Goal: Information Seeking & Learning: Learn about a topic

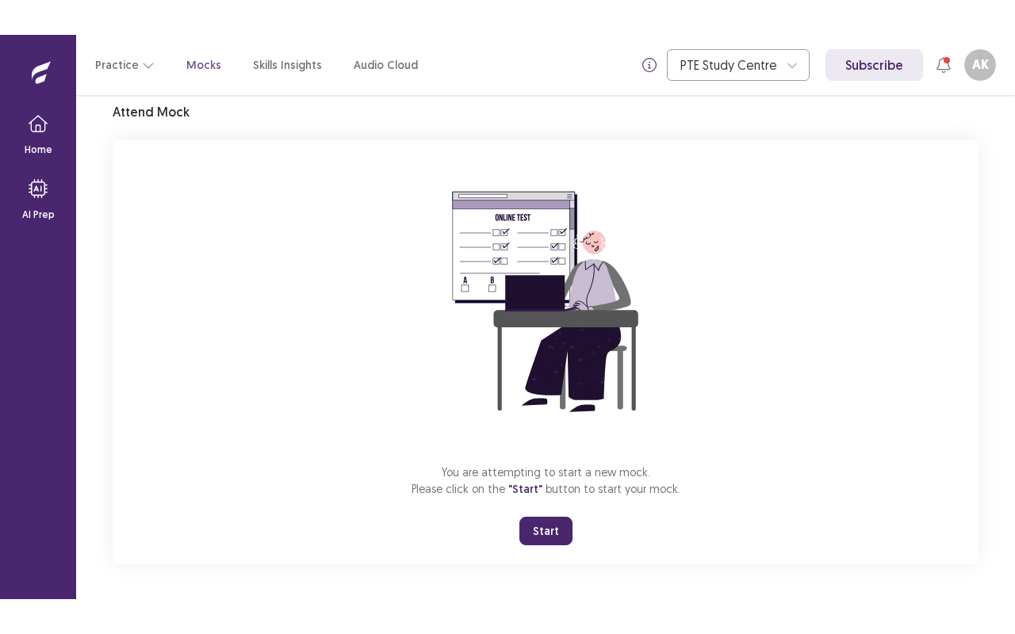
scroll to position [62, 0]
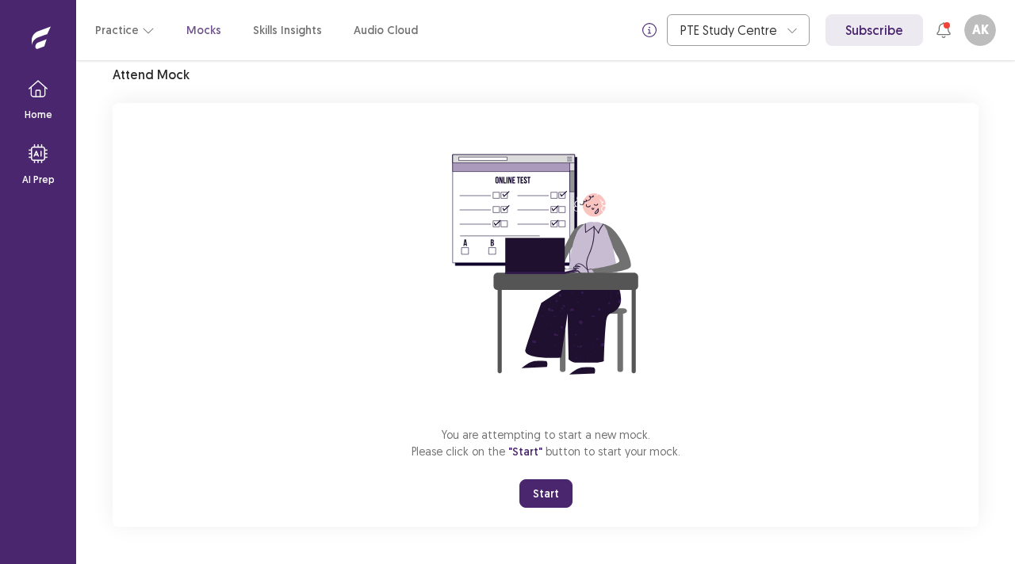
click at [542, 500] on button "Start" at bounding box center [545, 494] width 53 height 29
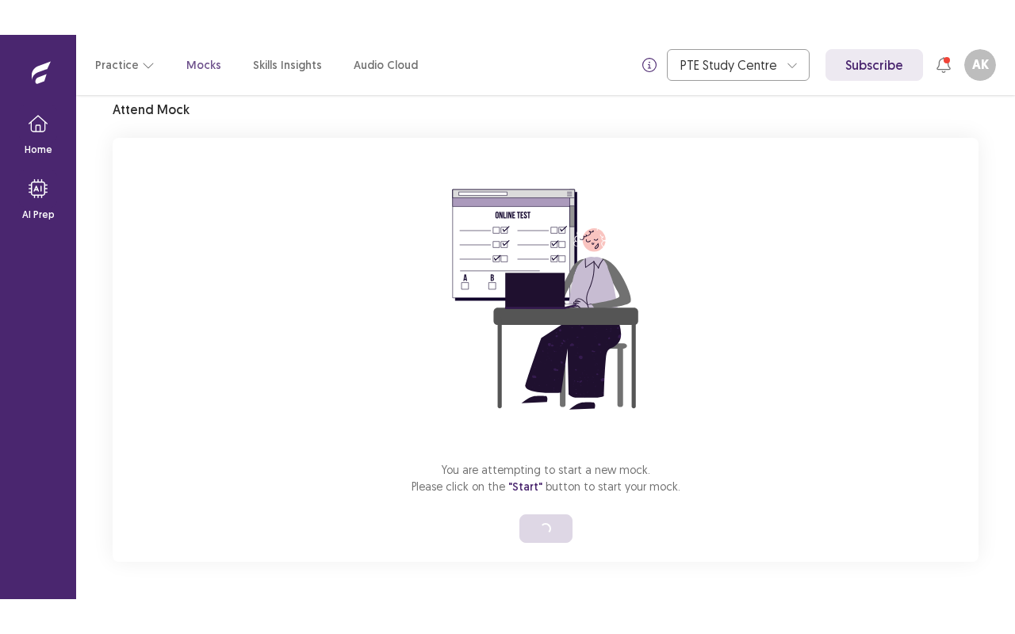
scroll to position [0, 0]
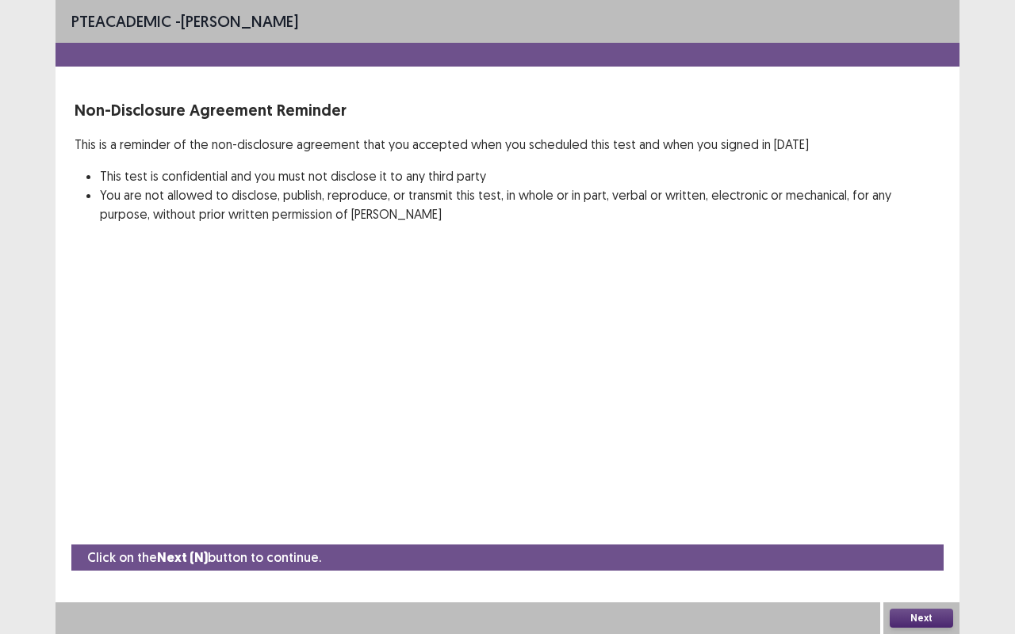
click at [907, 564] on button "Next" at bounding box center [921, 618] width 63 height 19
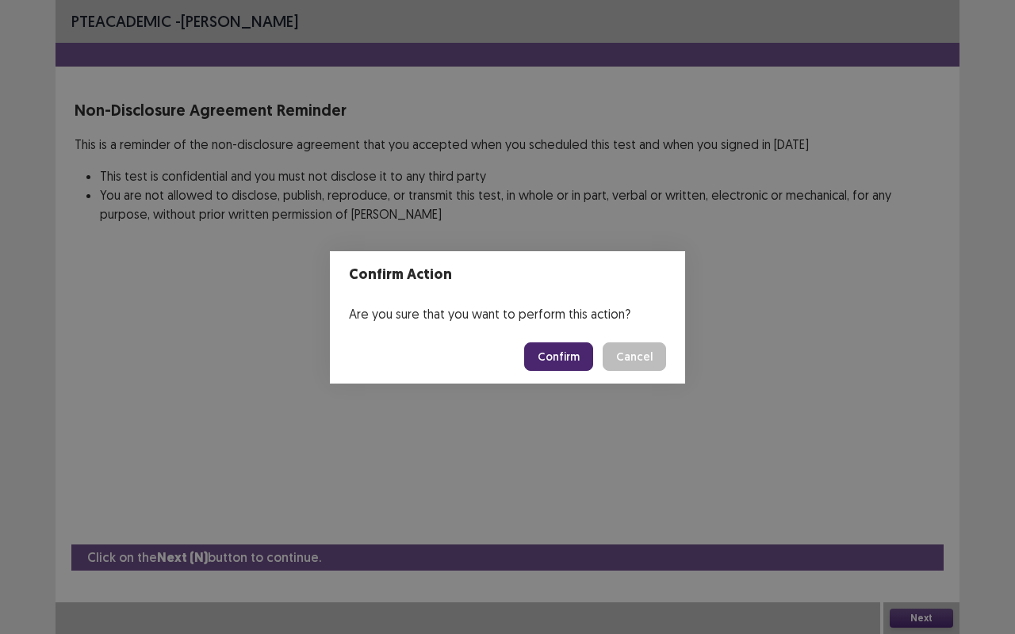
click at [582, 354] on button "Confirm" at bounding box center [558, 356] width 69 height 29
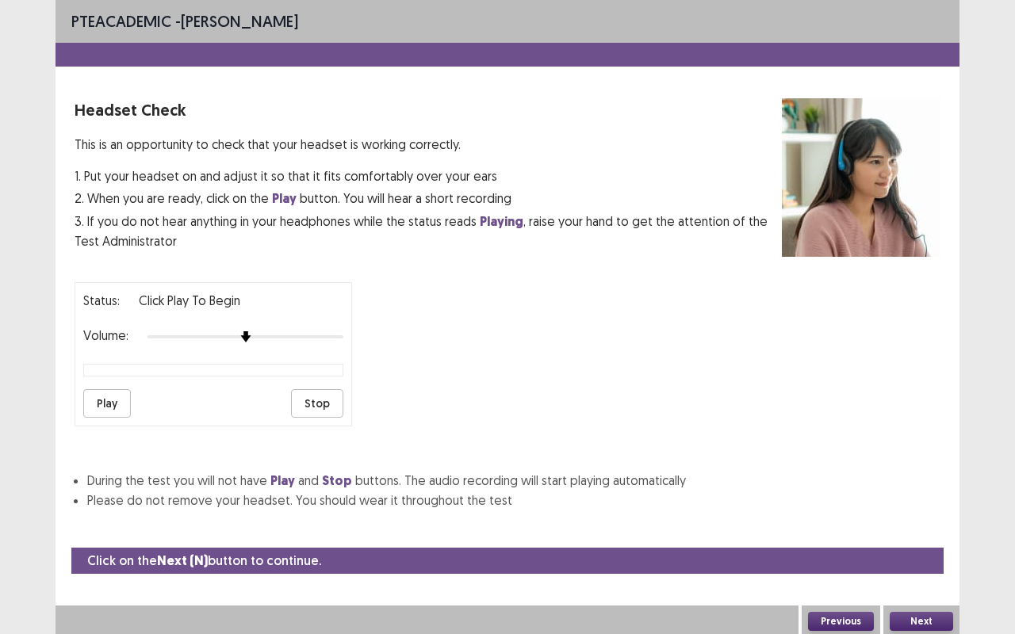
click at [110, 398] on button "Play" at bounding box center [107, 403] width 48 height 29
click at [926, 564] on button "Next" at bounding box center [921, 621] width 63 height 19
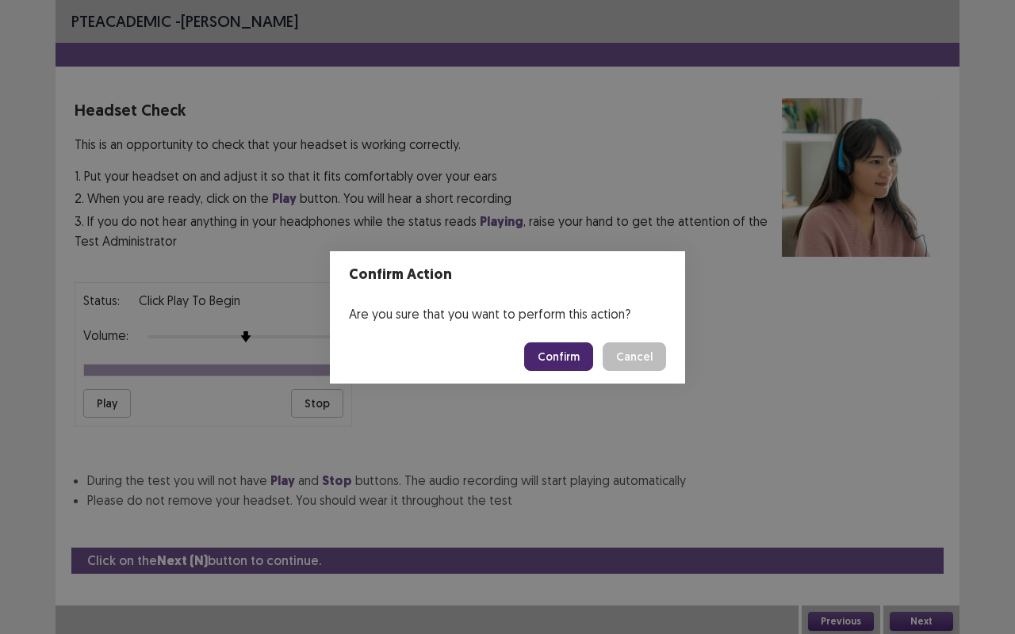
click at [576, 353] on button "Confirm" at bounding box center [558, 356] width 69 height 29
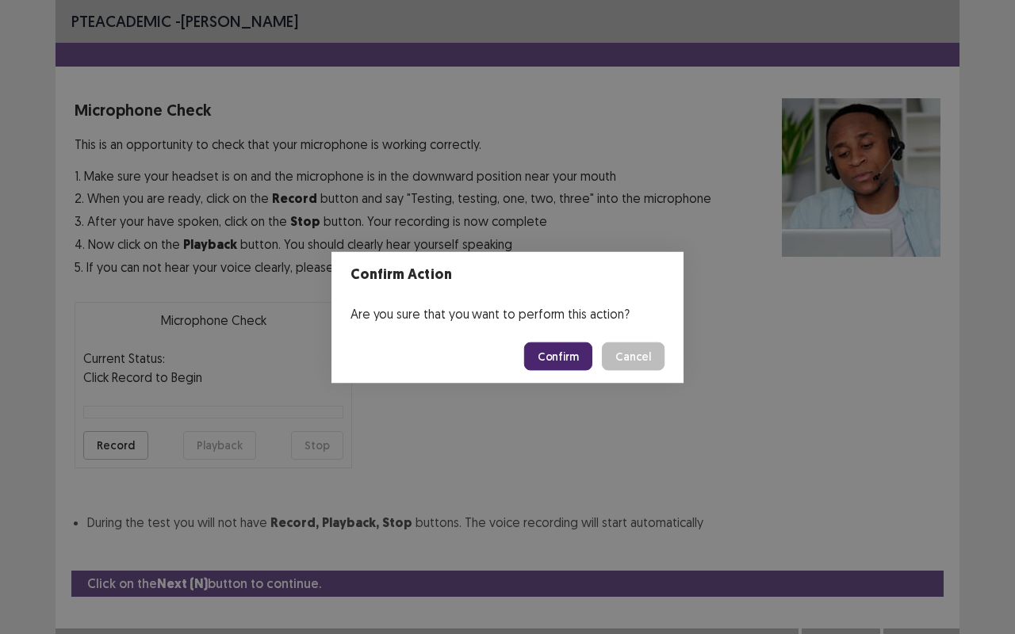
scroll to position [17, 0]
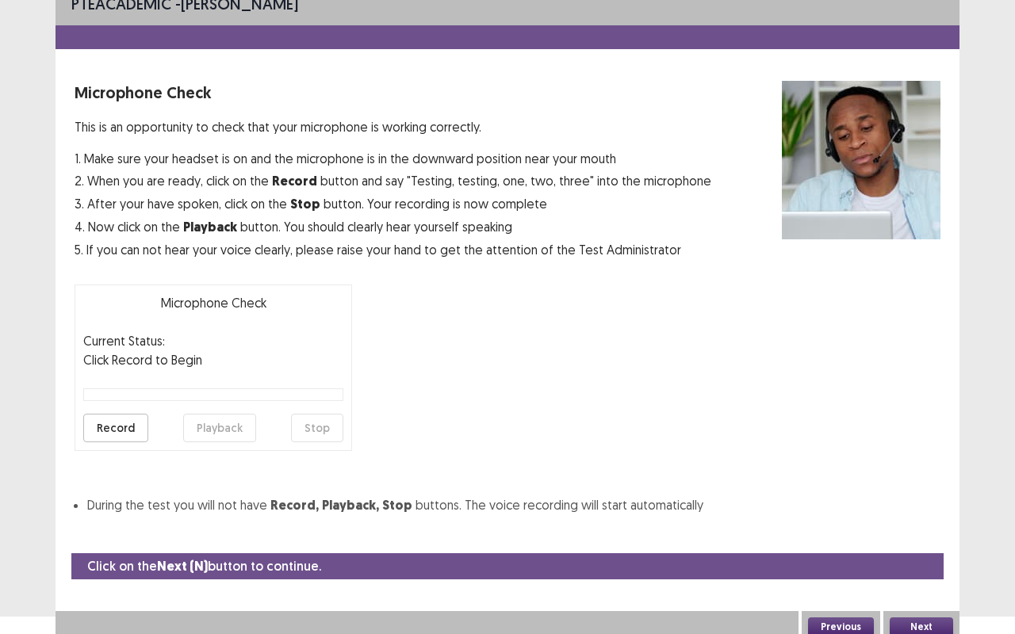
click at [127, 431] on button "Record" at bounding box center [115, 428] width 65 height 29
drag, startPoint x: 198, startPoint y: 428, endPoint x: 206, endPoint y: 427, distance: 8.0
click at [198, 428] on button "Playback" at bounding box center [219, 428] width 73 height 29
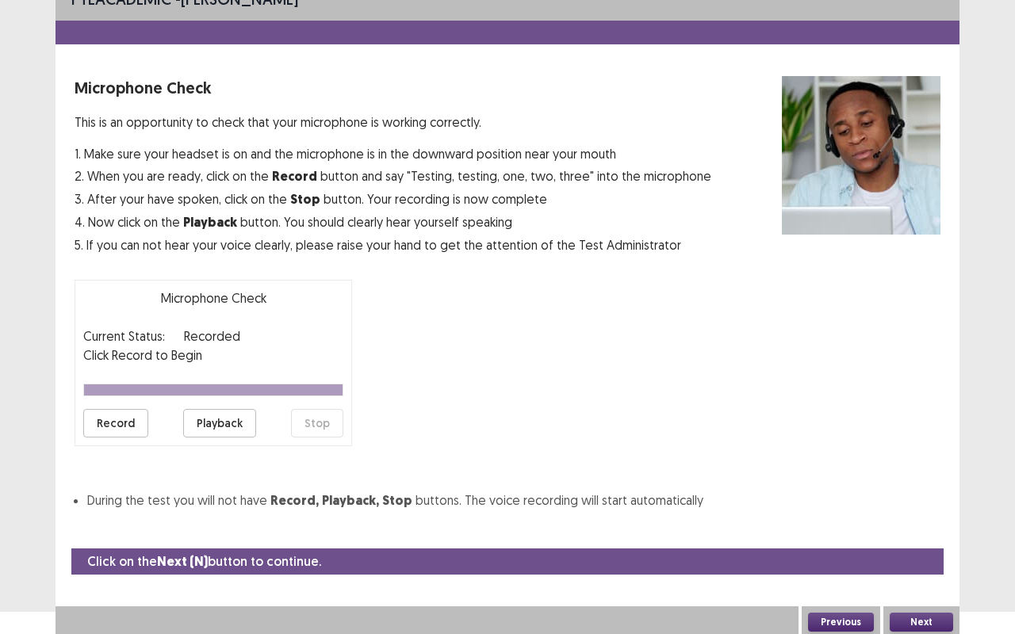
scroll to position [24, 0]
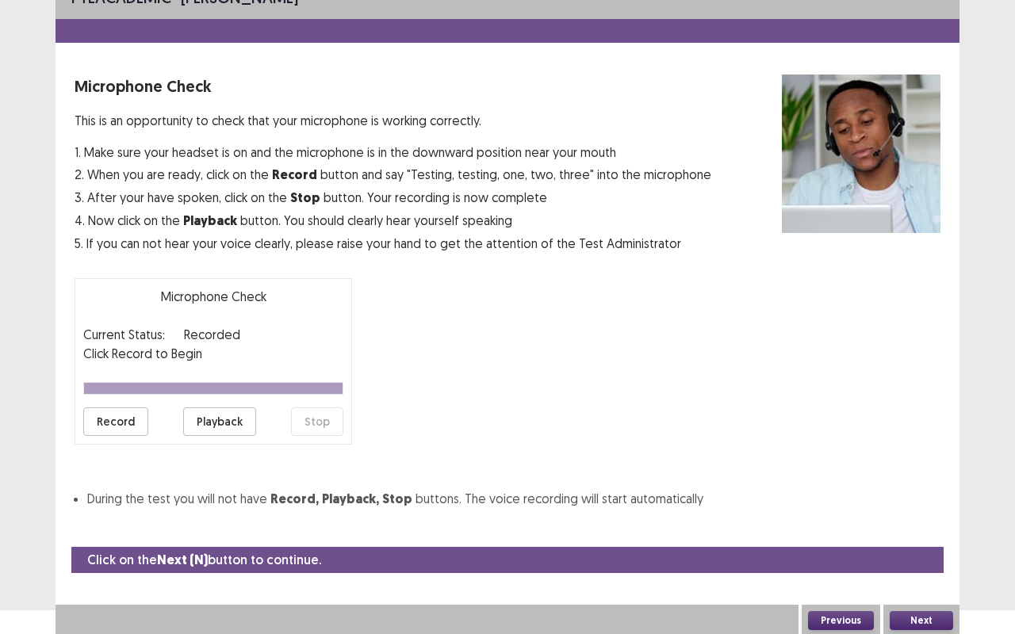
click at [220, 419] on button "Playback" at bounding box center [219, 421] width 73 height 29
click at [229, 421] on button "Playback" at bounding box center [219, 421] width 73 height 29
click at [253, 346] on p "Click Record to Begin" at bounding box center [213, 353] width 260 height 19
click at [125, 319] on div "Microphone Check Current Status: Recorded Click Record to Begin Record Playback…" at bounding box center [213, 361] width 277 height 166
drag, startPoint x: 215, startPoint y: 319, endPoint x: 281, endPoint y: 303, distance: 67.9
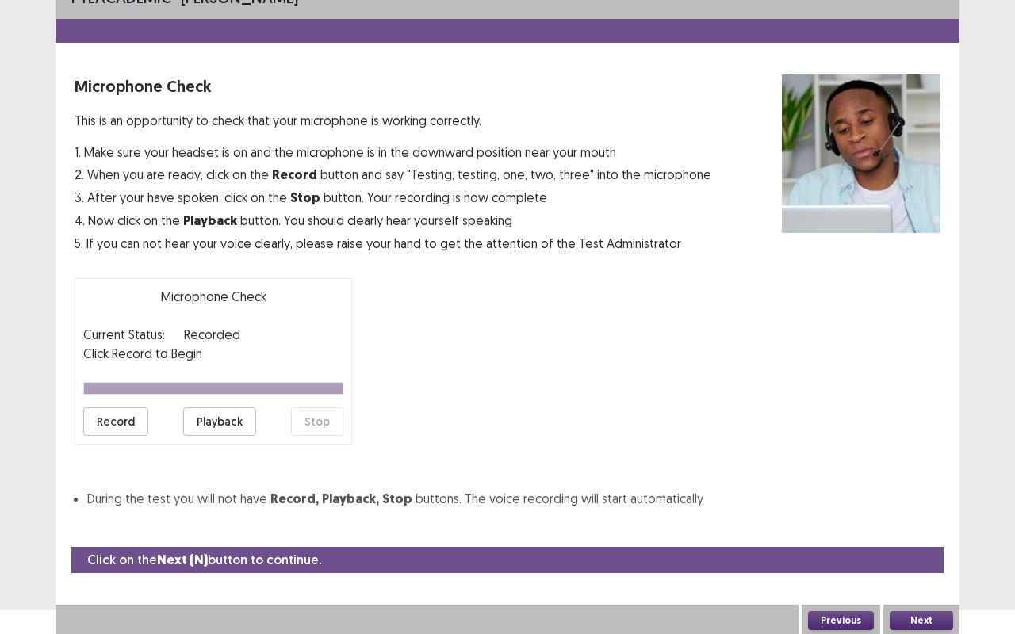
click at [216, 319] on div "Microphone Check Current Status: Recorded Click Record to Begin Record Playback…" at bounding box center [213, 361] width 277 height 166
drag, startPoint x: 530, startPoint y: 279, endPoint x: 680, endPoint y: 284, distance: 150.7
click at [682, 280] on div "Microphone Check This is an opportunity to check that your microphone is workin…" at bounding box center [508, 292] width 866 height 434
click at [205, 413] on button "Playback" at bounding box center [219, 421] width 73 height 29
click at [126, 422] on button "Record" at bounding box center [115, 421] width 65 height 29
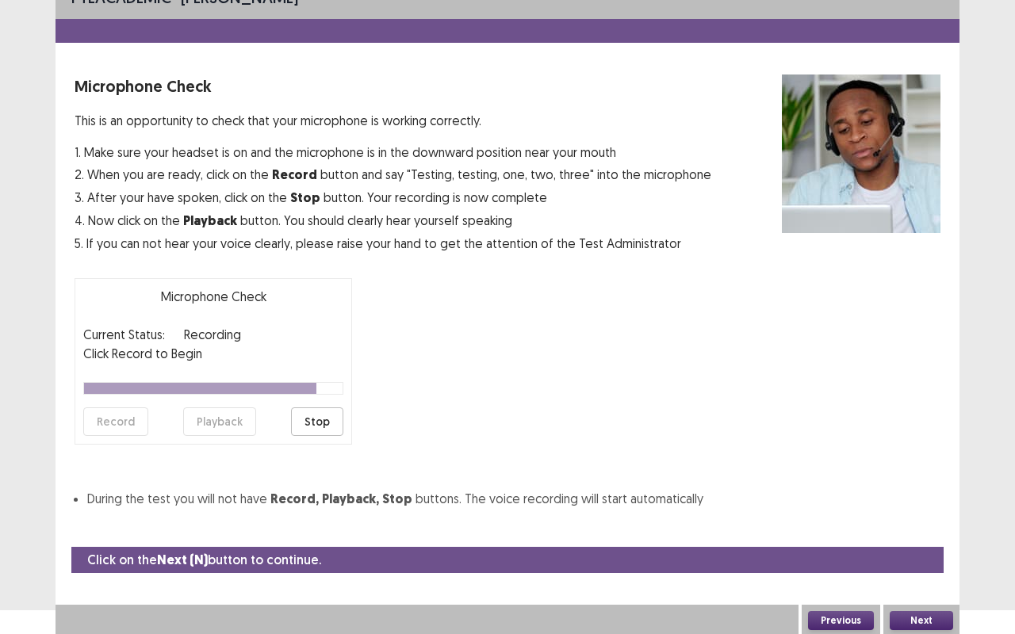
click at [332, 419] on button "Stop" at bounding box center [317, 421] width 52 height 29
click at [223, 413] on button "Playback" at bounding box center [219, 421] width 73 height 29
click at [224, 415] on button "Playback" at bounding box center [219, 421] width 73 height 29
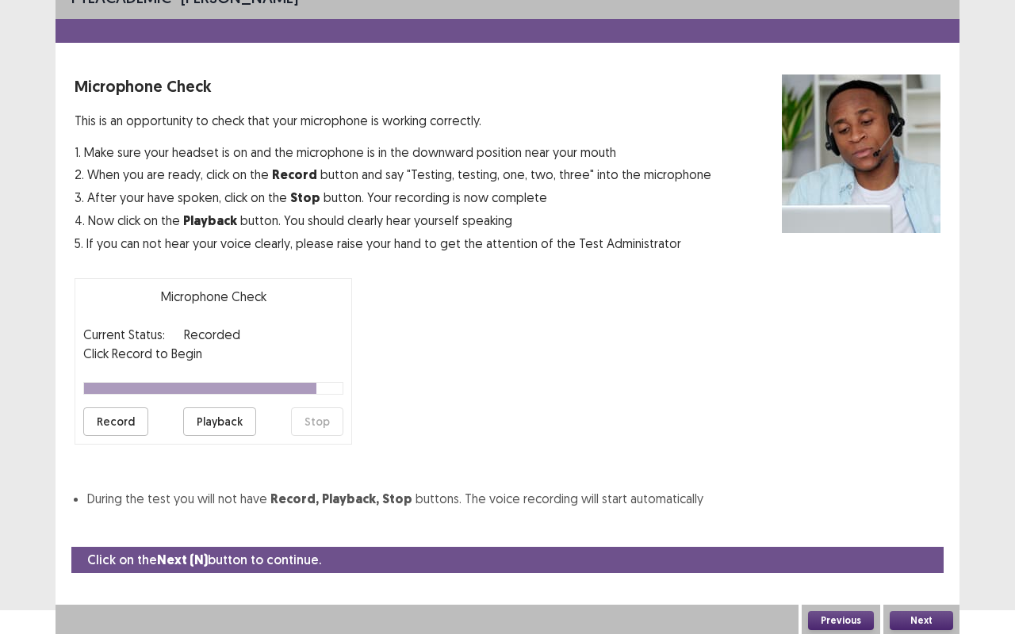
click at [224, 415] on button "Playback" at bounding box center [219, 421] width 73 height 29
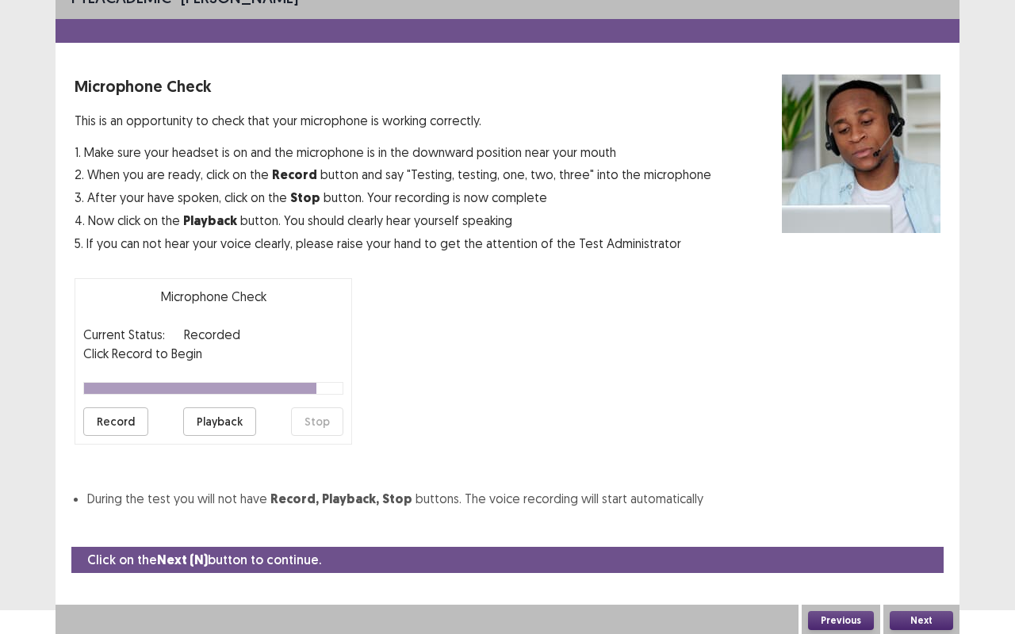
click at [224, 415] on button "Playback" at bounding box center [219, 421] width 73 height 29
click at [211, 415] on button "Playback" at bounding box center [219, 421] width 73 height 29
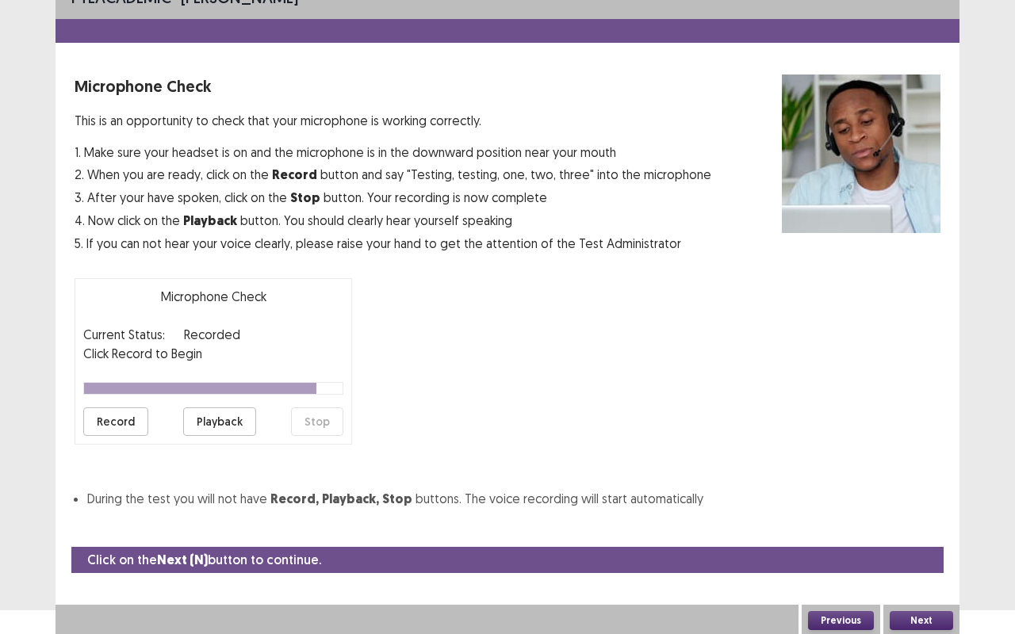
click at [127, 387] on div at bounding box center [200, 388] width 232 height 11
click at [136, 326] on p "Current Status:" at bounding box center [124, 334] width 82 height 19
click at [851, 564] on button "Previous" at bounding box center [841, 620] width 66 height 19
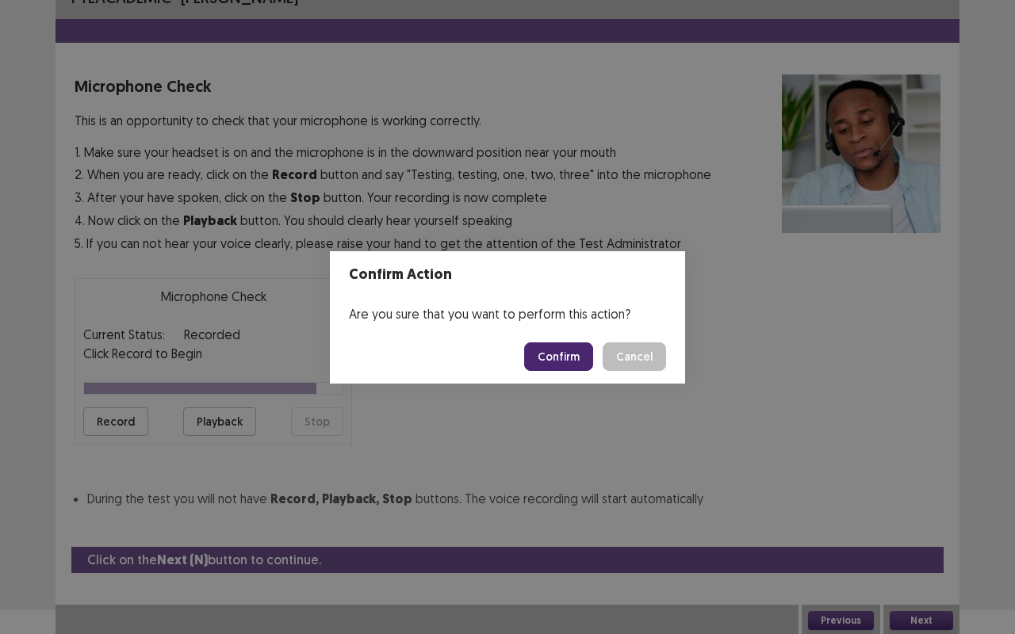
click at [624, 353] on button "Cancel" at bounding box center [634, 356] width 63 height 29
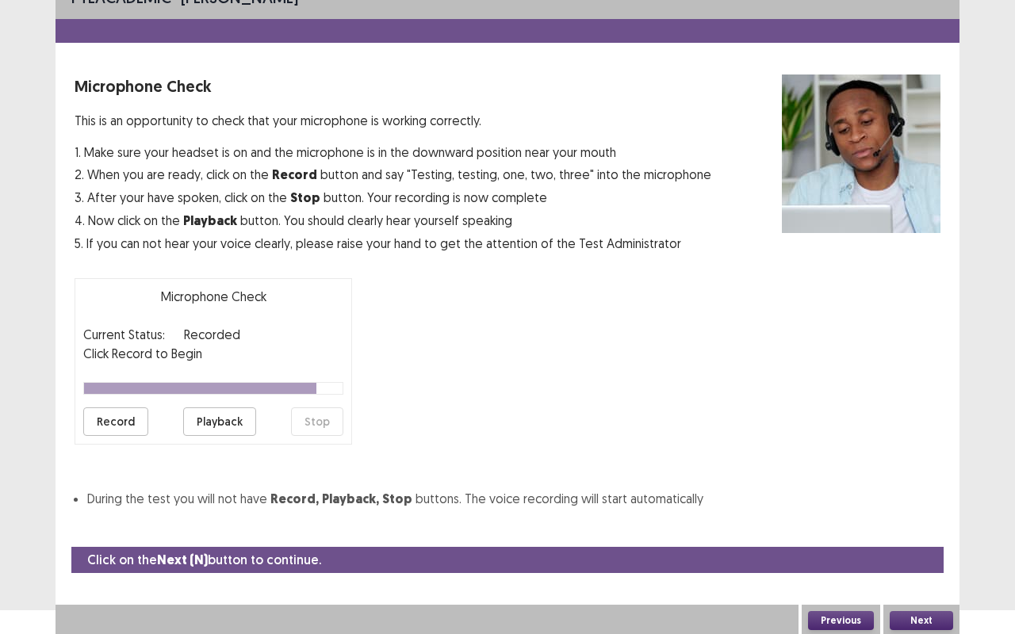
click at [919, 564] on button "Next" at bounding box center [921, 620] width 63 height 19
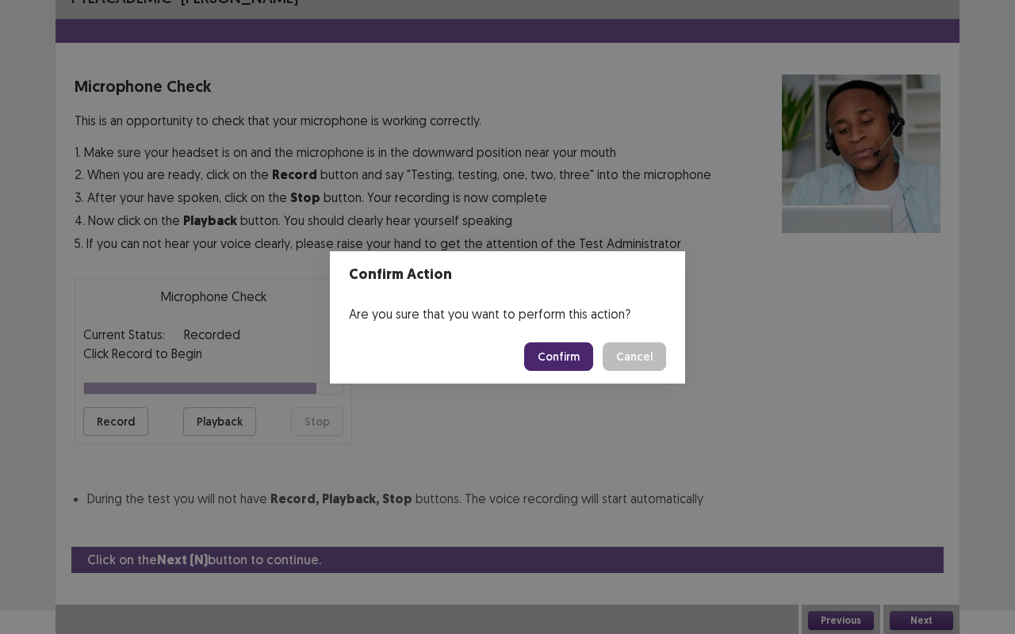
click at [577, 358] on button "Confirm" at bounding box center [558, 356] width 69 height 29
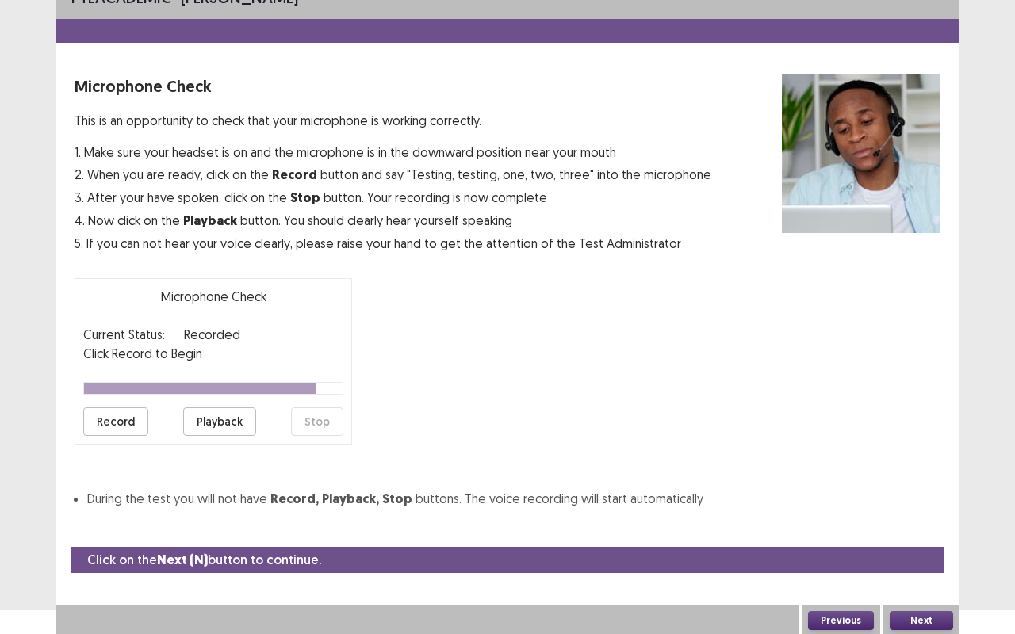
scroll to position [0, 0]
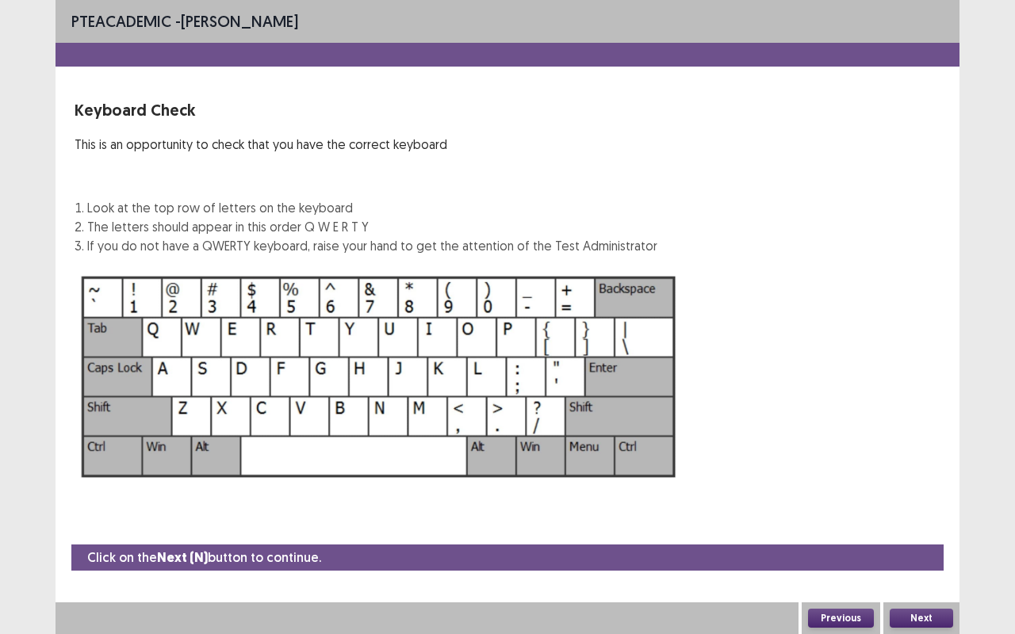
click at [917, 564] on button "Next" at bounding box center [921, 618] width 63 height 19
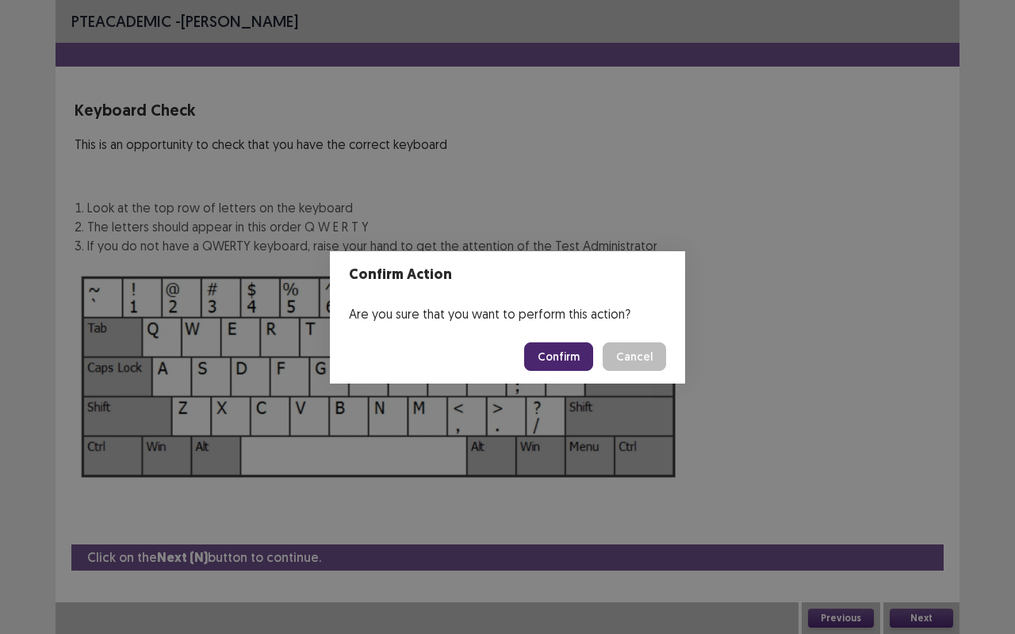
click at [561, 346] on button "Confirm" at bounding box center [558, 356] width 69 height 29
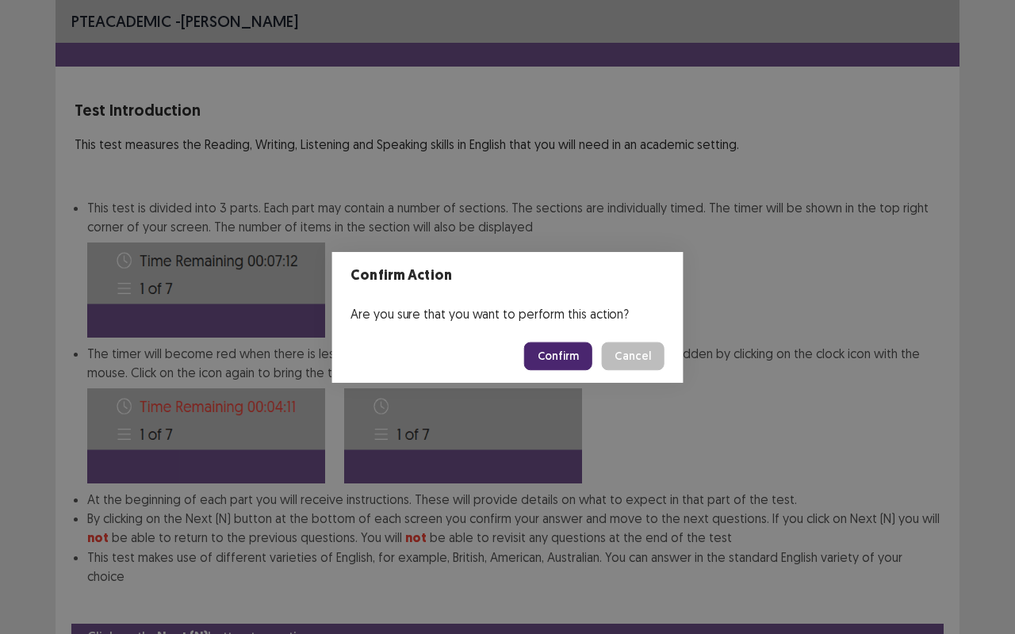
scroll to position [59, 0]
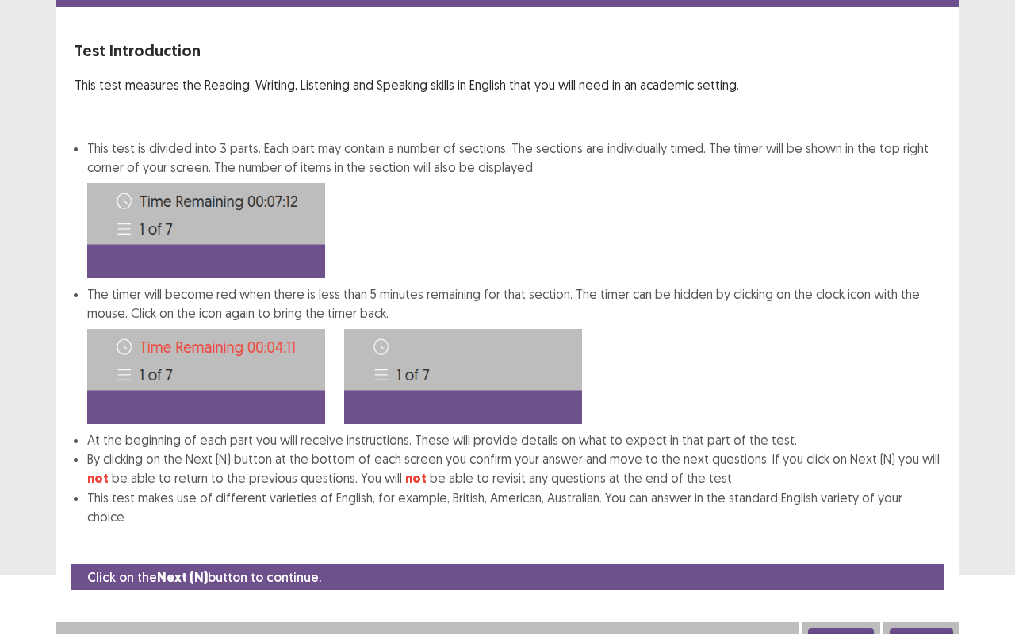
click at [923, 564] on button "Next" at bounding box center [921, 638] width 63 height 19
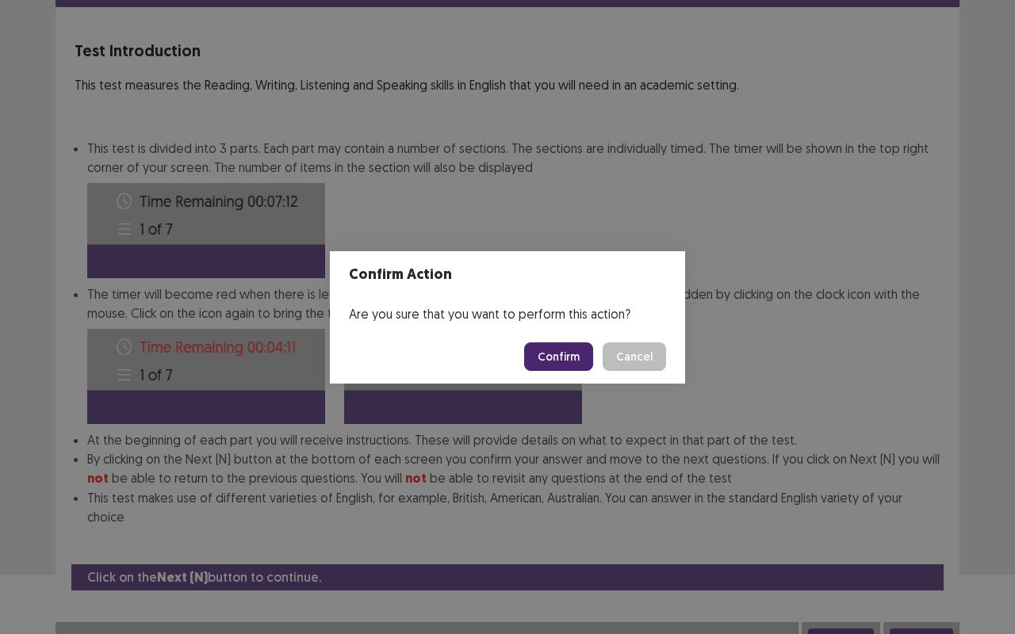
click at [555, 341] on footer "Confirm Cancel" at bounding box center [507, 357] width 355 height 54
click at [561, 354] on button "Confirm" at bounding box center [558, 356] width 69 height 29
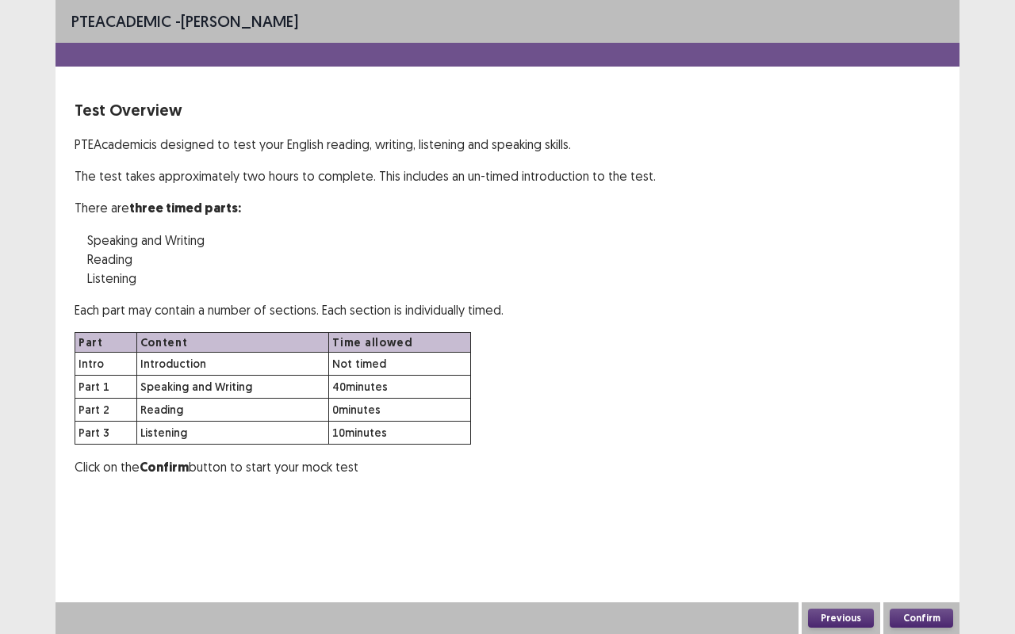
scroll to position [0, 0]
click at [911, 564] on button "Confirm" at bounding box center [921, 618] width 63 height 19
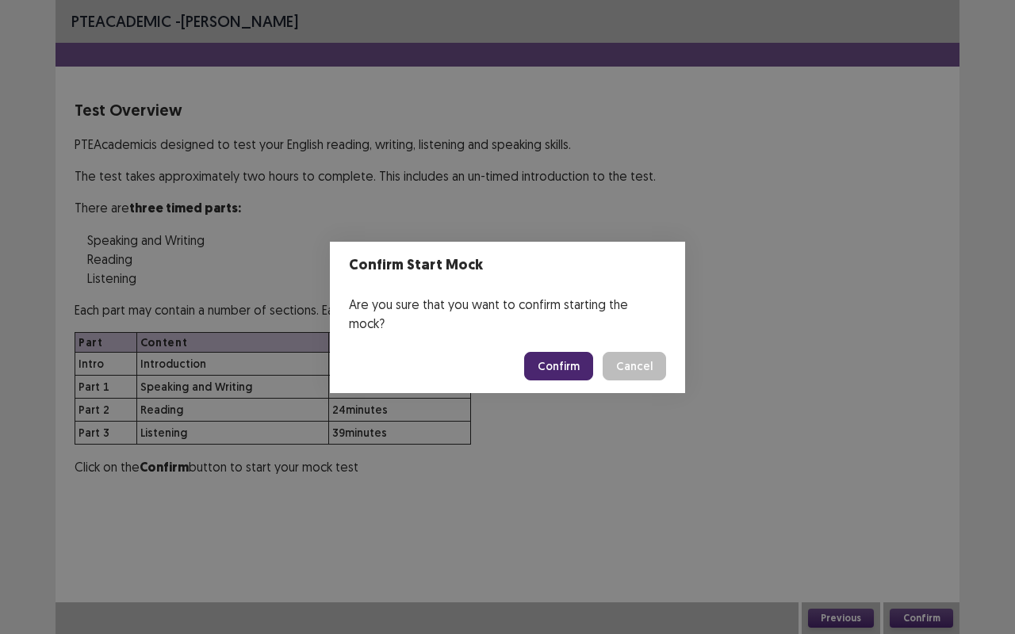
click at [559, 355] on button "Confirm" at bounding box center [558, 366] width 69 height 29
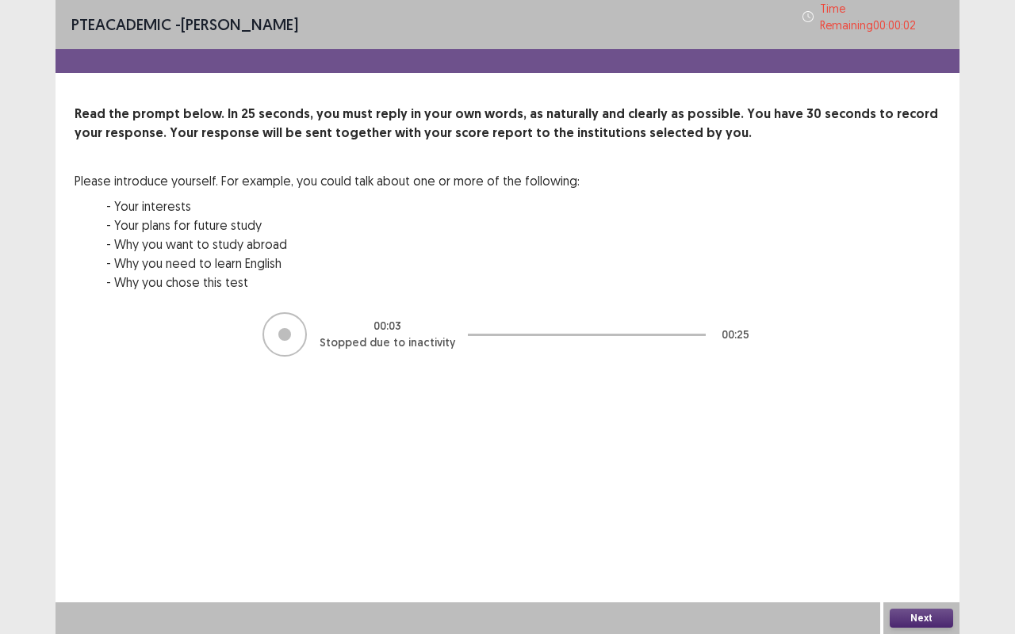
click at [909, 564] on button "Next" at bounding box center [921, 618] width 63 height 19
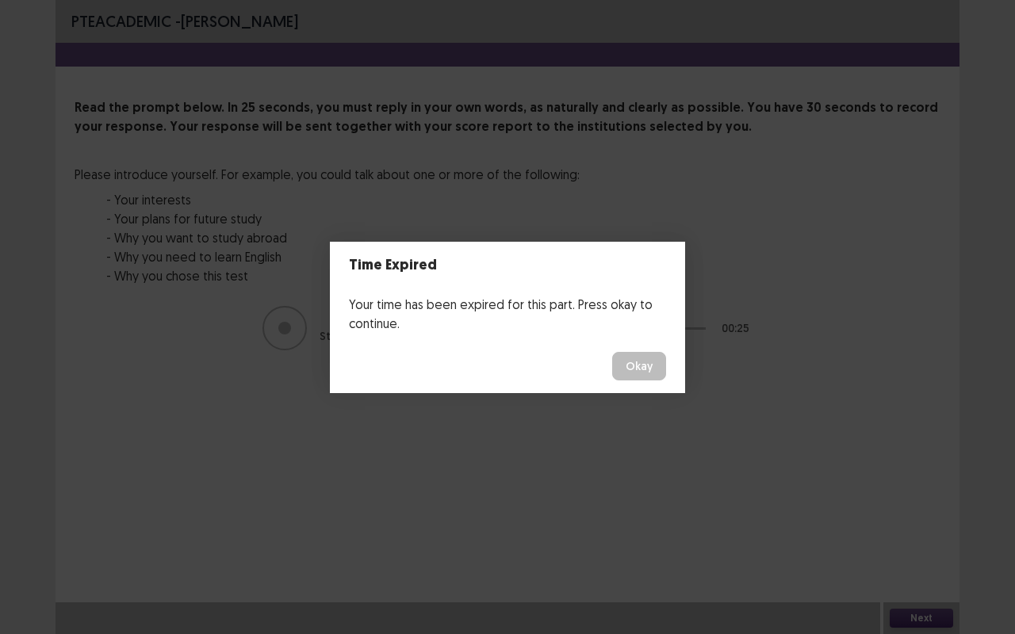
click at [646, 369] on button "Okay" at bounding box center [639, 366] width 54 height 29
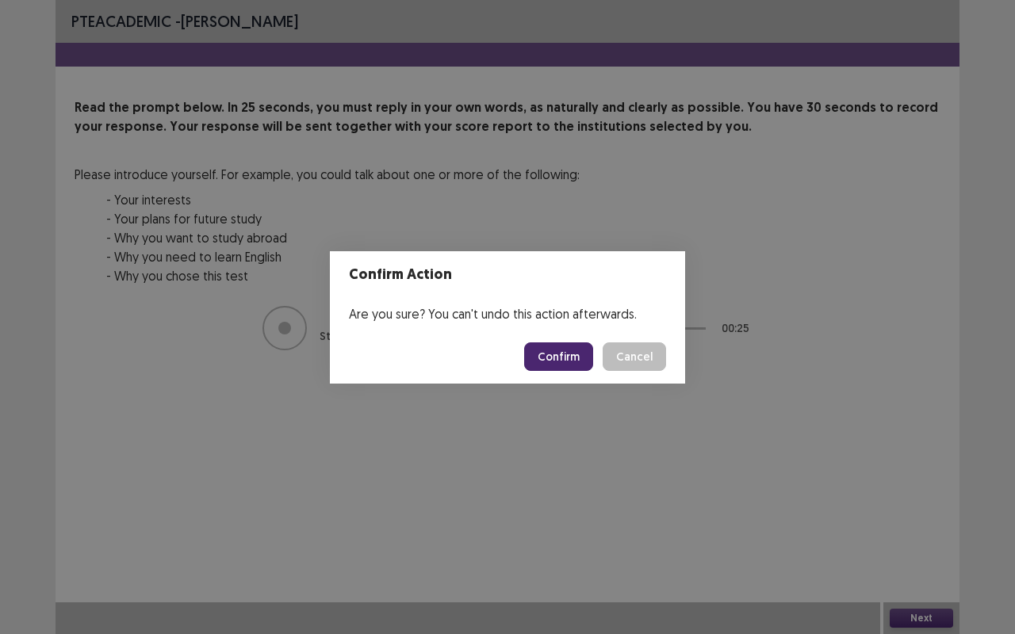
click at [563, 358] on button "Confirm" at bounding box center [558, 356] width 69 height 29
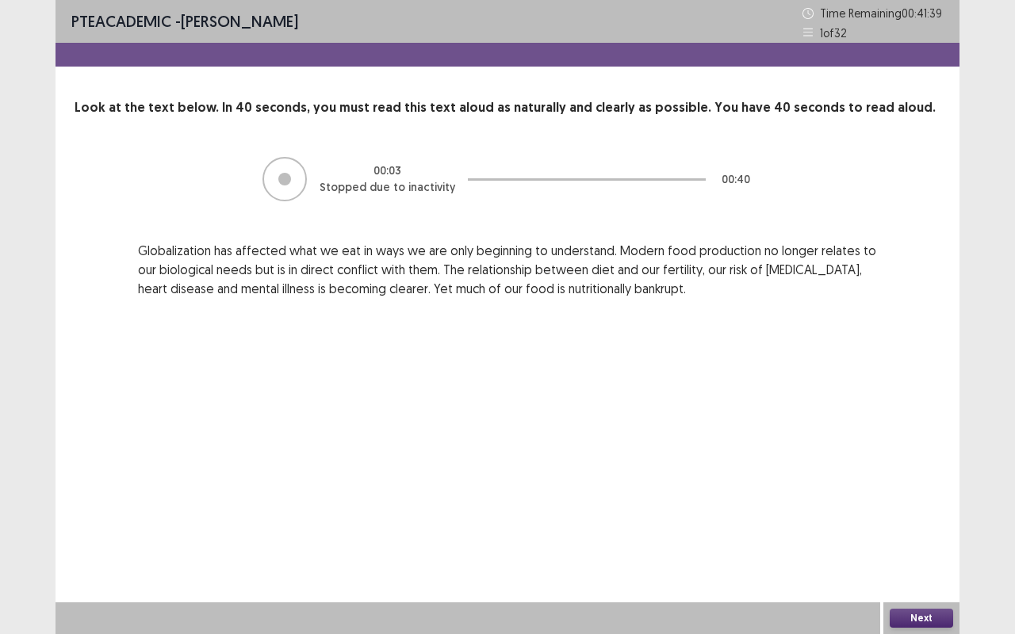
click at [920, 564] on button "Next" at bounding box center [921, 618] width 63 height 19
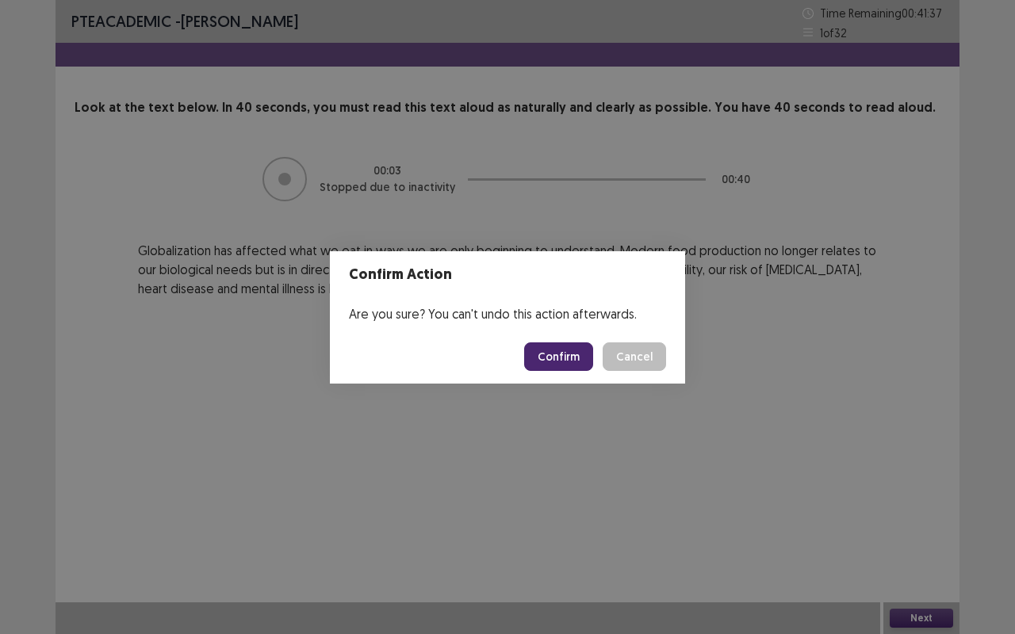
click at [577, 357] on button "Confirm" at bounding box center [558, 356] width 69 height 29
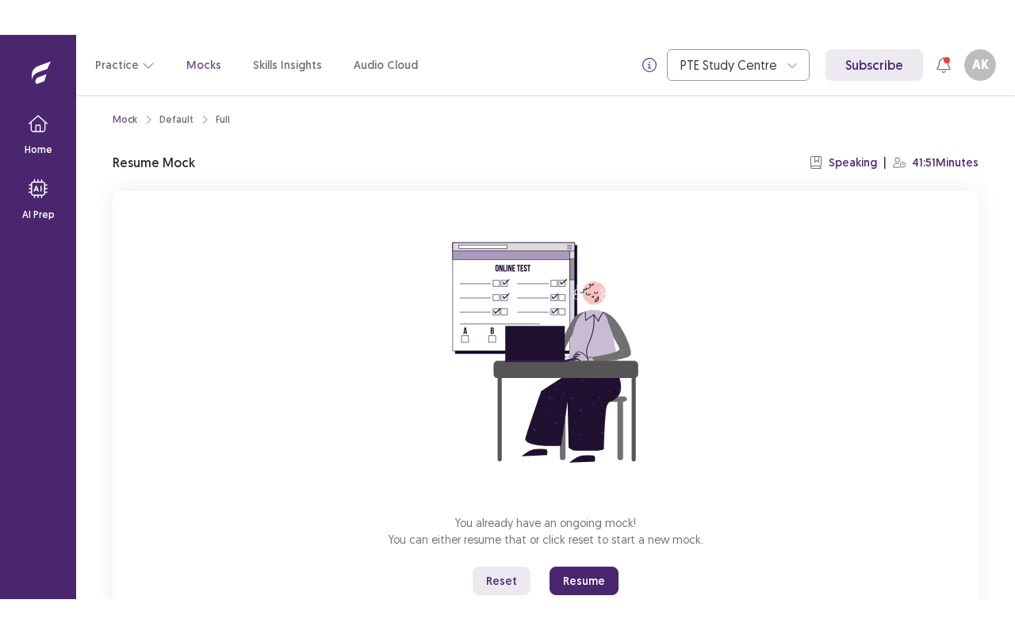
scroll to position [62, 0]
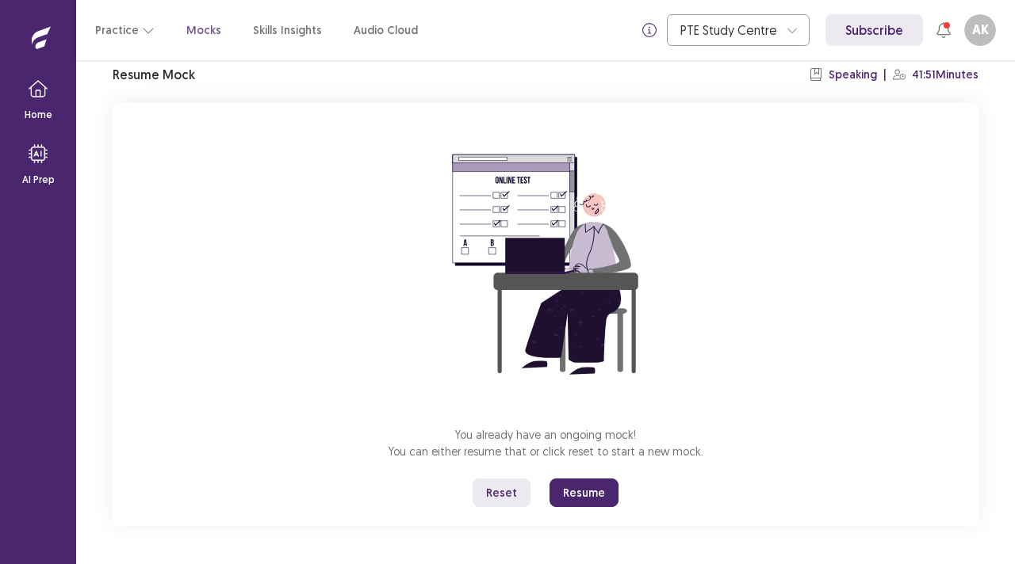
click at [505, 501] on button "Reset" at bounding box center [502, 493] width 58 height 29
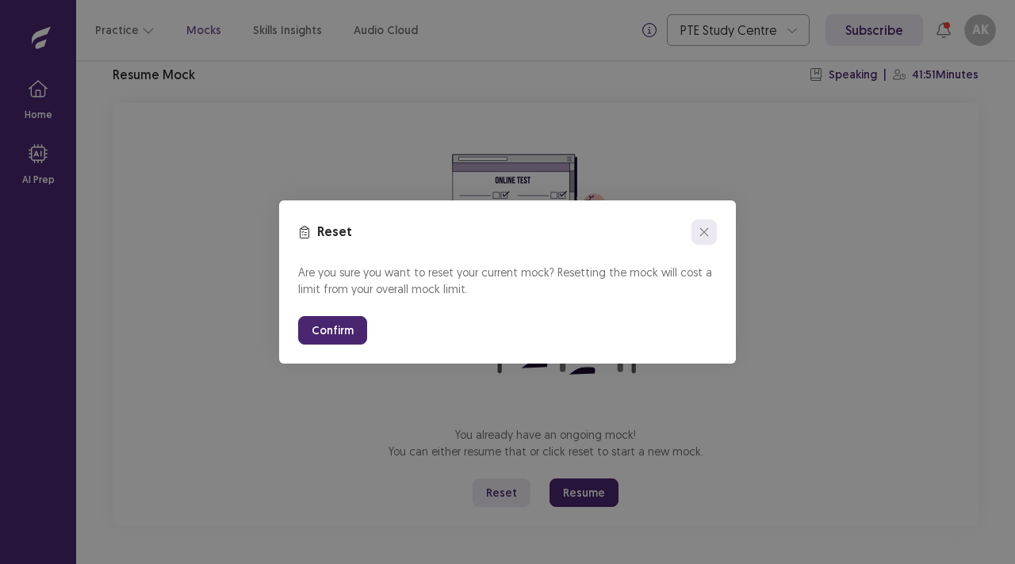
click at [710, 233] on button "close" at bounding box center [703, 232] width 25 height 25
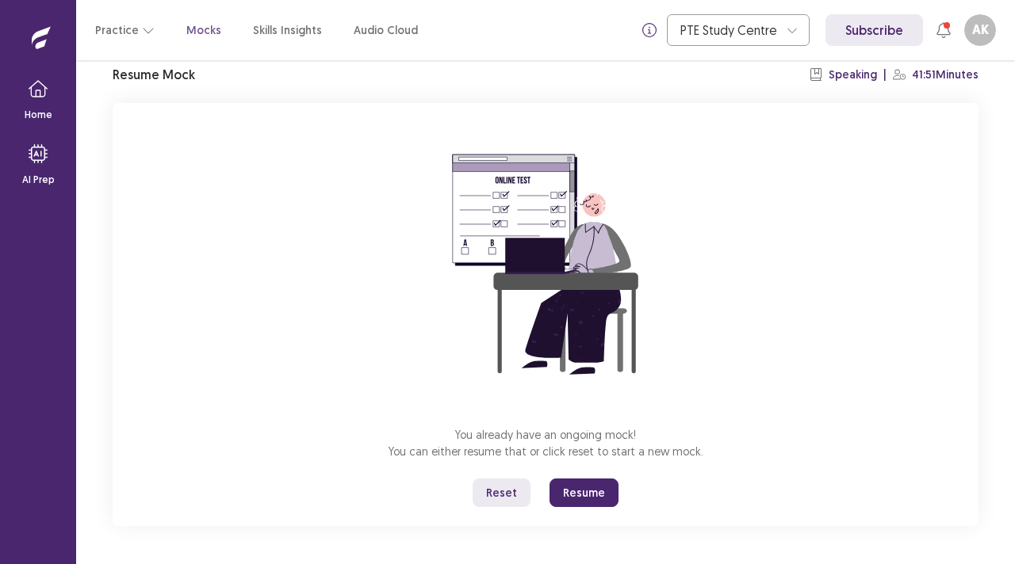
click at [496, 494] on button "Reset" at bounding box center [502, 493] width 58 height 29
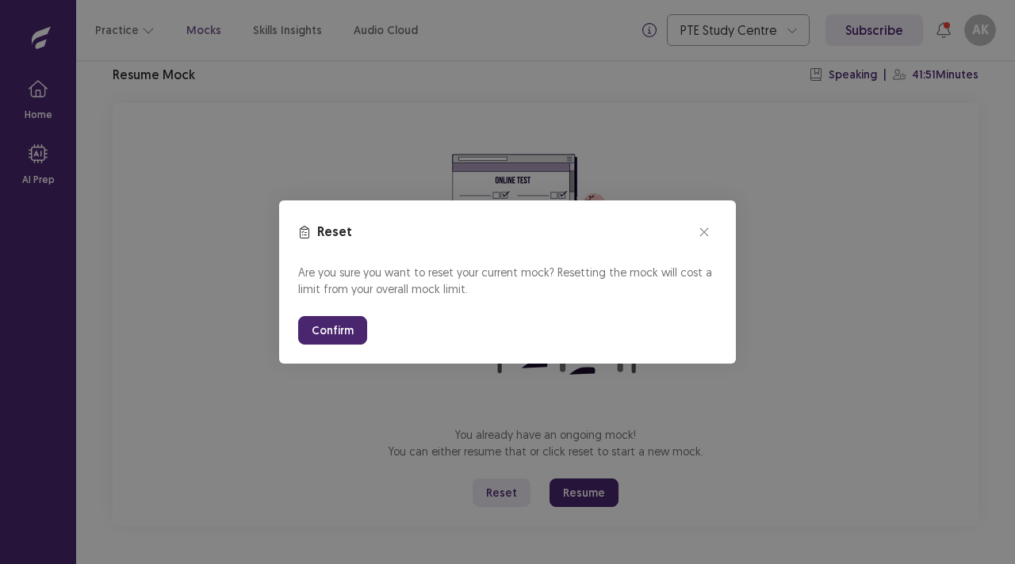
click at [333, 327] on button "Confirm" at bounding box center [332, 330] width 69 height 29
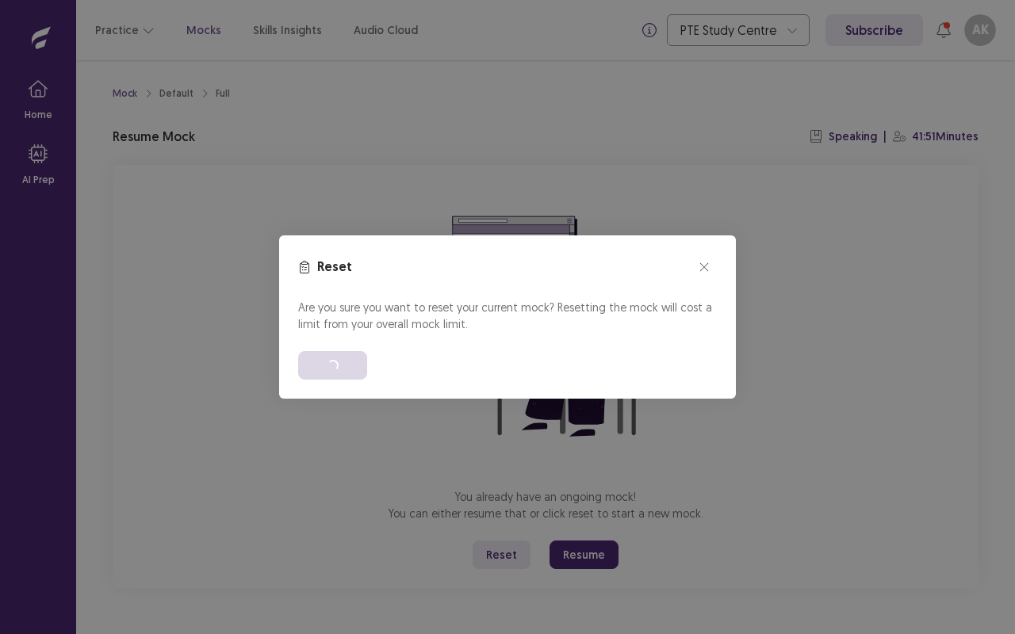
scroll to position [0, 0]
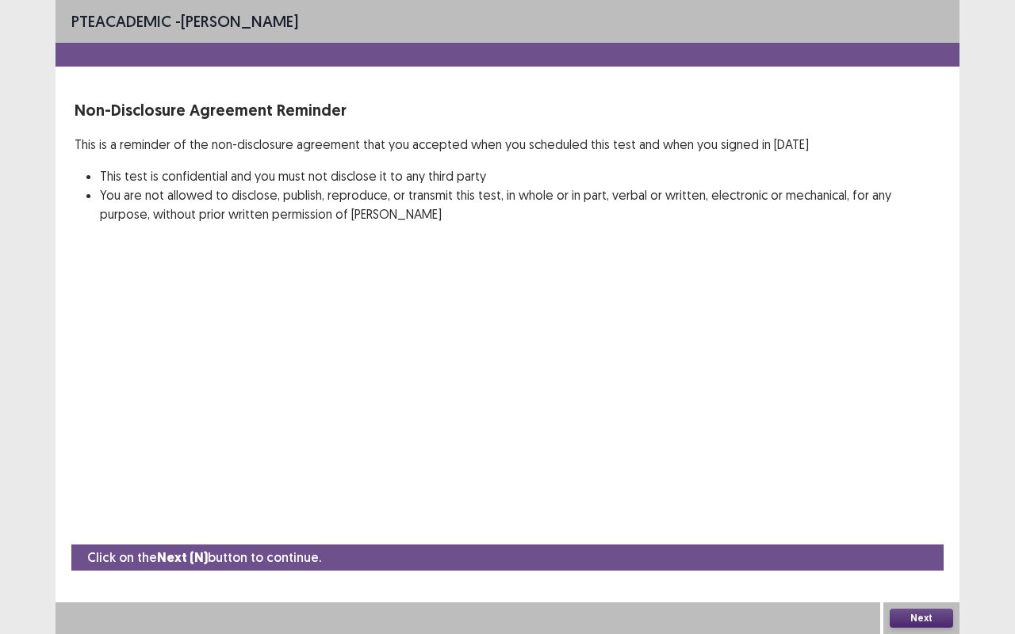
click at [920, 564] on button "Next" at bounding box center [921, 618] width 63 height 19
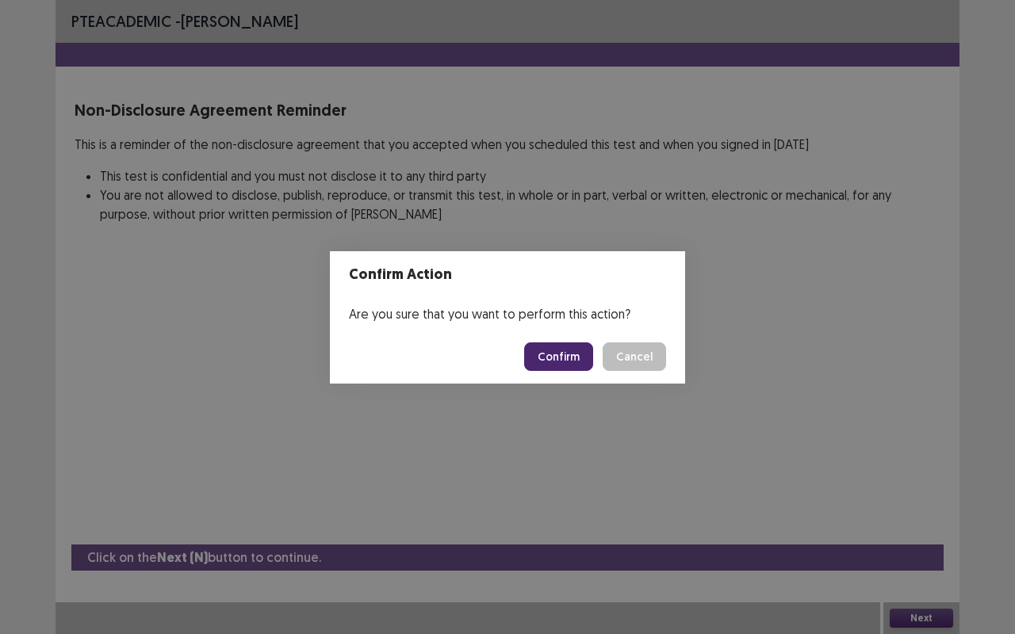
click at [565, 361] on button "Confirm" at bounding box center [558, 356] width 69 height 29
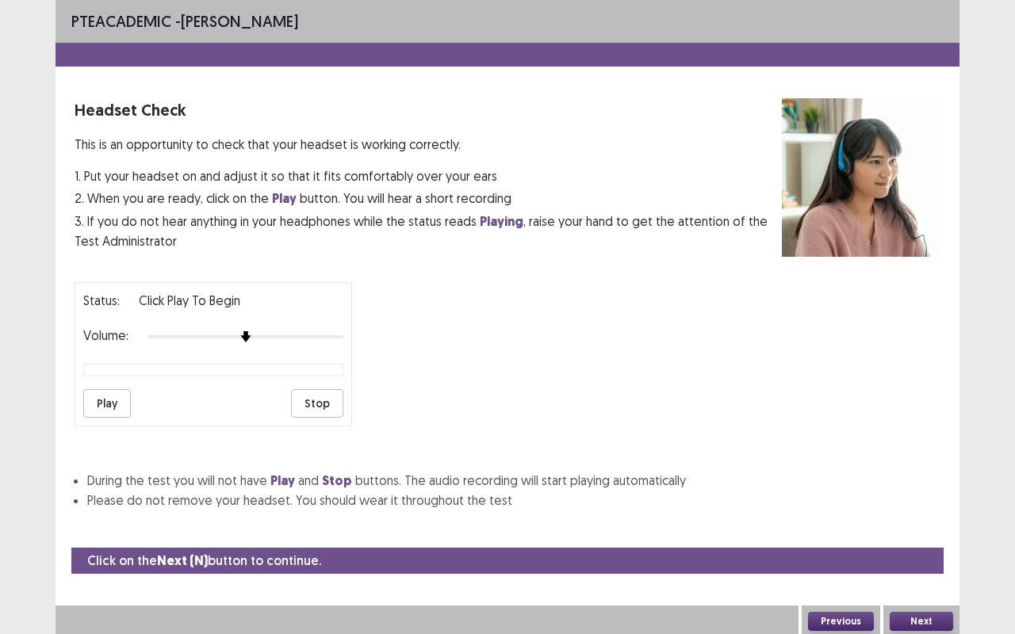
click at [120, 400] on button "Play" at bounding box center [107, 403] width 48 height 29
click at [942, 564] on button "Next" at bounding box center [921, 621] width 63 height 19
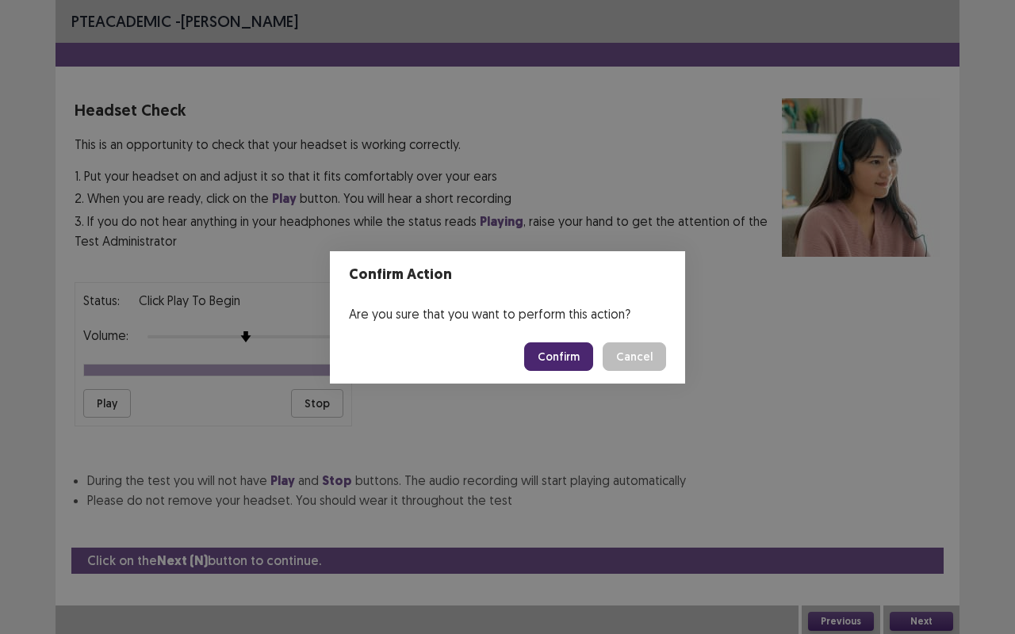
click at [565, 355] on button "Confirm" at bounding box center [558, 356] width 69 height 29
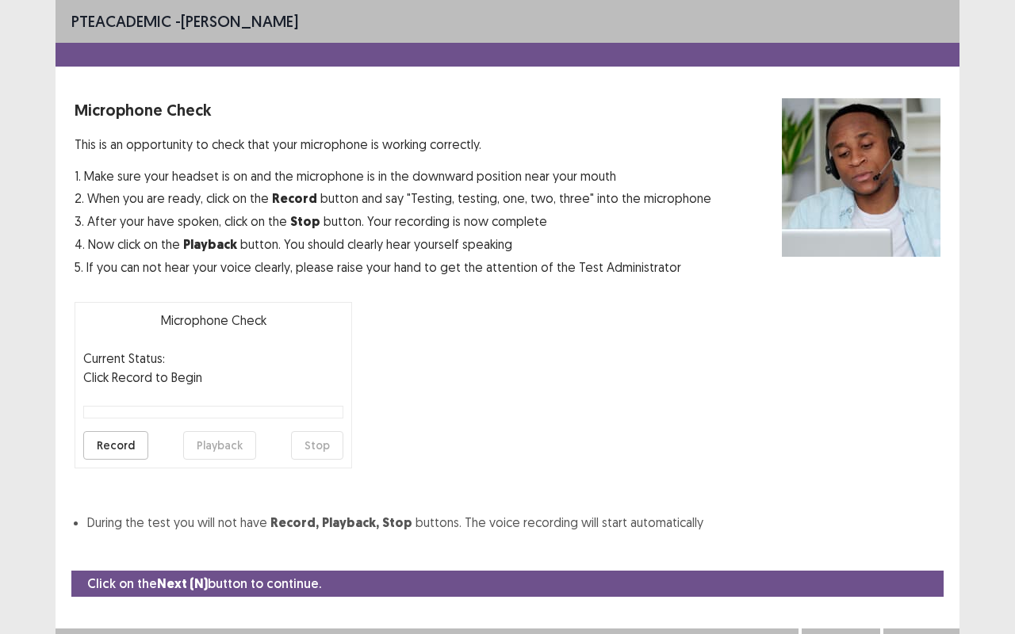
scroll to position [17, 0]
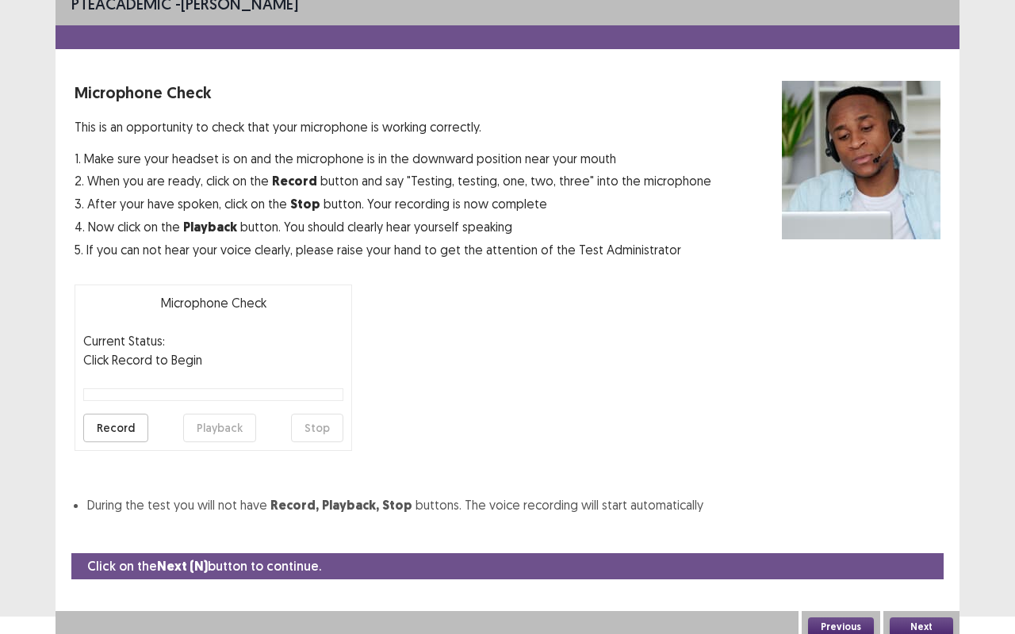
click at [112, 431] on button "Record" at bounding box center [115, 428] width 65 height 29
click at [228, 430] on button "Playback" at bounding box center [219, 428] width 73 height 29
click at [234, 423] on button "Playback" at bounding box center [219, 428] width 73 height 29
click at [228, 431] on button "Playback" at bounding box center [219, 428] width 73 height 29
click at [109, 435] on button "Record" at bounding box center [115, 428] width 65 height 29
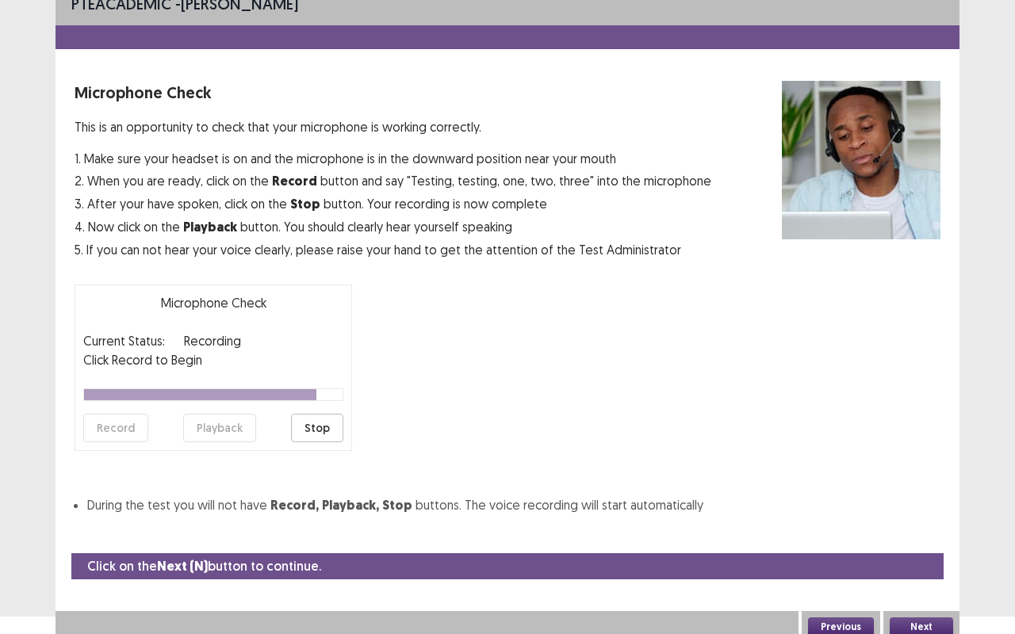
click at [316, 420] on button "Stop" at bounding box center [317, 428] width 52 height 29
click at [218, 415] on button "Playback" at bounding box center [219, 428] width 73 height 29
click at [211, 430] on button "Playback" at bounding box center [219, 428] width 73 height 29
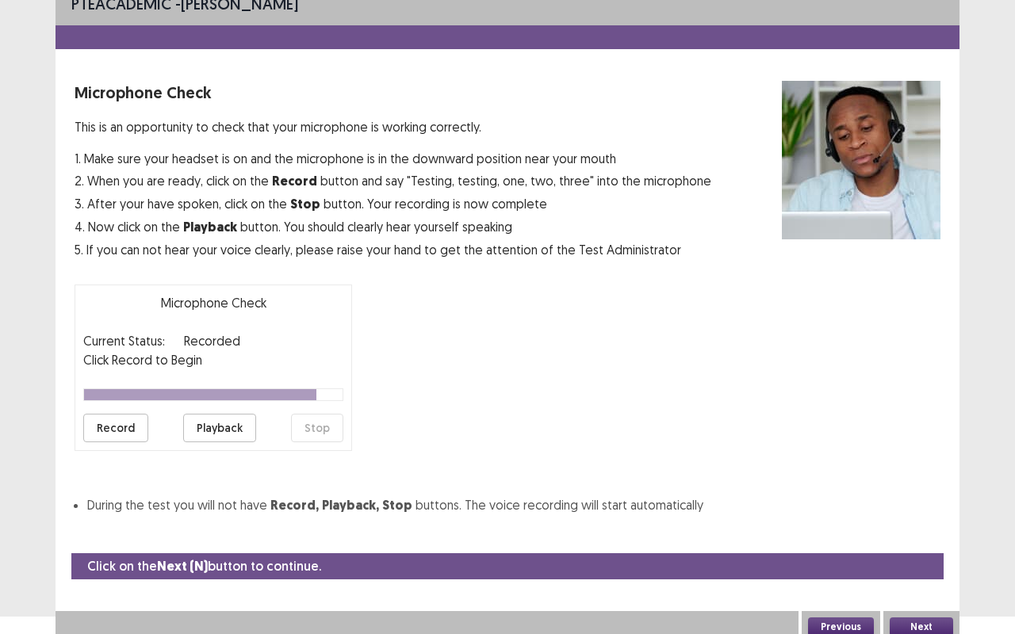
click at [211, 430] on button "Playback" at bounding box center [219, 428] width 73 height 29
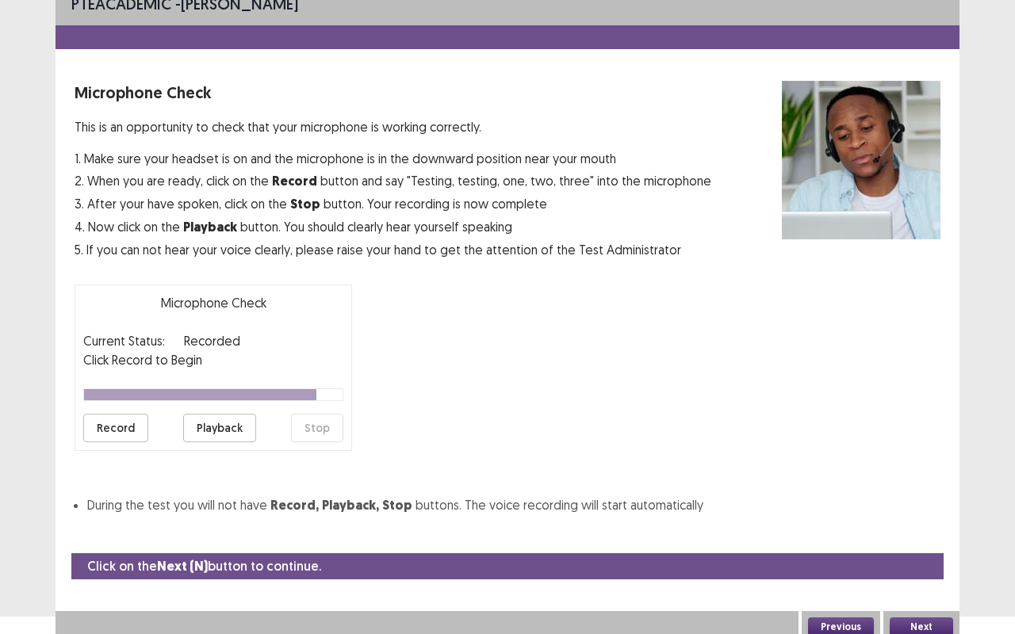
click at [211, 430] on button "Playback" at bounding box center [219, 428] width 73 height 29
click at [212, 430] on button "Playback" at bounding box center [219, 428] width 73 height 29
click at [213, 430] on button "Playback" at bounding box center [219, 428] width 73 height 29
click at [216, 429] on button "Playback" at bounding box center [219, 428] width 73 height 29
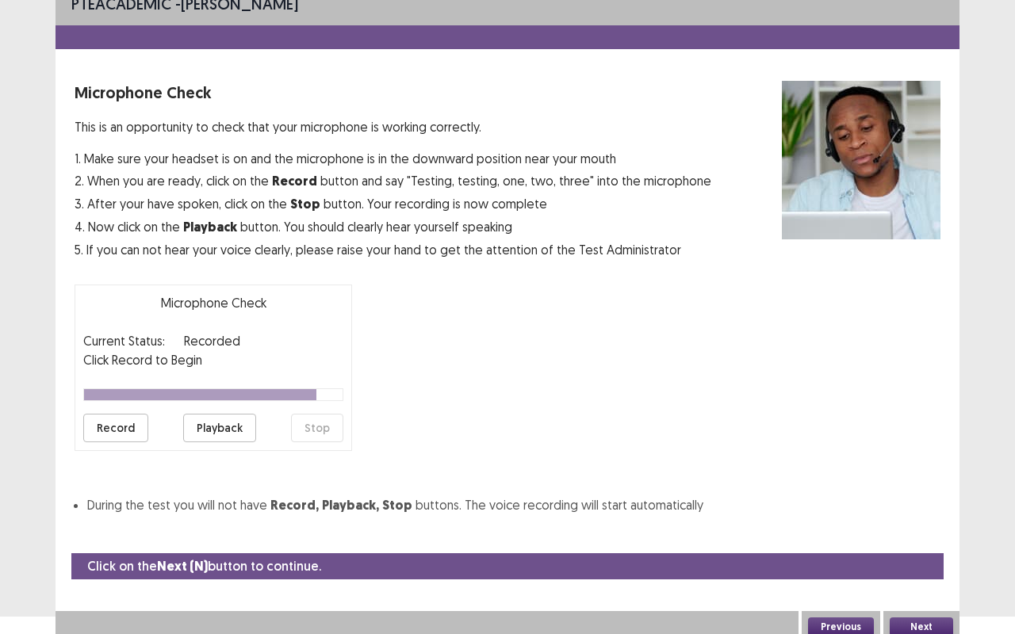
click at [216, 429] on button "Playback" at bounding box center [219, 428] width 73 height 29
click at [216, 428] on button "Playback" at bounding box center [219, 428] width 73 height 29
click at [217, 427] on button "Playback" at bounding box center [219, 428] width 73 height 29
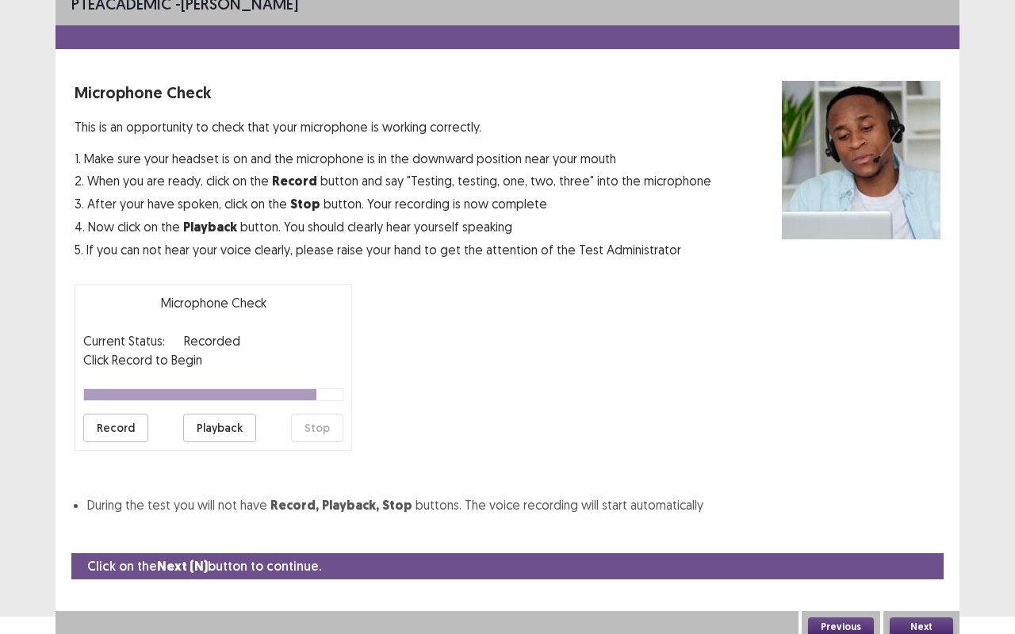
drag, startPoint x: 217, startPoint y: 427, endPoint x: 230, endPoint y: 423, distance: 13.3
click at [220, 427] on button "Playback" at bounding box center [219, 428] width 73 height 29
click at [712, 516] on div "PTE academic - Anri Kimijima Microphone Check This is an opportunity to check t…" at bounding box center [507, 265] width 904 height 564
click at [841, 564] on button "Previous" at bounding box center [841, 627] width 66 height 19
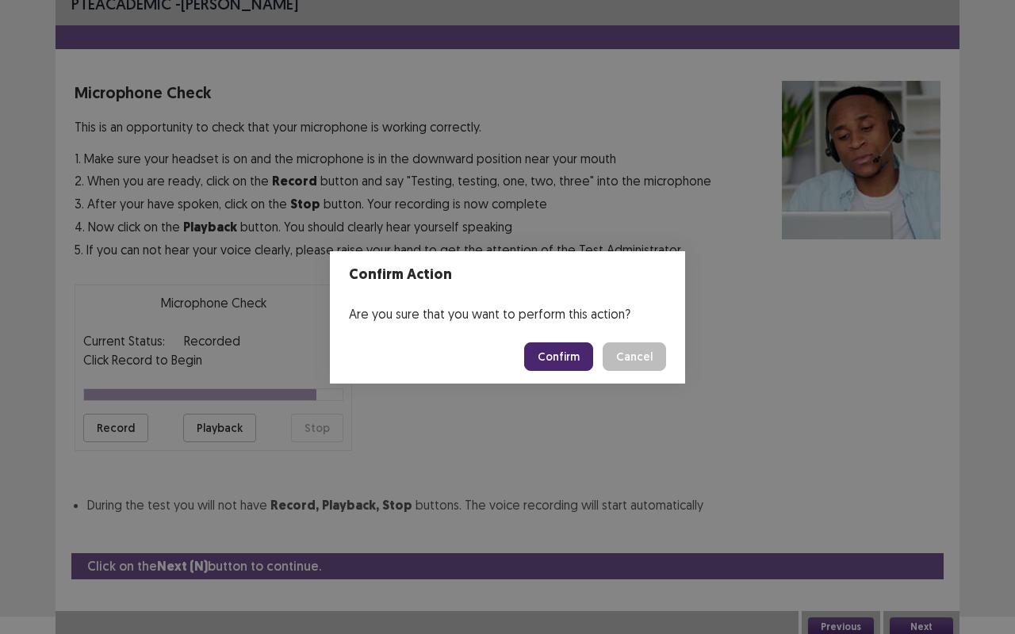
click at [550, 345] on button "Confirm" at bounding box center [558, 356] width 69 height 29
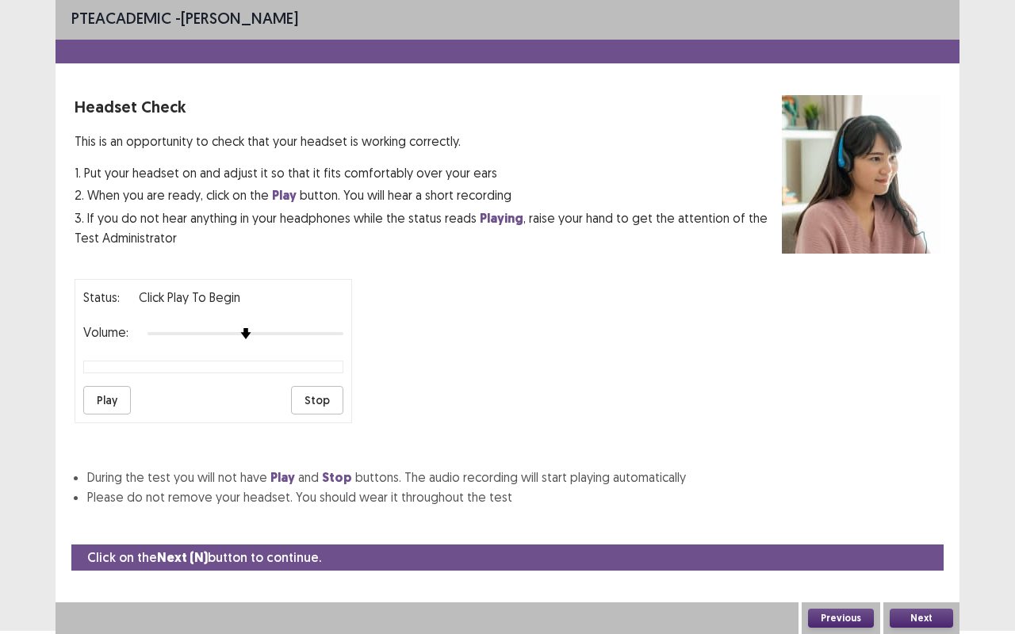
scroll to position [0, 0]
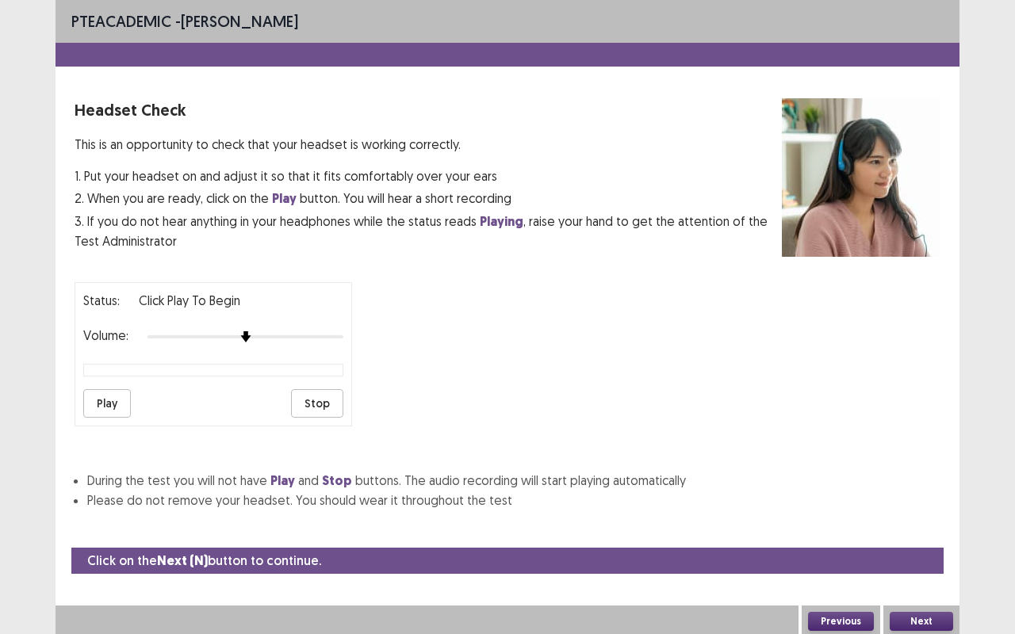
click at [113, 391] on button "Play" at bounding box center [107, 403] width 48 height 29
click at [916, 564] on button "Next" at bounding box center [921, 621] width 63 height 19
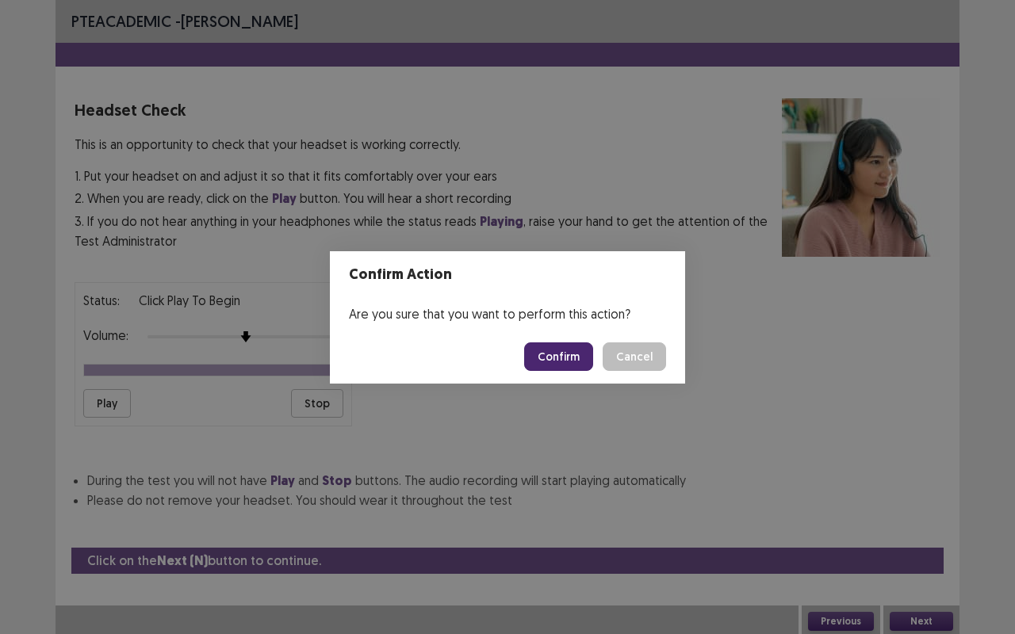
click at [572, 367] on button "Confirm" at bounding box center [558, 356] width 69 height 29
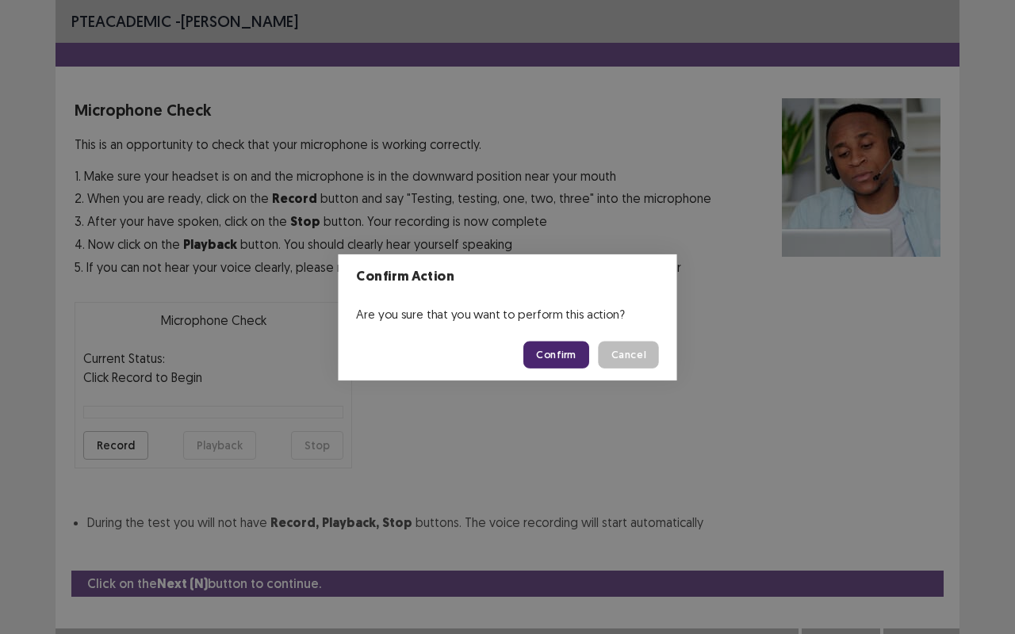
scroll to position [17, 0]
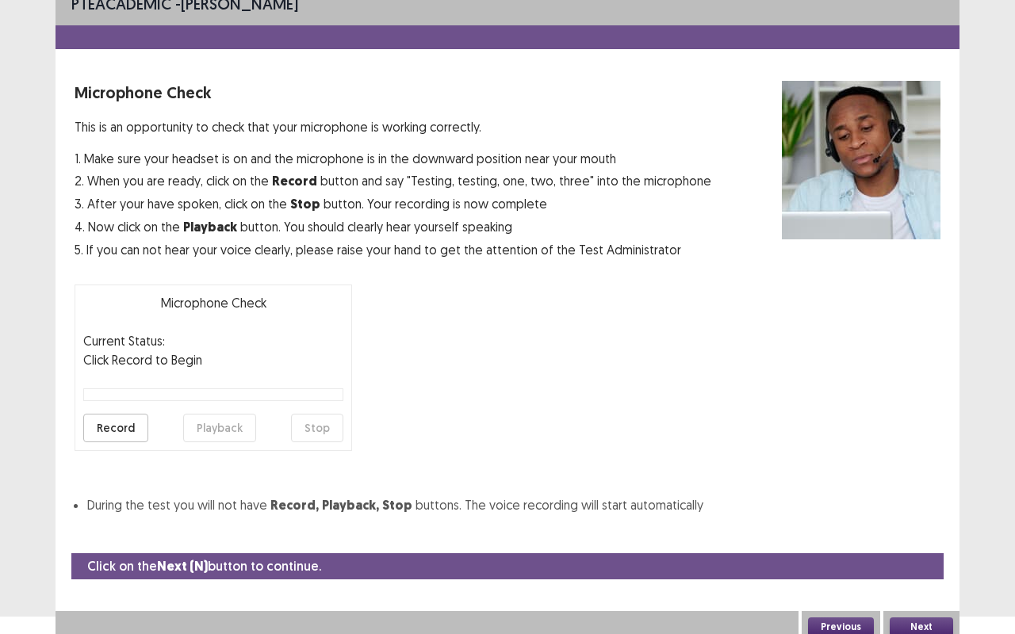
click at [129, 429] on button "Record" at bounding box center [115, 428] width 65 height 29
click at [203, 429] on button "Playback" at bounding box center [219, 428] width 73 height 29
click at [913, 564] on button "Next" at bounding box center [921, 627] width 63 height 19
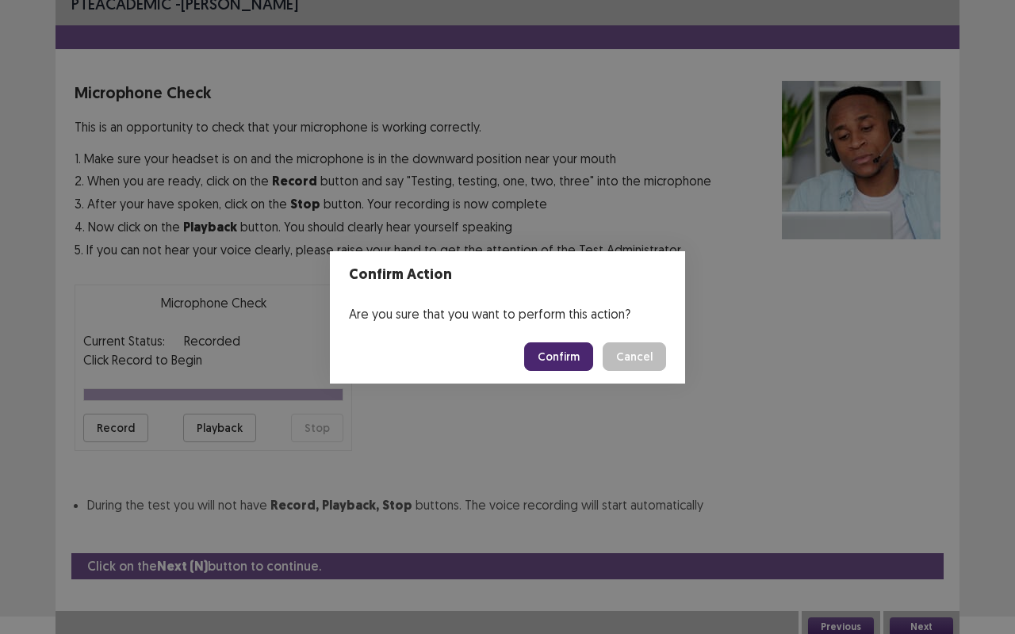
click at [572, 364] on button "Confirm" at bounding box center [558, 356] width 69 height 29
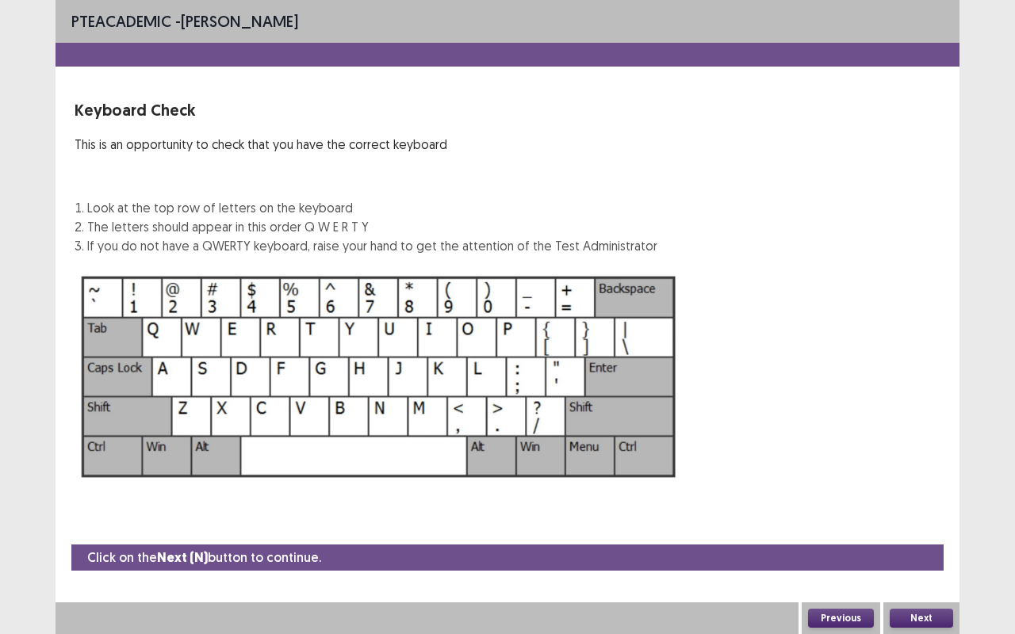
click at [931, 564] on button "Next" at bounding box center [921, 618] width 63 height 19
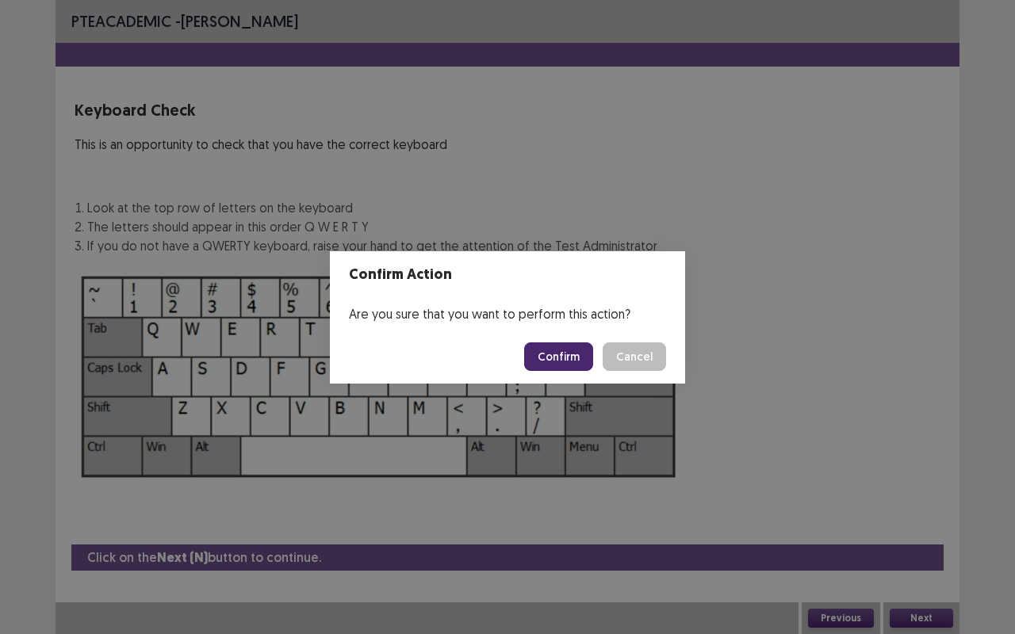
click at [577, 347] on button "Confirm" at bounding box center [558, 356] width 69 height 29
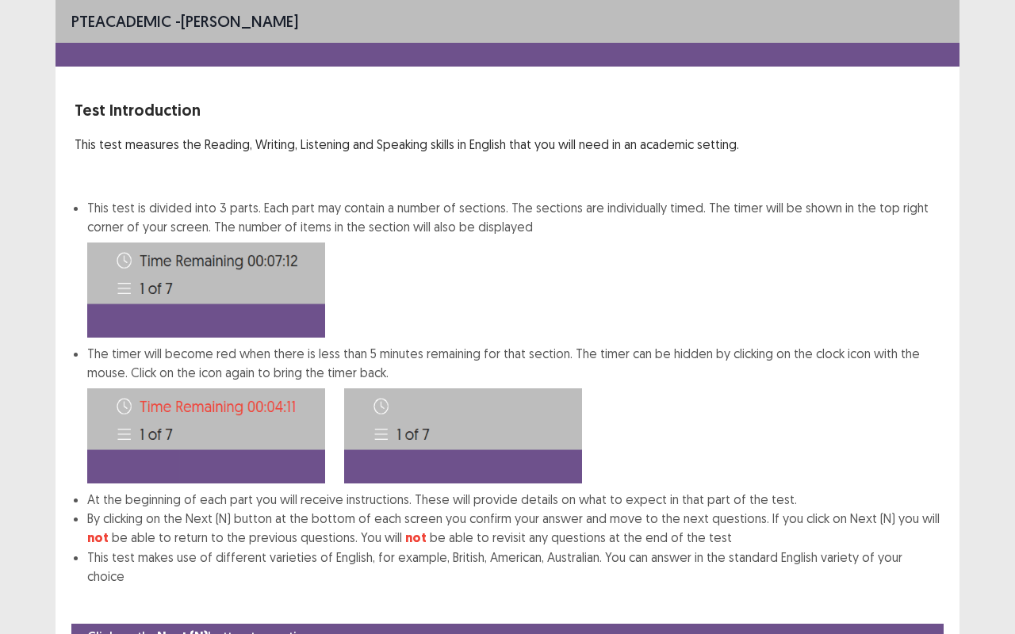
scroll to position [59, 0]
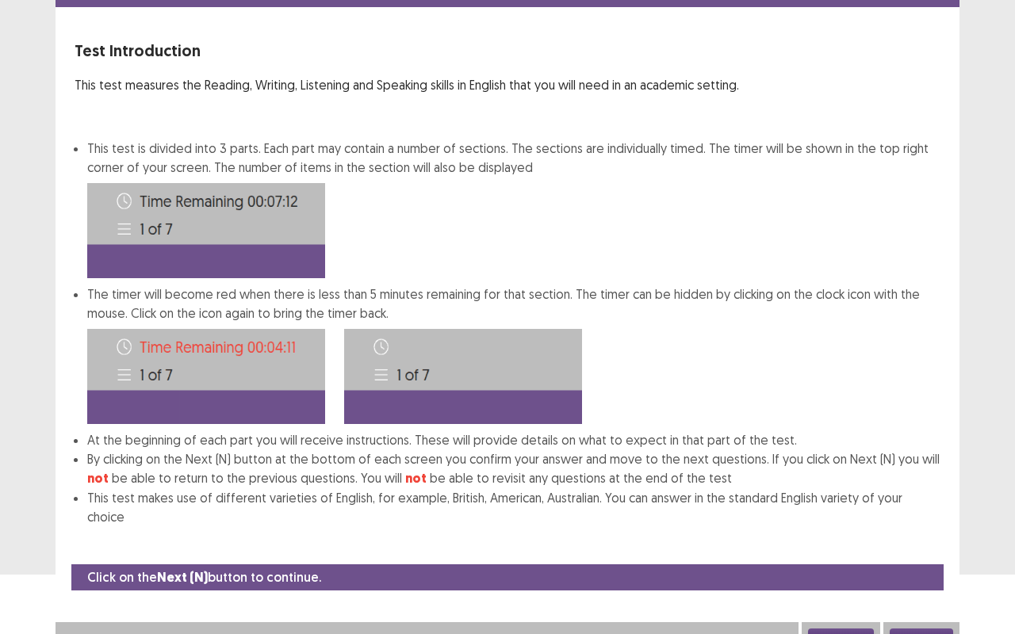
click at [933, 564] on button "Next" at bounding box center [921, 638] width 63 height 19
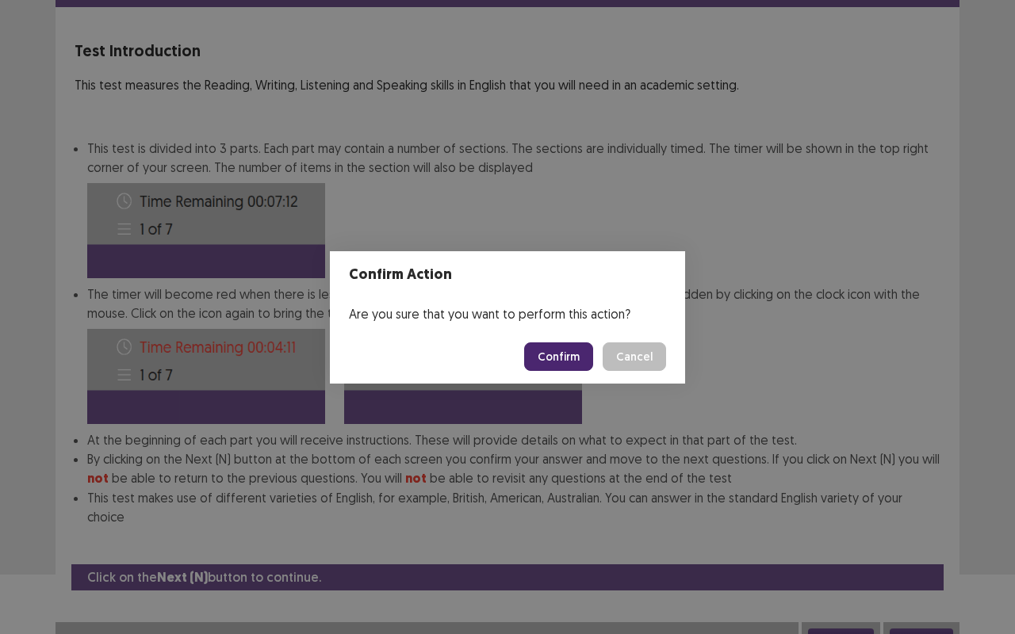
click at [562, 357] on button "Confirm" at bounding box center [558, 356] width 69 height 29
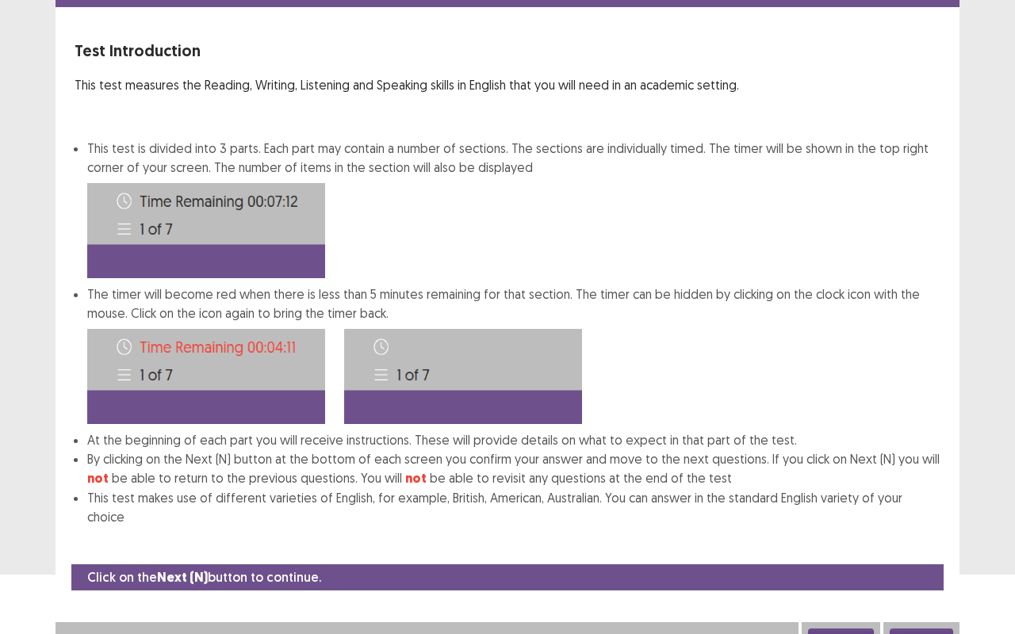
scroll to position [0, 0]
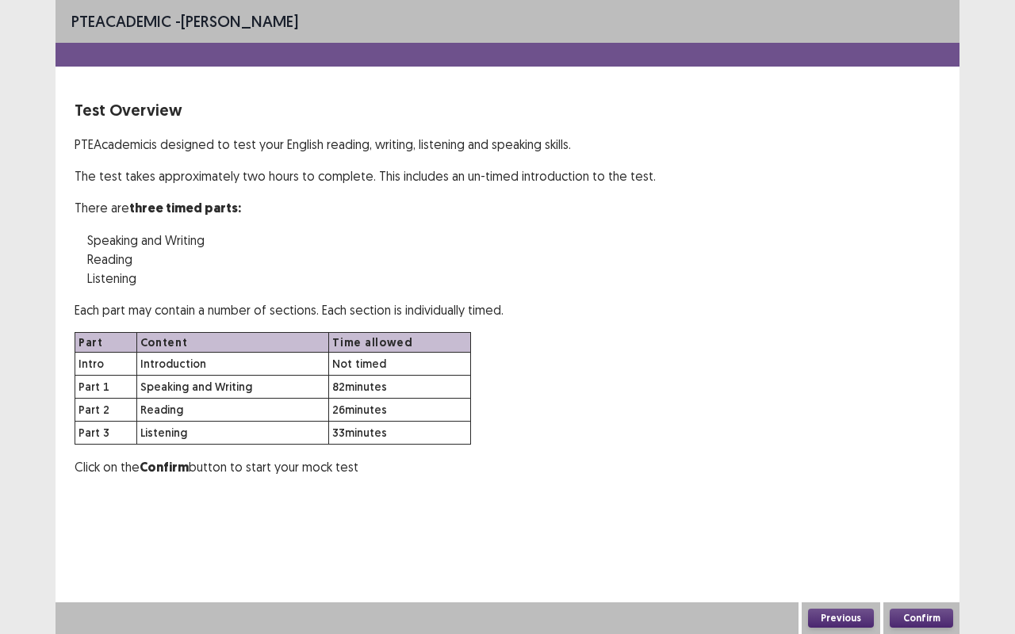
click at [924, 564] on button "Confirm" at bounding box center [921, 618] width 63 height 19
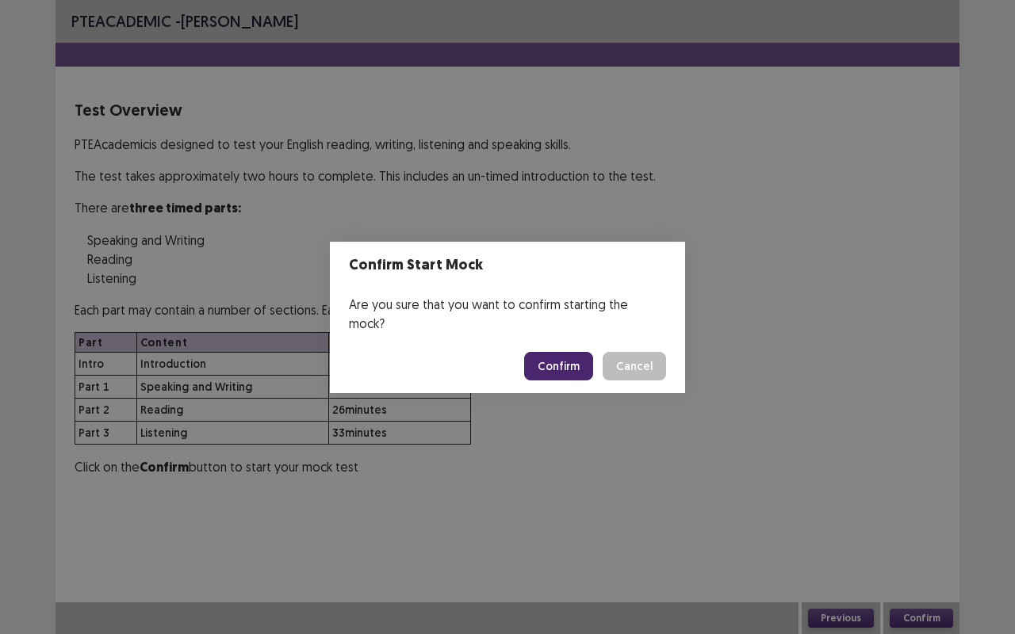
click at [547, 355] on button "Confirm" at bounding box center [558, 366] width 69 height 29
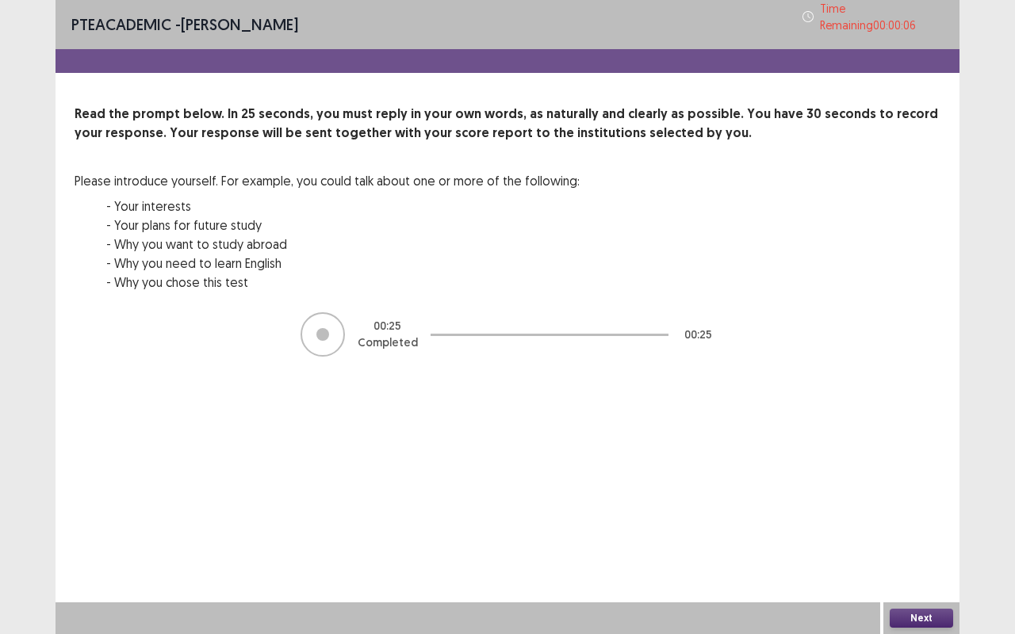
click at [897, 564] on button "Next" at bounding box center [921, 618] width 63 height 19
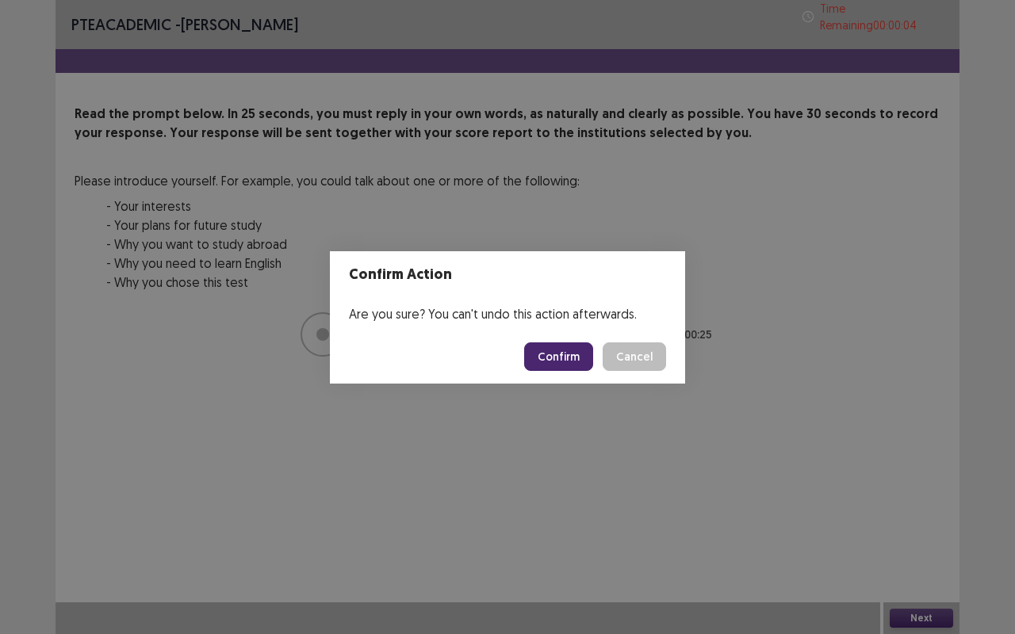
click at [555, 358] on button "Confirm" at bounding box center [558, 356] width 69 height 29
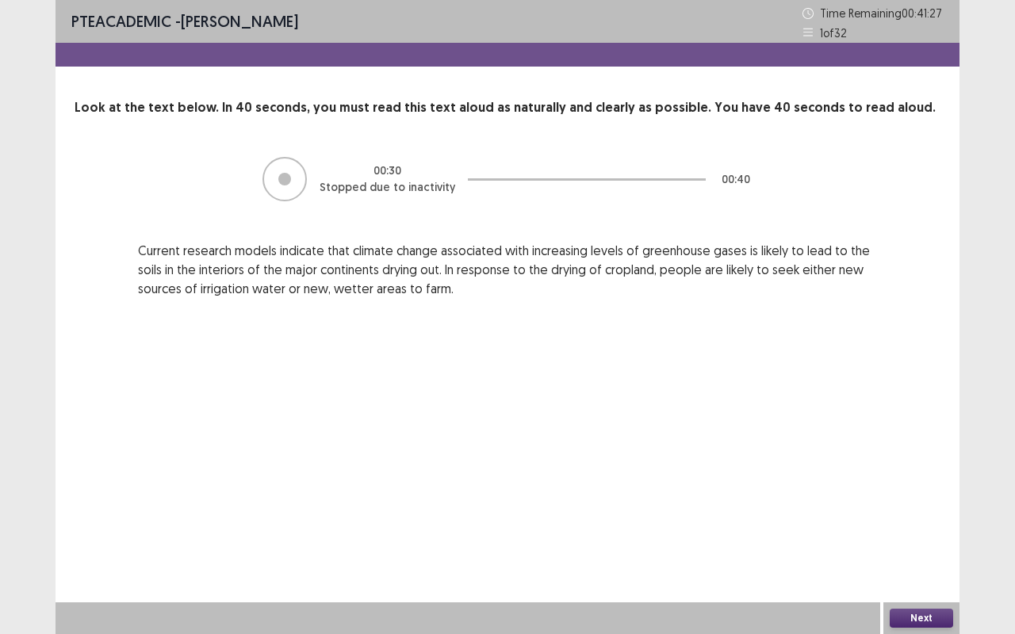
click at [935, 564] on button "Next" at bounding box center [921, 618] width 63 height 19
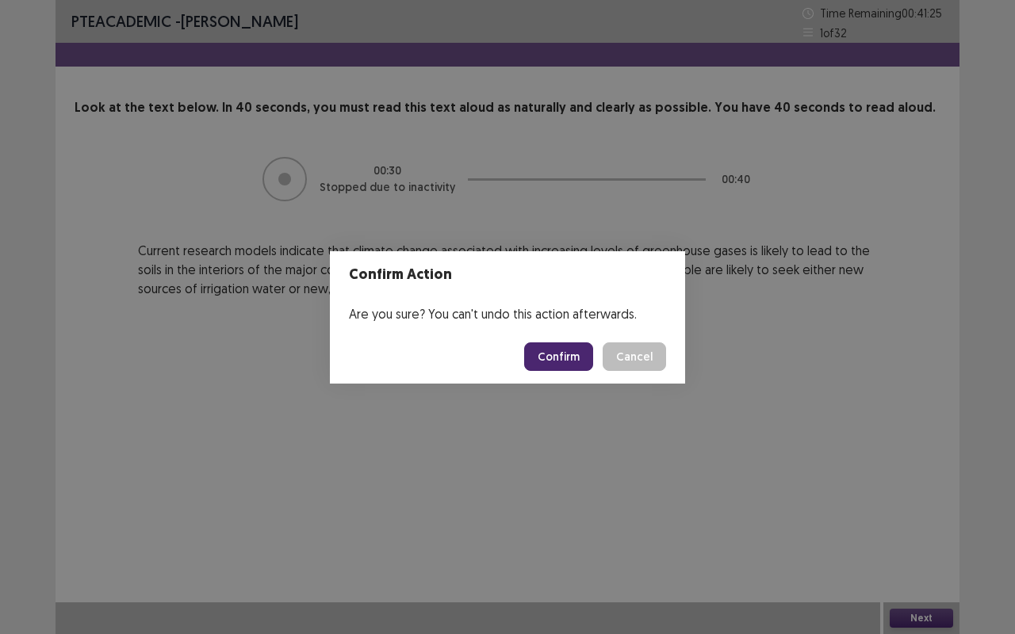
click at [551, 354] on button "Confirm" at bounding box center [558, 356] width 69 height 29
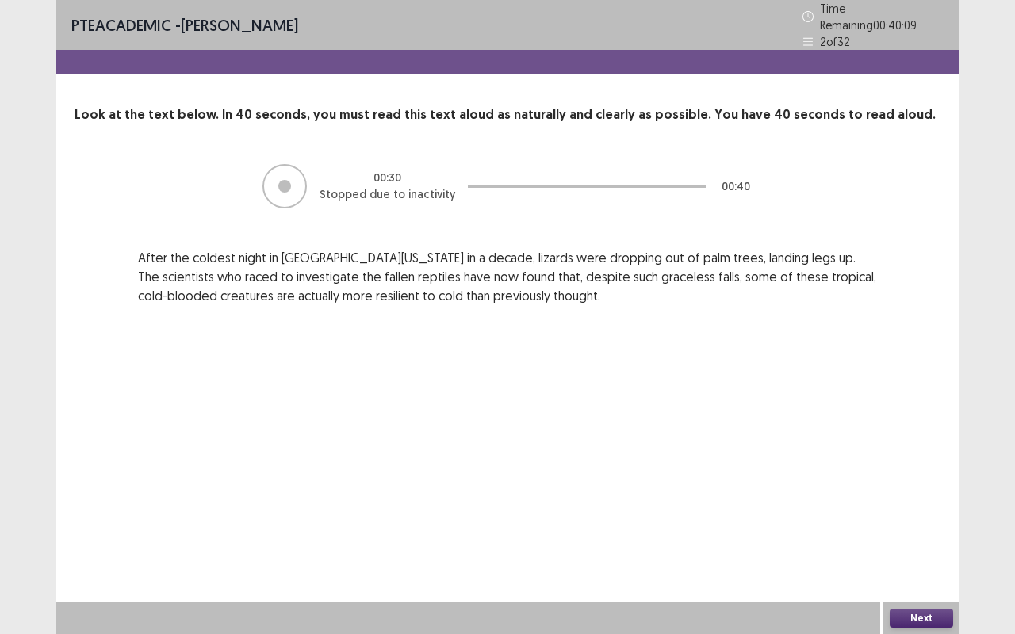
click at [933, 564] on button "Next" at bounding box center [921, 618] width 63 height 19
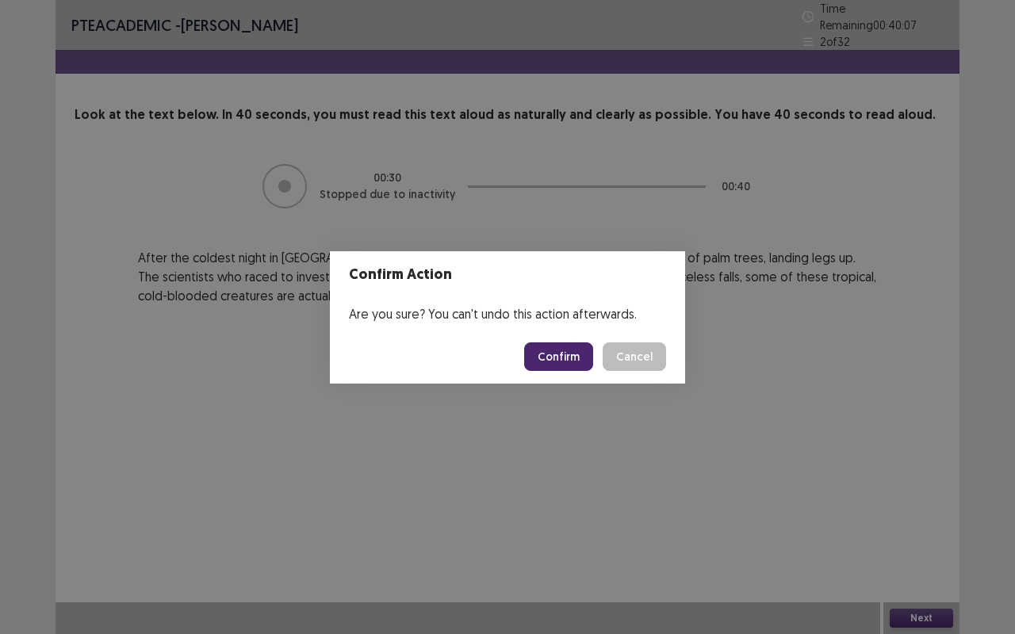
click at [564, 353] on button "Confirm" at bounding box center [558, 356] width 69 height 29
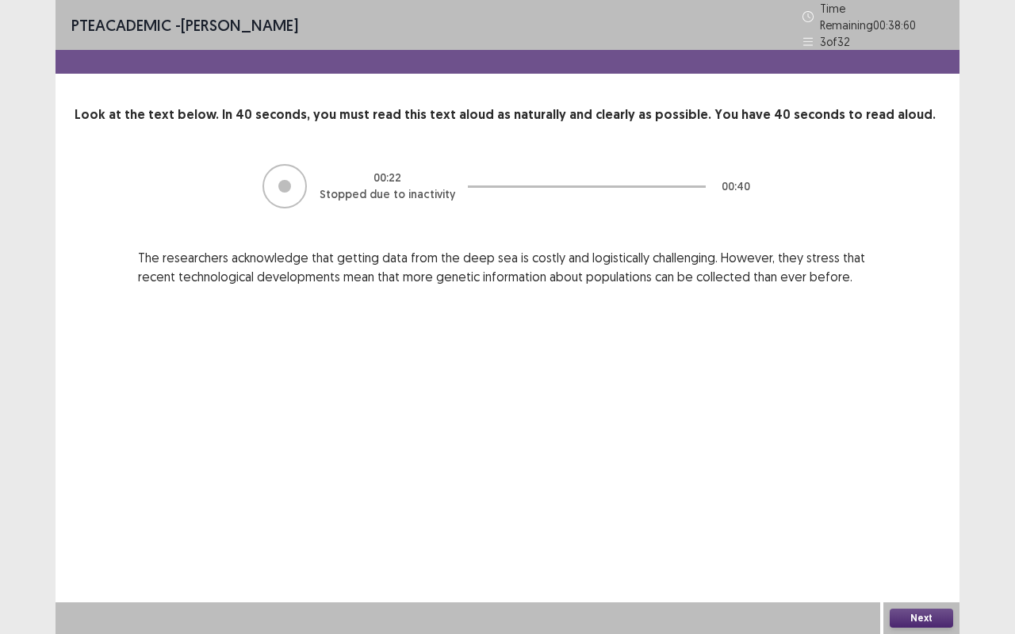
click at [917, 564] on button "Next" at bounding box center [921, 618] width 63 height 19
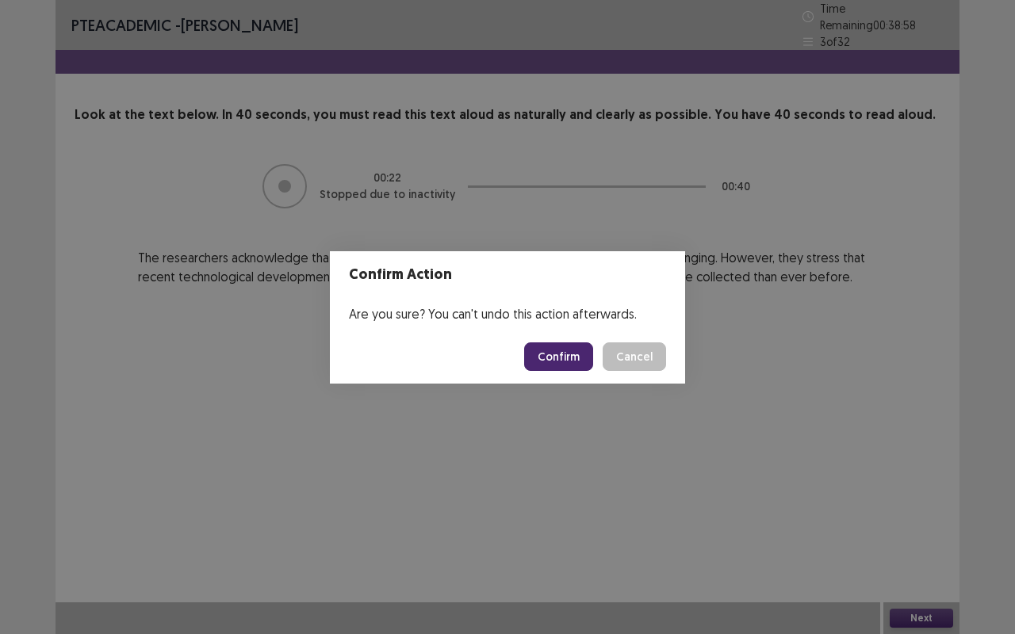
click at [566, 362] on button "Confirm" at bounding box center [558, 356] width 69 height 29
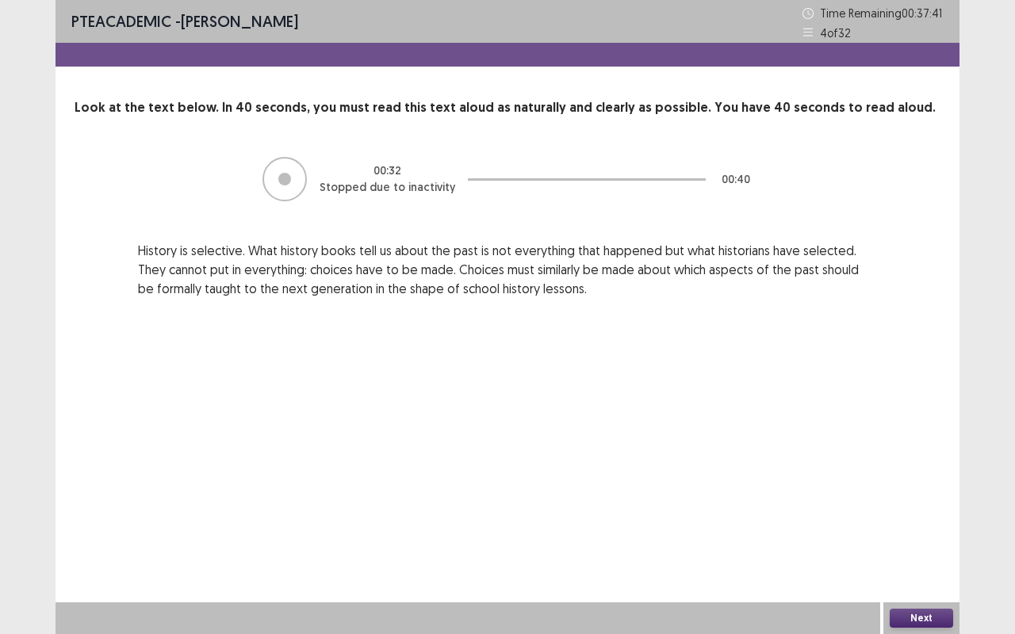
click at [927, 564] on button "Next" at bounding box center [921, 618] width 63 height 19
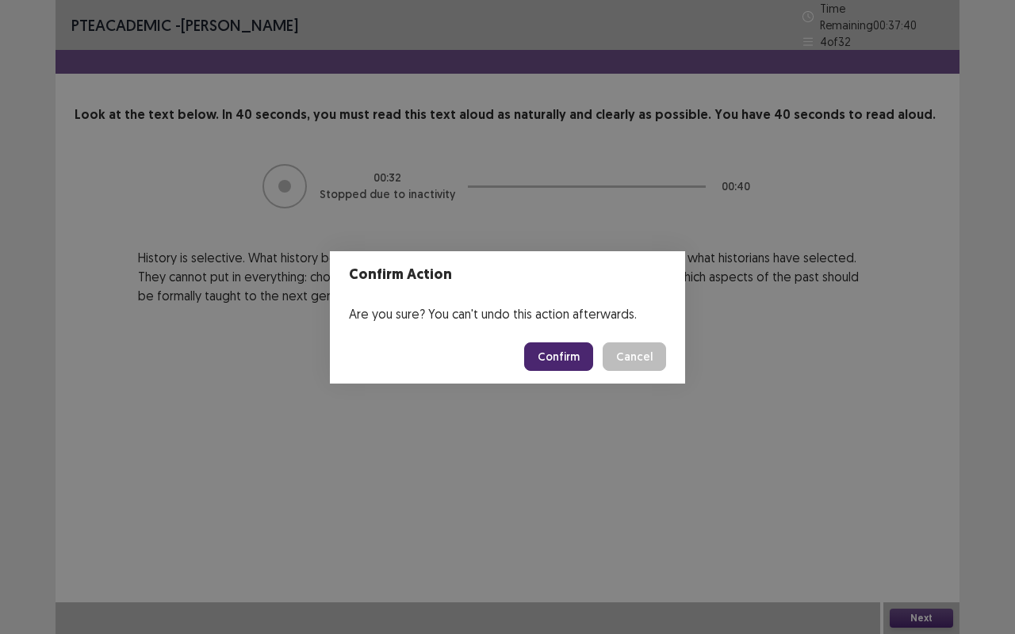
click at [575, 358] on button "Confirm" at bounding box center [558, 356] width 69 height 29
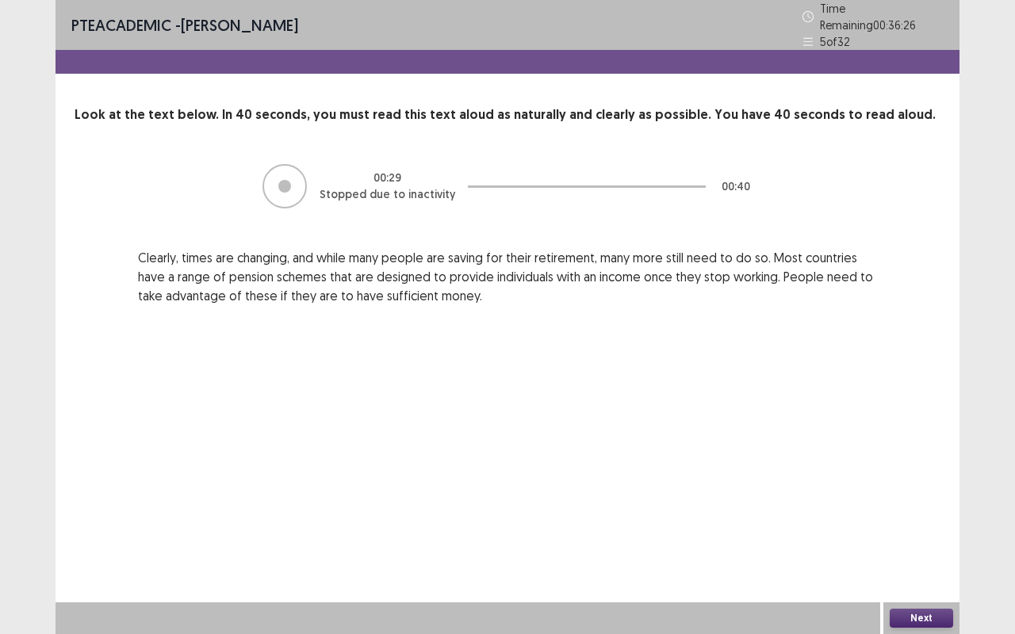
click at [911, 564] on button "Next" at bounding box center [921, 618] width 63 height 19
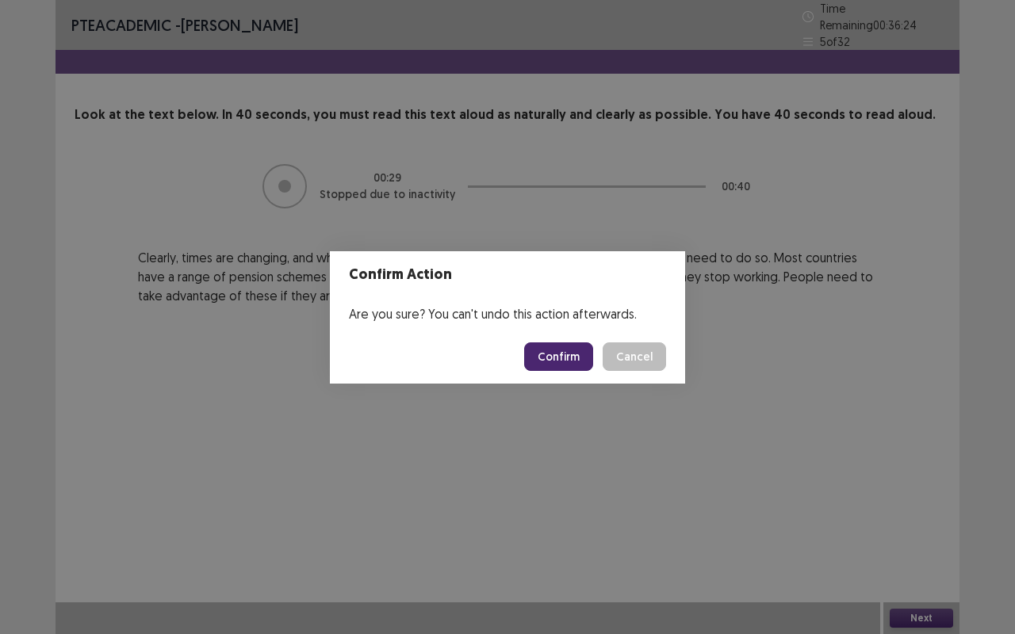
click at [553, 355] on button "Confirm" at bounding box center [558, 356] width 69 height 29
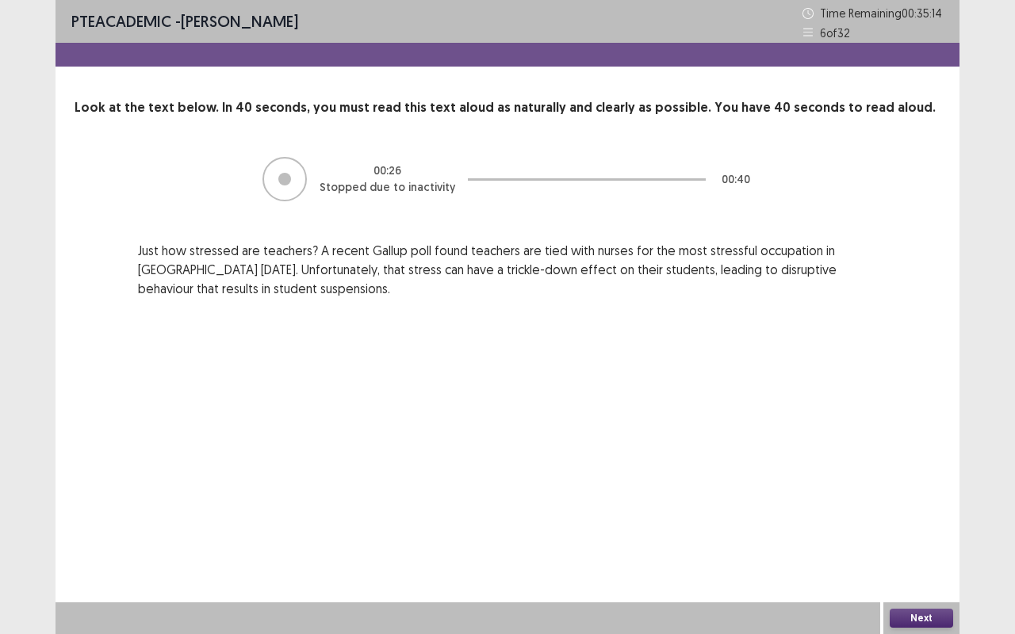
click at [897, 564] on button "Next" at bounding box center [921, 618] width 63 height 19
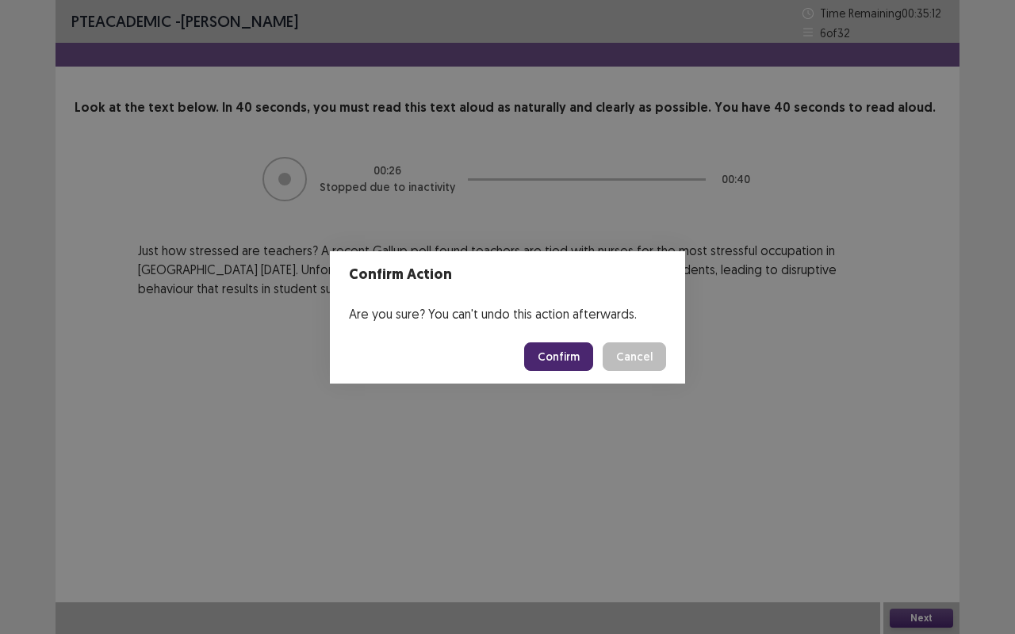
click at [568, 354] on button "Confirm" at bounding box center [558, 356] width 69 height 29
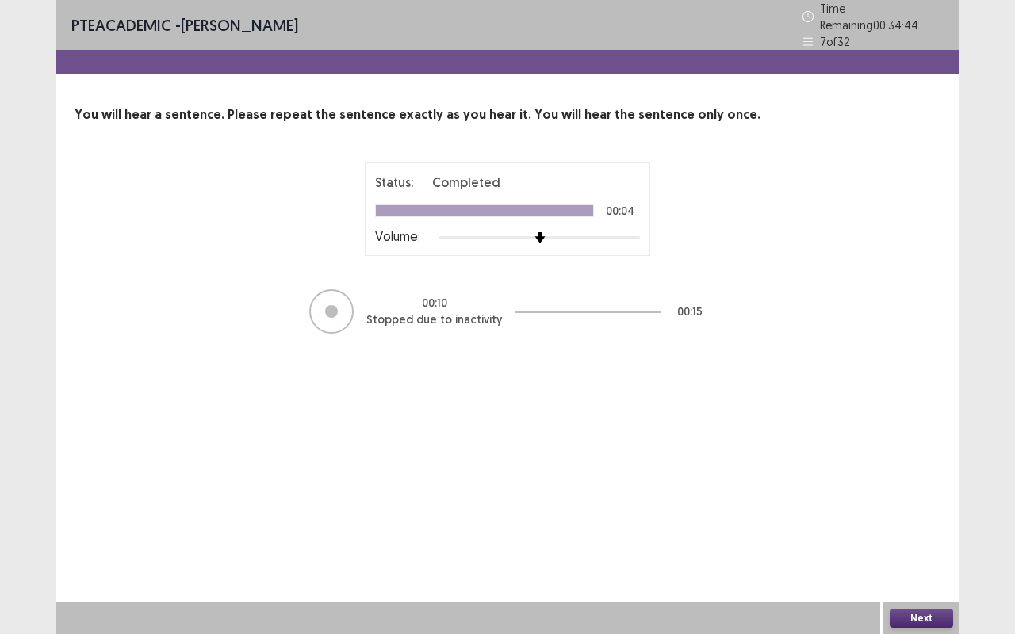
click at [914, 564] on button "Next" at bounding box center [921, 618] width 63 height 19
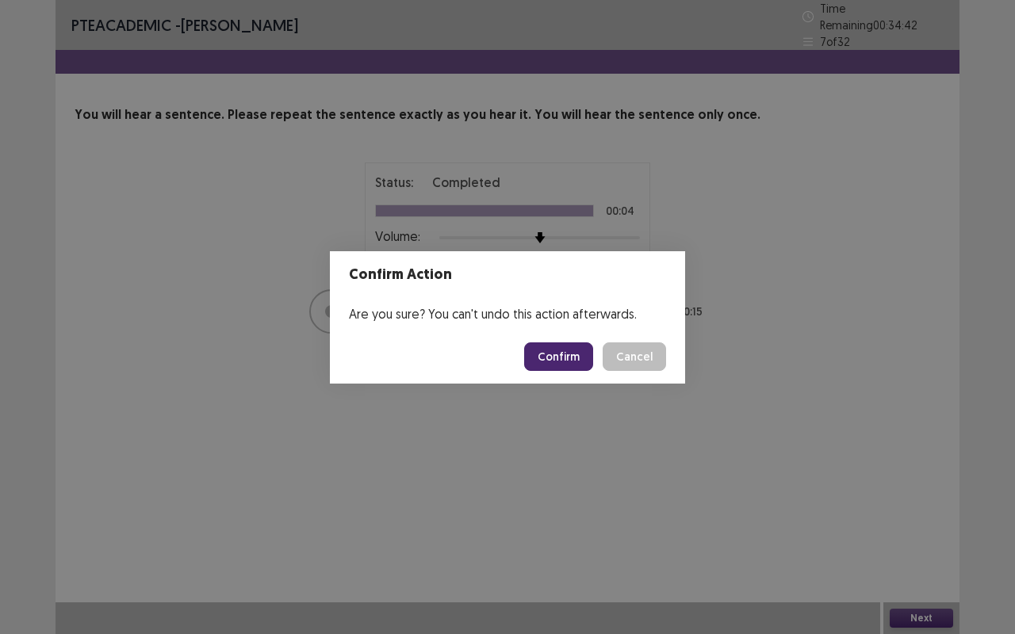
click at [553, 358] on button "Confirm" at bounding box center [558, 356] width 69 height 29
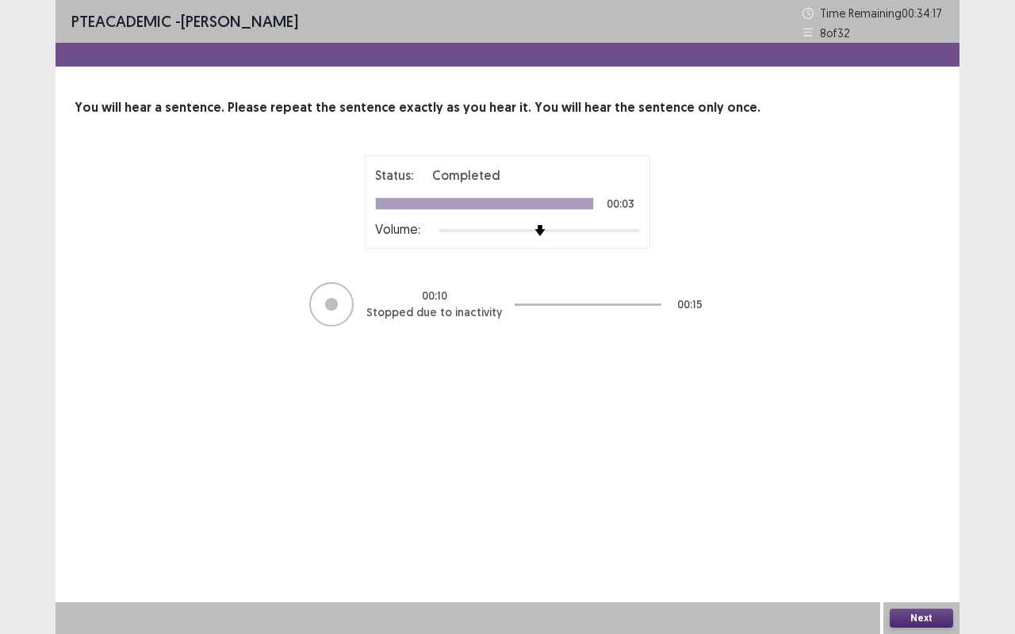
click at [920, 564] on button "Next" at bounding box center [921, 618] width 63 height 19
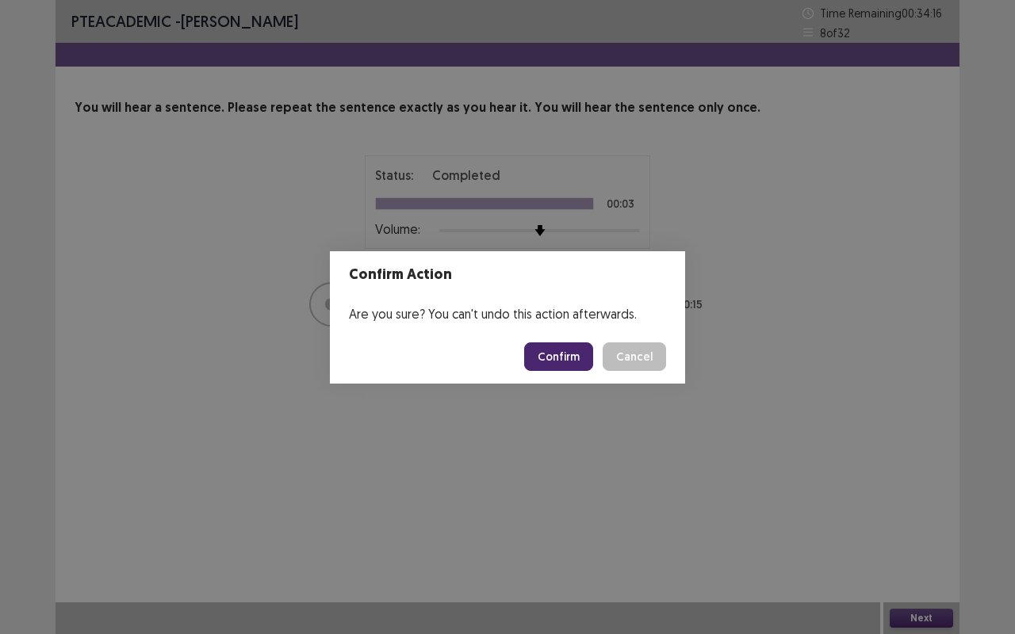
click at [587, 359] on button "Confirm" at bounding box center [558, 356] width 69 height 29
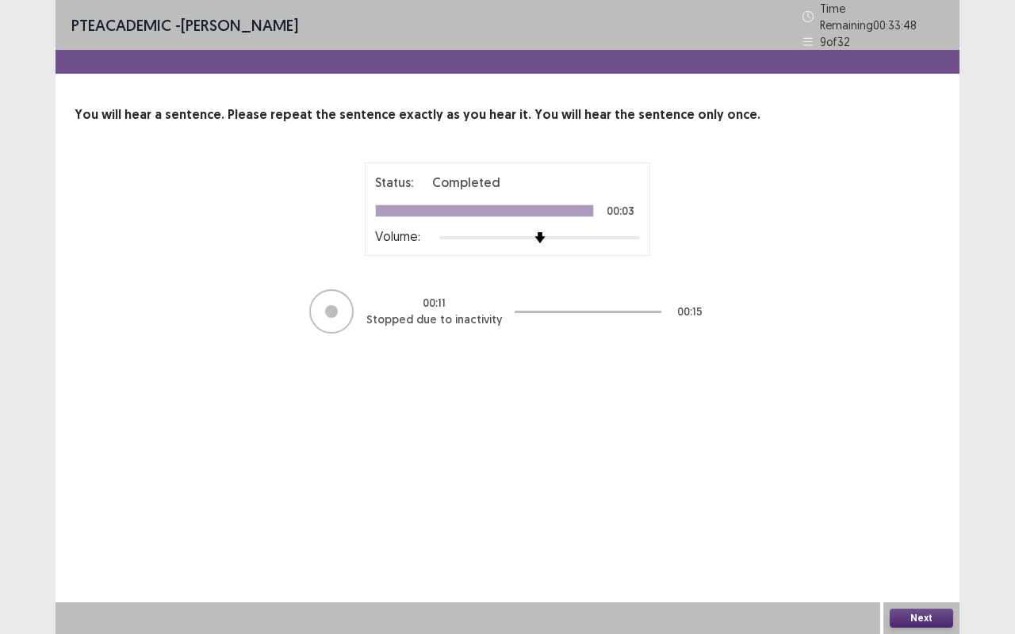
click at [932, 564] on button "Next" at bounding box center [921, 618] width 63 height 19
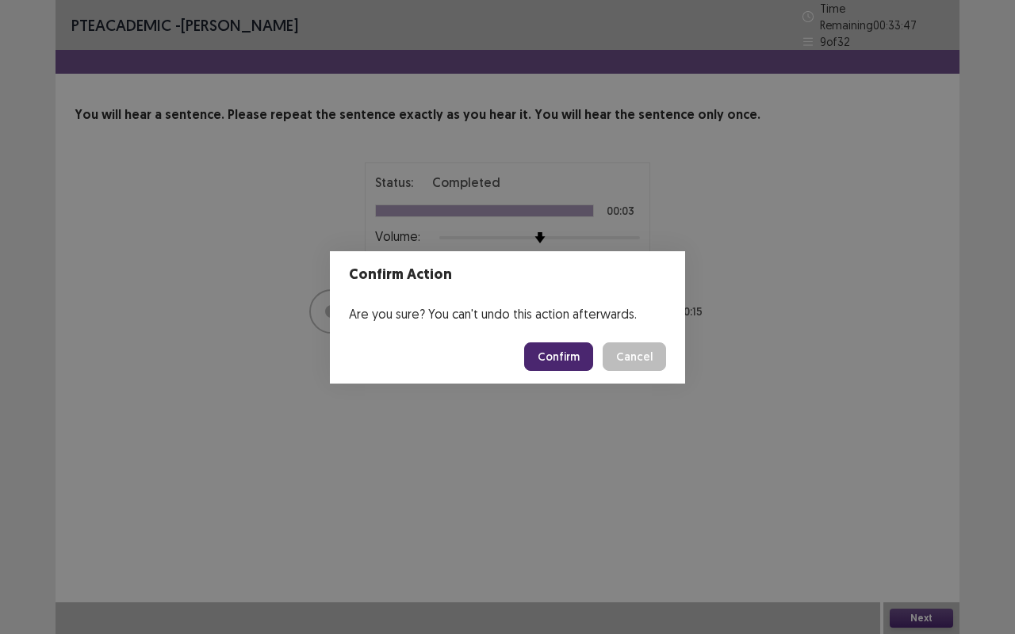
click at [562, 360] on button "Confirm" at bounding box center [558, 356] width 69 height 29
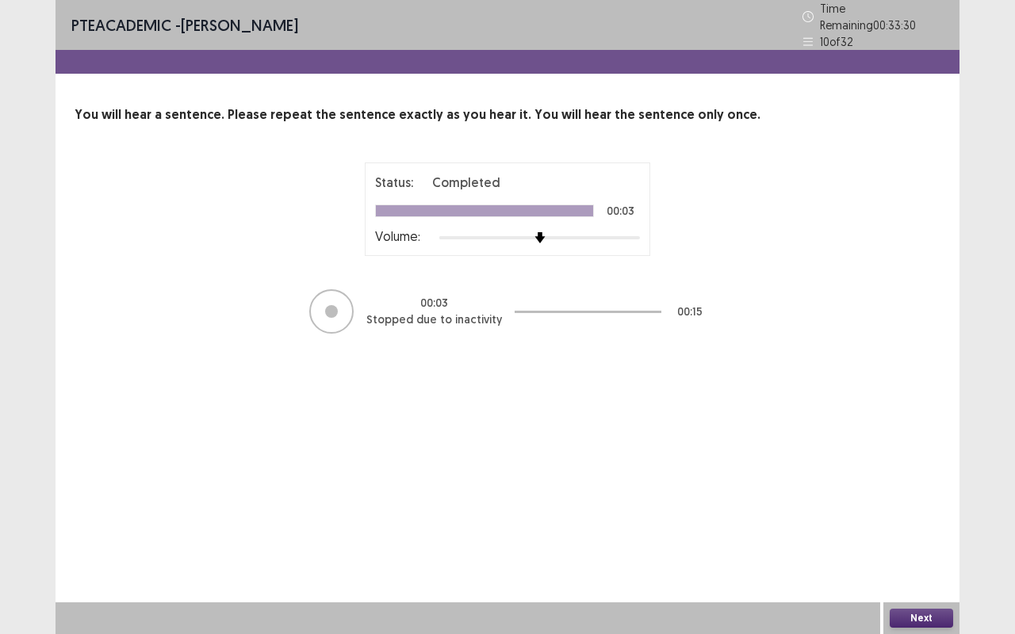
click at [928, 564] on button "Next" at bounding box center [921, 618] width 63 height 19
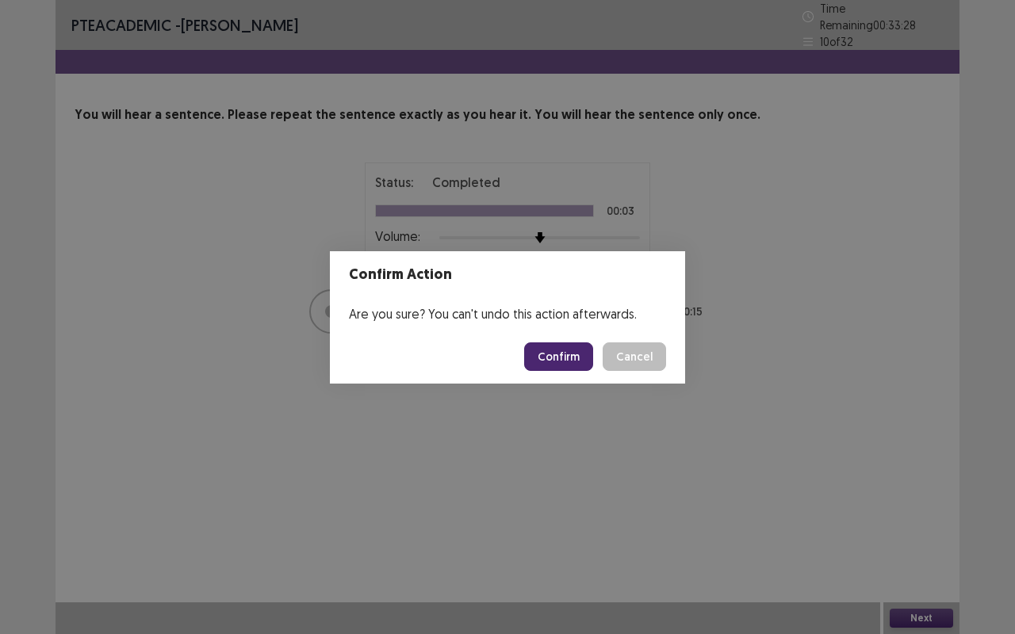
click at [567, 357] on button "Confirm" at bounding box center [558, 356] width 69 height 29
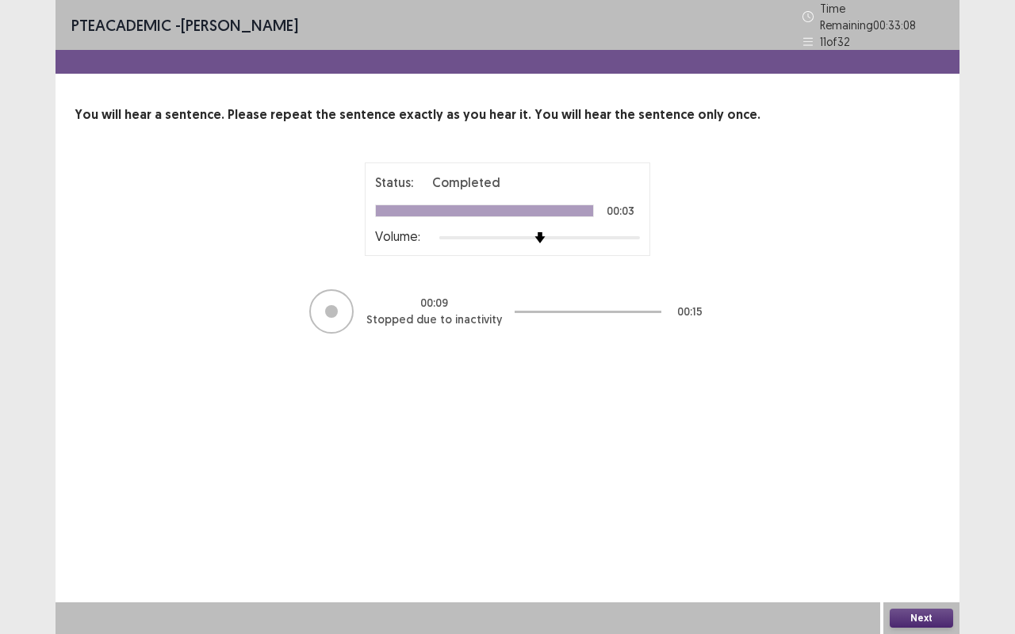
click at [920, 564] on button "Next" at bounding box center [921, 618] width 63 height 19
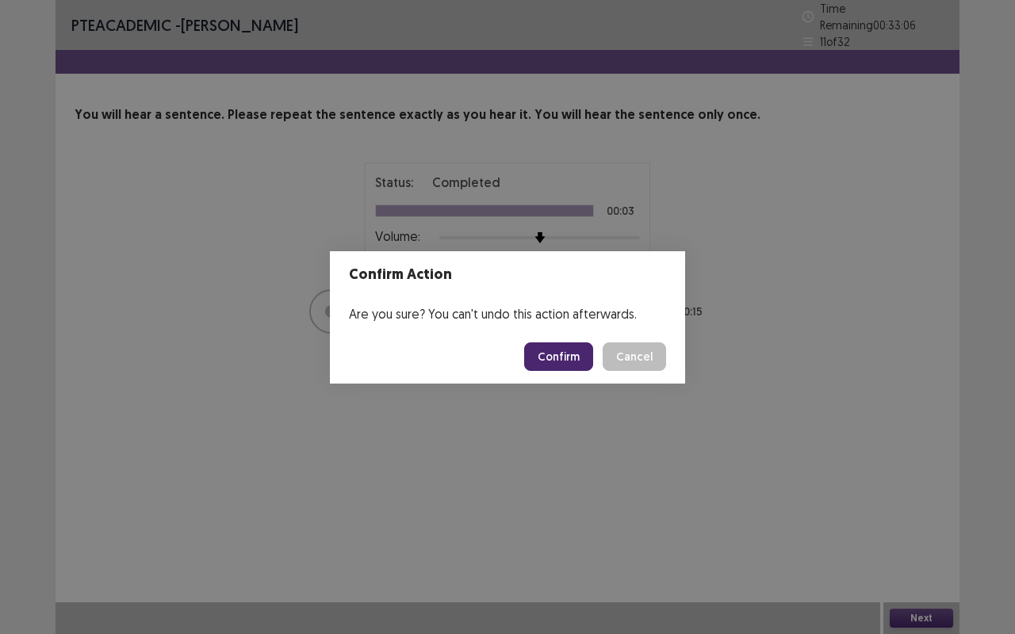
click at [576, 353] on button "Confirm" at bounding box center [558, 356] width 69 height 29
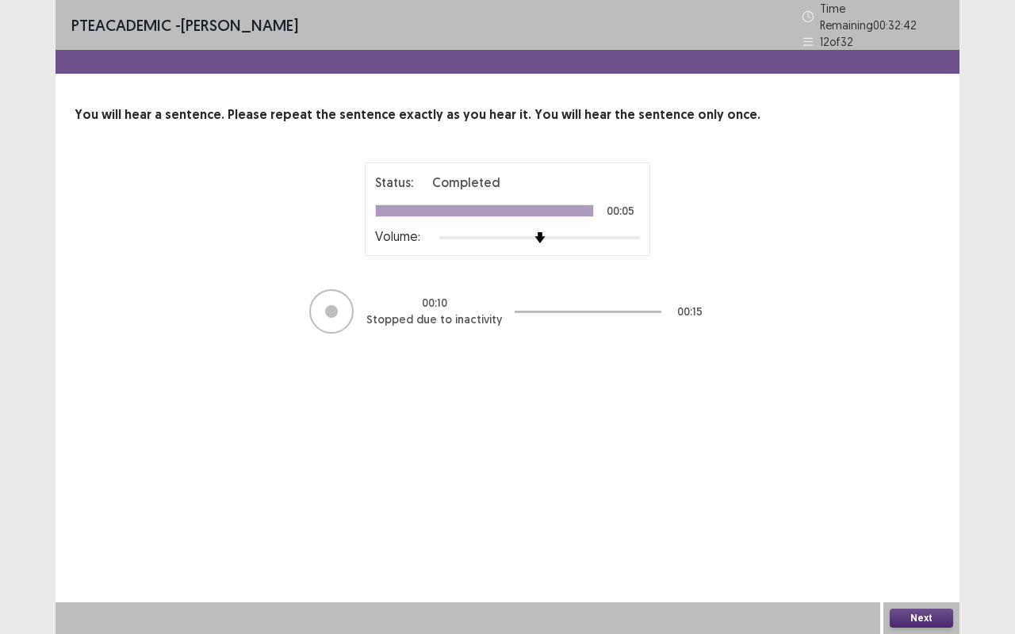
click at [911, 564] on button "Next" at bounding box center [921, 618] width 63 height 19
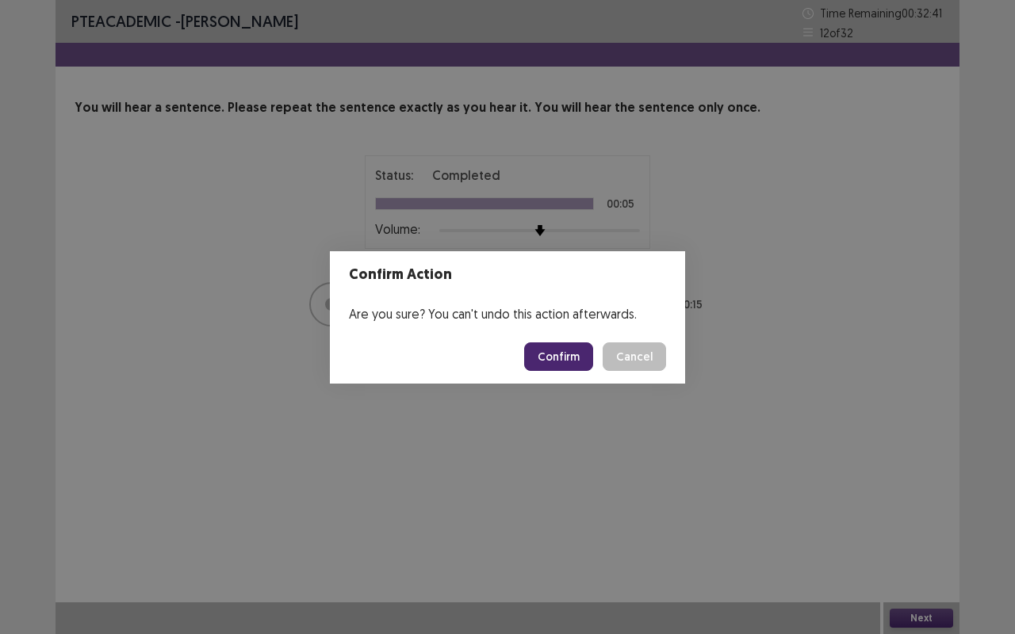
click at [560, 350] on button "Confirm" at bounding box center [558, 356] width 69 height 29
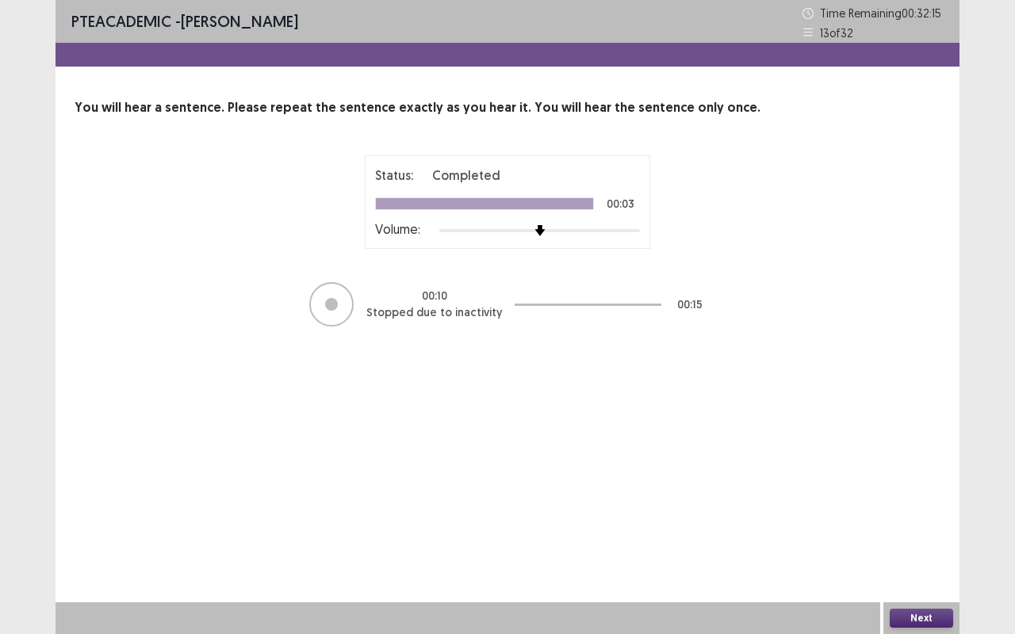
click at [899, 564] on button "Next" at bounding box center [921, 618] width 63 height 19
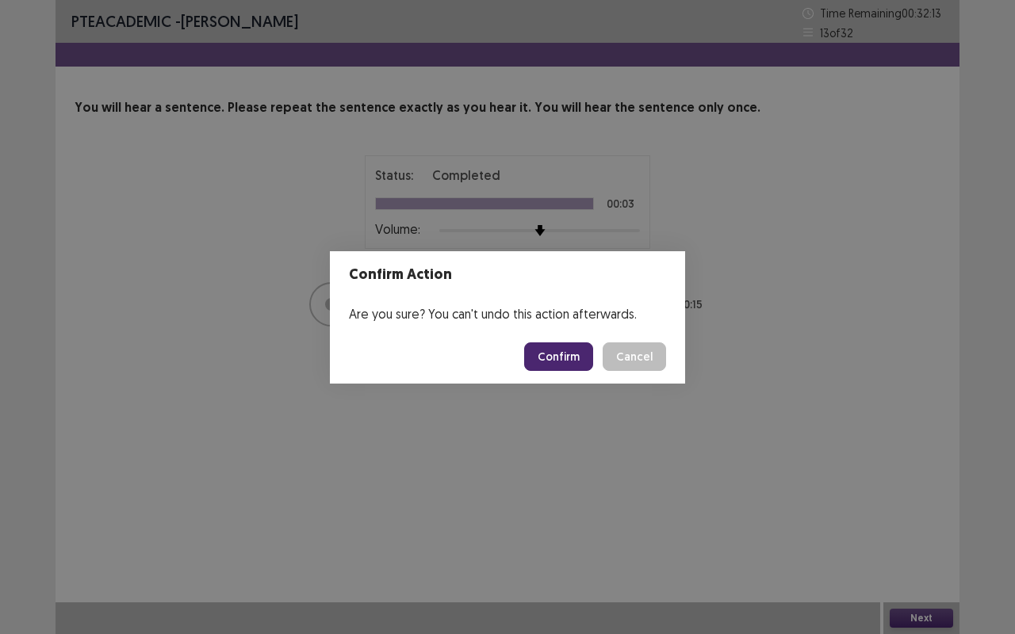
click at [556, 356] on button "Confirm" at bounding box center [558, 356] width 69 height 29
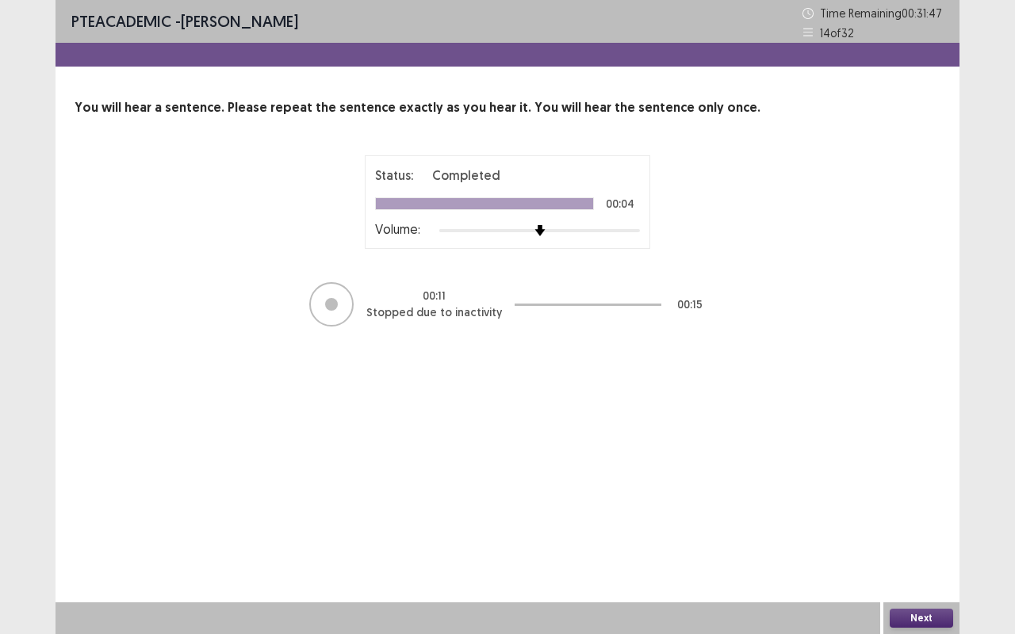
click at [922, 564] on button "Next" at bounding box center [921, 618] width 63 height 19
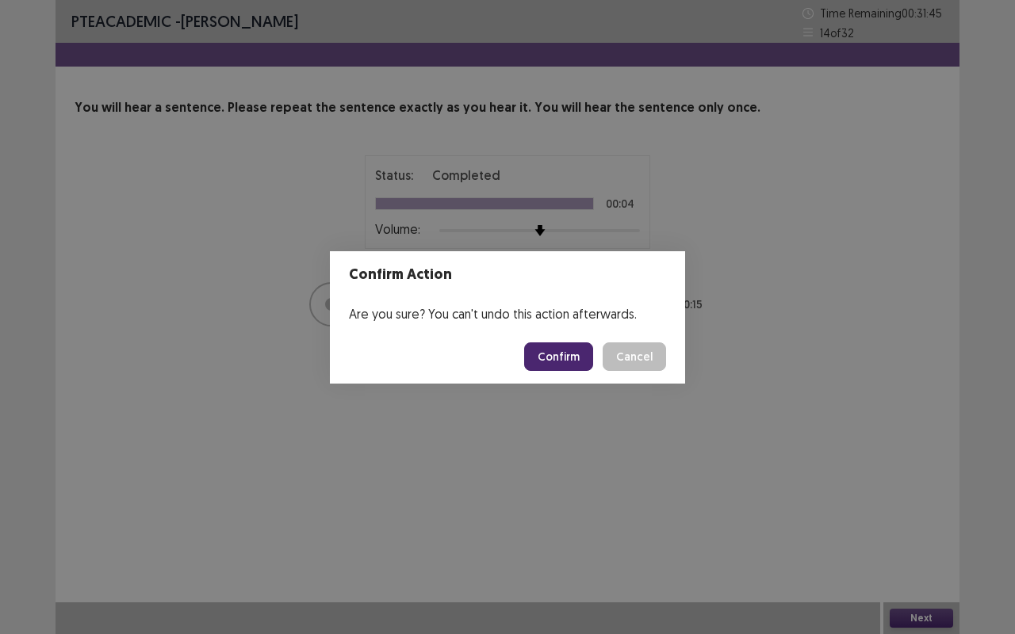
click at [548, 360] on button "Confirm" at bounding box center [558, 356] width 69 height 29
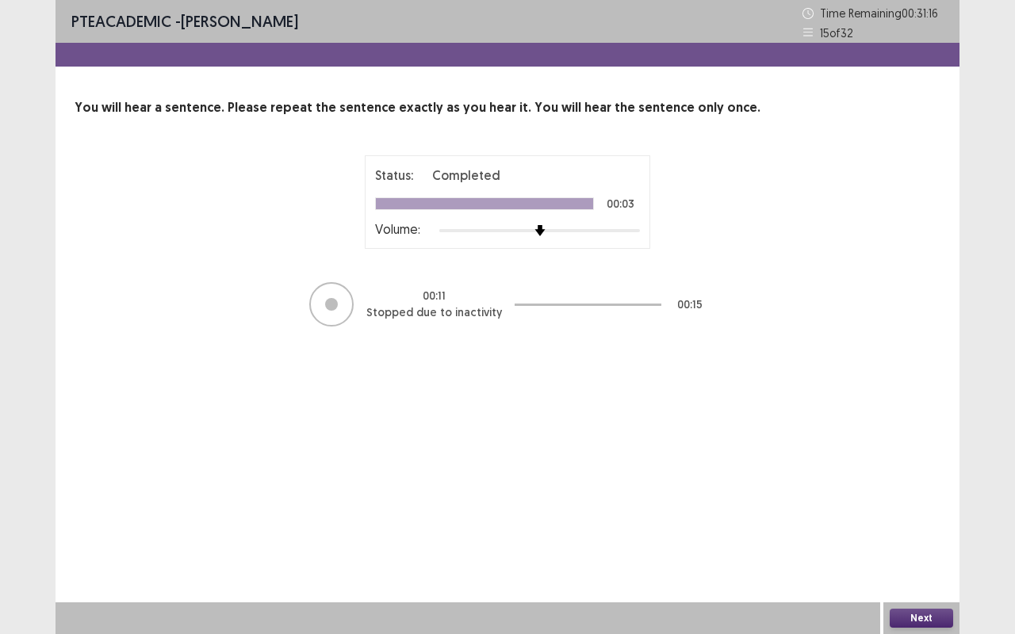
click at [943, 564] on button "Next" at bounding box center [921, 618] width 63 height 19
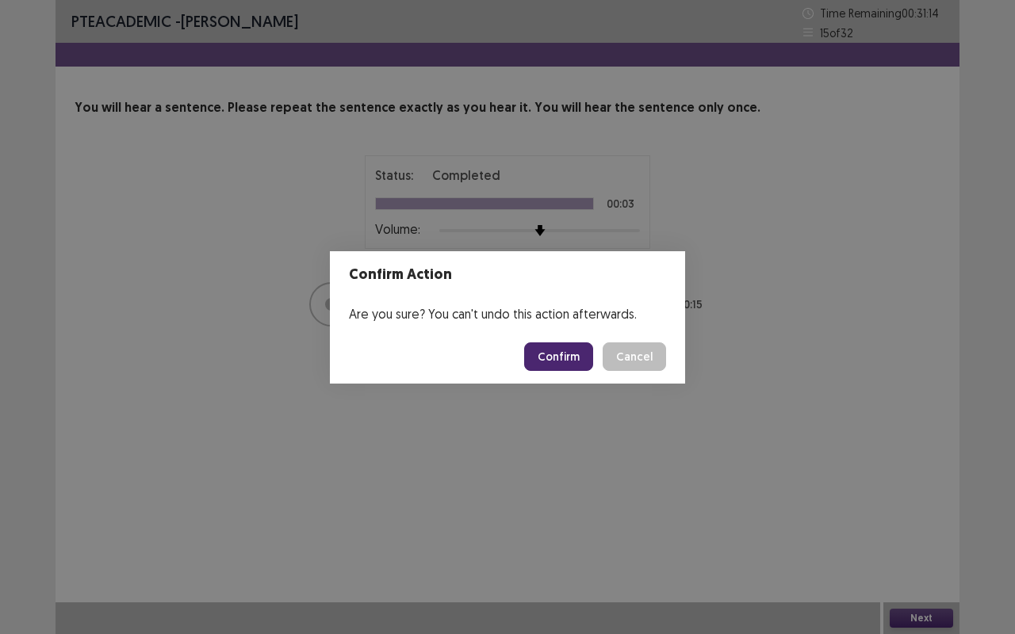
click at [576, 361] on button "Confirm" at bounding box center [558, 356] width 69 height 29
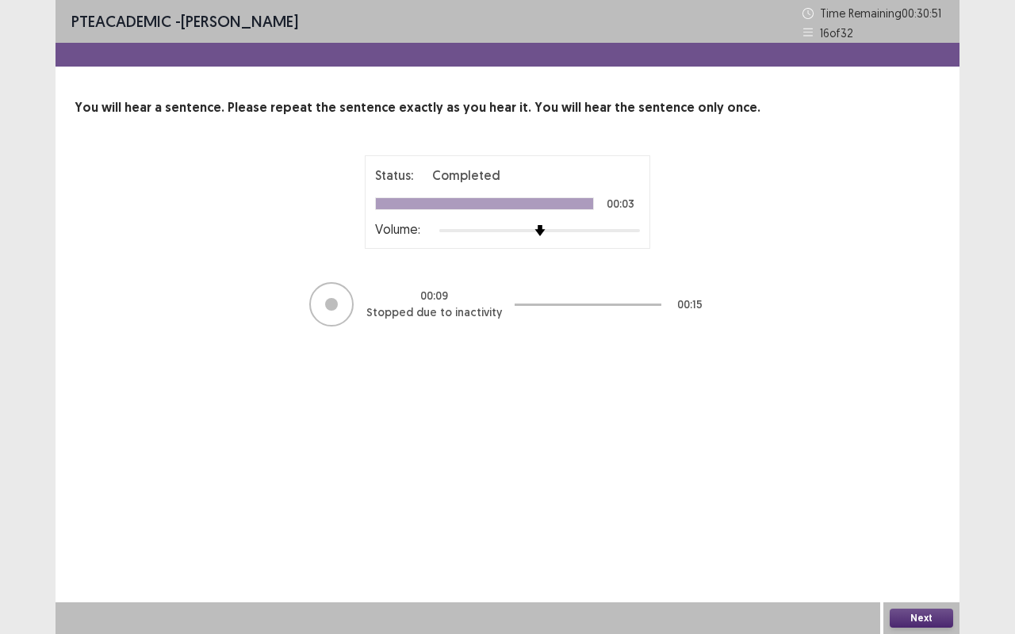
click at [927, 564] on button "Next" at bounding box center [921, 618] width 63 height 19
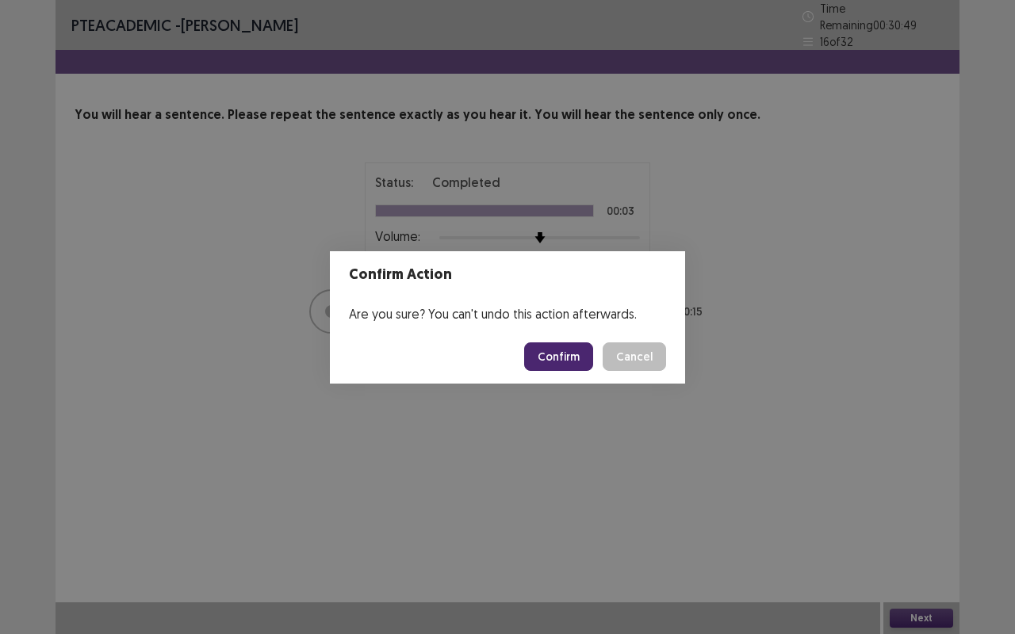
click at [541, 352] on button "Confirm" at bounding box center [558, 356] width 69 height 29
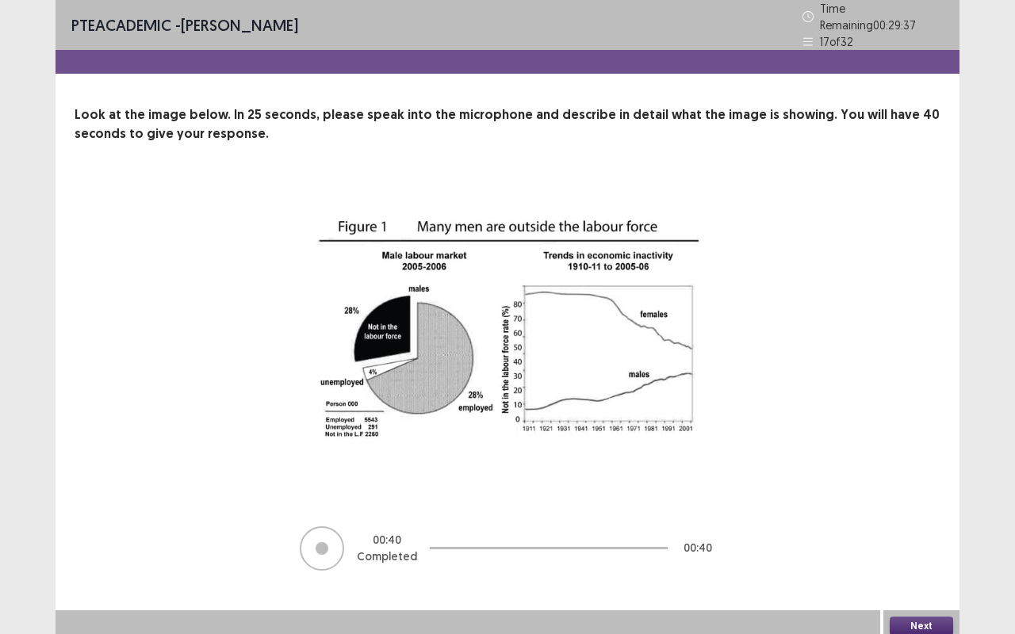
click at [922, 564] on button "Next" at bounding box center [921, 626] width 63 height 19
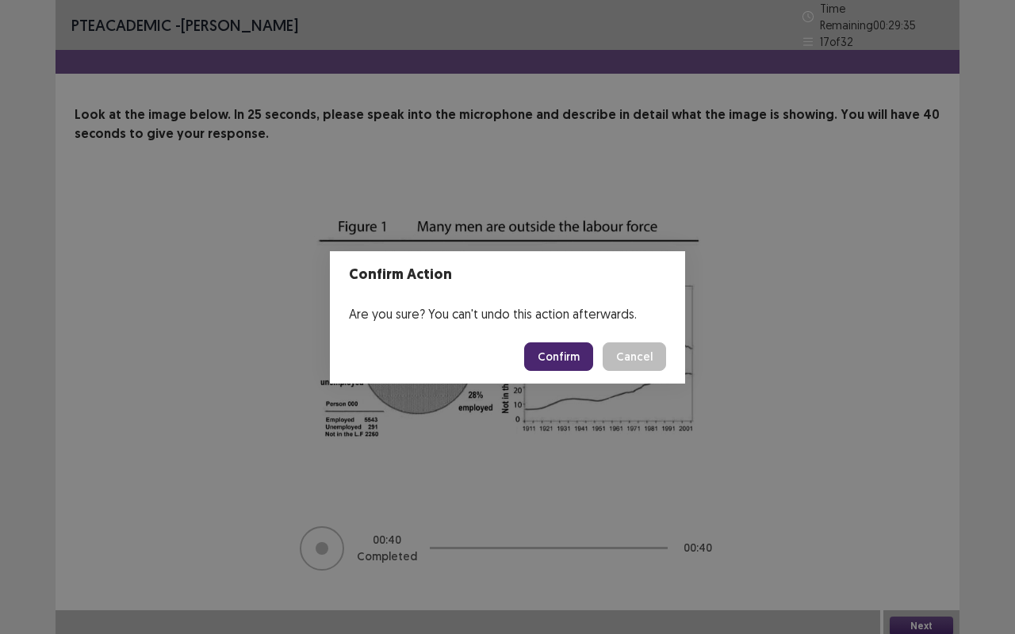
click at [592, 345] on button "Confirm" at bounding box center [558, 356] width 69 height 29
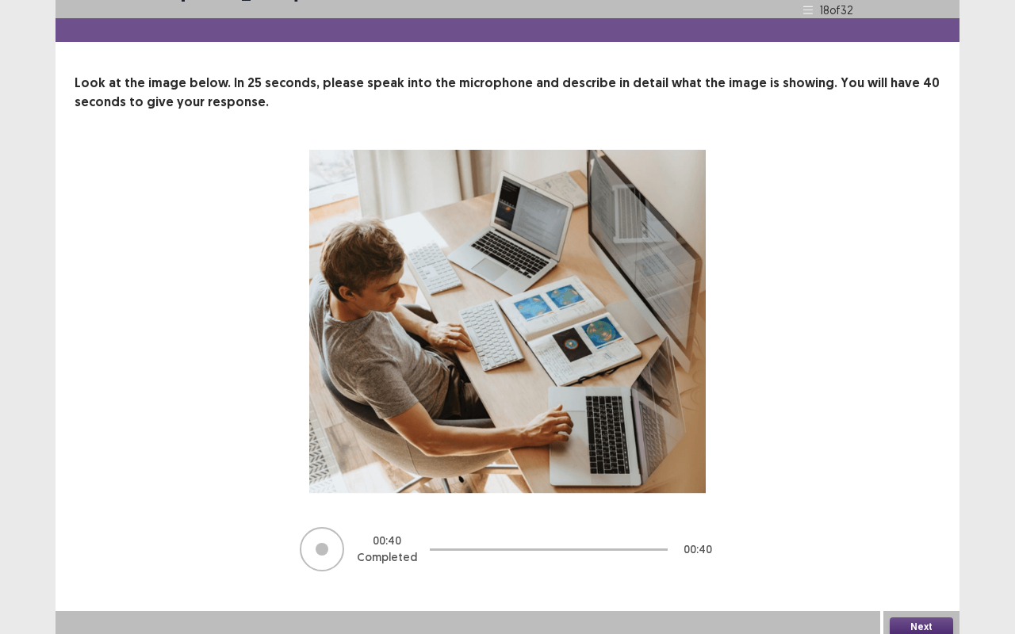
scroll to position [33, 0]
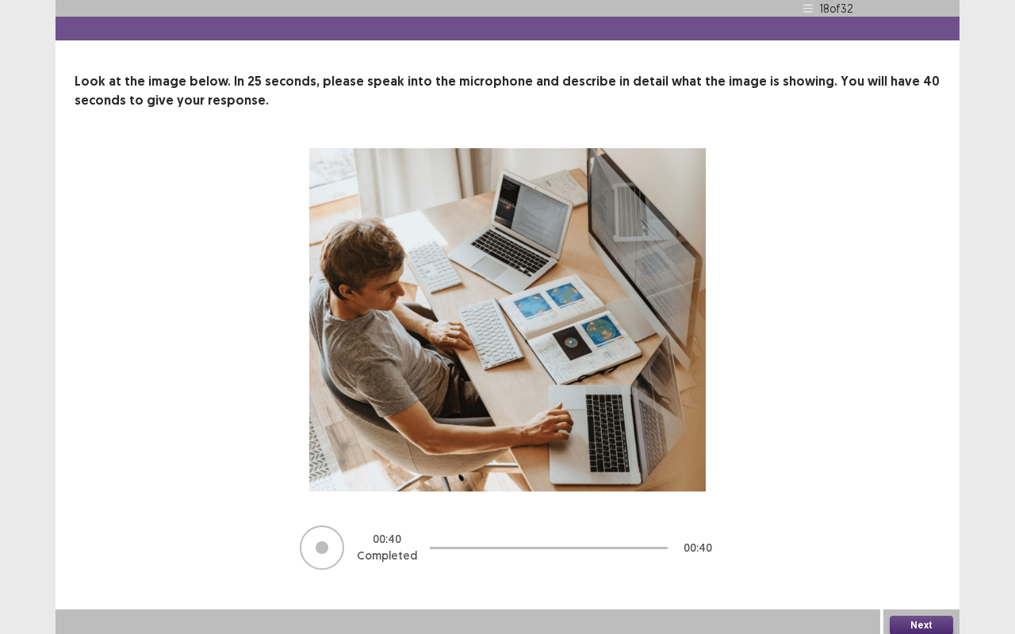
click at [928, 564] on button "Next" at bounding box center [921, 625] width 63 height 19
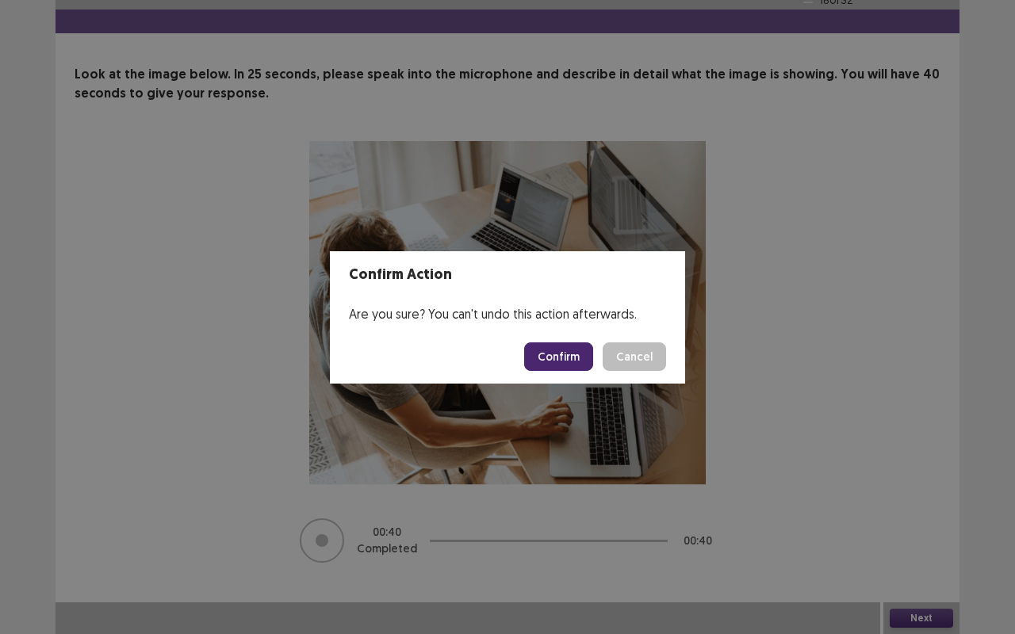
click at [549, 370] on button "Confirm" at bounding box center [558, 356] width 69 height 29
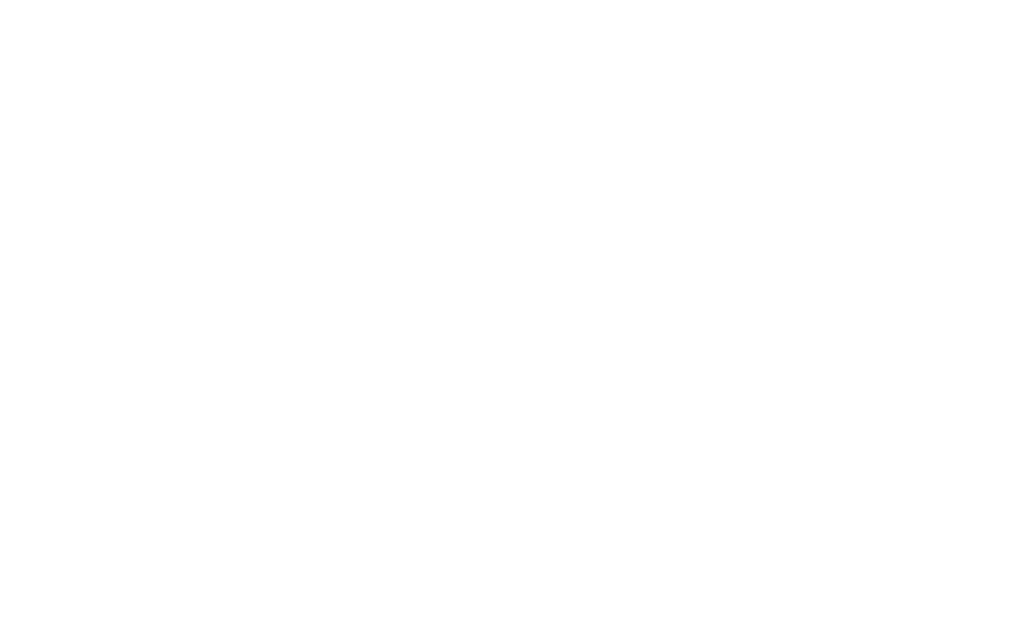
scroll to position [0, 0]
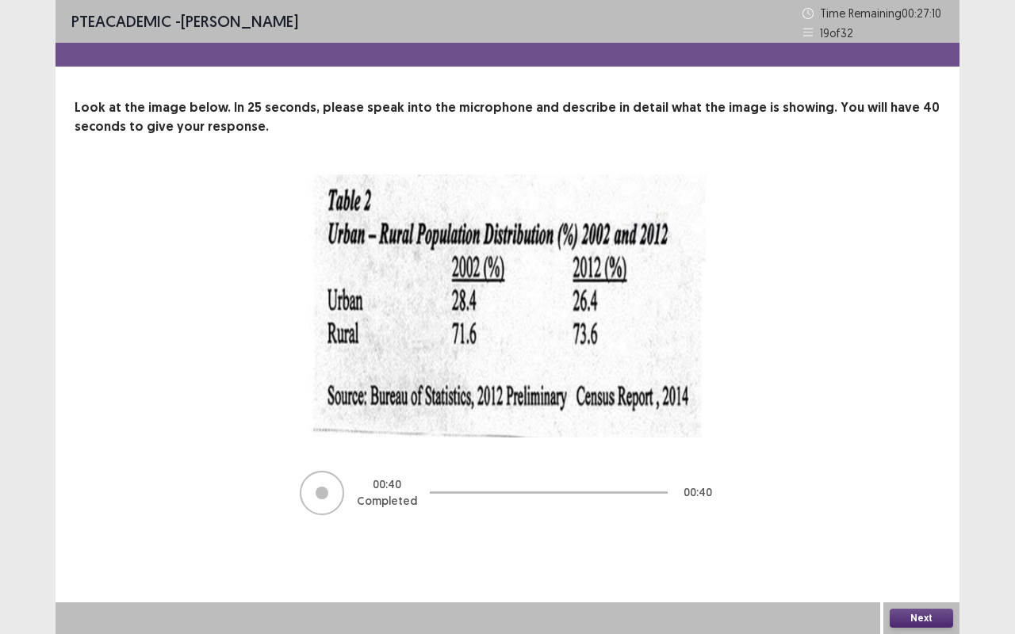
click at [930, 564] on button "Next" at bounding box center [921, 618] width 63 height 19
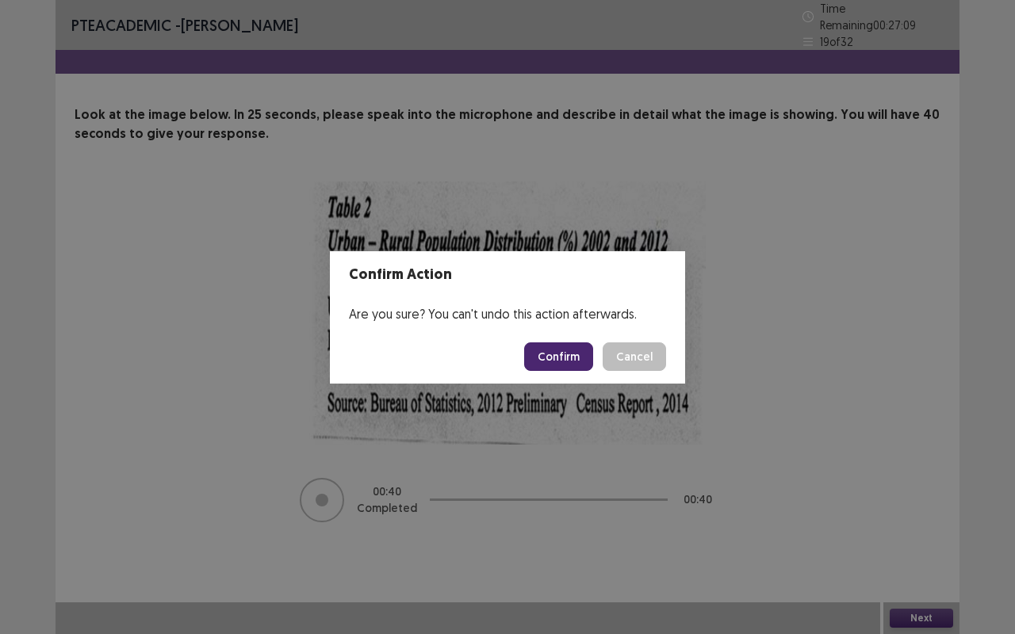
click at [556, 358] on button "Confirm" at bounding box center [558, 356] width 69 height 29
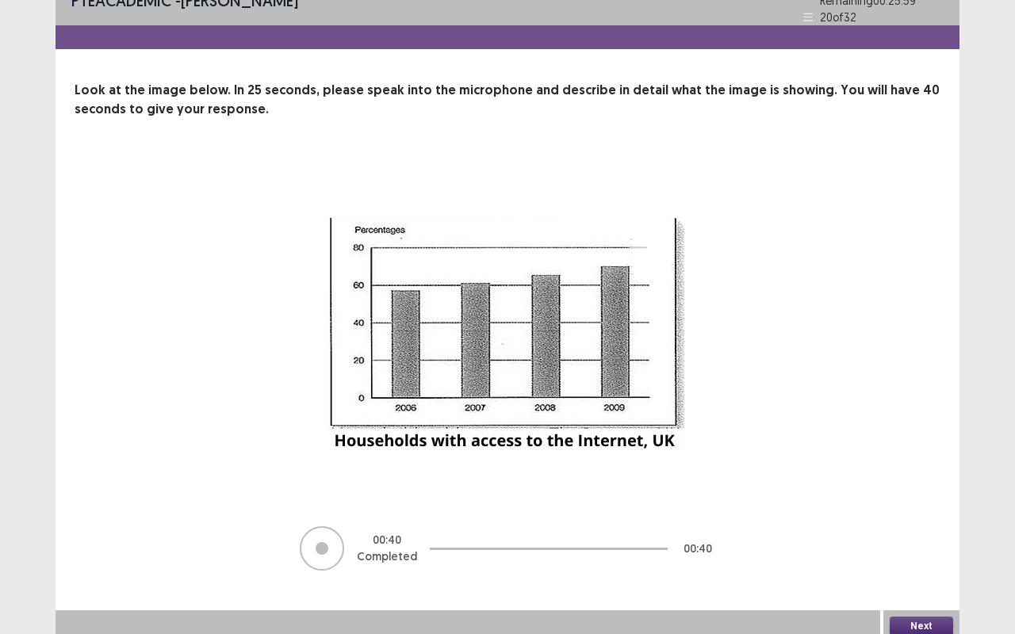
scroll to position [25, 0]
click at [919, 564] on button "Next" at bounding box center [921, 625] width 63 height 19
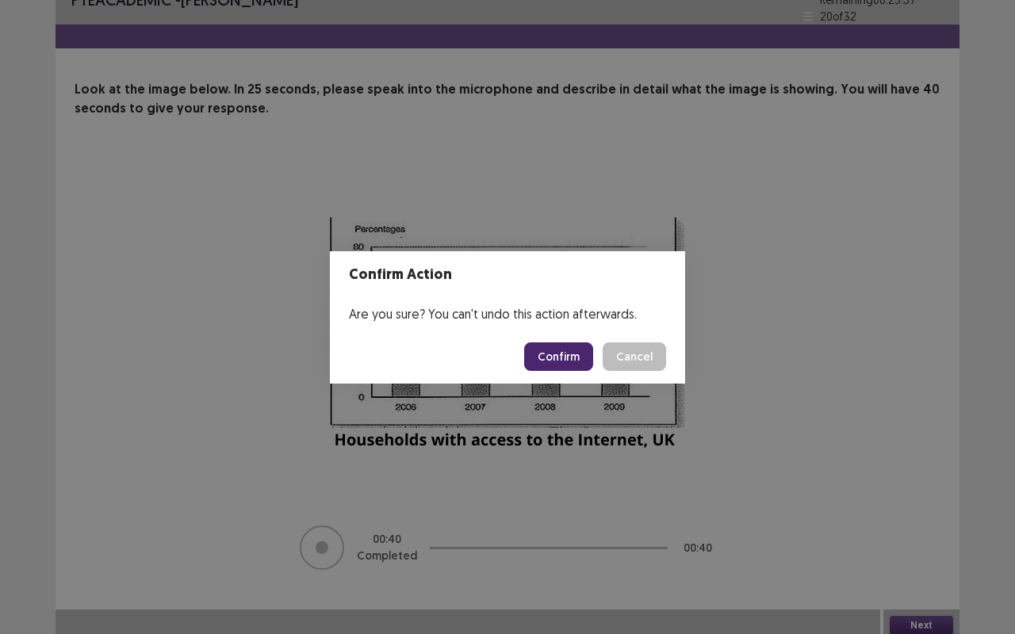
click at [548, 345] on button "Confirm" at bounding box center [558, 356] width 69 height 29
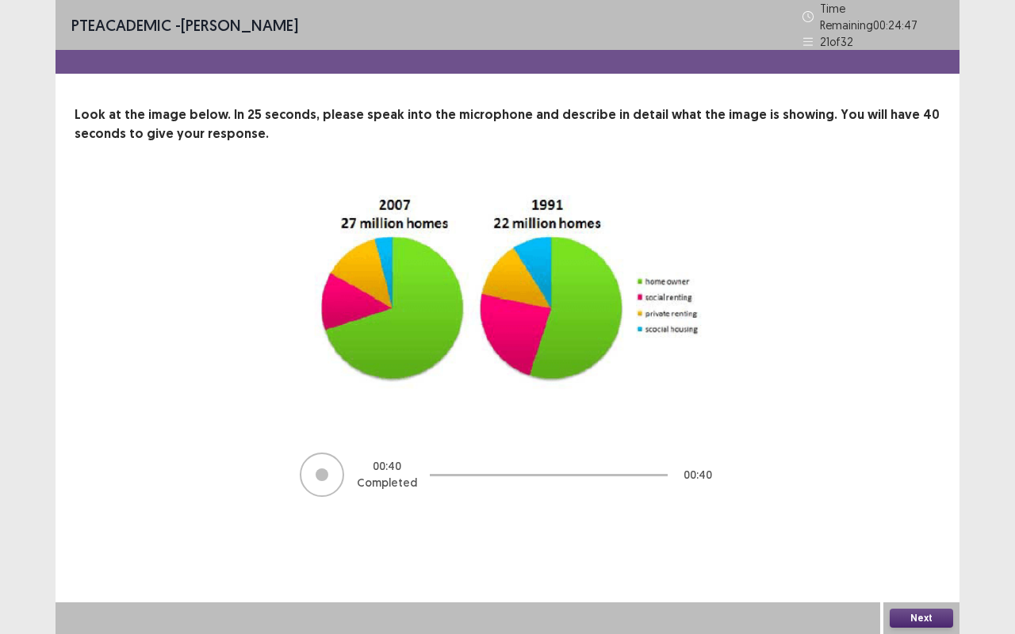
click at [928, 564] on button "Next" at bounding box center [921, 618] width 63 height 19
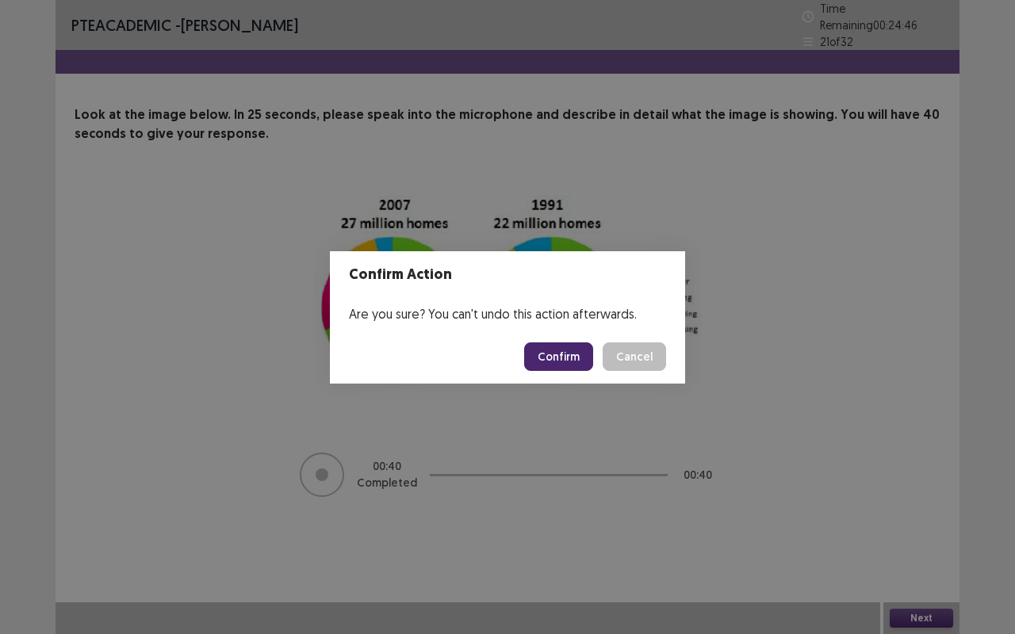
click at [564, 353] on button "Confirm" at bounding box center [558, 356] width 69 height 29
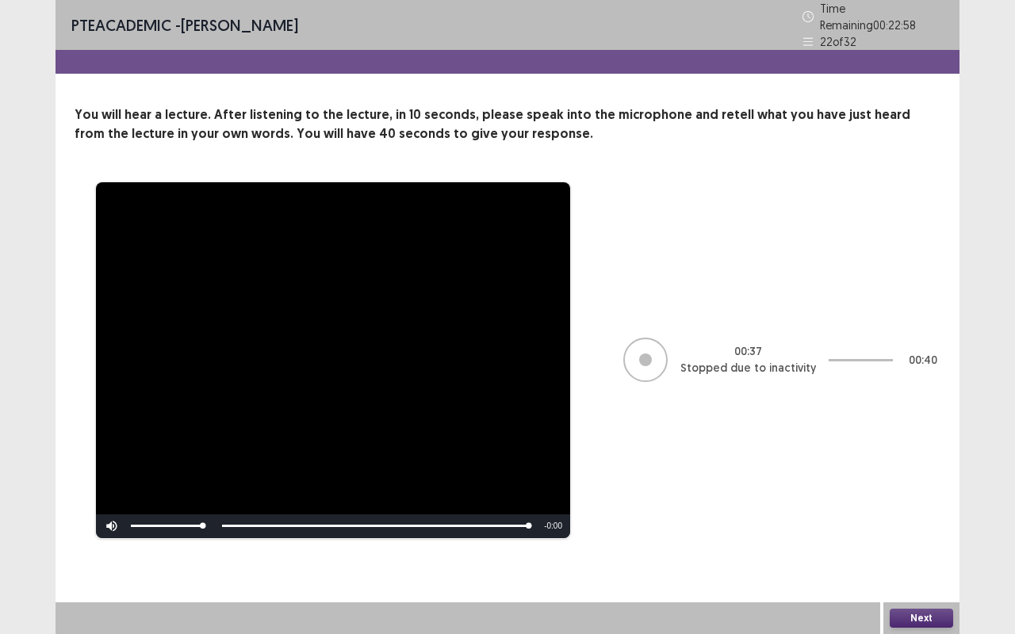
click at [918, 564] on button "Next" at bounding box center [921, 618] width 63 height 19
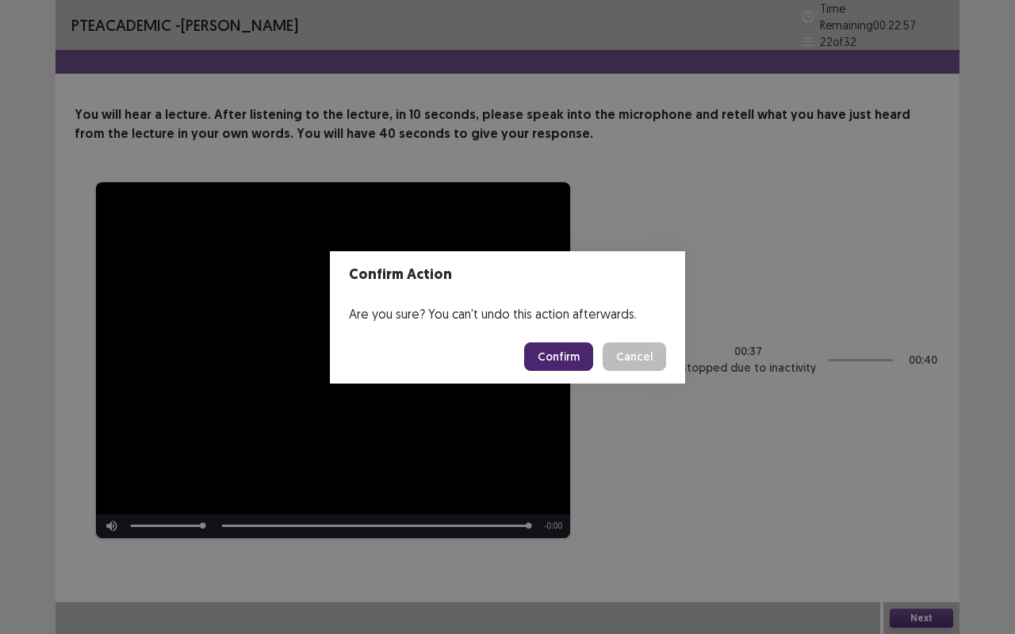
click at [571, 361] on button "Confirm" at bounding box center [558, 356] width 69 height 29
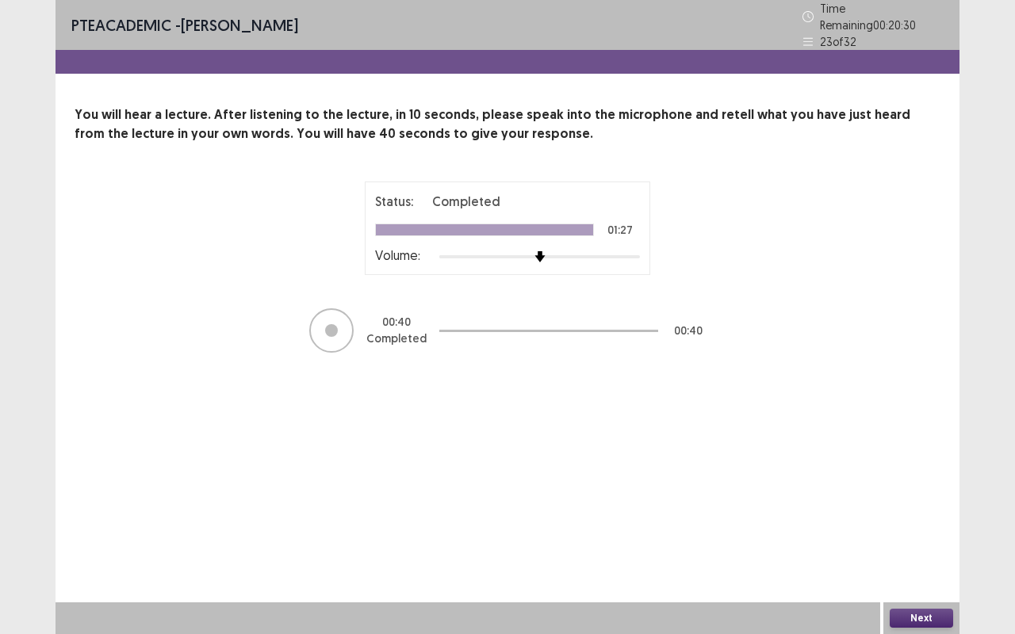
click at [769, 325] on div "Status: Completed 01:27 Volume: 00 : 40 Completed 00 : 40" at bounding box center [508, 268] width 866 height 173
click at [922, 564] on button "Next" at bounding box center [921, 618] width 63 height 19
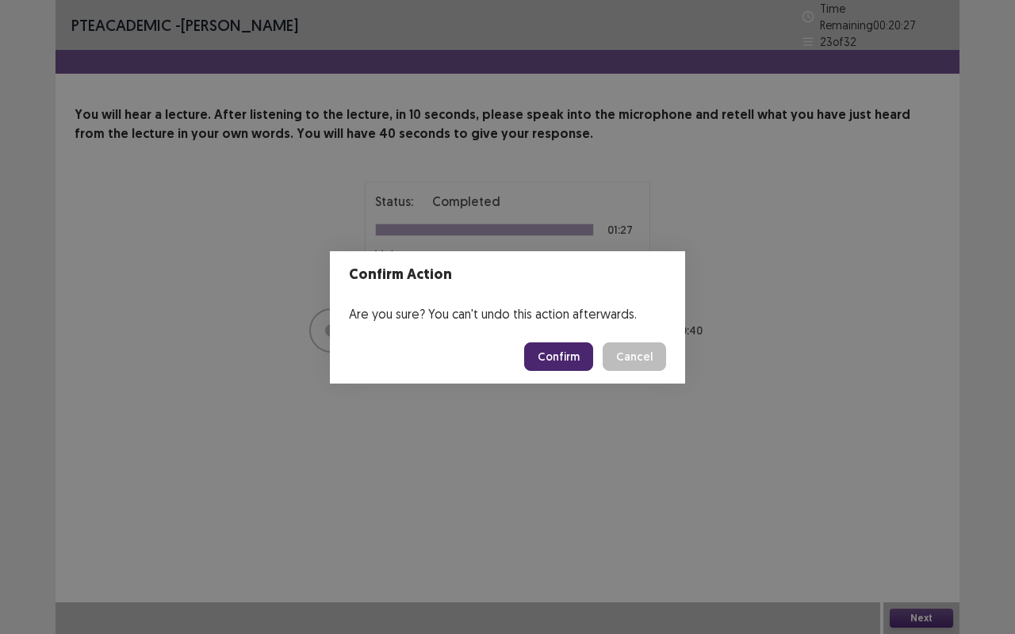
click at [575, 354] on button "Confirm" at bounding box center [558, 356] width 69 height 29
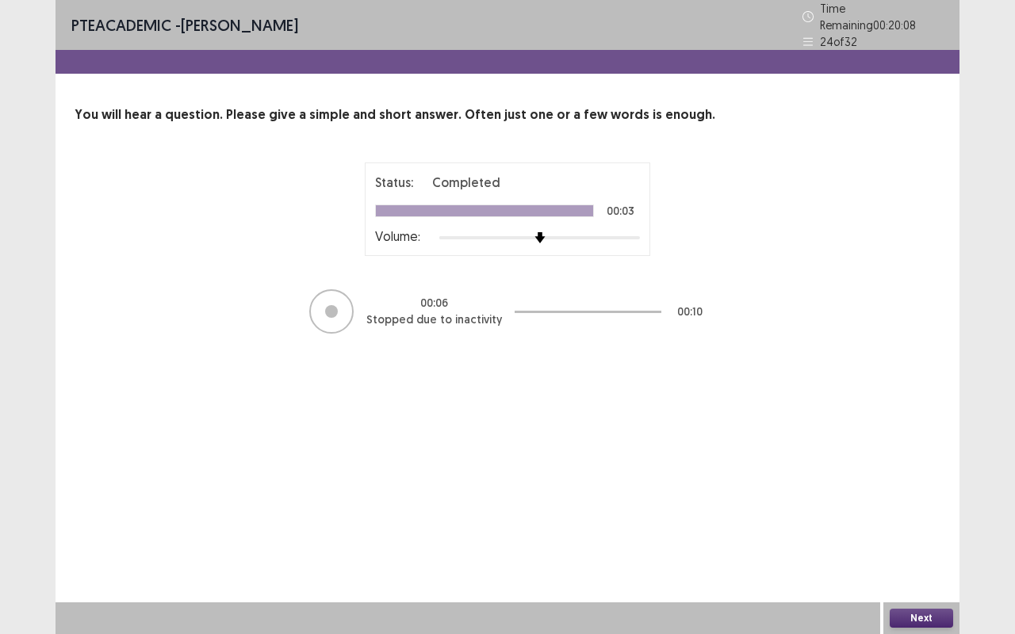
click at [911, 564] on button "Next" at bounding box center [921, 618] width 63 height 19
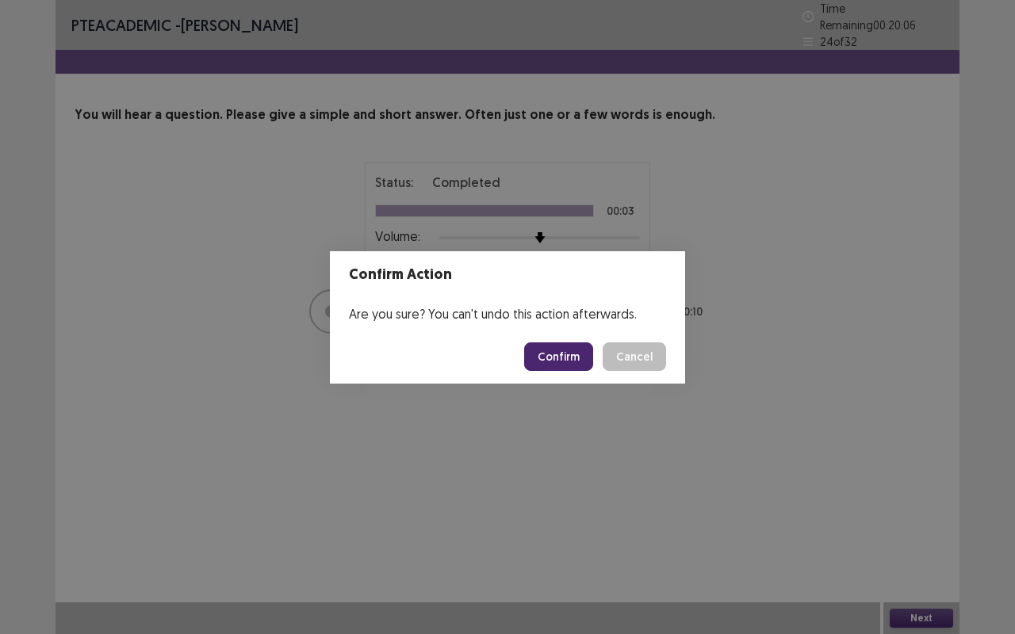
click at [563, 345] on button "Confirm" at bounding box center [558, 356] width 69 height 29
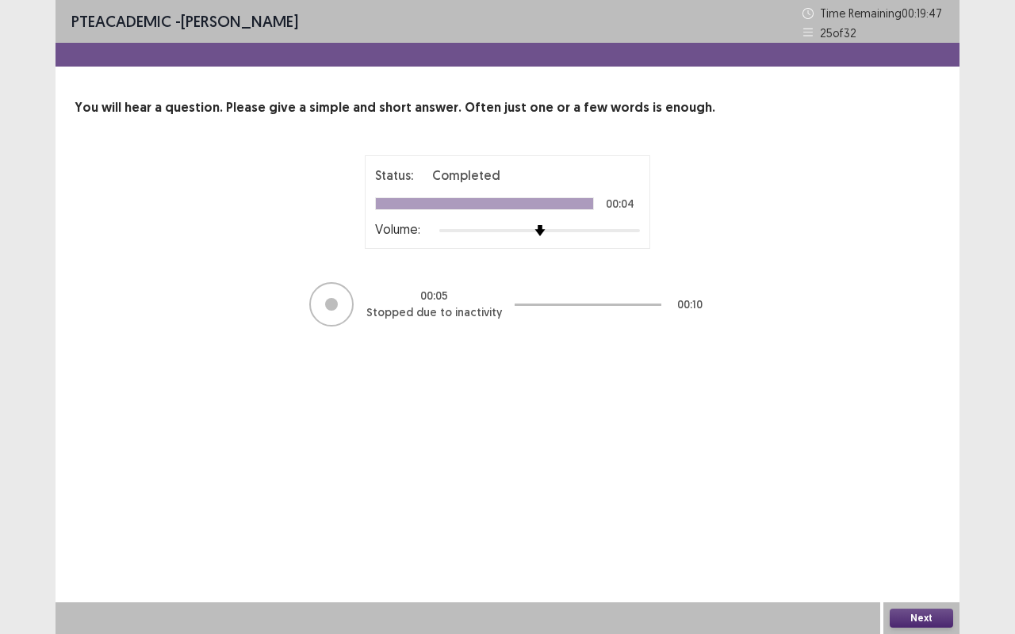
click at [931, 564] on button "Next" at bounding box center [921, 618] width 63 height 19
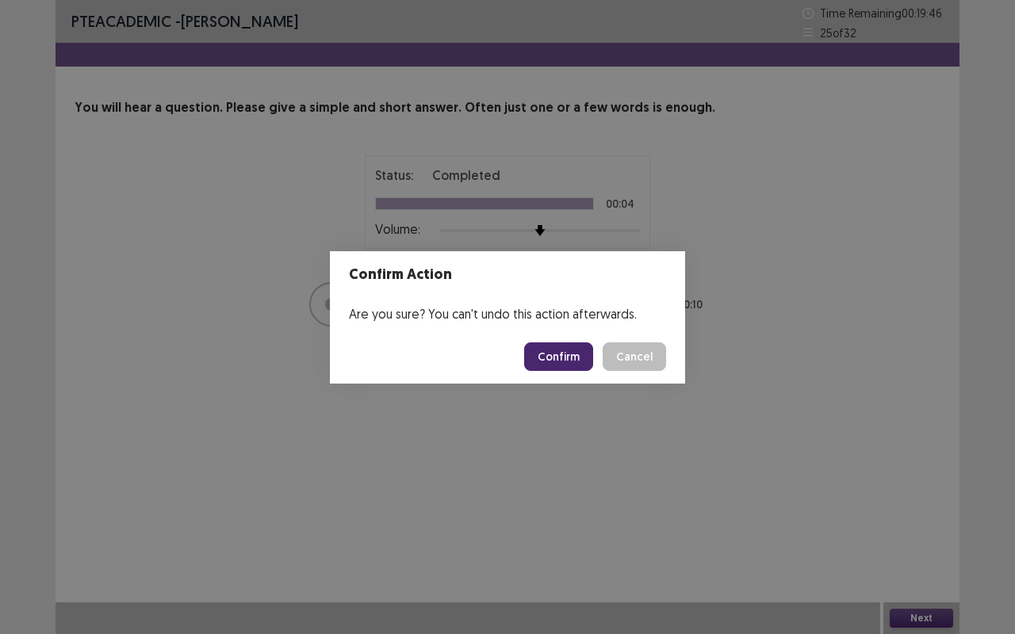
click at [549, 350] on button "Confirm" at bounding box center [558, 356] width 69 height 29
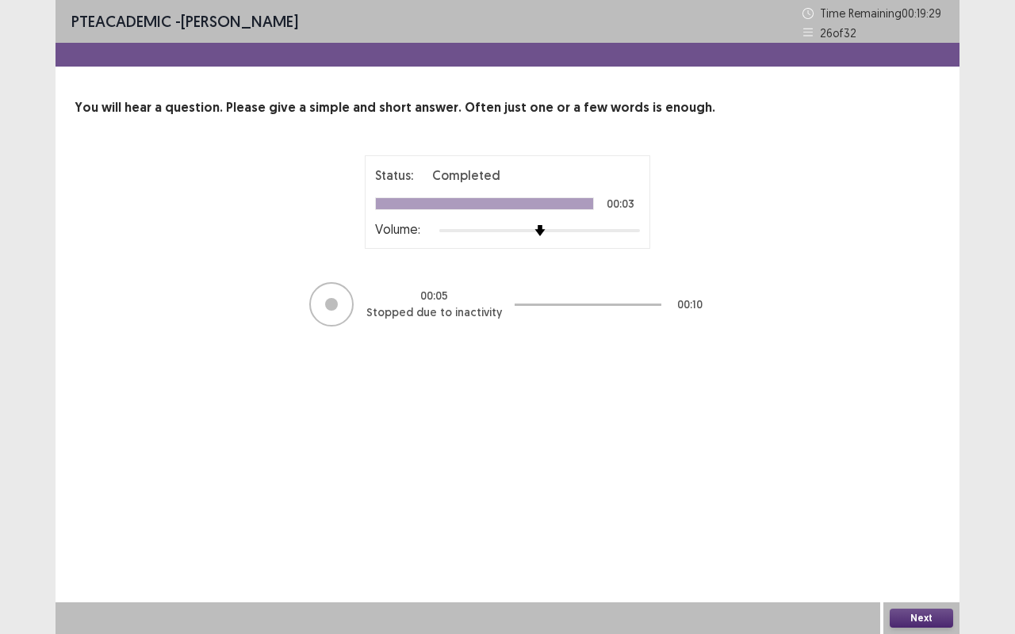
click at [900, 564] on button "Next" at bounding box center [921, 618] width 63 height 19
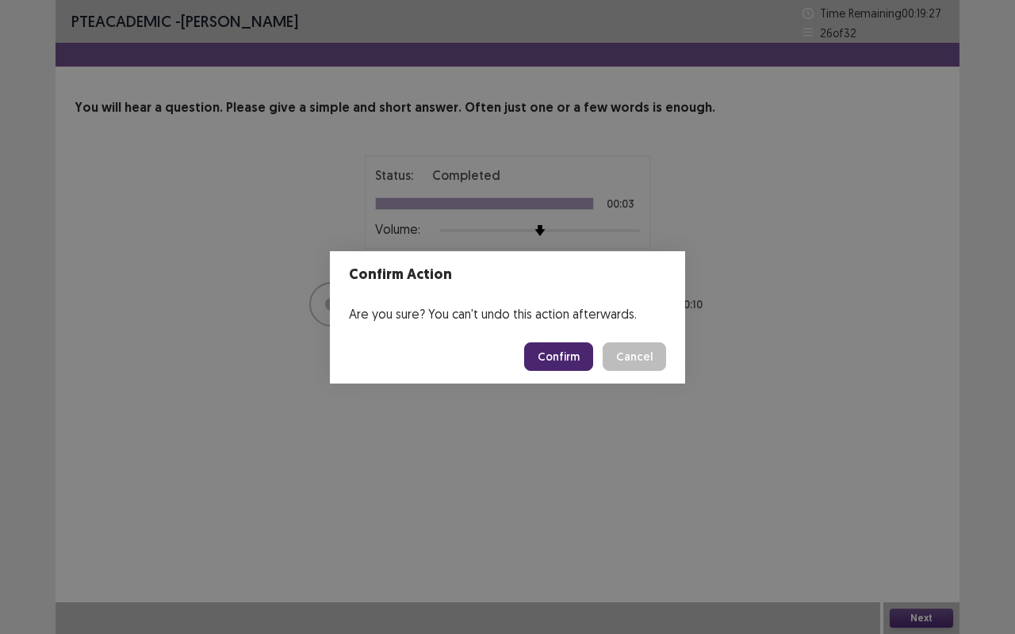
click at [568, 353] on button "Confirm" at bounding box center [558, 356] width 69 height 29
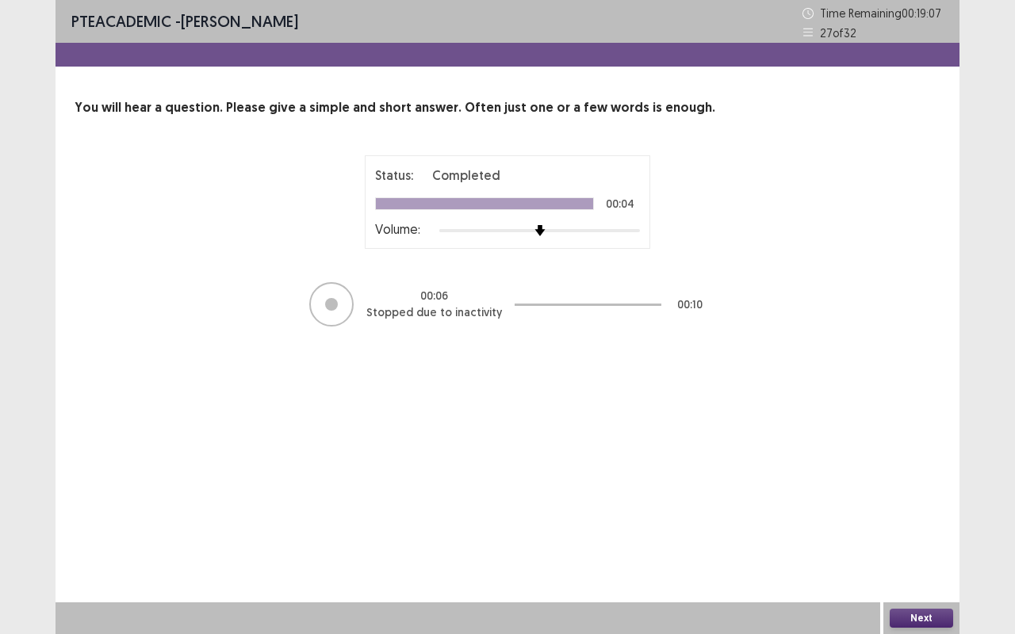
click at [932, 564] on button "Next" at bounding box center [921, 618] width 63 height 19
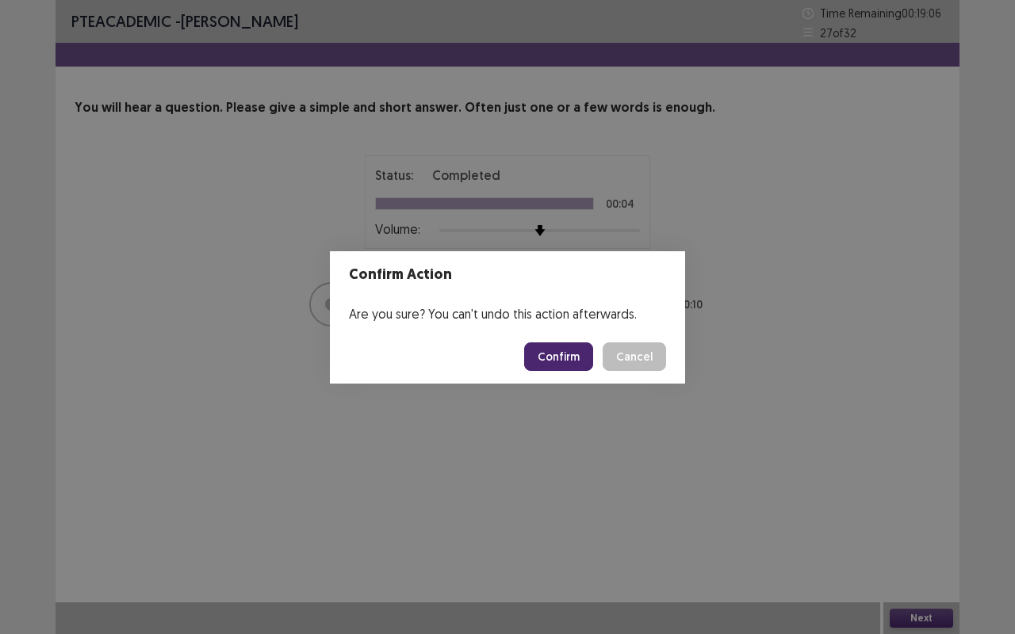
click at [565, 374] on footer "Confirm Cancel" at bounding box center [507, 357] width 355 height 54
click at [569, 351] on button "Confirm" at bounding box center [558, 356] width 69 height 29
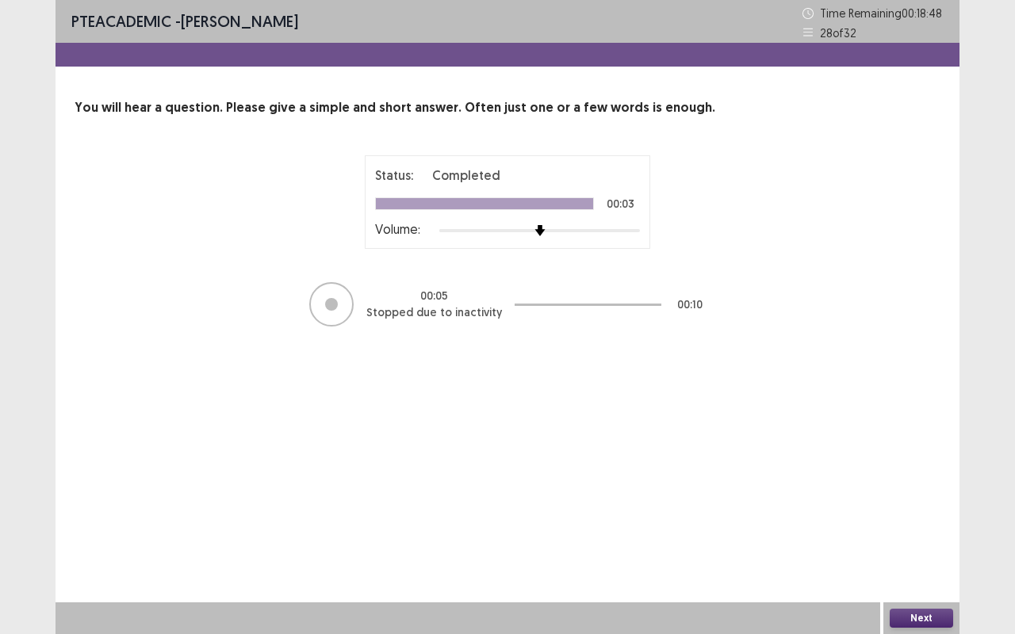
click at [928, 564] on button "Next" at bounding box center [921, 618] width 63 height 19
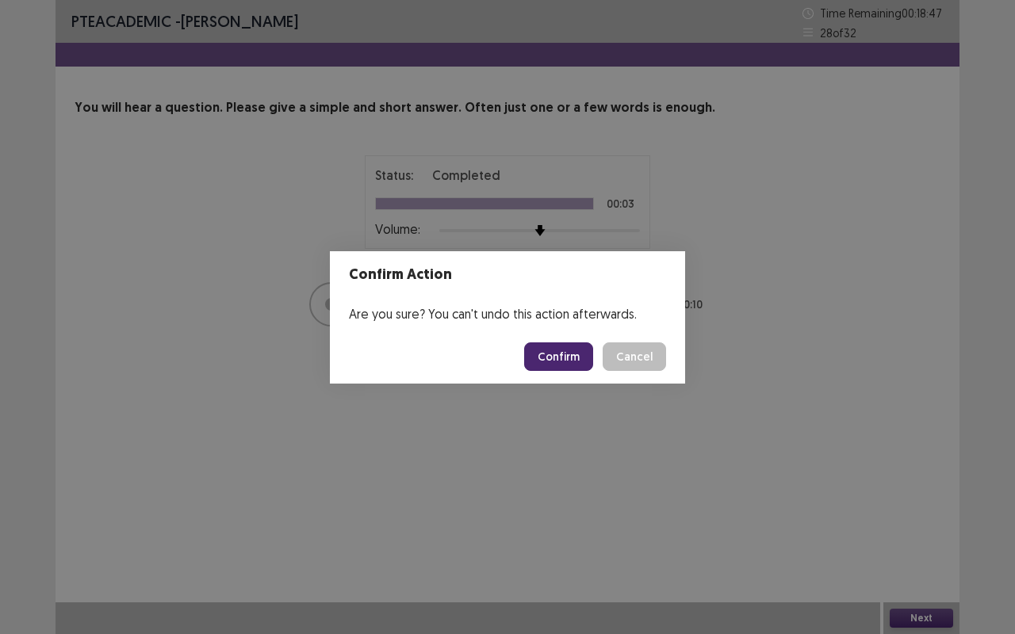
click at [554, 354] on button "Confirm" at bounding box center [558, 356] width 69 height 29
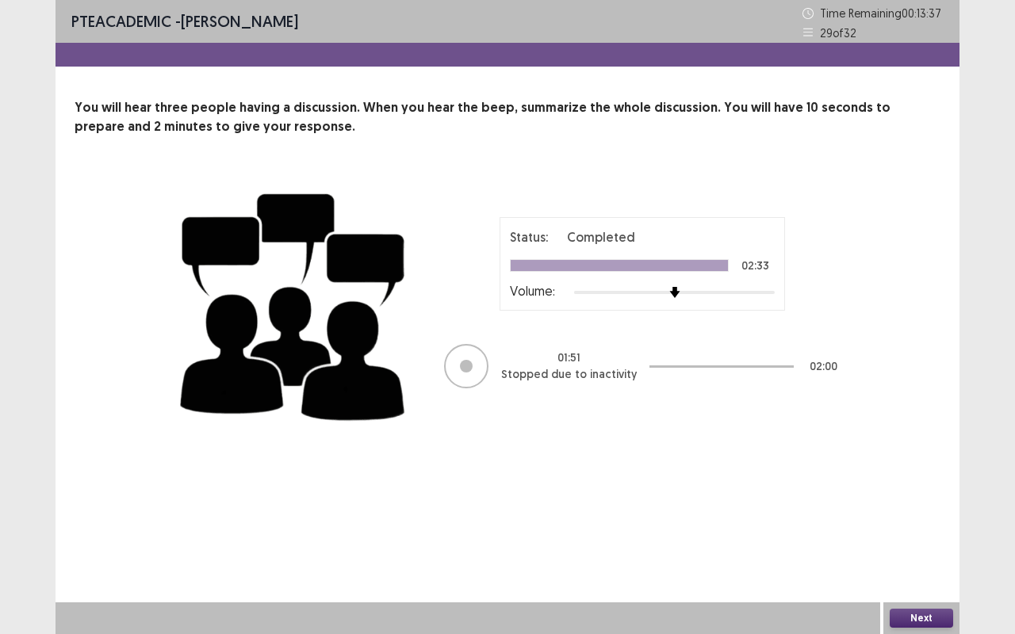
click at [924, 564] on button "Next" at bounding box center [921, 618] width 63 height 19
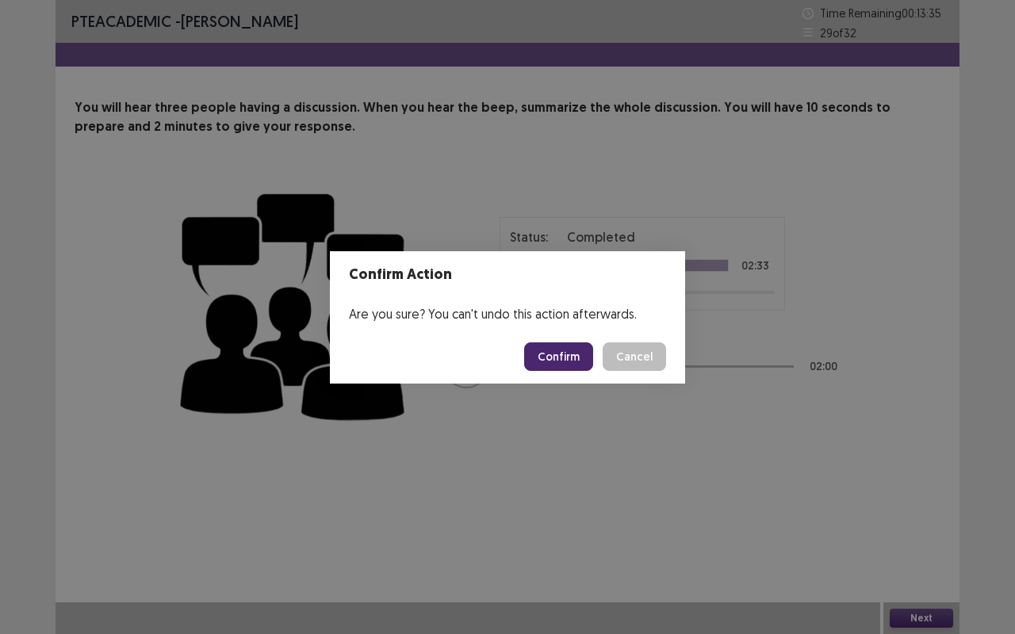
click at [563, 341] on footer "Confirm Cancel" at bounding box center [507, 357] width 355 height 54
click at [561, 353] on button "Confirm" at bounding box center [558, 356] width 69 height 29
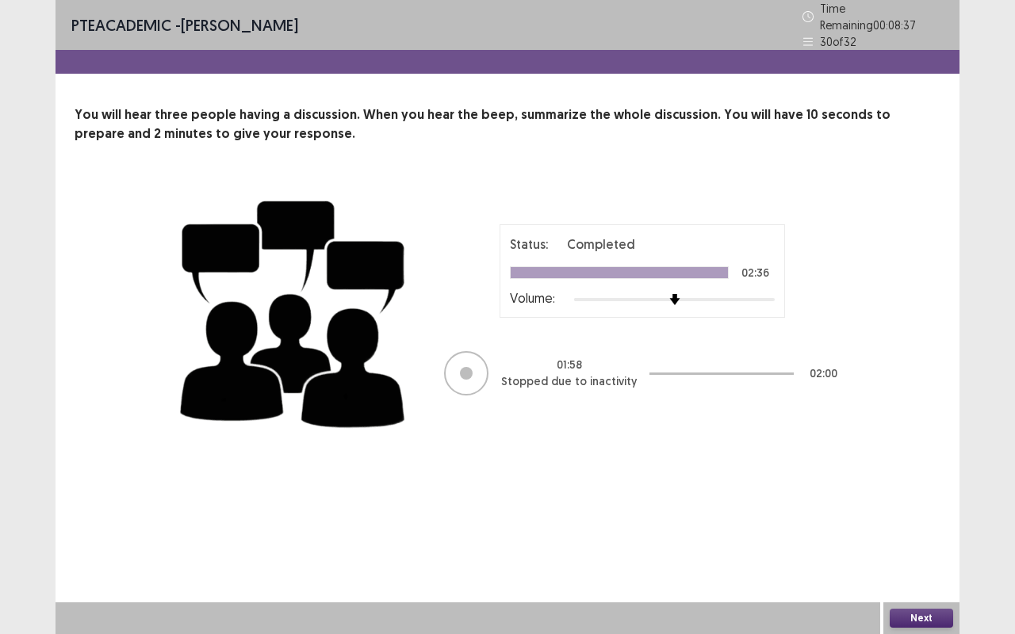
drag, startPoint x: 737, startPoint y: 405, endPoint x: 759, endPoint y: 420, distance: 26.8
click at [746, 412] on div "Status: Completed 02:36 Volume: 01 : 58 Stopped due to inactivity 02 : 00" at bounding box center [507, 311] width 666 height 259
click at [910, 564] on button "Next" at bounding box center [921, 618] width 63 height 19
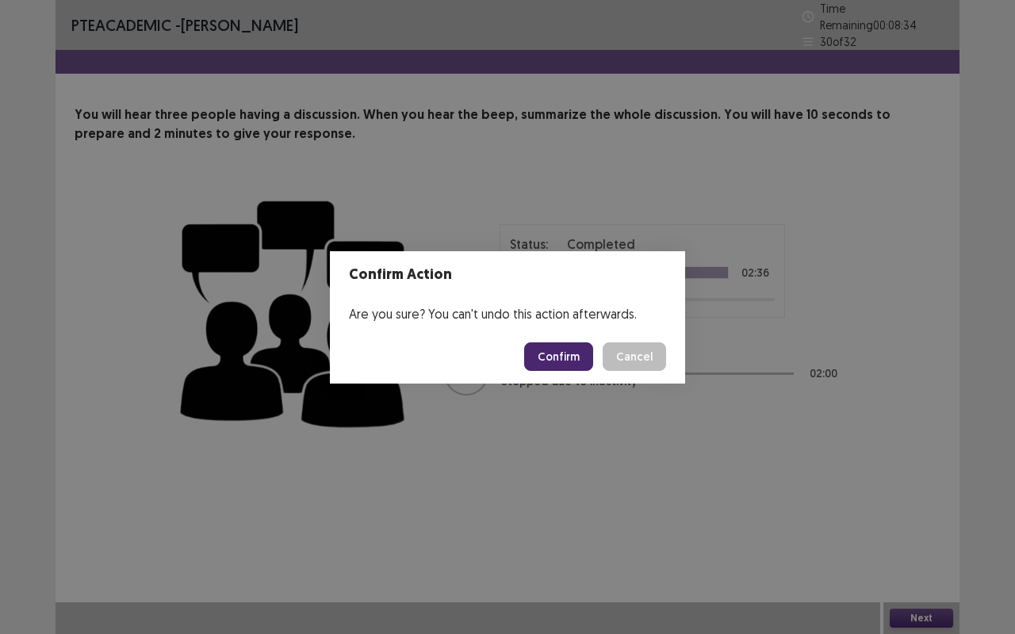
click at [576, 362] on button "Confirm" at bounding box center [558, 356] width 69 height 29
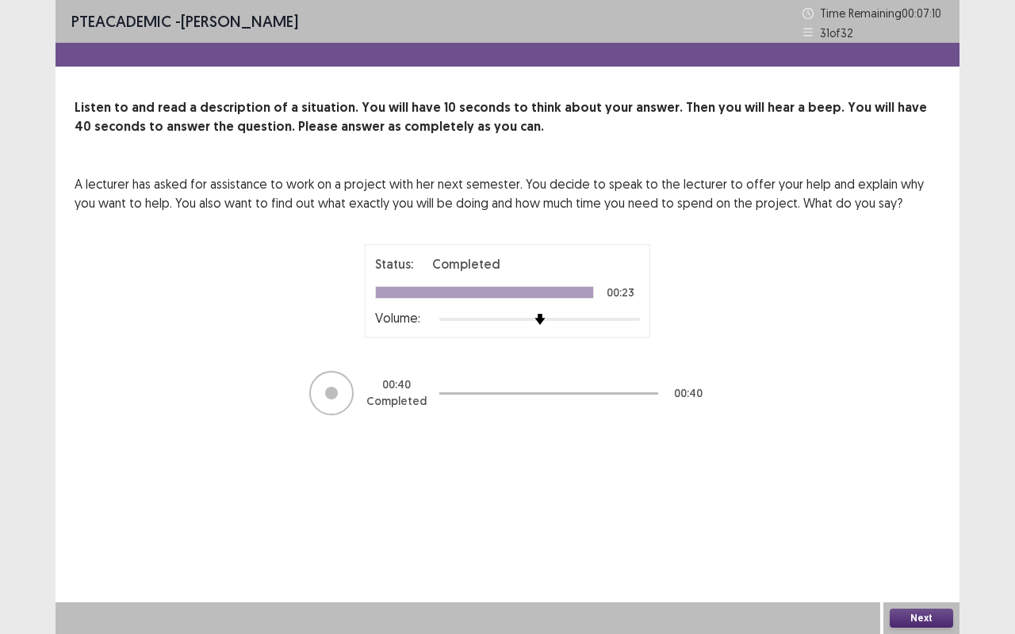
click at [916, 564] on button "Next" at bounding box center [921, 618] width 63 height 19
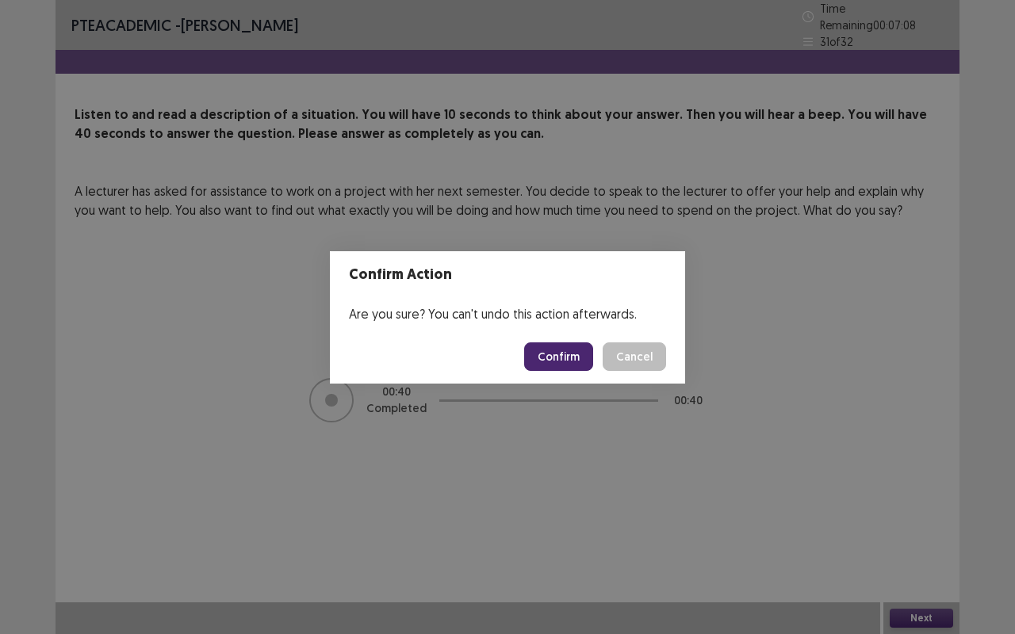
click at [549, 358] on button "Confirm" at bounding box center [558, 356] width 69 height 29
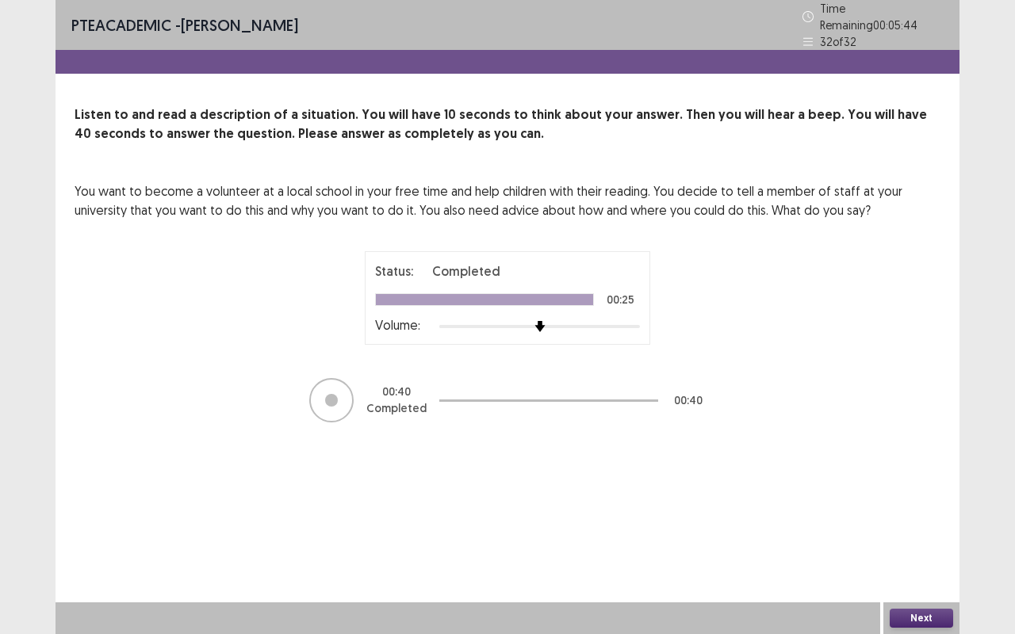
click at [618, 378] on div "Status: Completed 00:25 Volume: 00 : 40 Completed 00 : 40" at bounding box center [507, 337] width 396 height 173
click at [914, 564] on button "Next" at bounding box center [921, 618] width 63 height 19
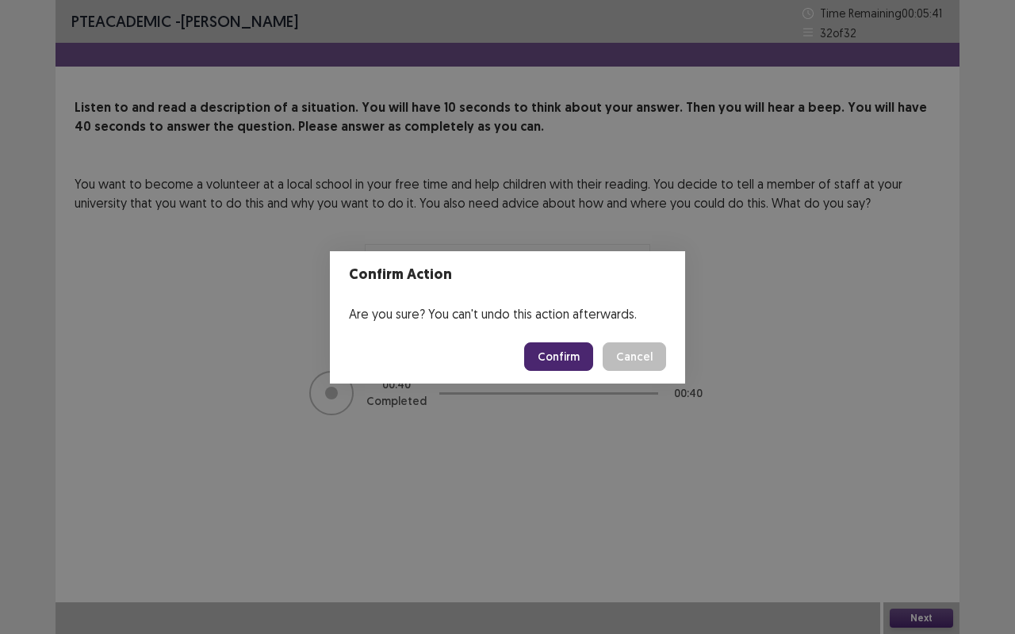
click at [584, 352] on button "Confirm" at bounding box center [558, 356] width 69 height 29
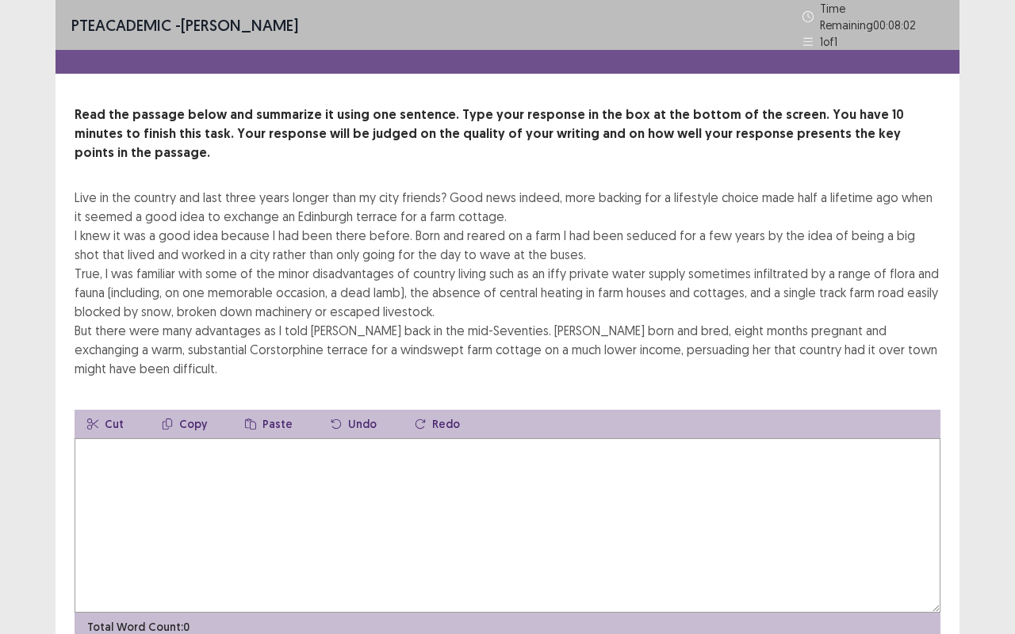
click at [125, 438] on textarea at bounding box center [508, 525] width 866 height 174
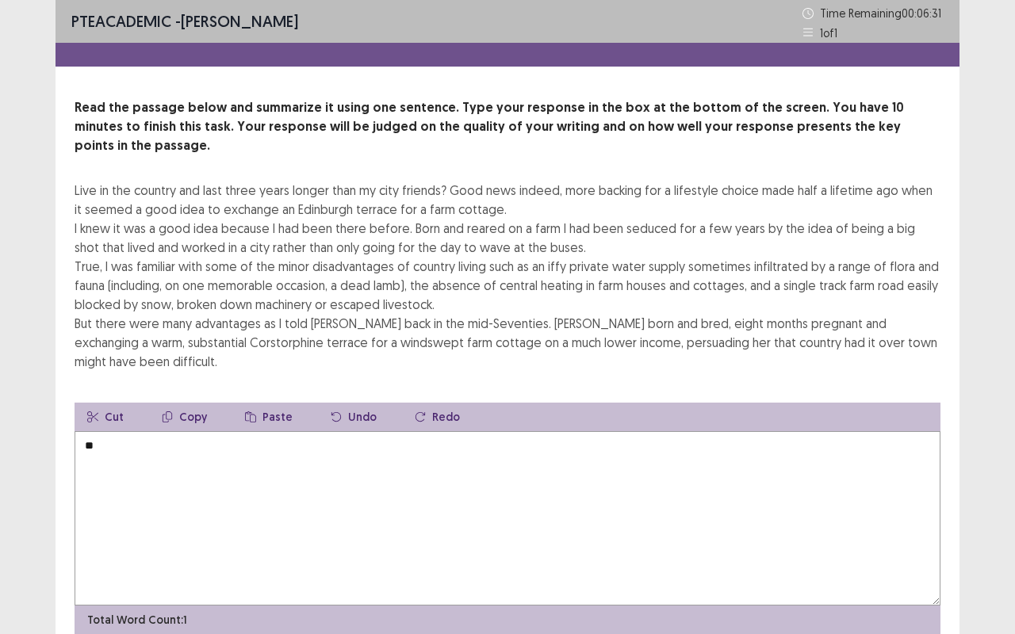
type textarea "*"
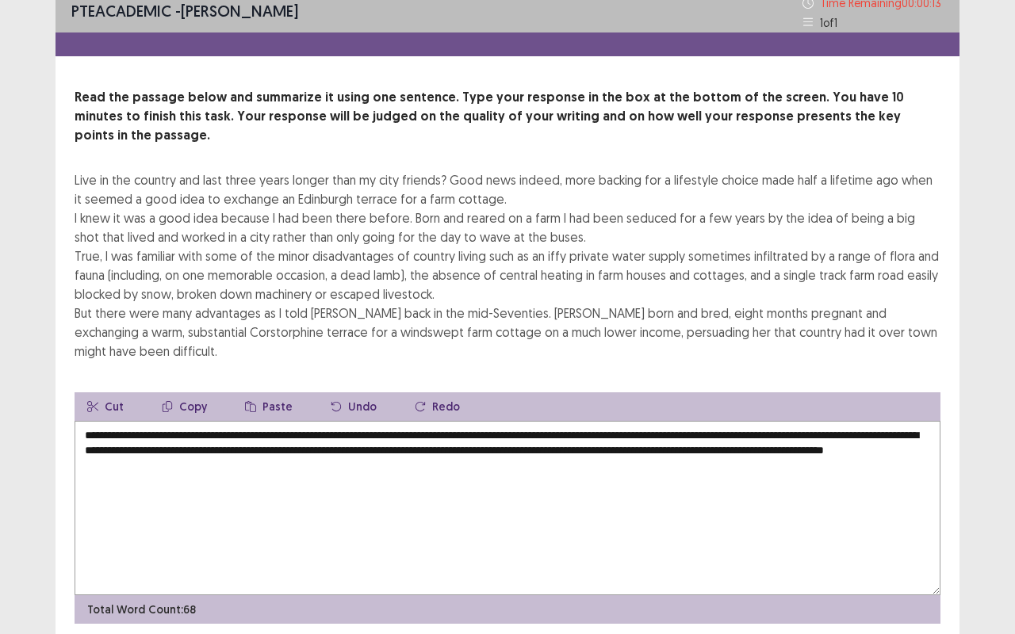
scroll to position [13, 0]
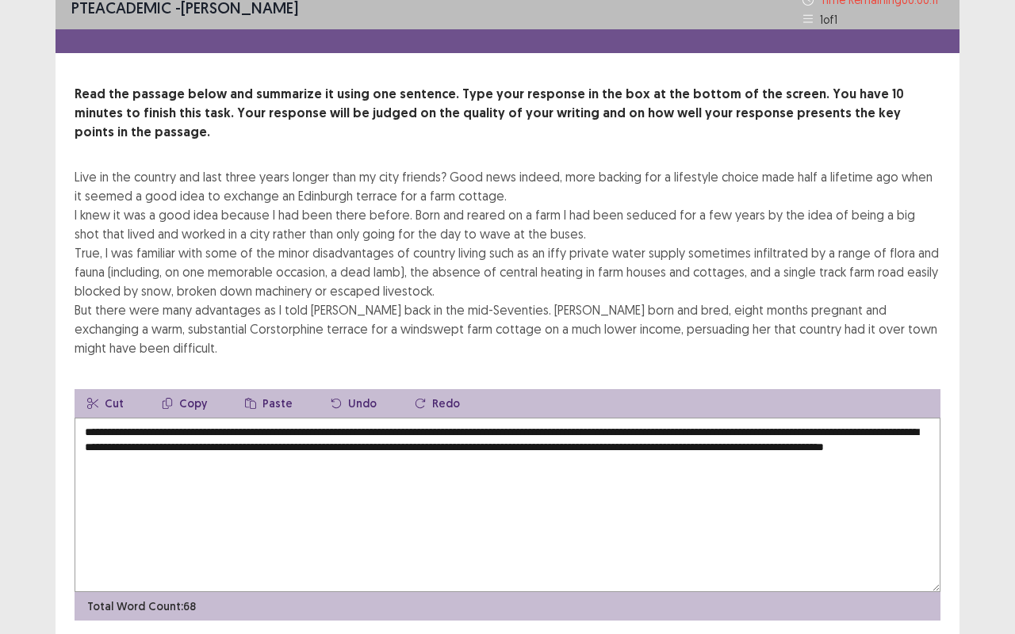
click at [690, 418] on textarea "**********" at bounding box center [508, 505] width 866 height 174
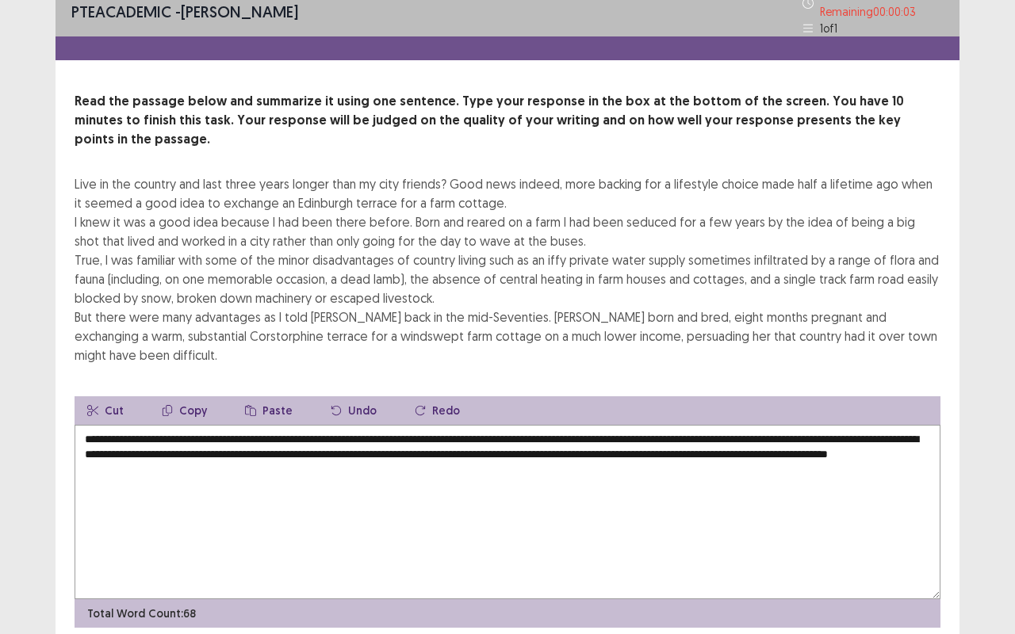
click at [722, 425] on textarea "**********" at bounding box center [508, 512] width 866 height 174
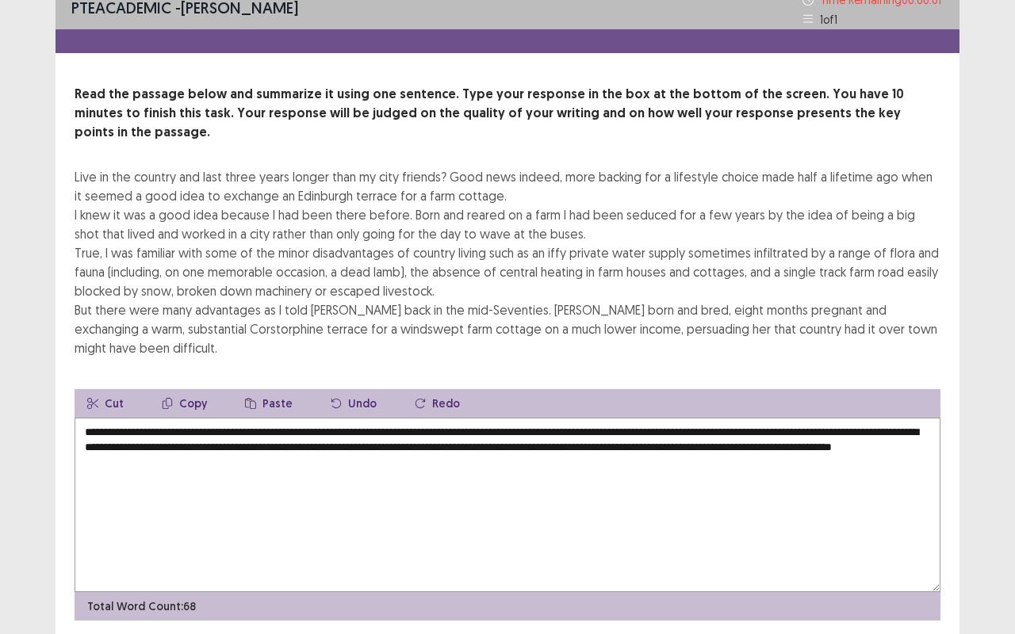
type textarea "**********"
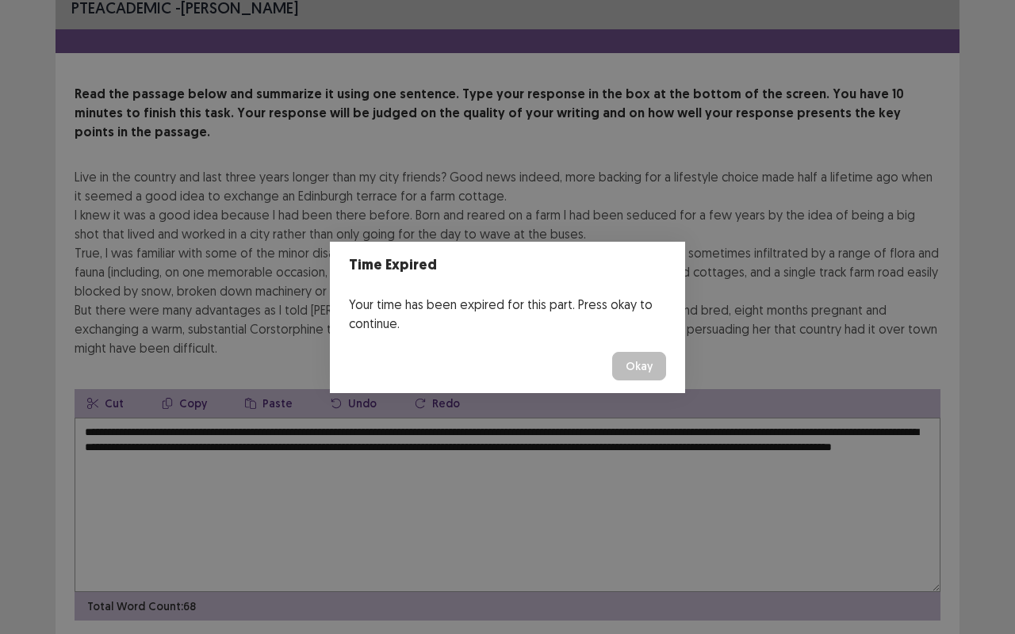
click at [632, 362] on button "Okay" at bounding box center [639, 366] width 54 height 29
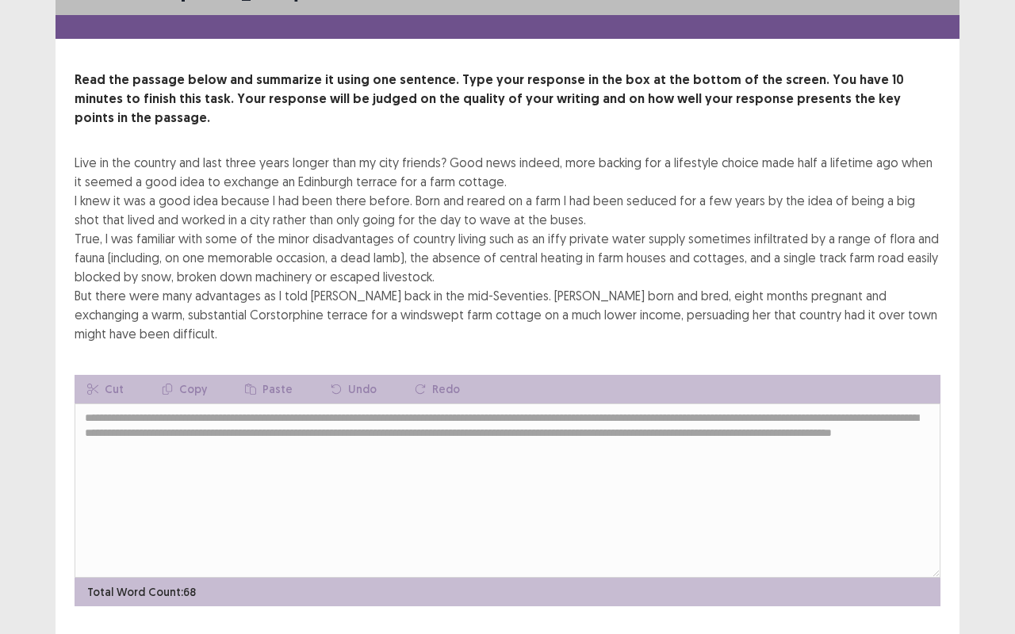
scroll to position [32, 0]
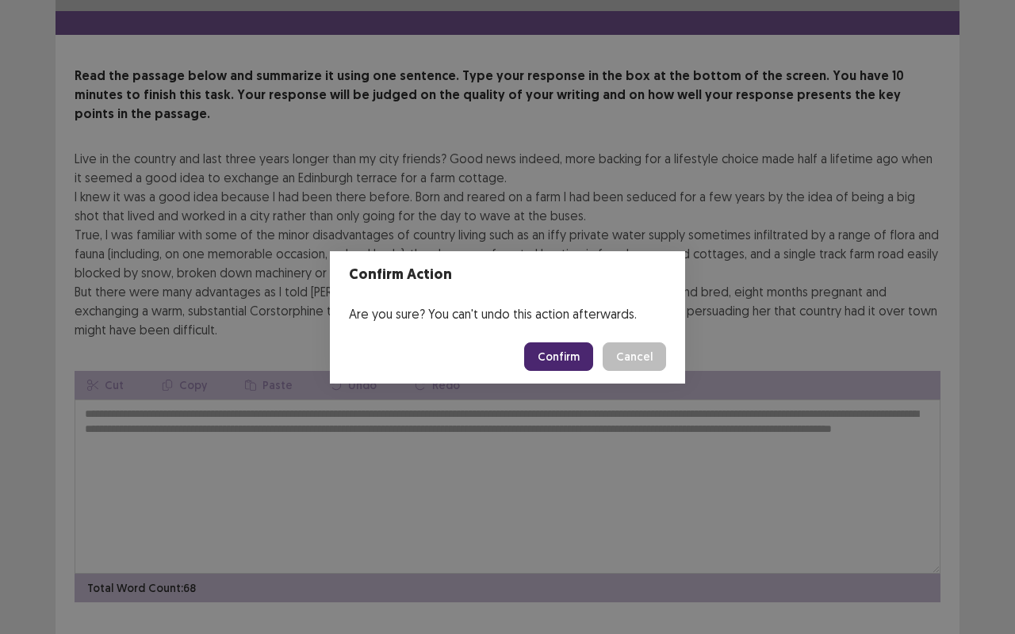
click at [566, 355] on button "Confirm" at bounding box center [558, 356] width 69 height 29
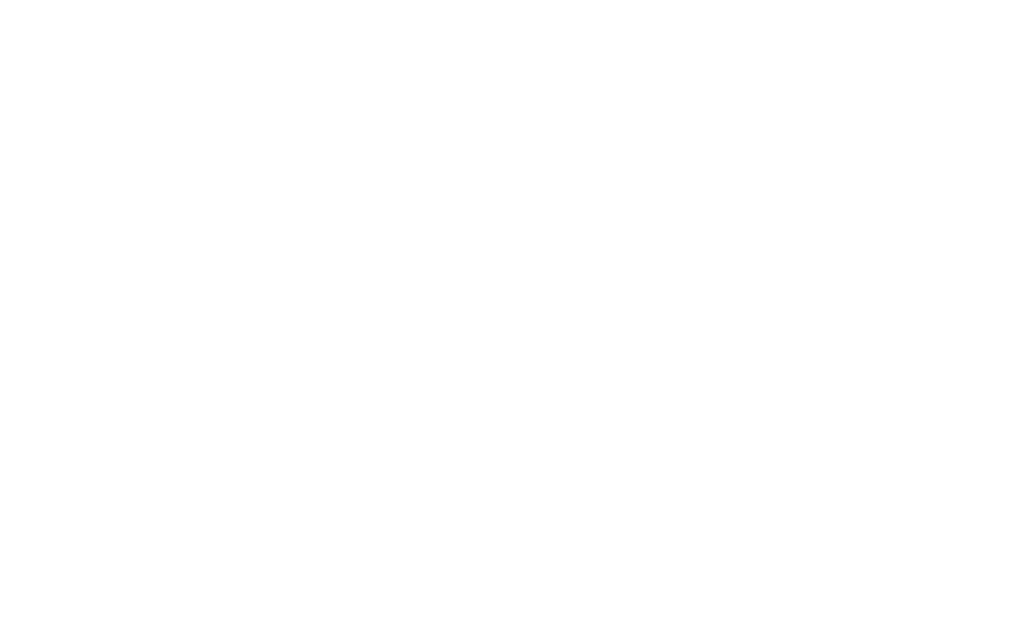
scroll to position [0, 0]
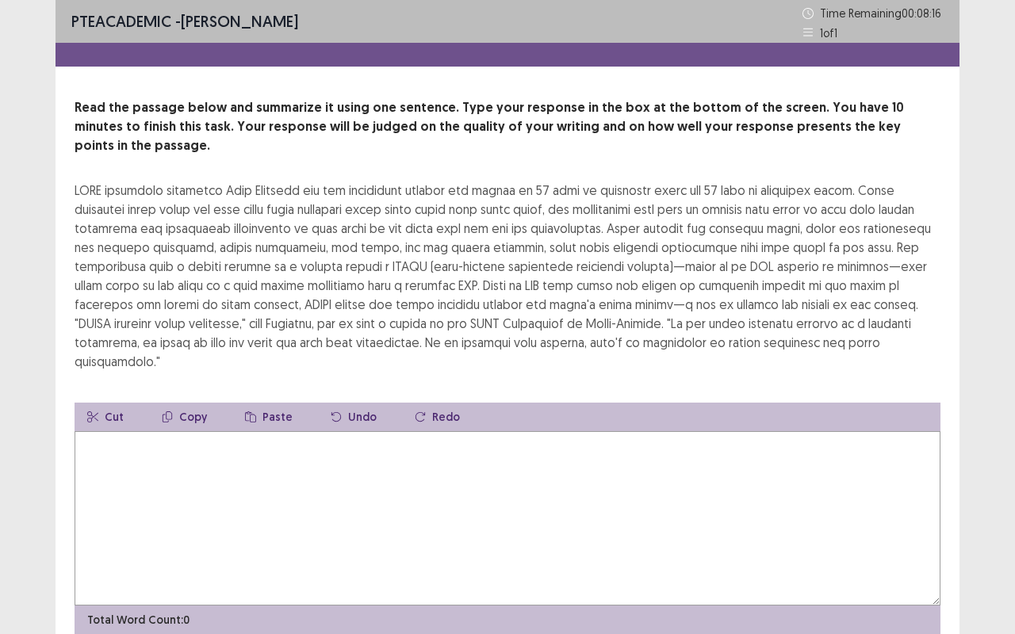
drag, startPoint x: 299, startPoint y: 379, endPoint x: 235, endPoint y: 381, distance: 63.5
click at [281, 381] on div "Read the passage below and summarize it using one sentence. Type your response …" at bounding box center [507, 366] width 904 height 536
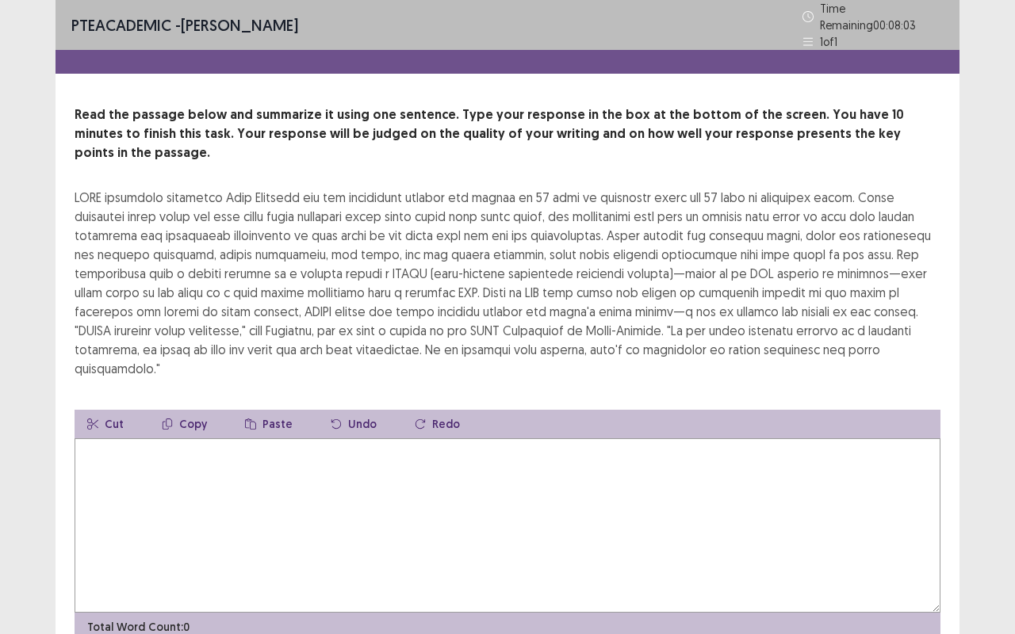
click at [94, 438] on textarea at bounding box center [508, 525] width 866 height 174
type textarea "*"
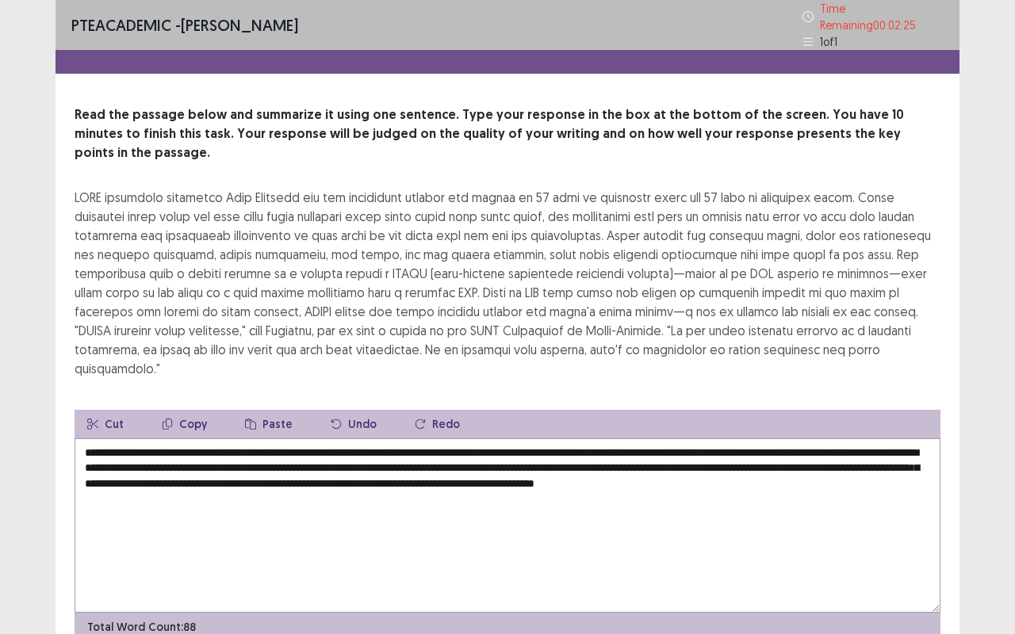
click at [136, 347] on div "**********" at bounding box center [507, 373] width 904 height 536
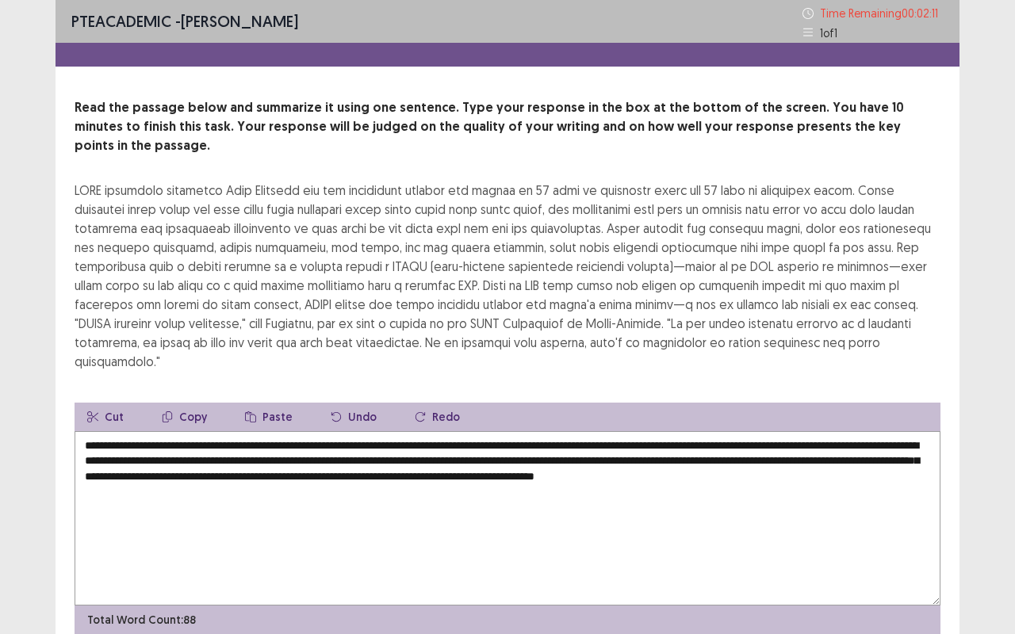
click at [549, 431] on textarea "**********" at bounding box center [508, 518] width 866 height 174
click at [843, 431] on textarea "**********" at bounding box center [508, 518] width 866 height 174
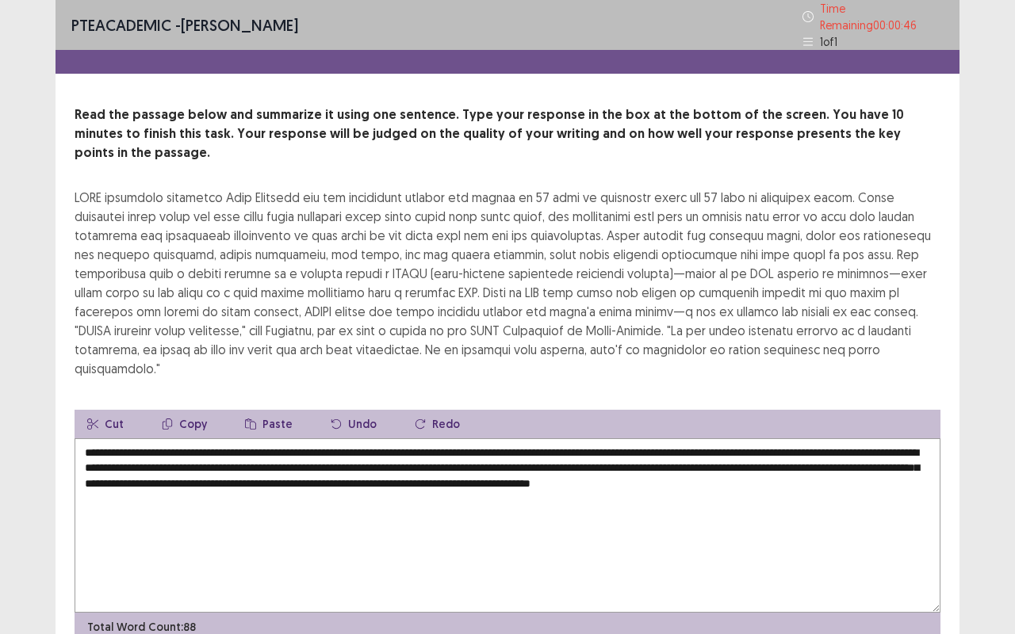
click at [105, 439] on textarea "**********" at bounding box center [508, 525] width 866 height 174
click at [128, 438] on textarea "**********" at bounding box center [508, 525] width 866 height 174
click at [735, 439] on textarea "**********" at bounding box center [508, 525] width 866 height 174
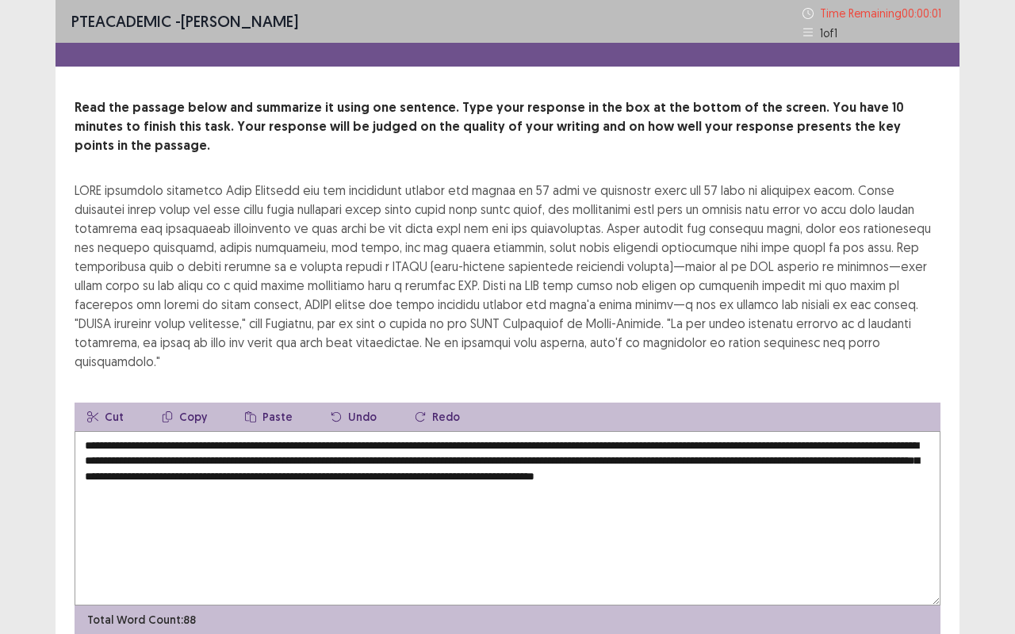
type textarea "**********"
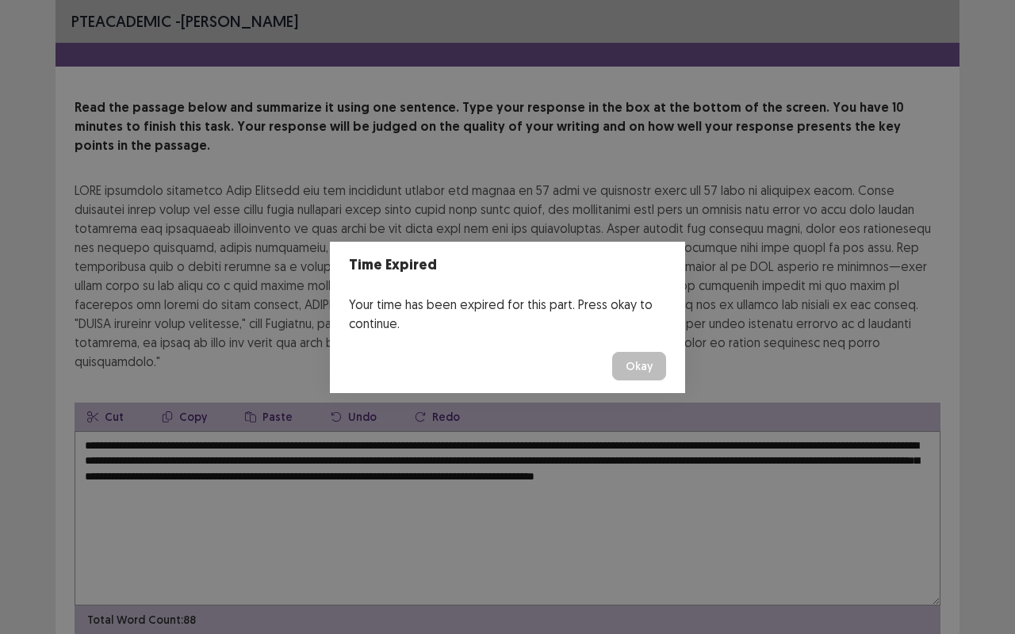
click at [641, 369] on button "Okay" at bounding box center [639, 366] width 54 height 29
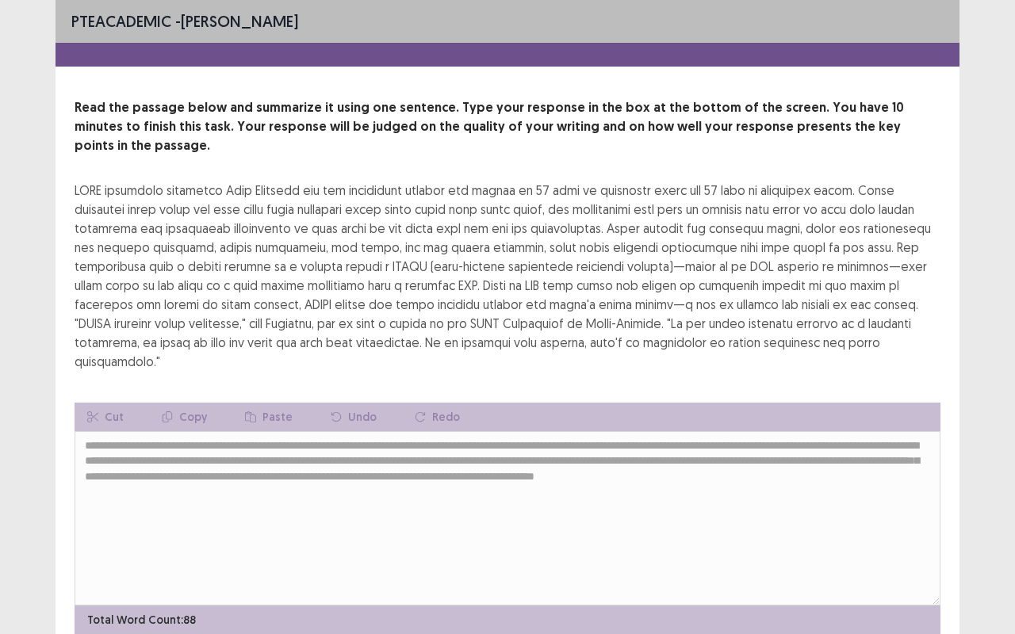
scroll to position [32, 0]
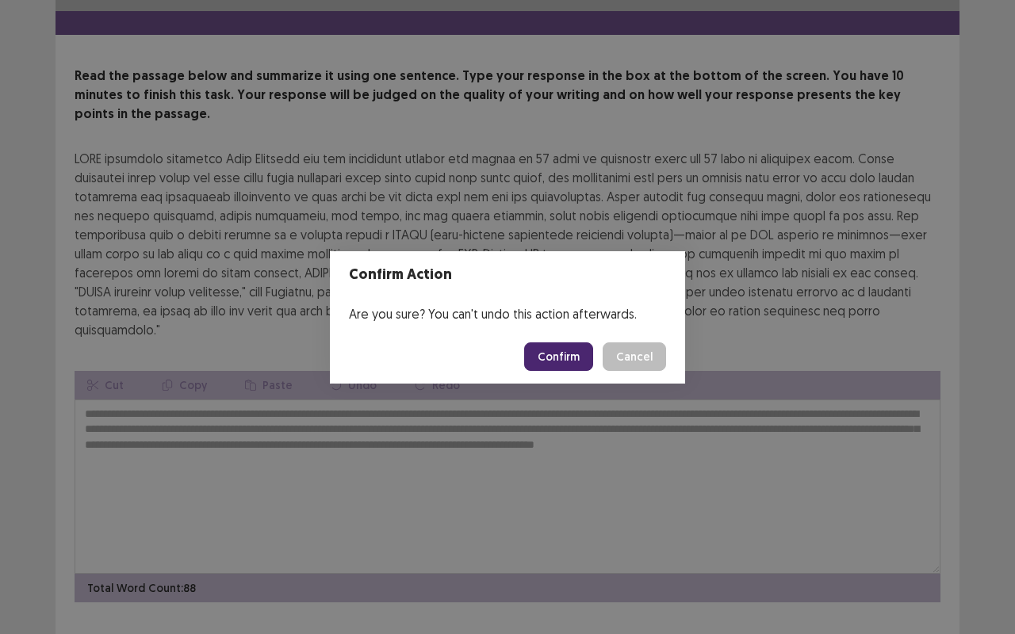
click at [574, 348] on button "Confirm" at bounding box center [558, 356] width 69 height 29
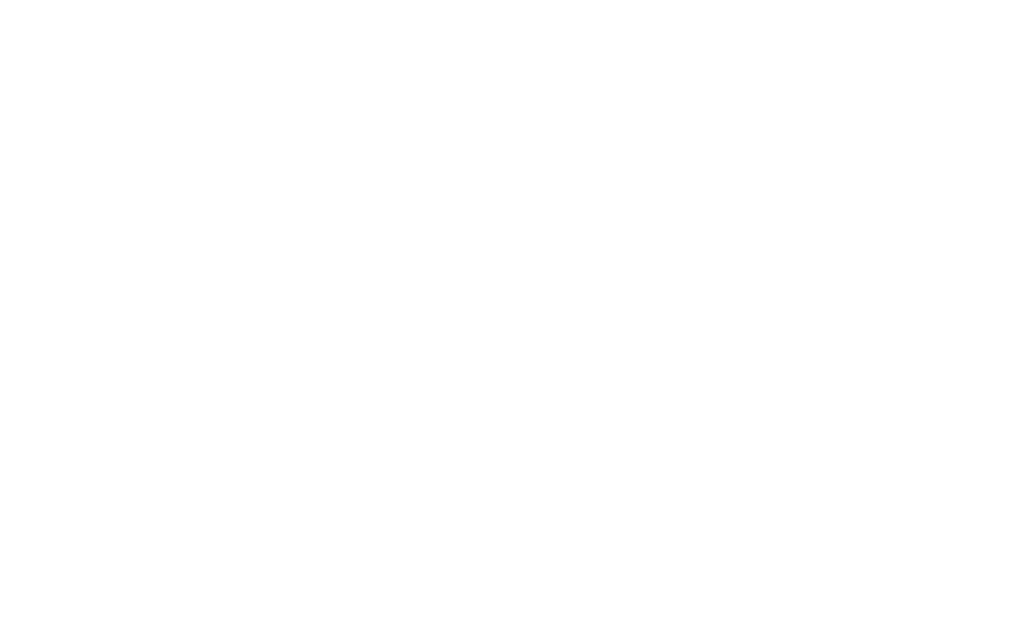
scroll to position [0, 0]
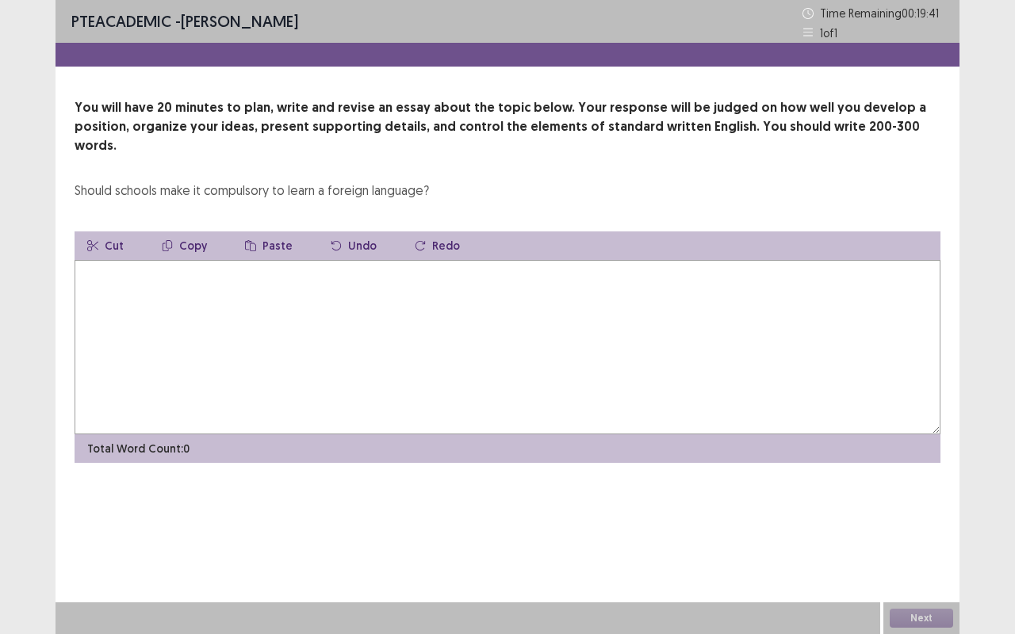
click at [199, 286] on textarea at bounding box center [508, 347] width 866 height 174
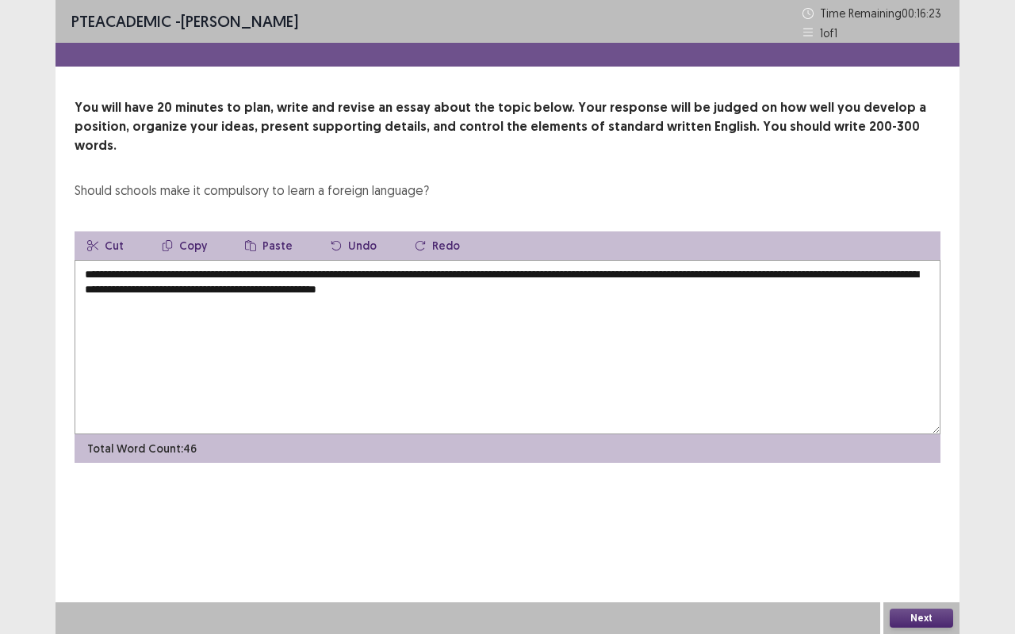
click at [380, 270] on textarea "**********" at bounding box center [508, 347] width 866 height 174
click at [507, 284] on textarea "**********" at bounding box center [508, 347] width 866 height 174
click at [922, 260] on textarea "**********" at bounding box center [508, 347] width 866 height 174
drag, startPoint x: 399, startPoint y: 346, endPoint x: 400, endPoint y: 335, distance: 11.1
click at [399, 346] on textarea "**********" at bounding box center [508, 347] width 866 height 174
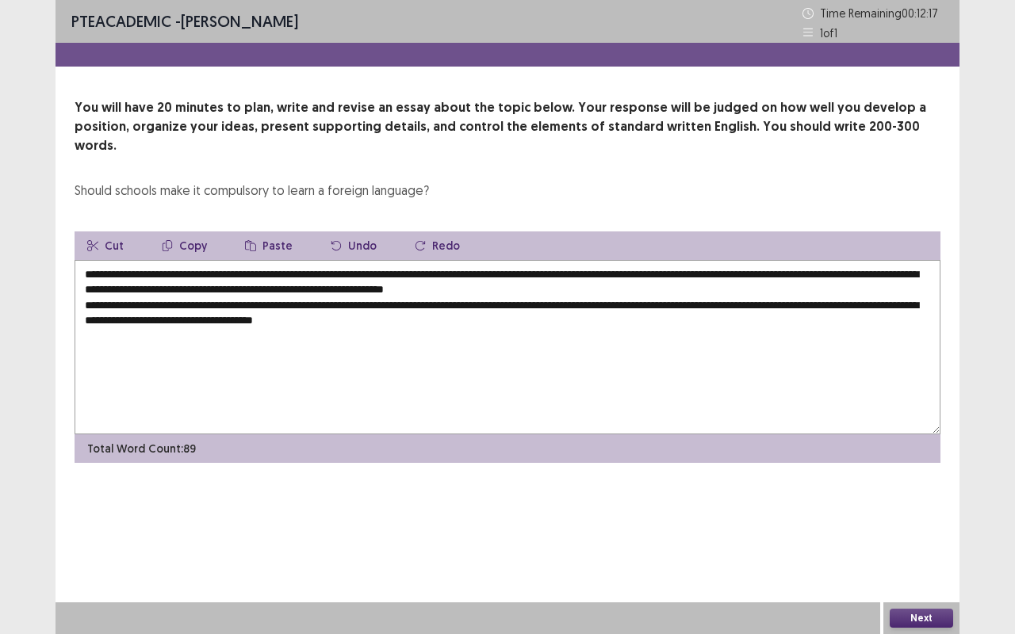
click at [285, 300] on textarea "**********" at bounding box center [508, 347] width 866 height 174
click at [446, 301] on textarea "**********" at bounding box center [508, 347] width 866 height 174
click at [332, 300] on textarea "**********" at bounding box center [508, 347] width 866 height 174
click at [484, 301] on textarea "**********" at bounding box center [508, 347] width 866 height 174
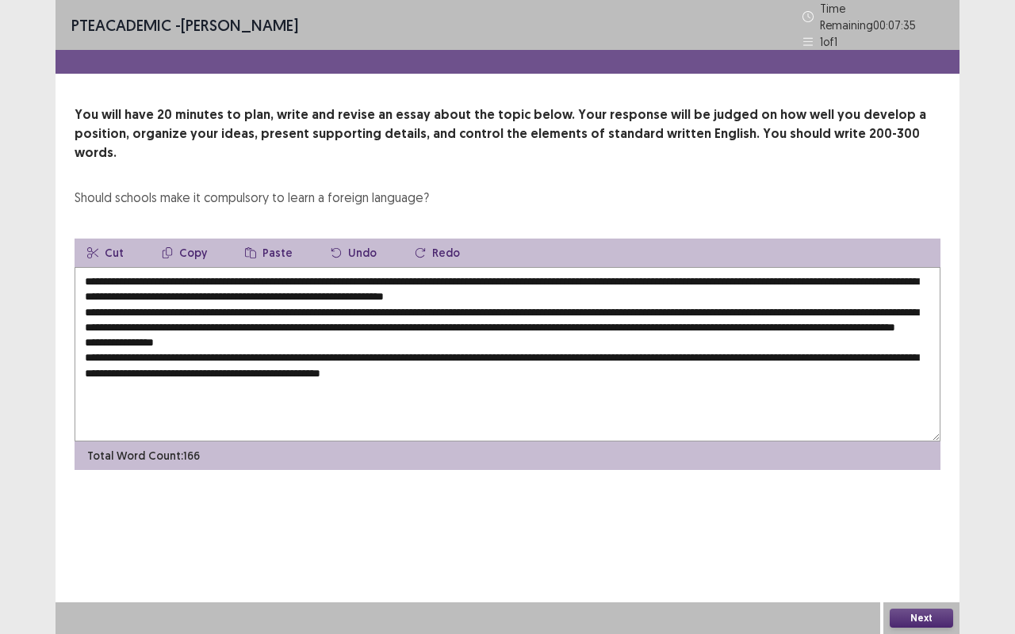
type textarea "**********"
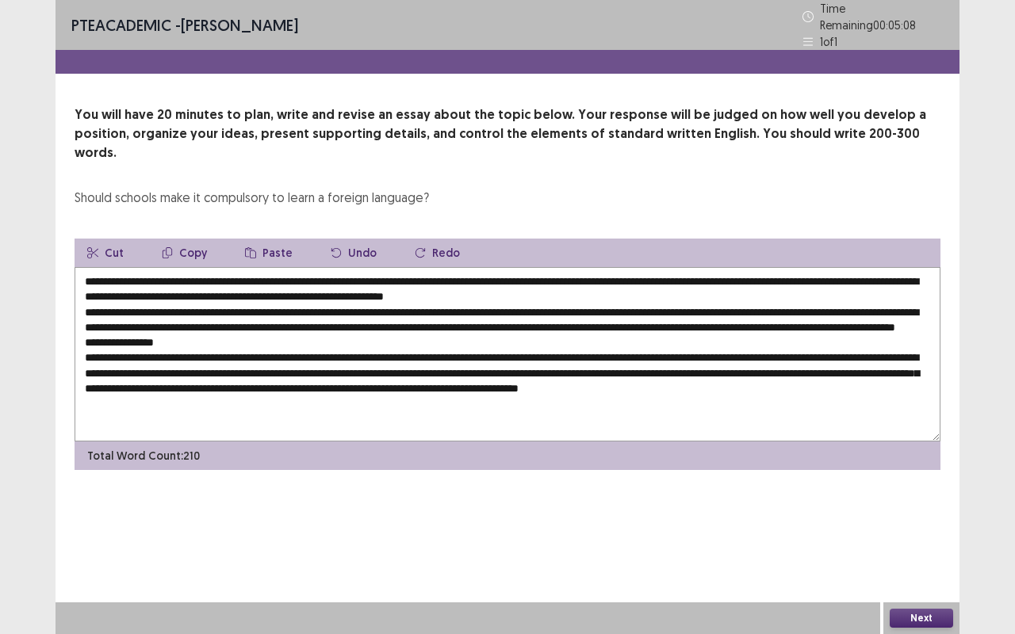
click at [761, 379] on textarea at bounding box center [508, 354] width 866 height 174
click at [133, 400] on textarea at bounding box center [508, 354] width 866 height 174
click at [920, 267] on textarea at bounding box center [508, 354] width 866 height 174
click at [174, 338] on textarea at bounding box center [508, 354] width 866 height 174
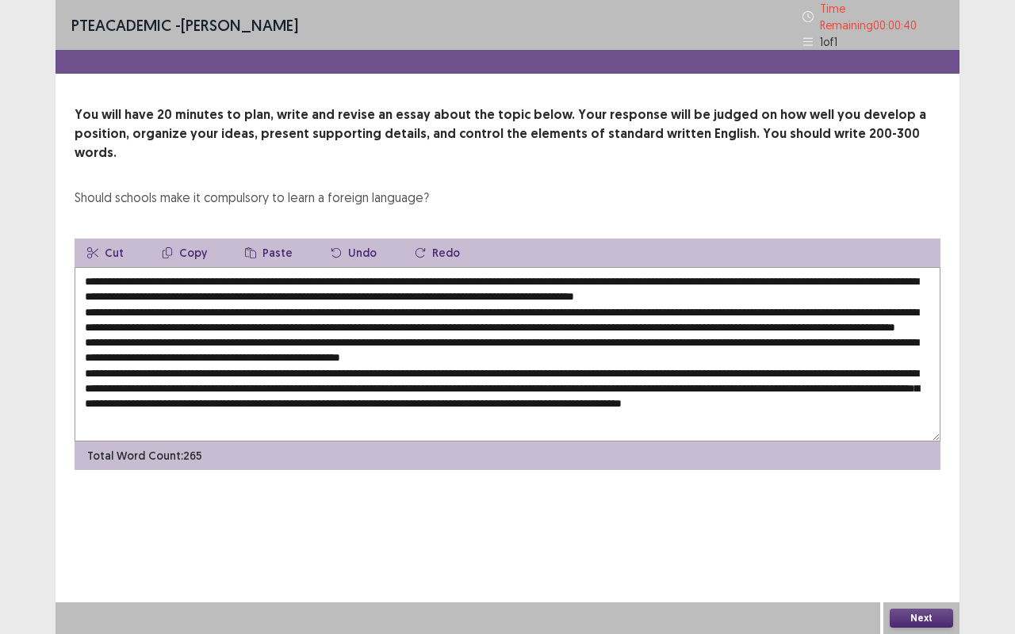
scroll to position [8, 0]
click at [250, 403] on textarea at bounding box center [508, 354] width 866 height 174
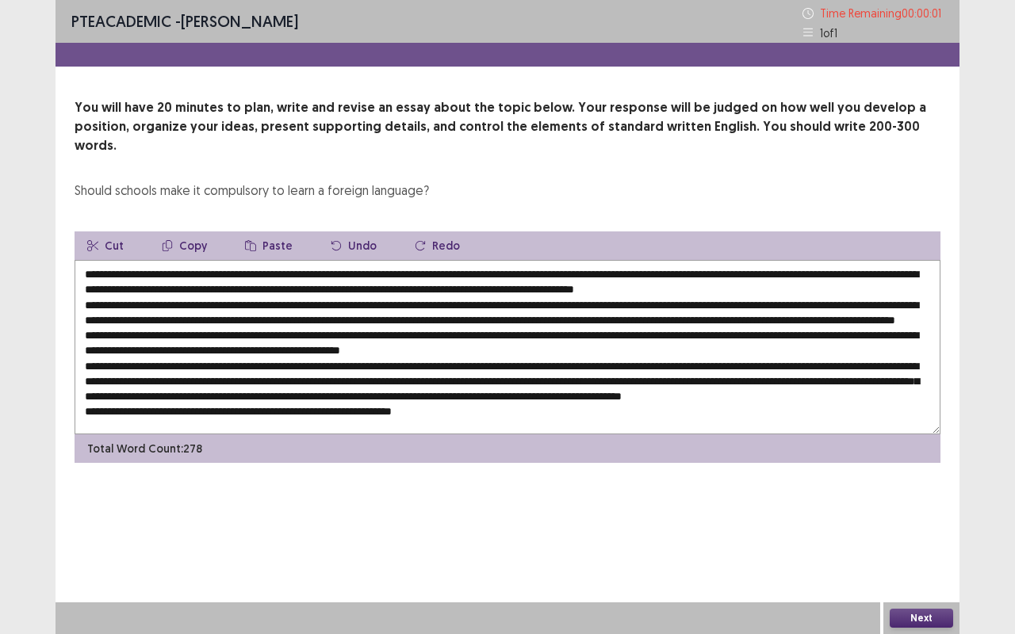
type textarea "**********"
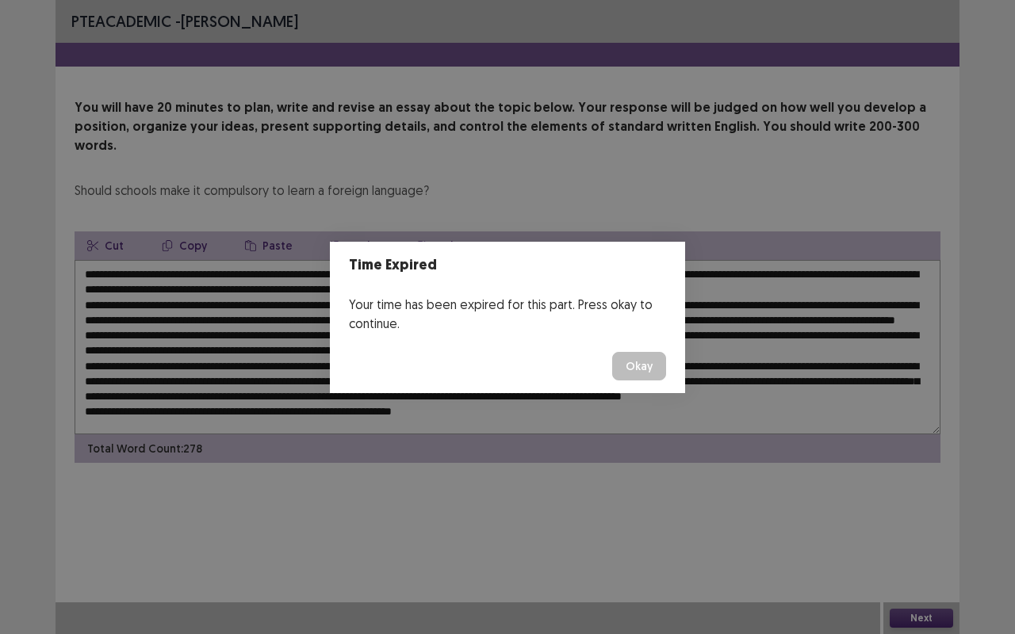
click at [641, 359] on button "Okay" at bounding box center [639, 366] width 54 height 29
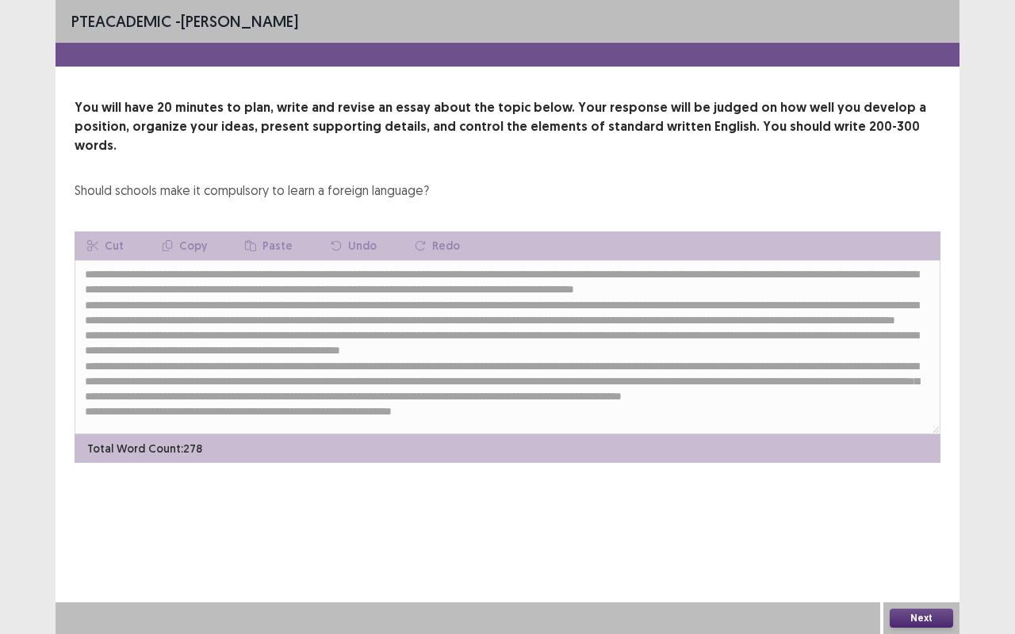
click at [904, 618] on button "Next" at bounding box center [921, 618] width 63 height 19
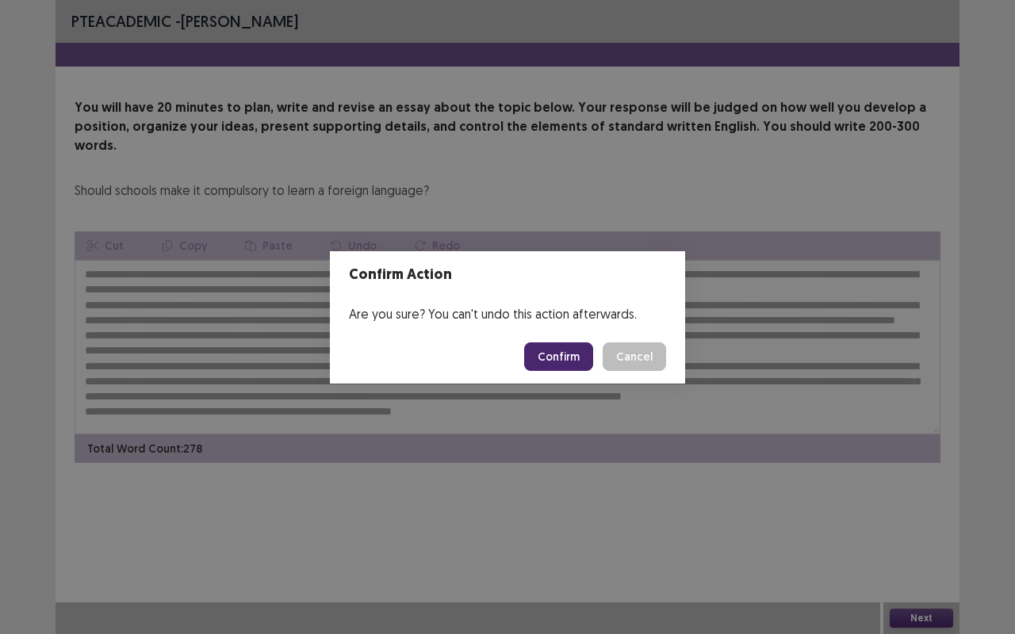
click at [557, 369] on button "Confirm" at bounding box center [558, 356] width 69 height 29
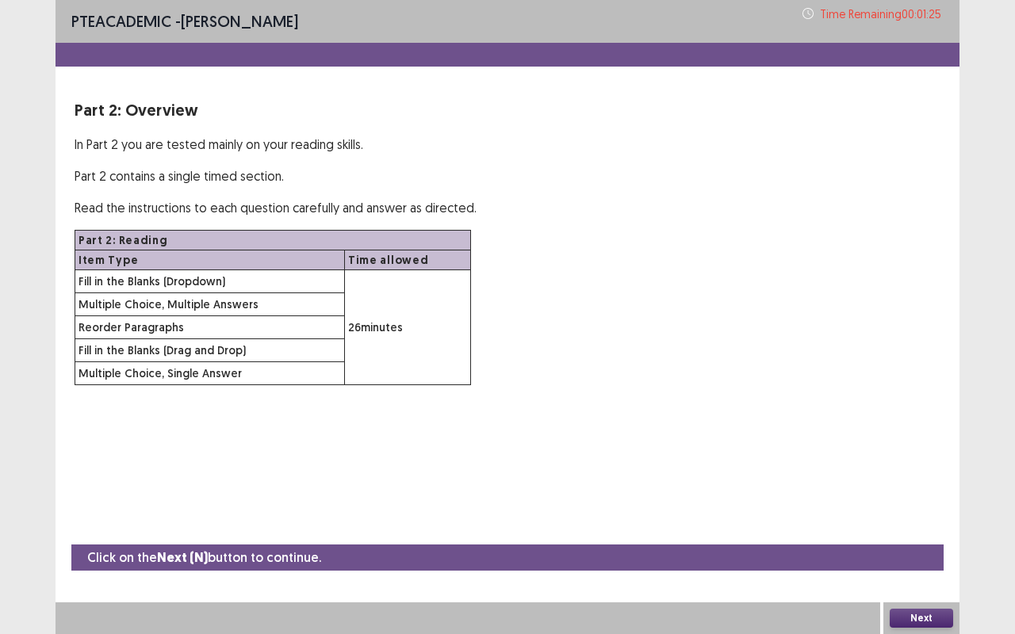
click at [940, 622] on button "Next" at bounding box center [921, 618] width 63 height 19
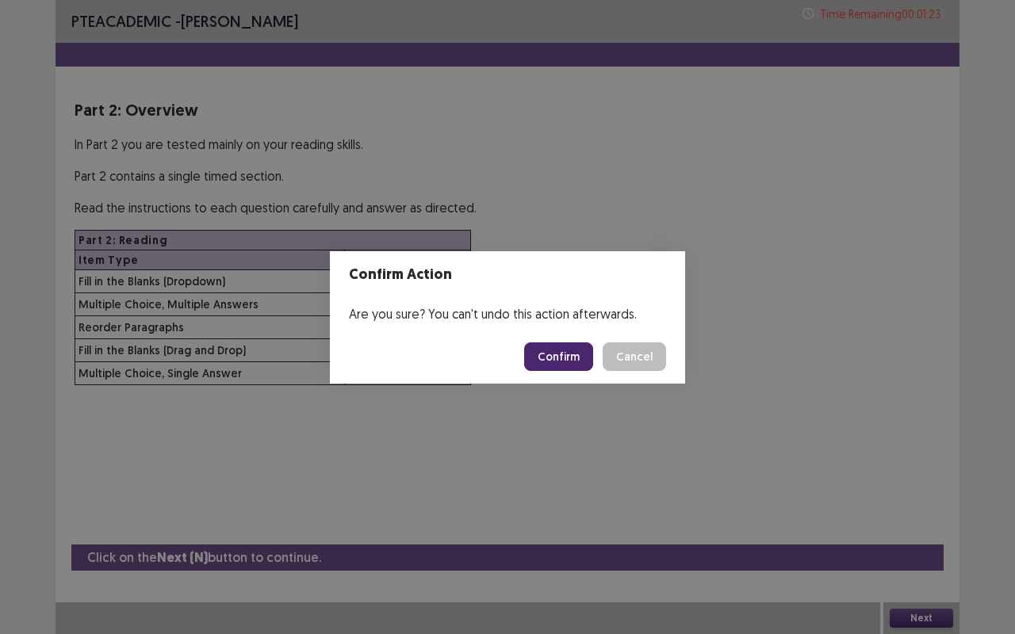
click at [562, 362] on button "Confirm" at bounding box center [558, 356] width 69 height 29
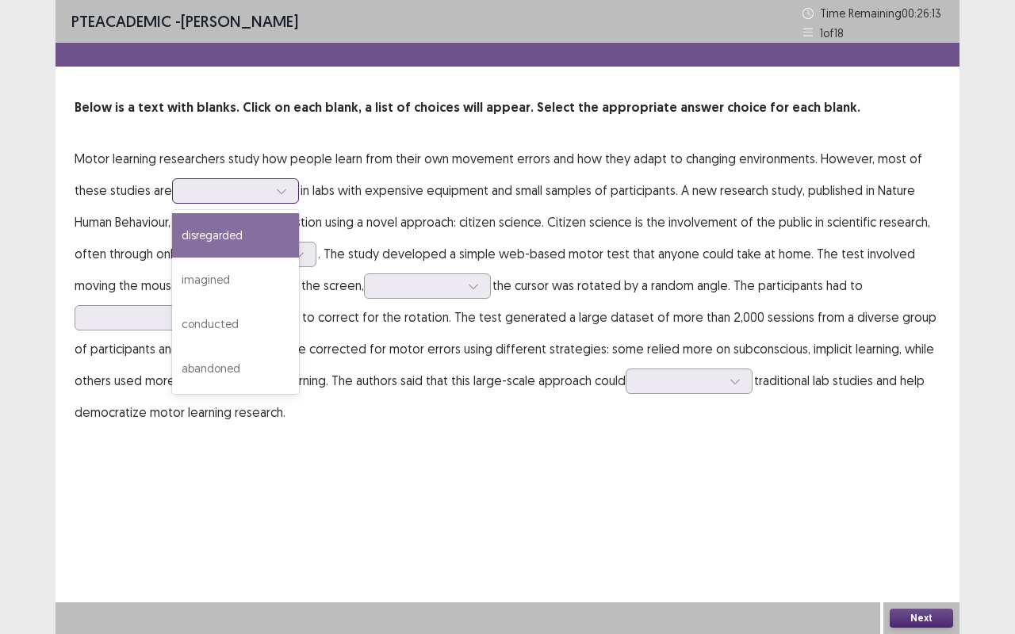
click at [276, 192] on icon at bounding box center [281, 191] width 11 height 11
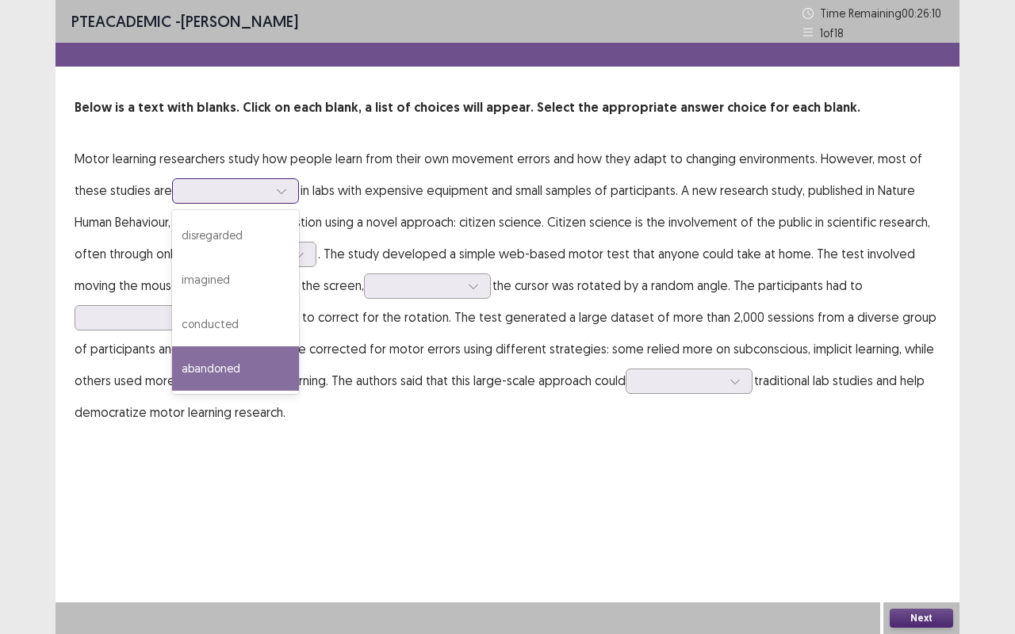
click at [247, 326] on div "conducted" at bounding box center [235, 324] width 127 height 44
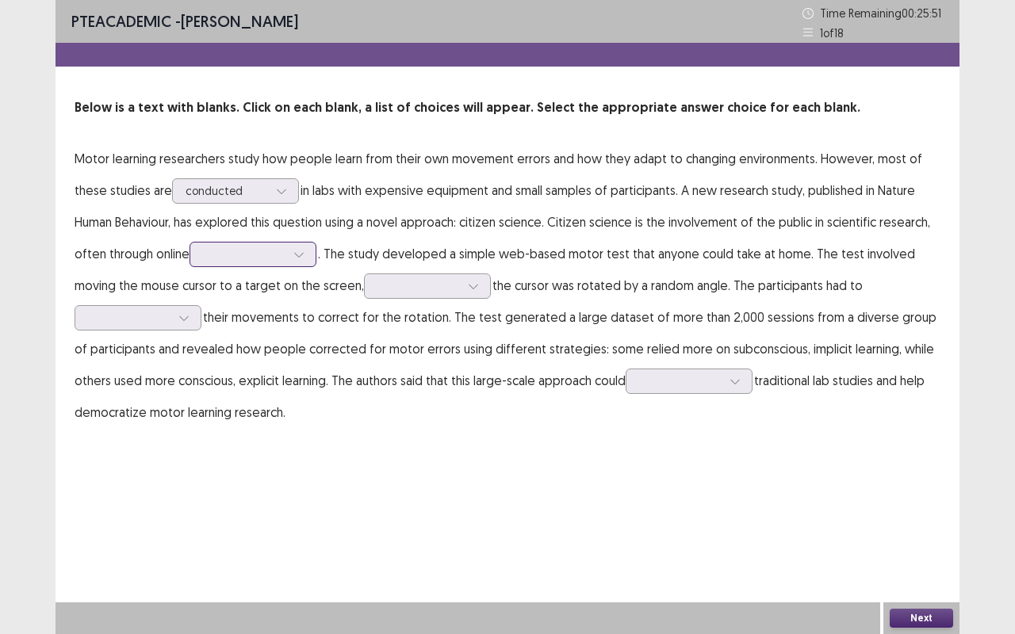
click at [274, 255] on div at bounding box center [244, 254] width 82 height 15
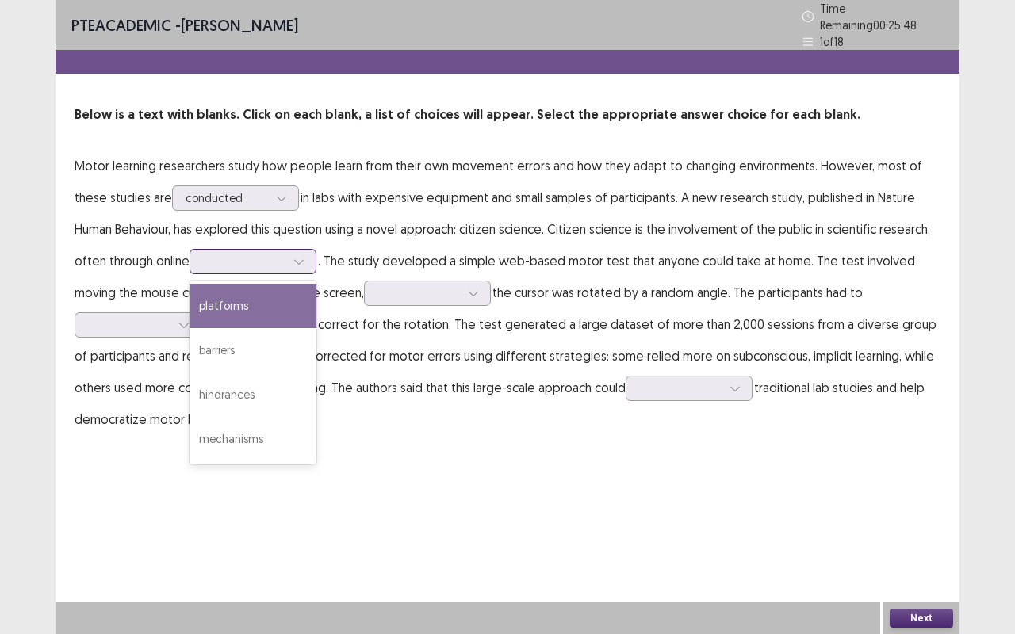
click at [263, 303] on div "platforms" at bounding box center [252, 306] width 127 height 44
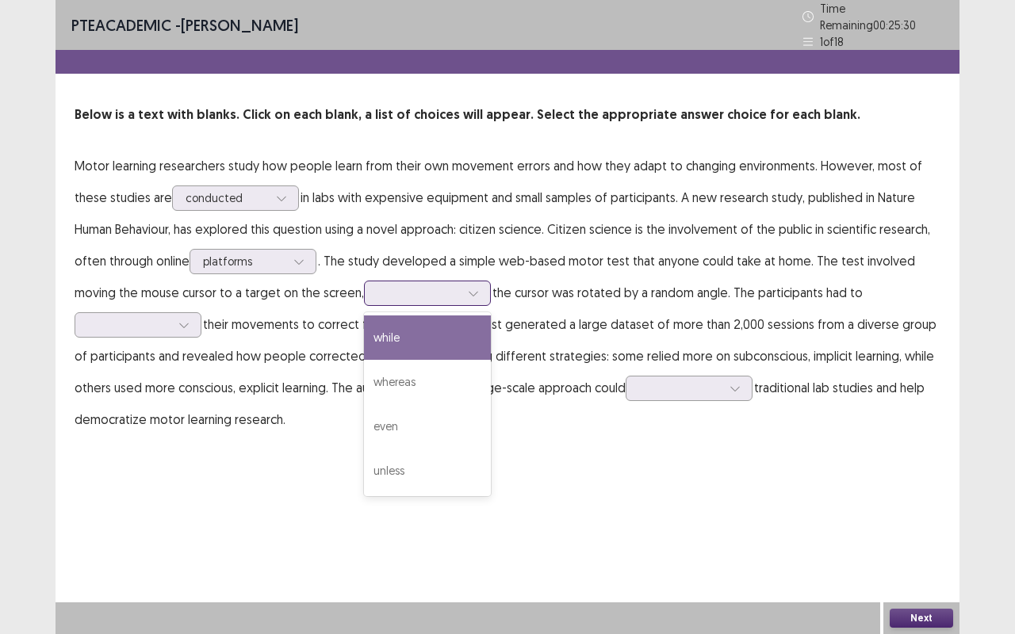
click at [411, 288] on div at bounding box center [418, 292] width 82 height 15
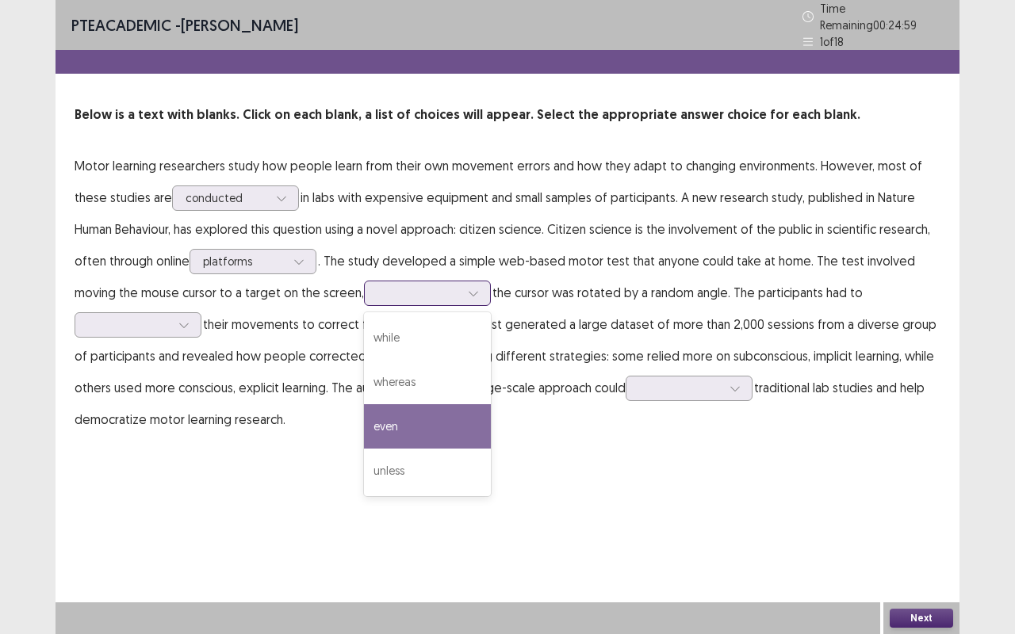
click at [396, 423] on div "even" at bounding box center [427, 426] width 127 height 44
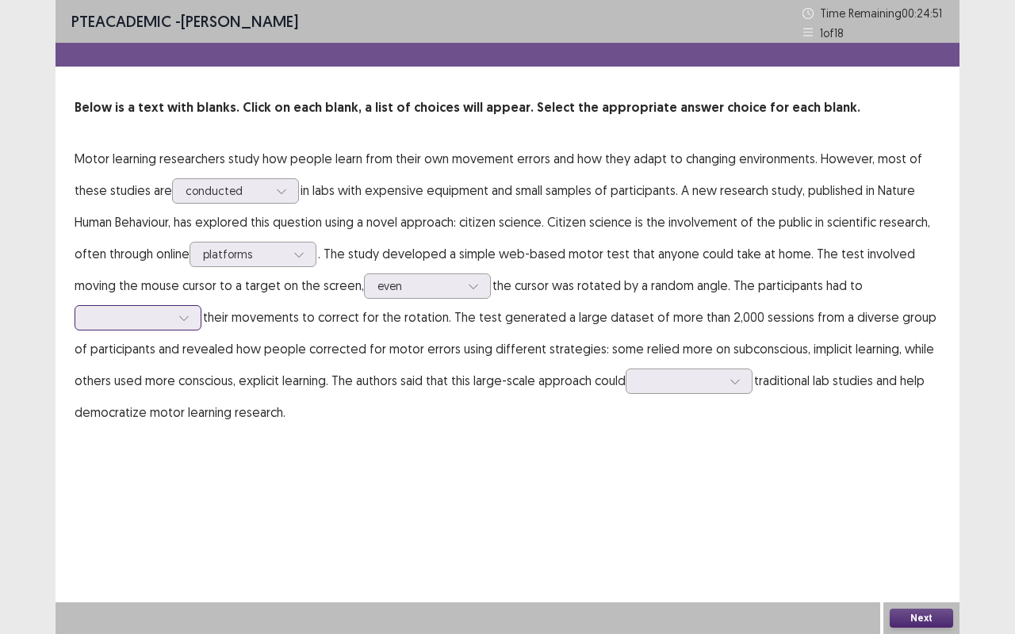
click at [173, 317] on div at bounding box center [184, 318] width 24 height 24
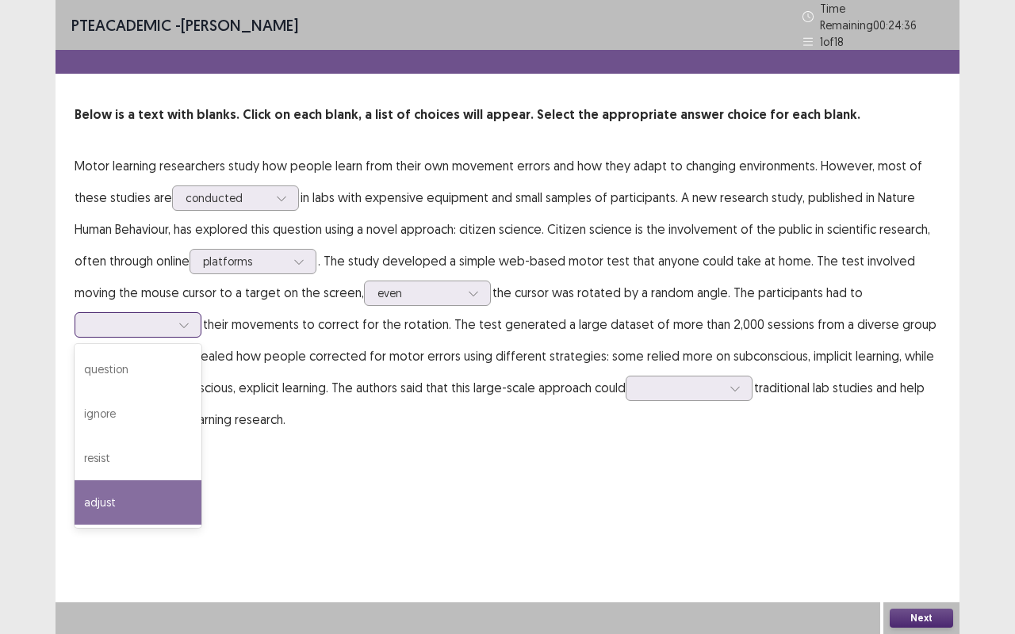
click at [148, 493] on div "adjust" at bounding box center [138, 502] width 127 height 44
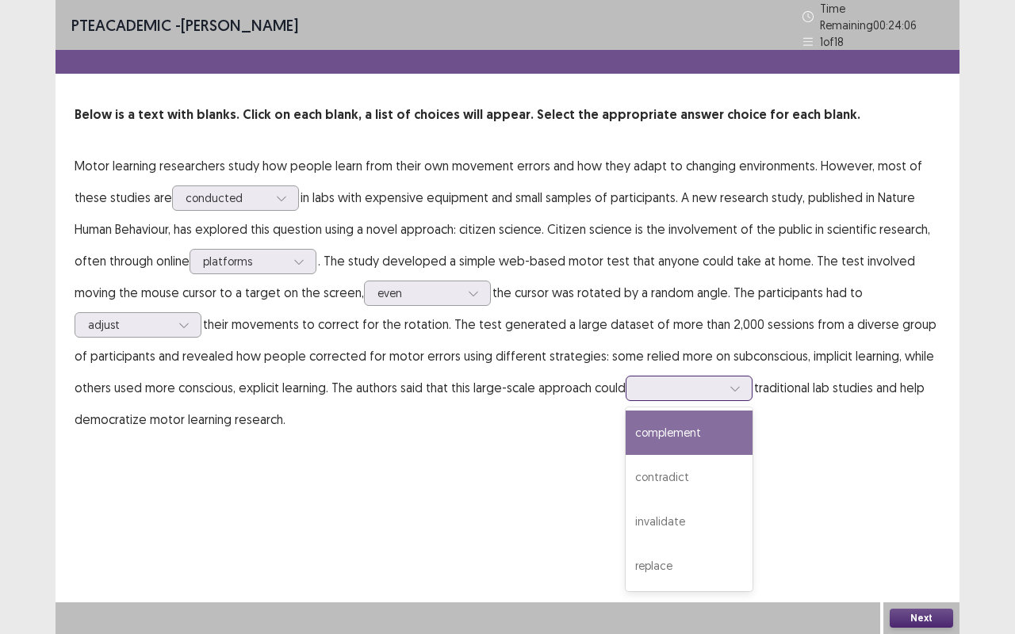
click at [700, 381] on div at bounding box center [680, 388] width 82 height 15
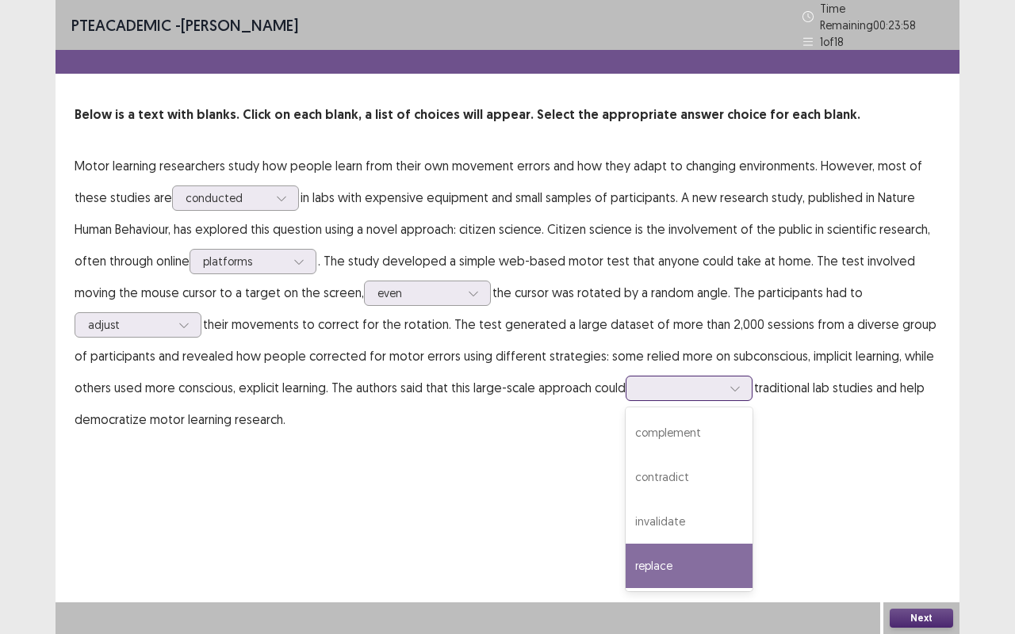
click at [676, 567] on div "replace" at bounding box center [689, 566] width 127 height 44
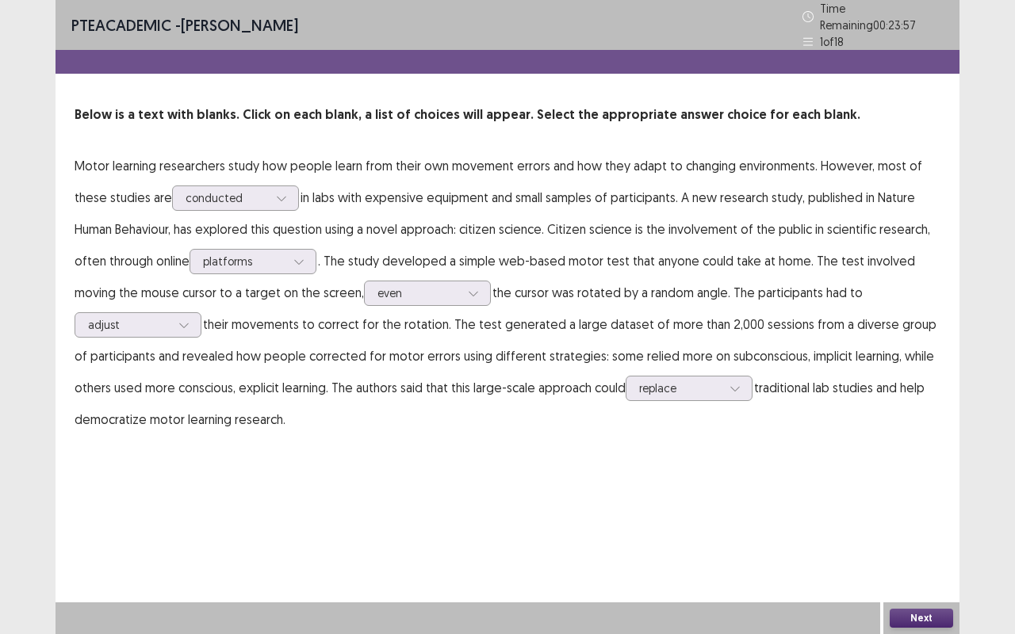
click at [932, 624] on button "Next" at bounding box center [921, 618] width 63 height 19
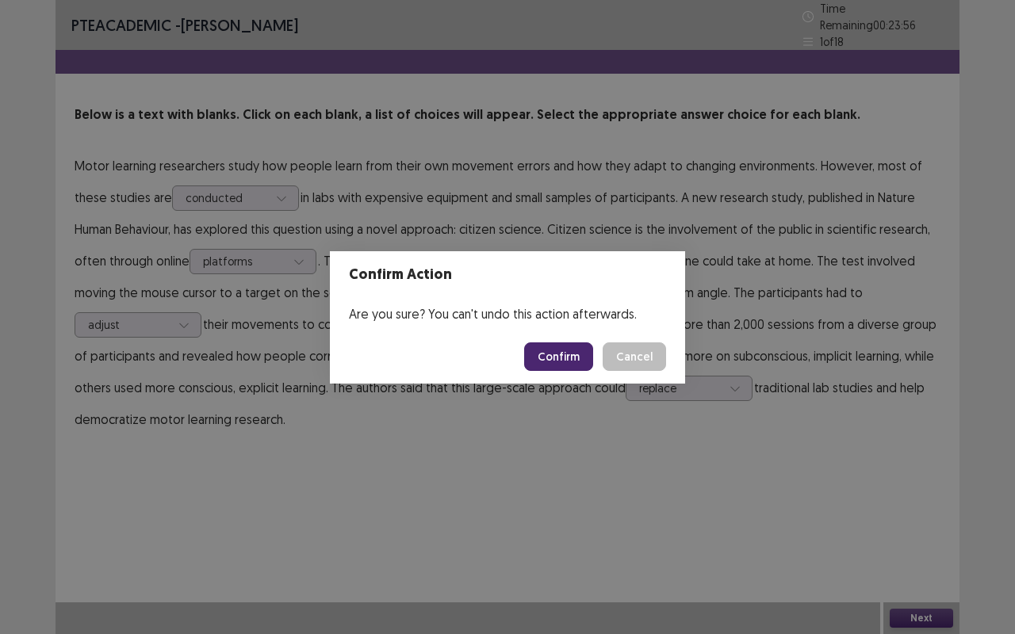
click at [554, 354] on button "Confirm" at bounding box center [558, 356] width 69 height 29
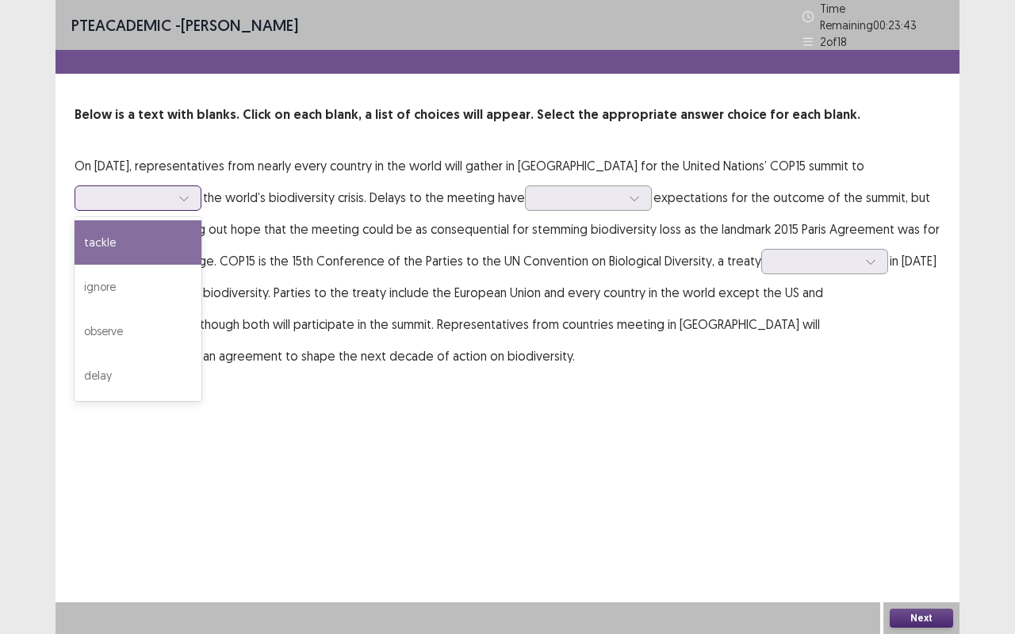
click at [170, 196] on div at bounding box center [129, 197] width 82 height 15
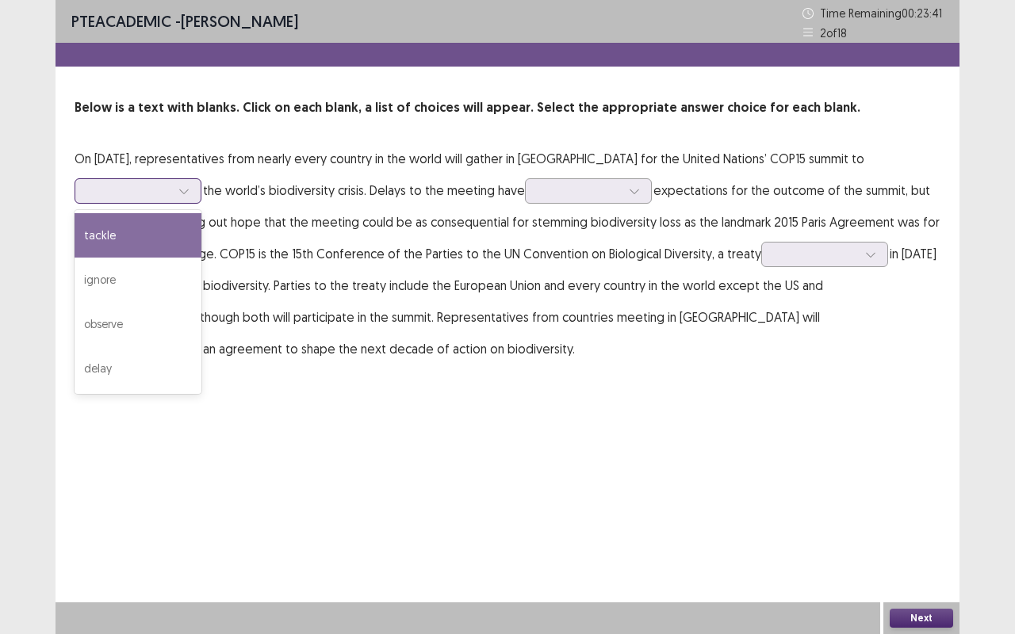
click at [154, 238] on div "tackle" at bounding box center [138, 235] width 127 height 44
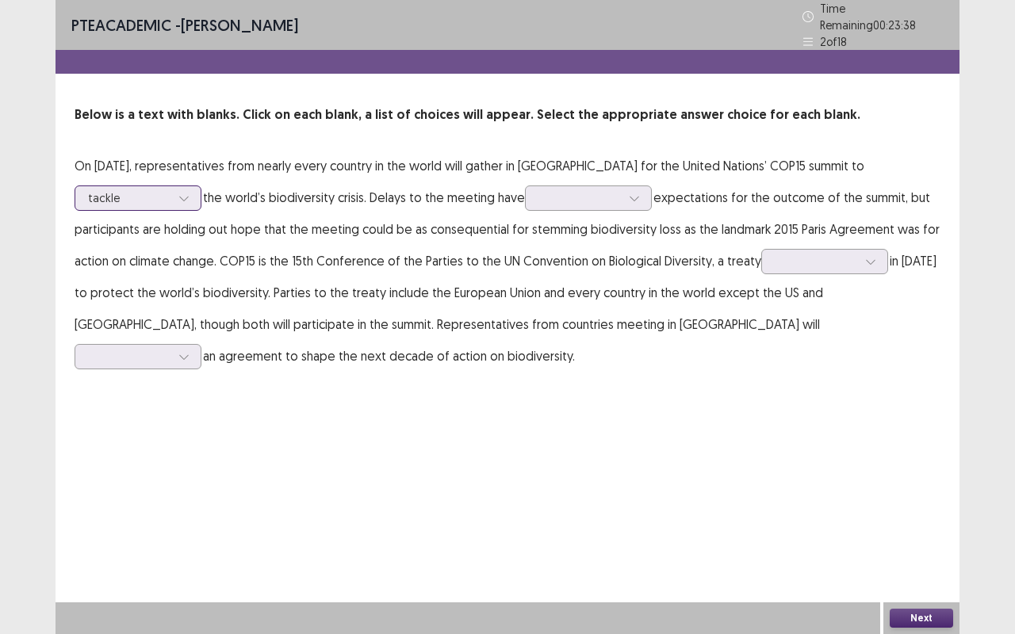
click at [167, 190] on div at bounding box center [129, 197] width 82 height 15
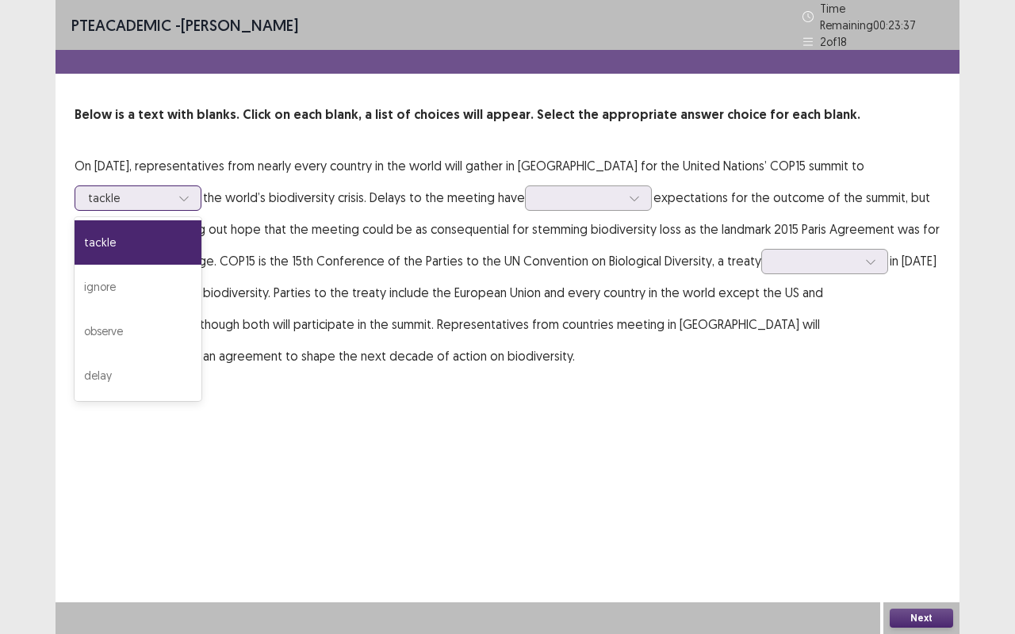
click at [167, 190] on div at bounding box center [129, 197] width 82 height 15
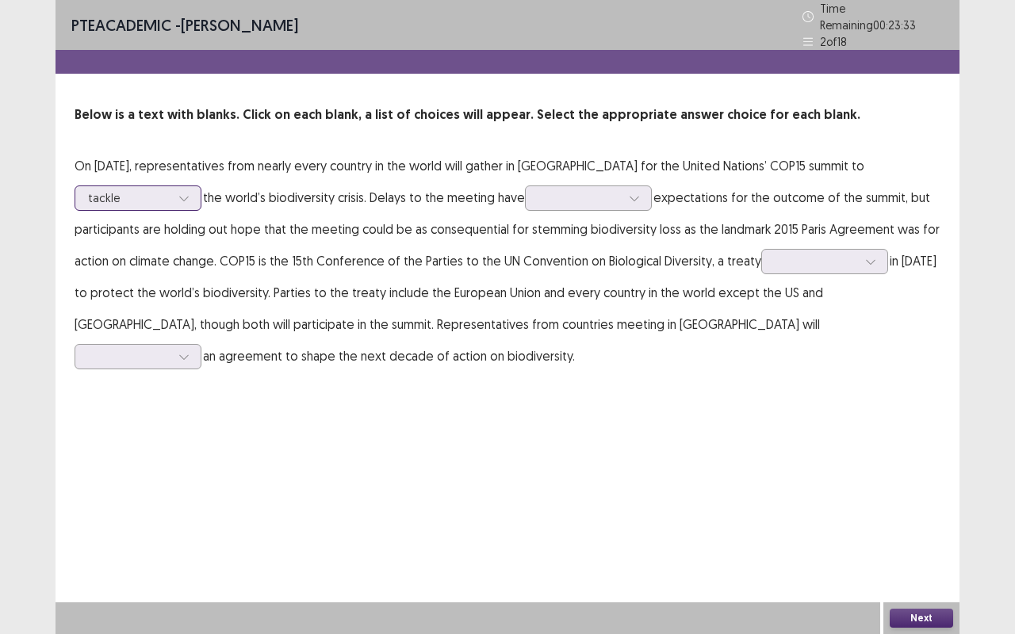
click at [141, 193] on div at bounding box center [129, 197] width 82 height 15
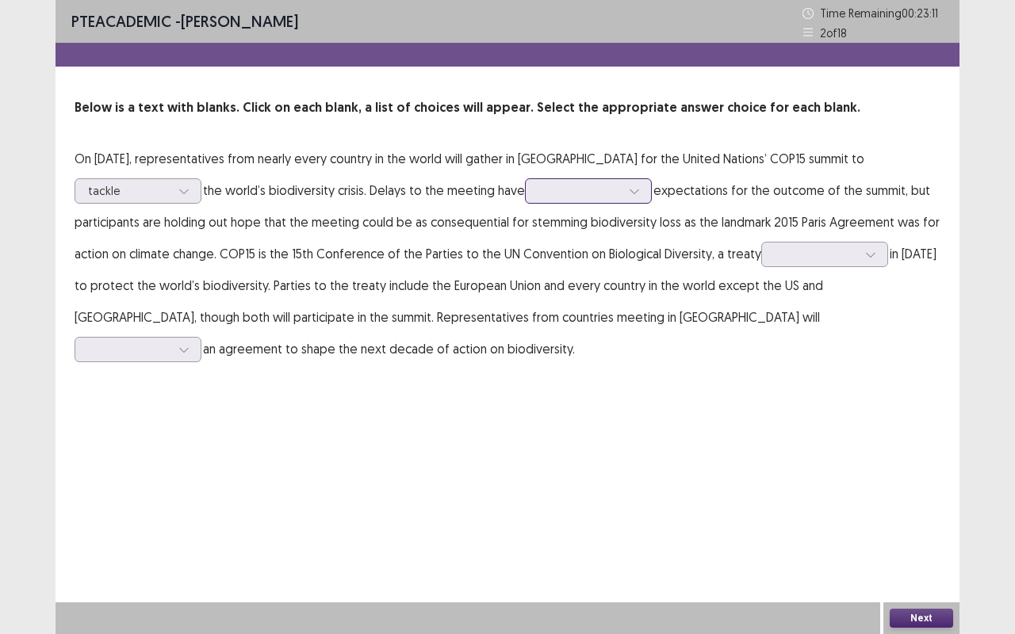
click at [603, 189] on div at bounding box center [579, 190] width 82 height 15
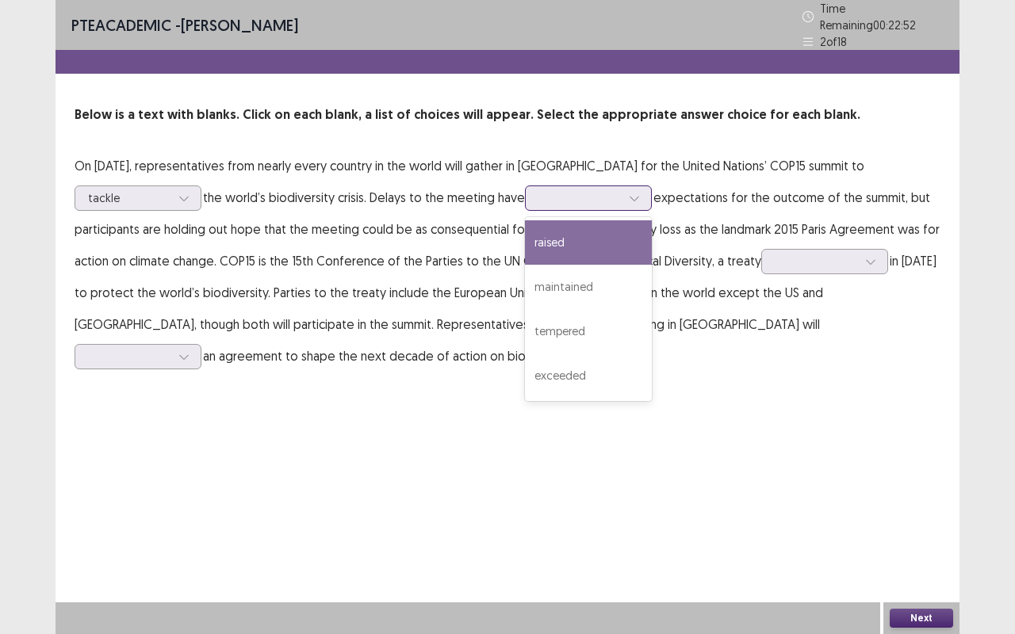
drag, startPoint x: 599, startPoint y: 240, endPoint x: 582, endPoint y: 260, distance: 26.4
click at [582, 260] on div "raised maintained tempered exceeded" at bounding box center [588, 309] width 127 height 184
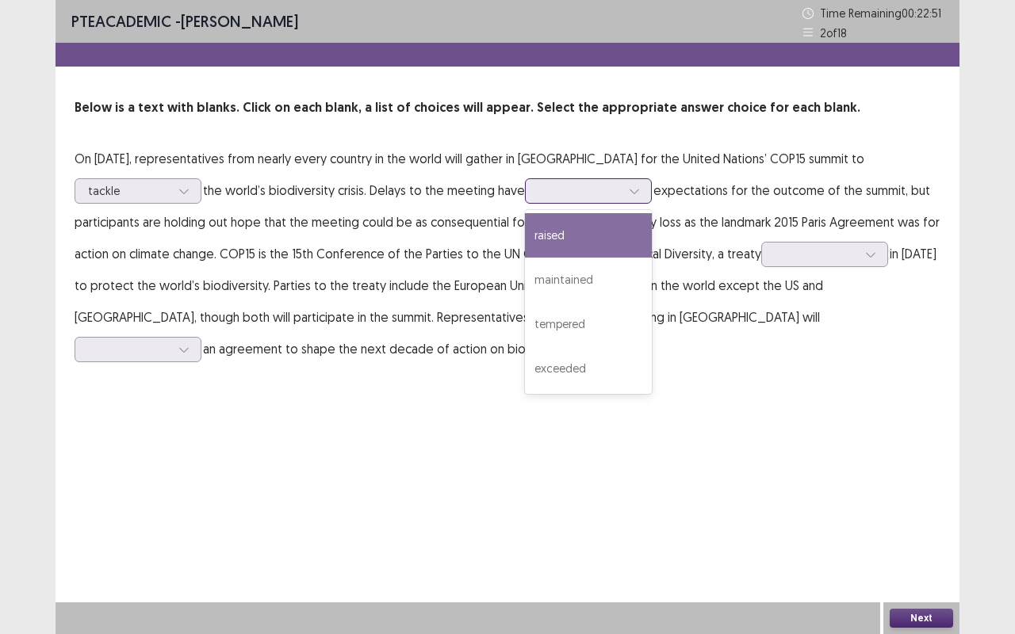
click at [604, 229] on div "raised" at bounding box center [588, 235] width 127 height 44
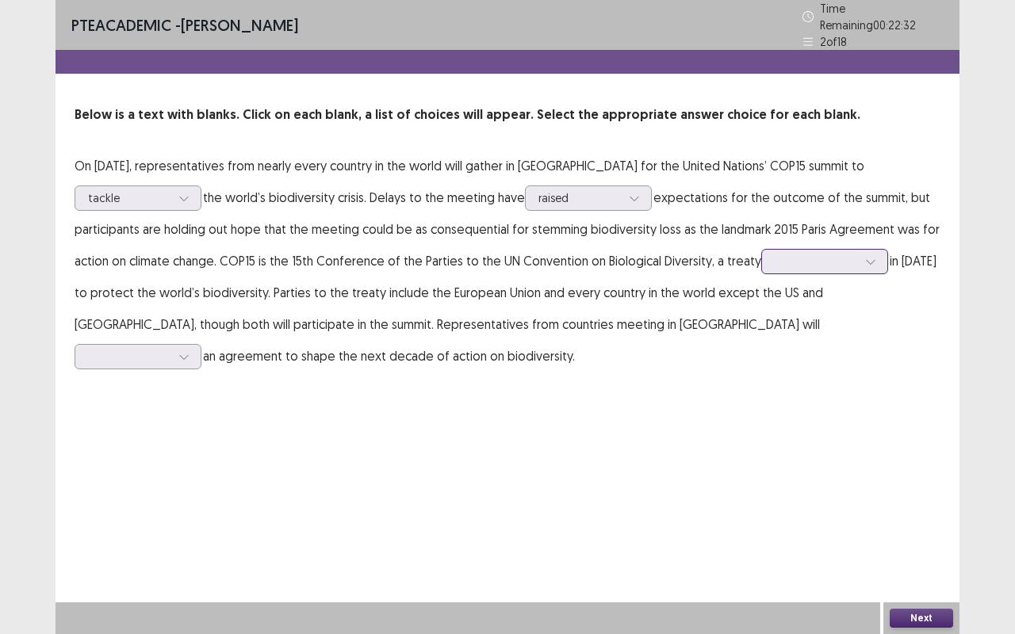
click at [807, 262] on div at bounding box center [816, 261] width 82 height 15
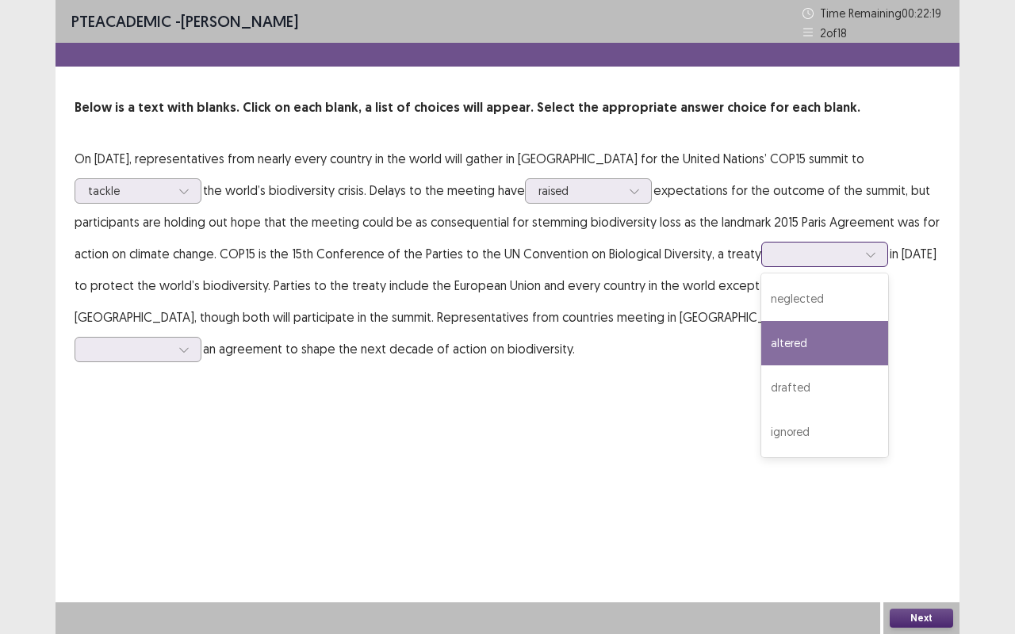
click at [799, 345] on div "altered" at bounding box center [824, 343] width 127 height 44
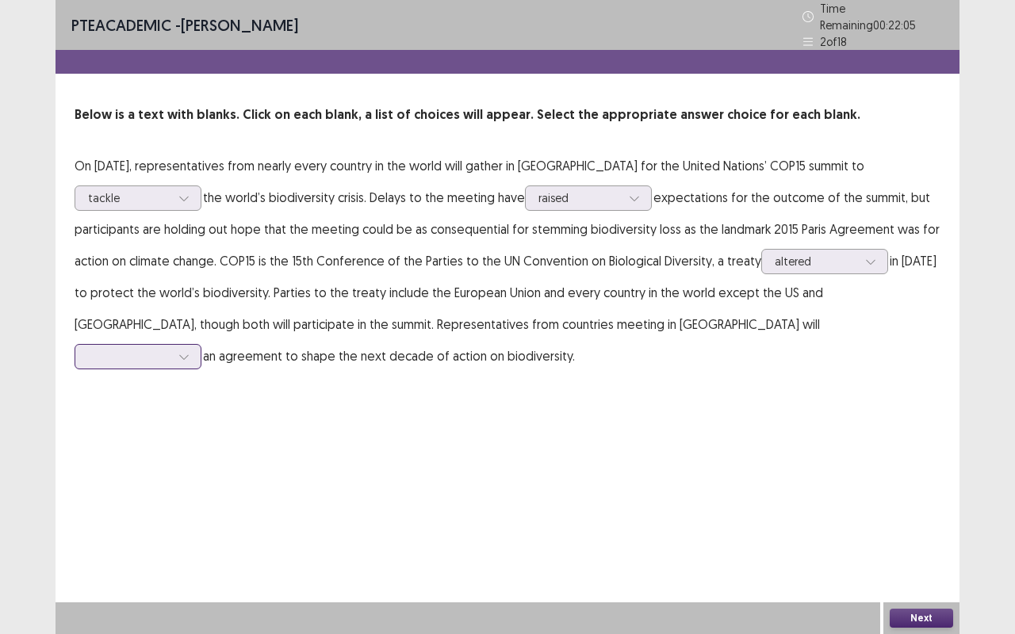
click at [170, 349] on div at bounding box center [129, 356] width 82 height 15
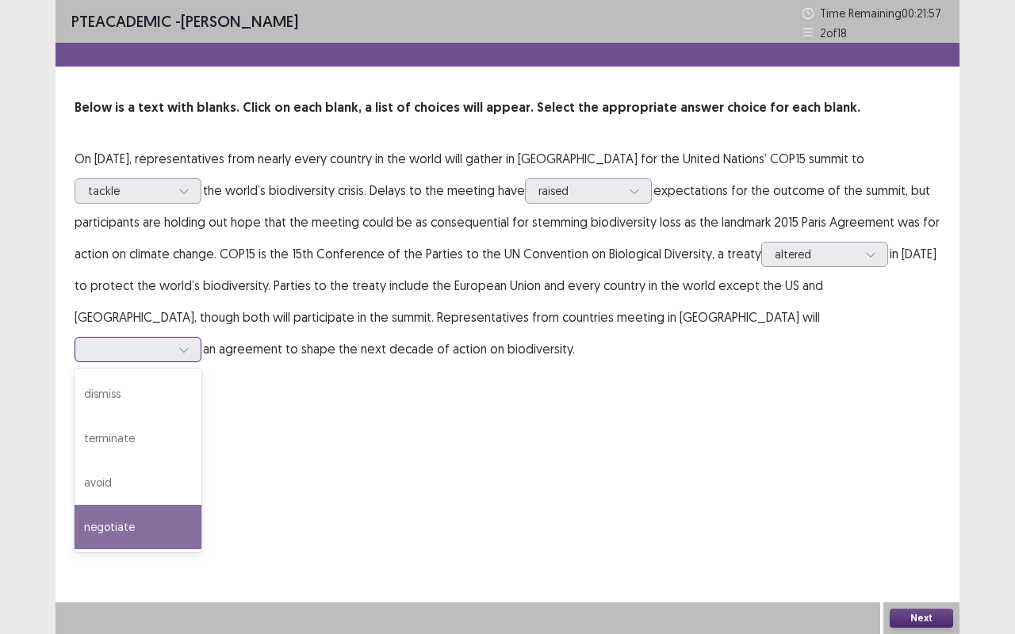
click at [201, 505] on div "negotiate" at bounding box center [138, 527] width 127 height 44
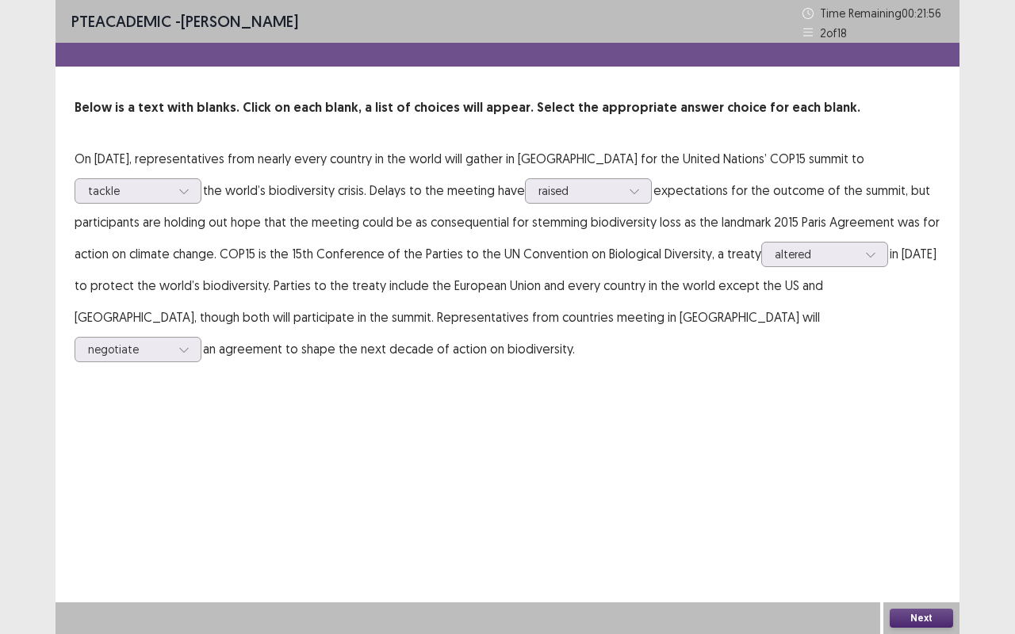
click at [920, 619] on button "Next" at bounding box center [921, 618] width 63 height 19
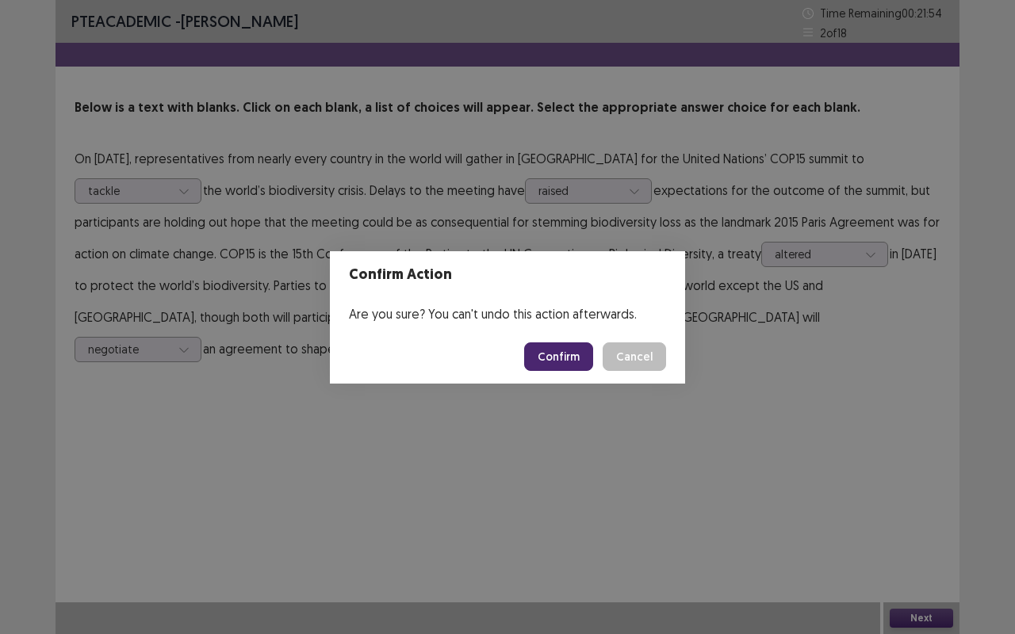
click at [542, 358] on button "Confirm" at bounding box center [558, 356] width 69 height 29
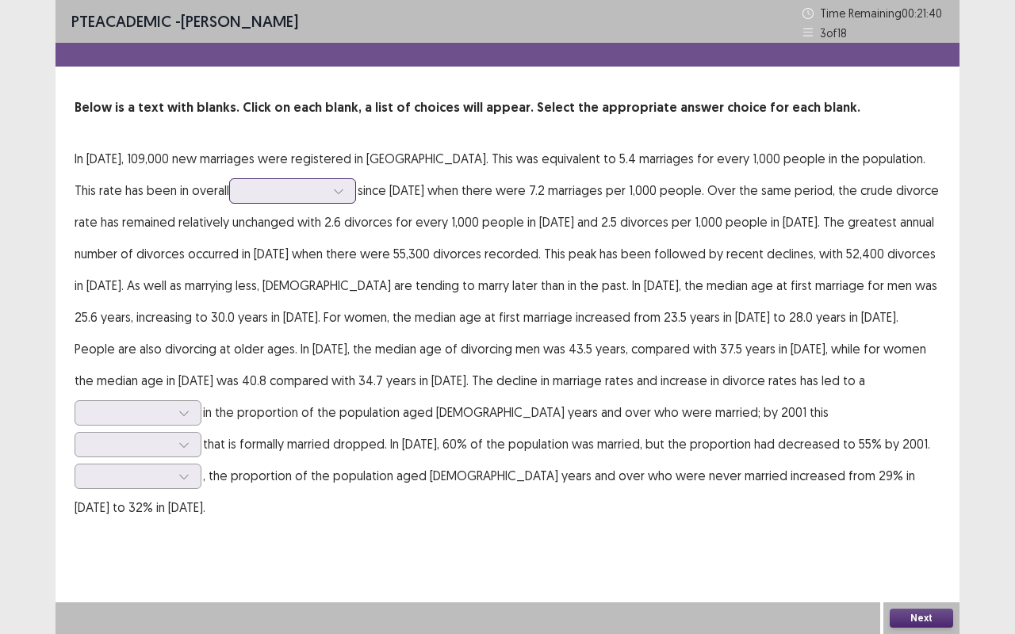
click at [327, 189] on div at bounding box center [339, 191] width 24 height 24
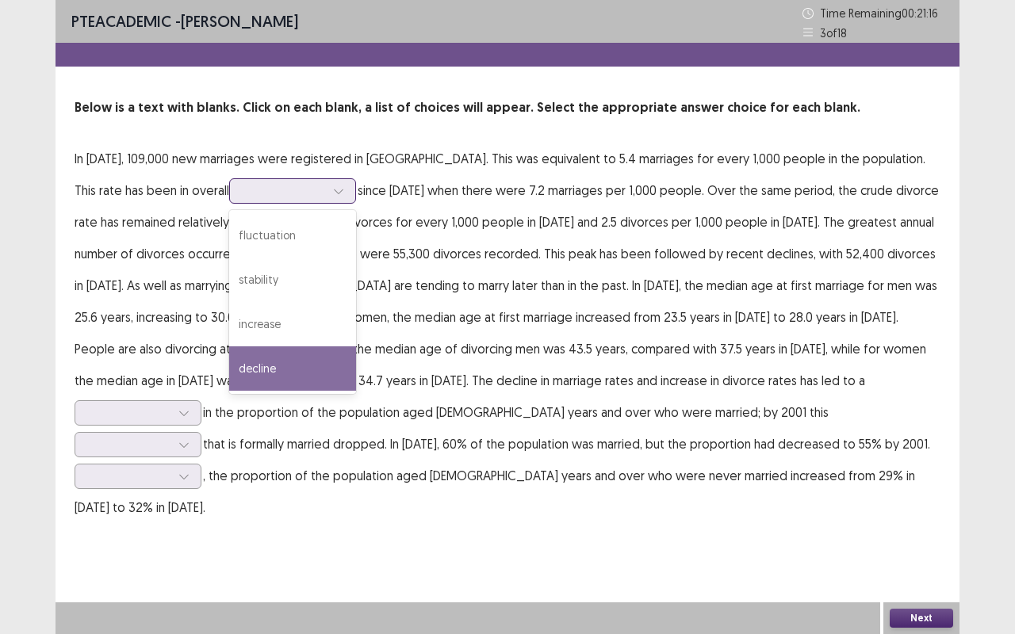
click at [229, 360] on div "decline" at bounding box center [292, 368] width 127 height 44
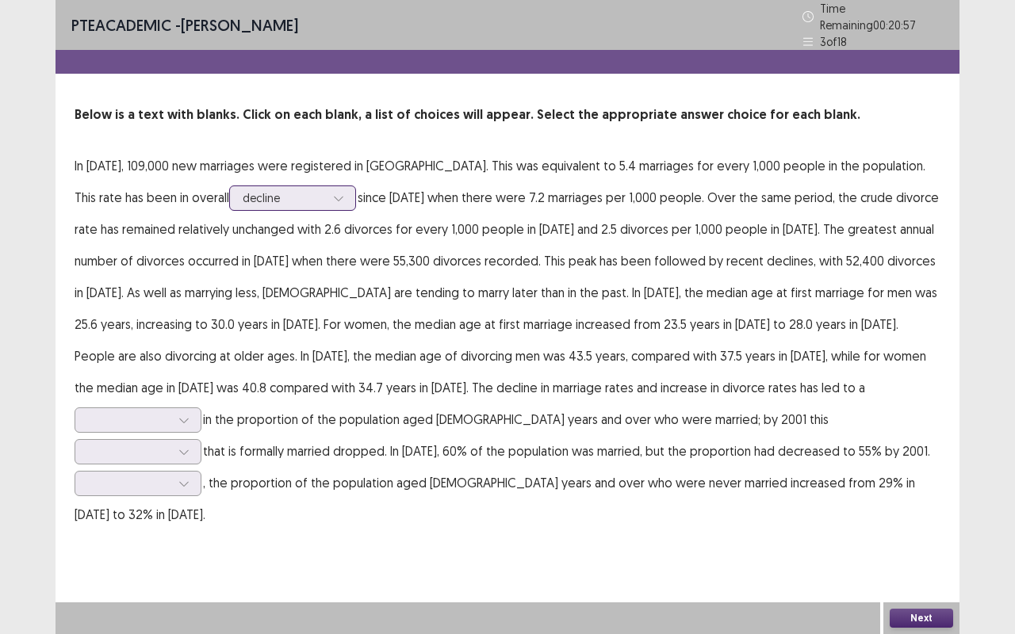
click at [243, 190] on div at bounding box center [284, 197] width 82 height 15
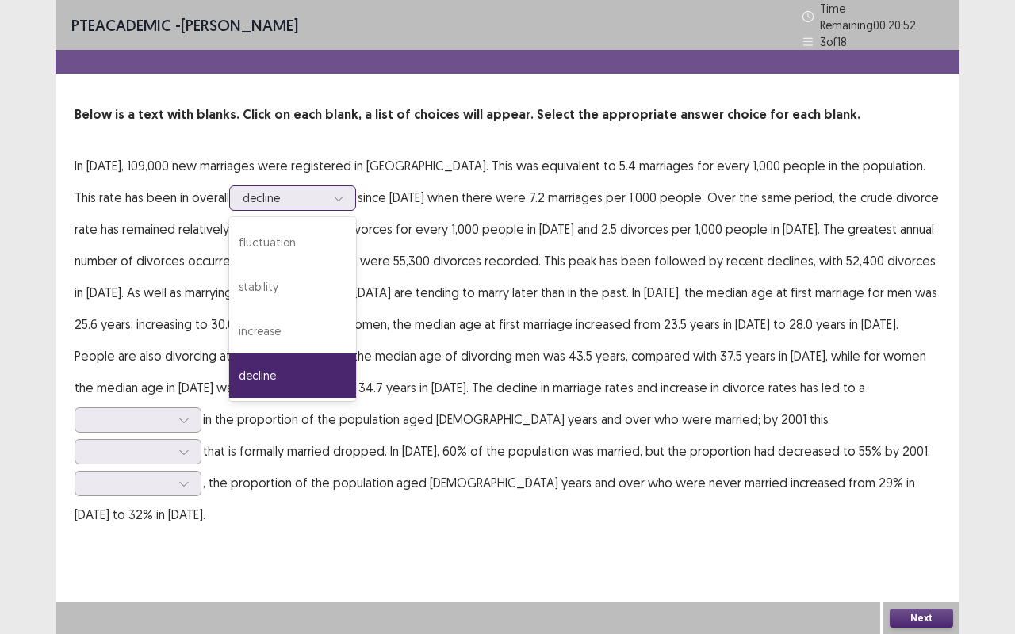
click at [243, 190] on div at bounding box center [284, 197] width 82 height 15
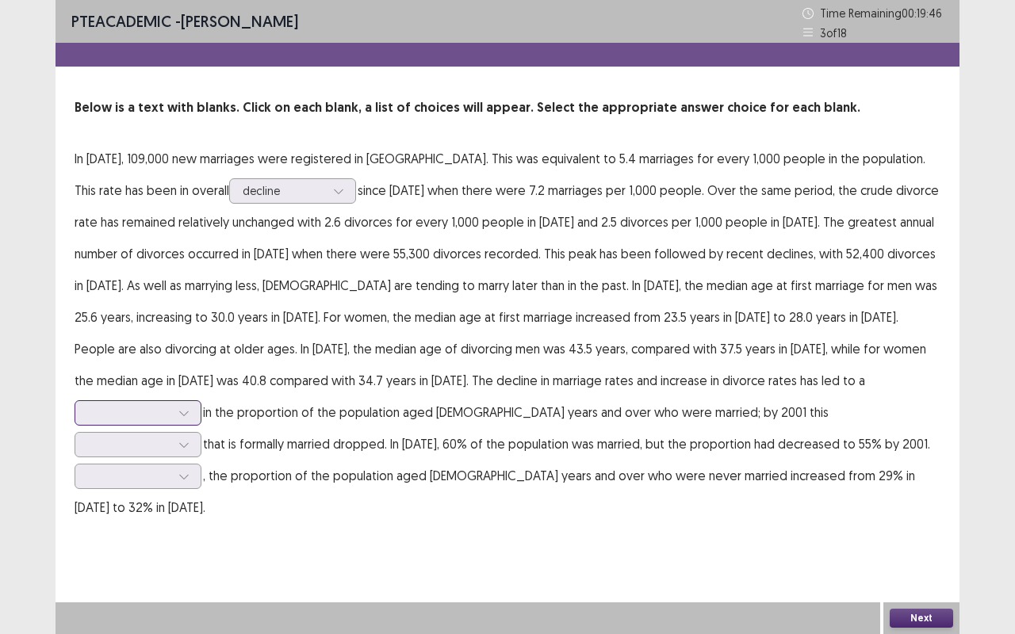
click at [196, 401] on div at bounding box center [184, 413] width 24 height 24
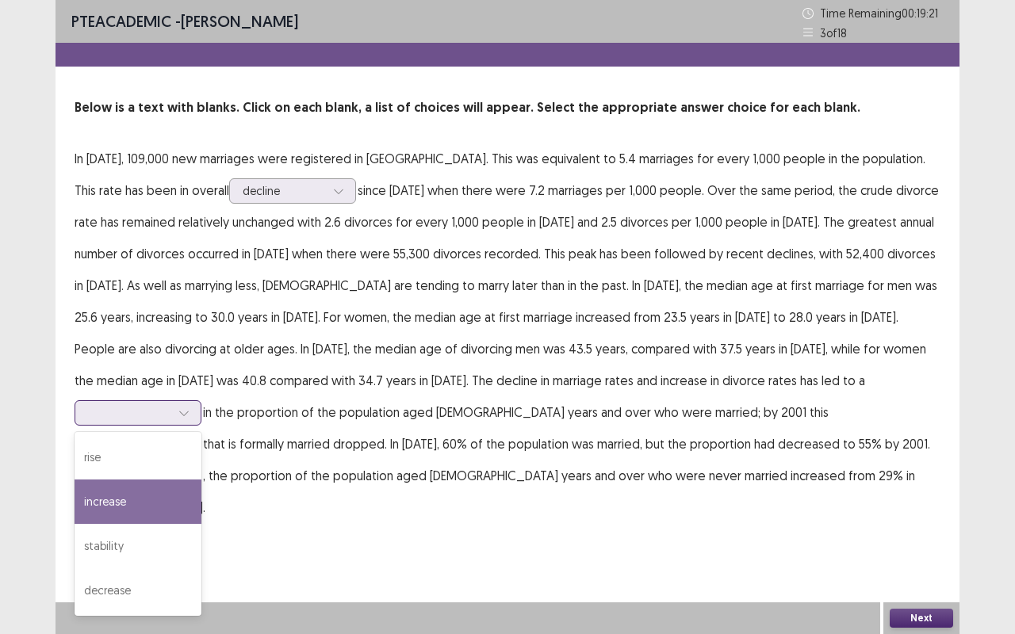
click at [201, 480] on div "increase" at bounding box center [138, 502] width 127 height 44
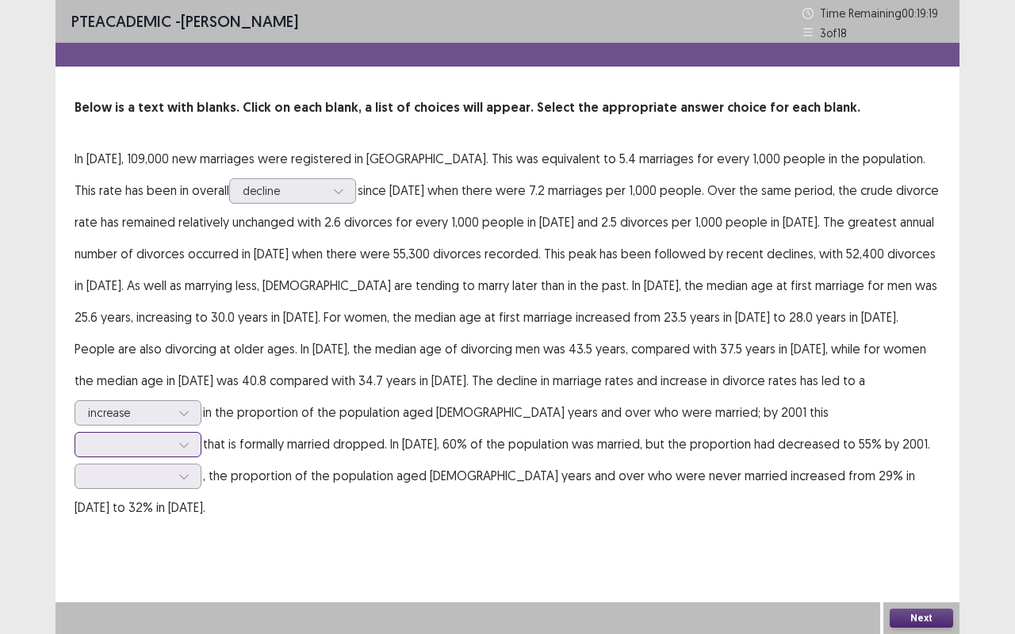
click at [170, 437] on div at bounding box center [129, 444] width 82 height 15
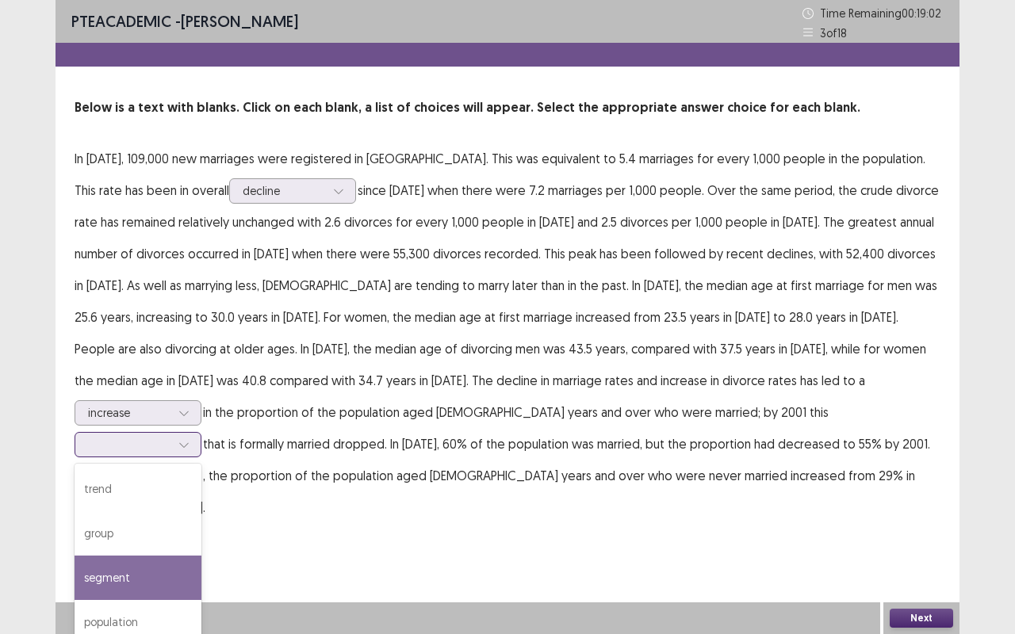
click at [201, 556] on div "segment" at bounding box center [138, 578] width 127 height 44
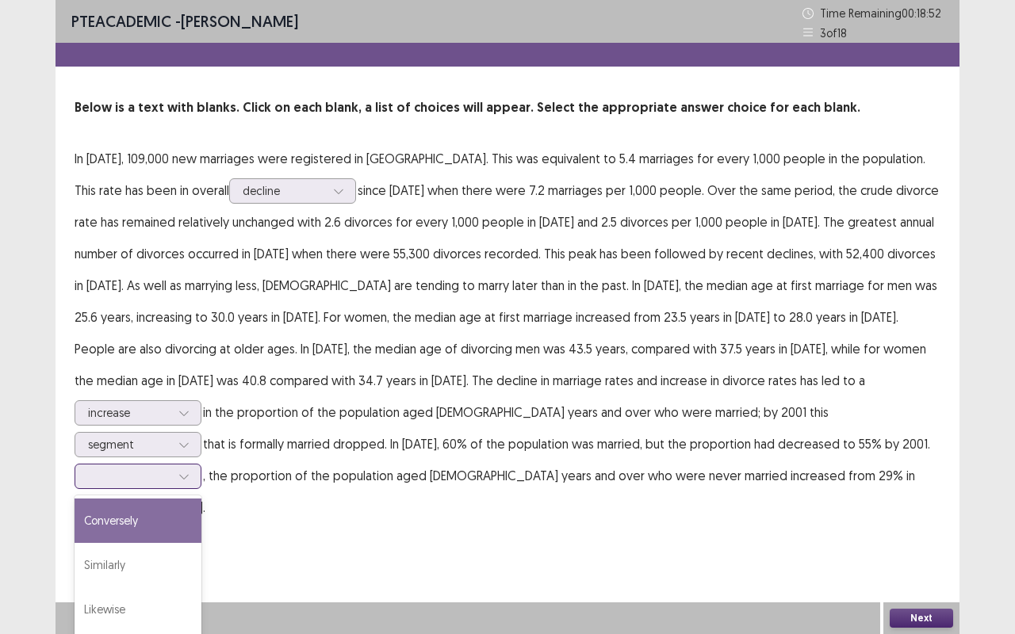
click at [170, 469] on div at bounding box center [129, 476] width 82 height 15
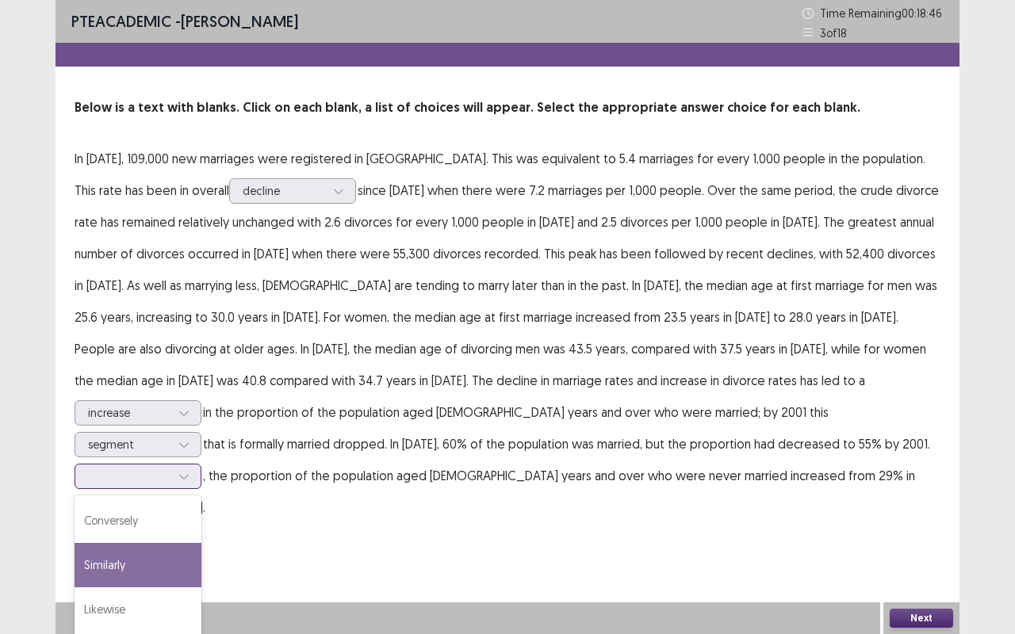
click at [201, 543] on div "Similarly" at bounding box center [138, 565] width 127 height 44
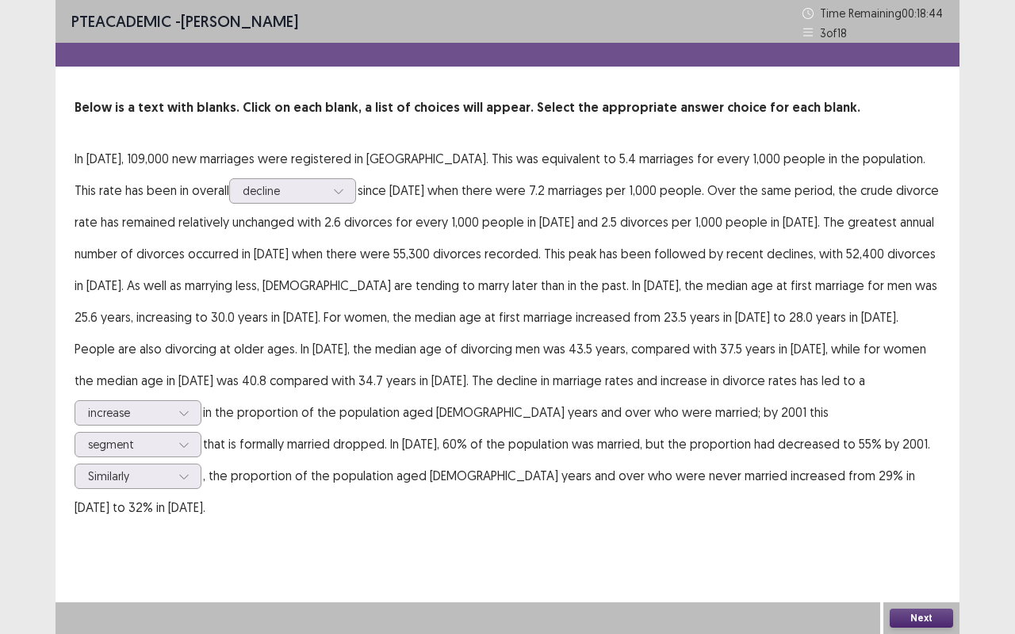
click at [920, 618] on button "Next" at bounding box center [921, 618] width 63 height 19
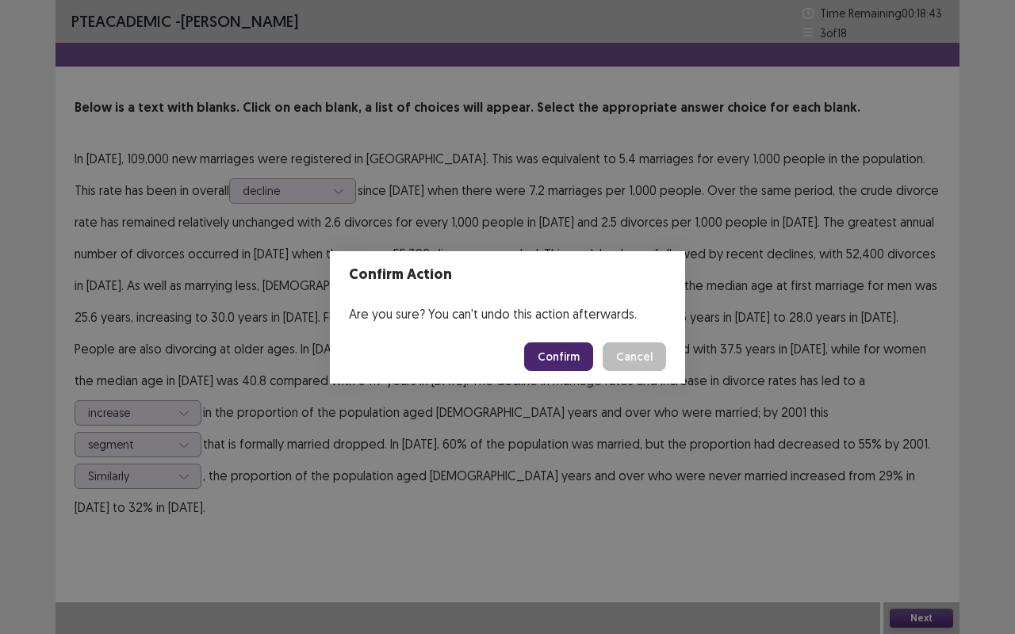
click at [556, 353] on button "Confirm" at bounding box center [558, 356] width 69 height 29
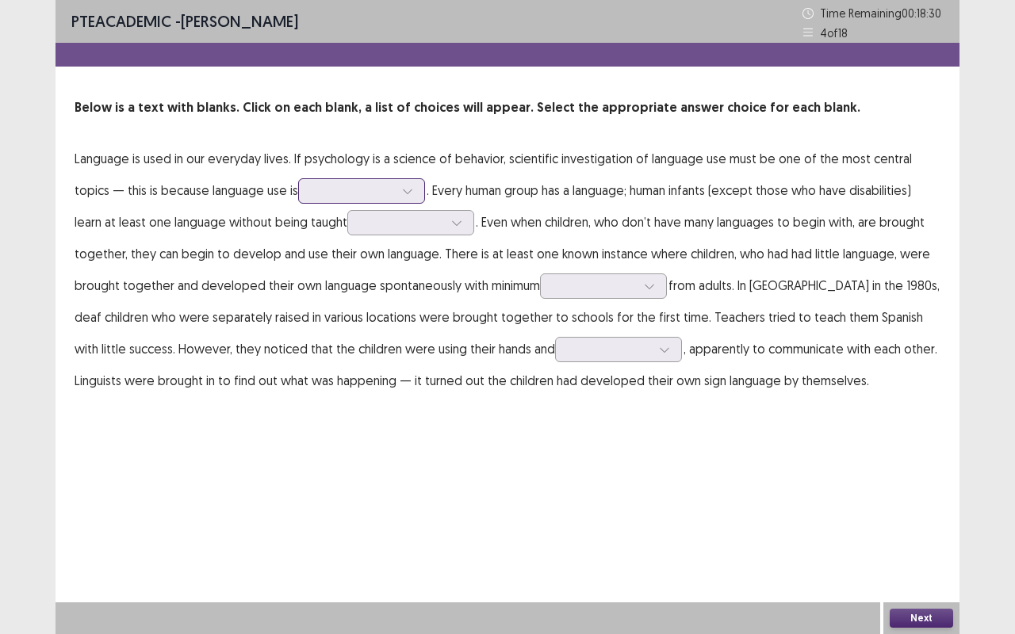
click at [350, 190] on div at bounding box center [353, 190] width 82 height 15
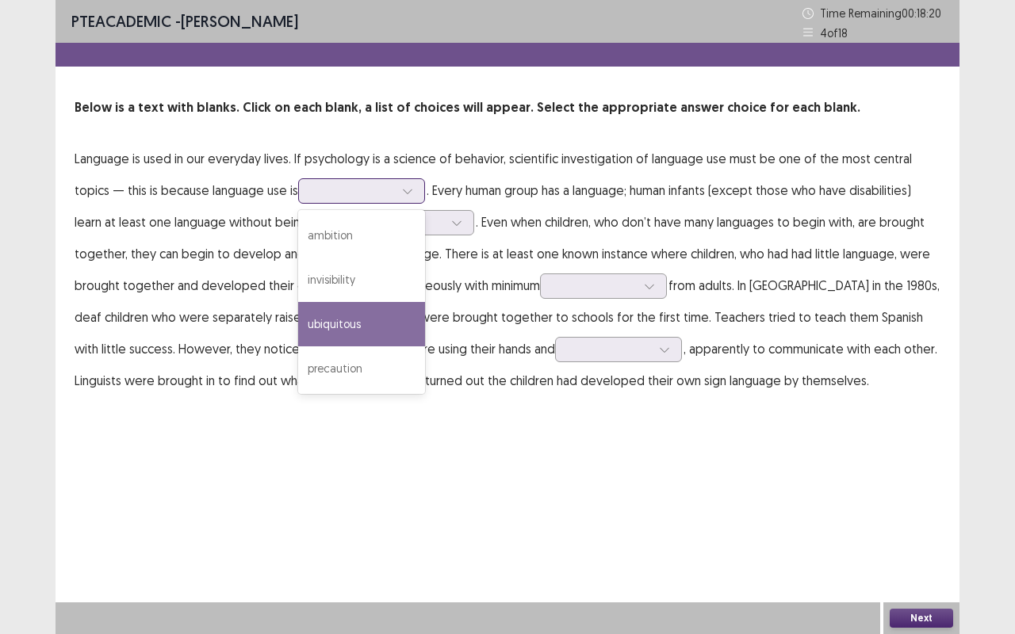
click at [353, 337] on div "ubiquitous" at bounding box center [361, 324] width 127 height 44
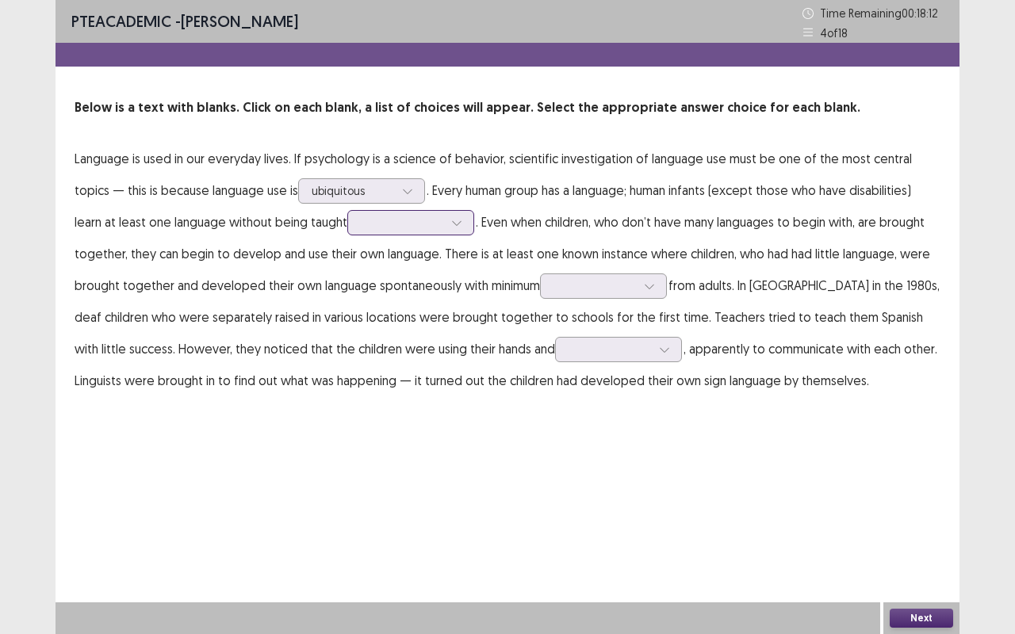
click at [445, 231] on div at bounding box center [457, 223] width 24 height 24
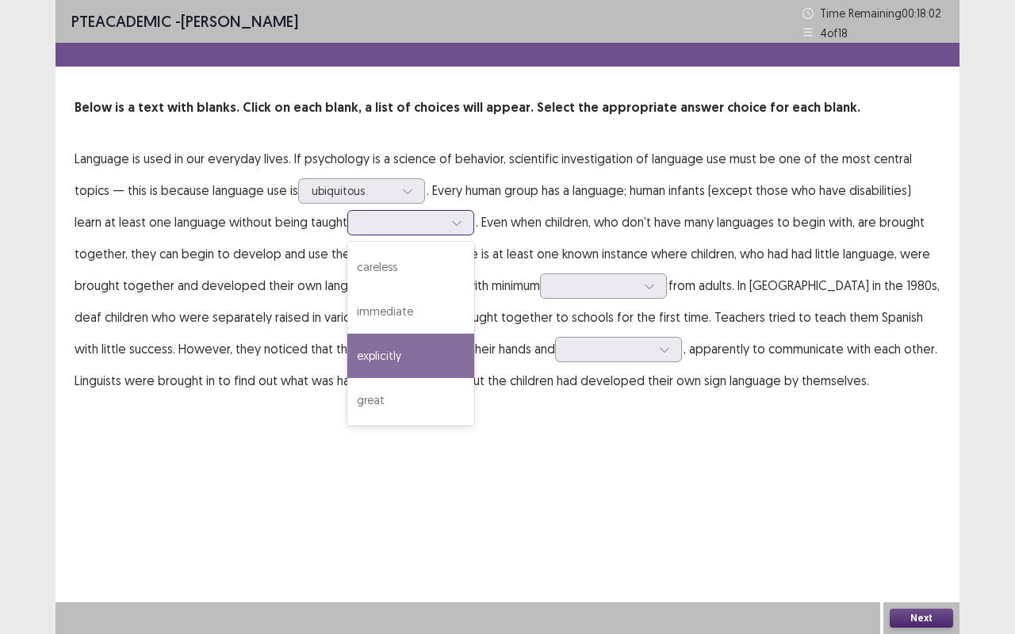
click at [411, 351] on div "explicitly" at bounding box center [410, 356] width 127 height 44
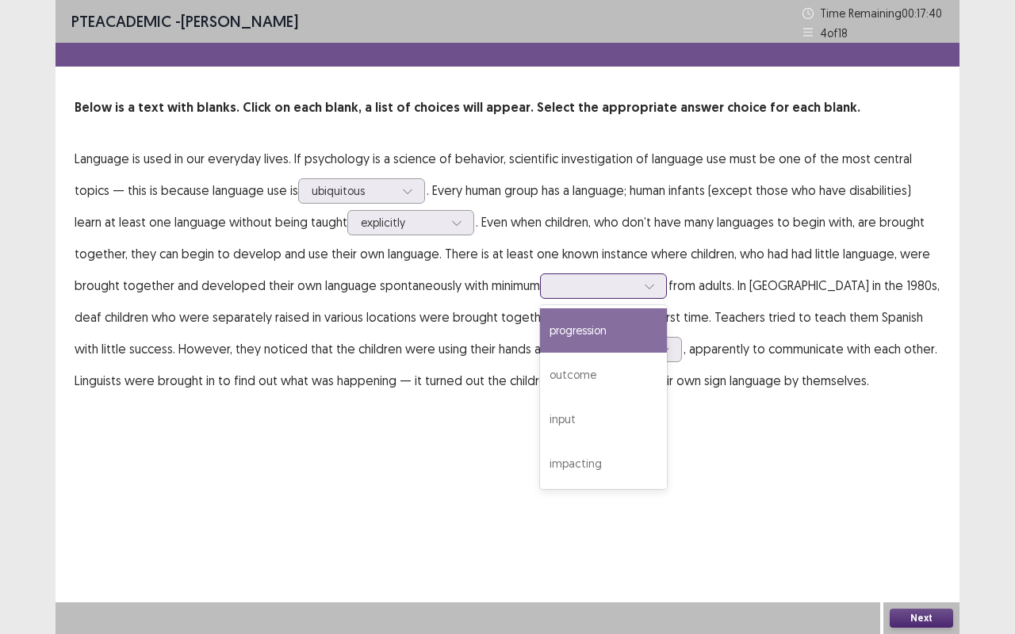
click at [596, 282] on div at bounding box center [594, 285] width 82 height 15
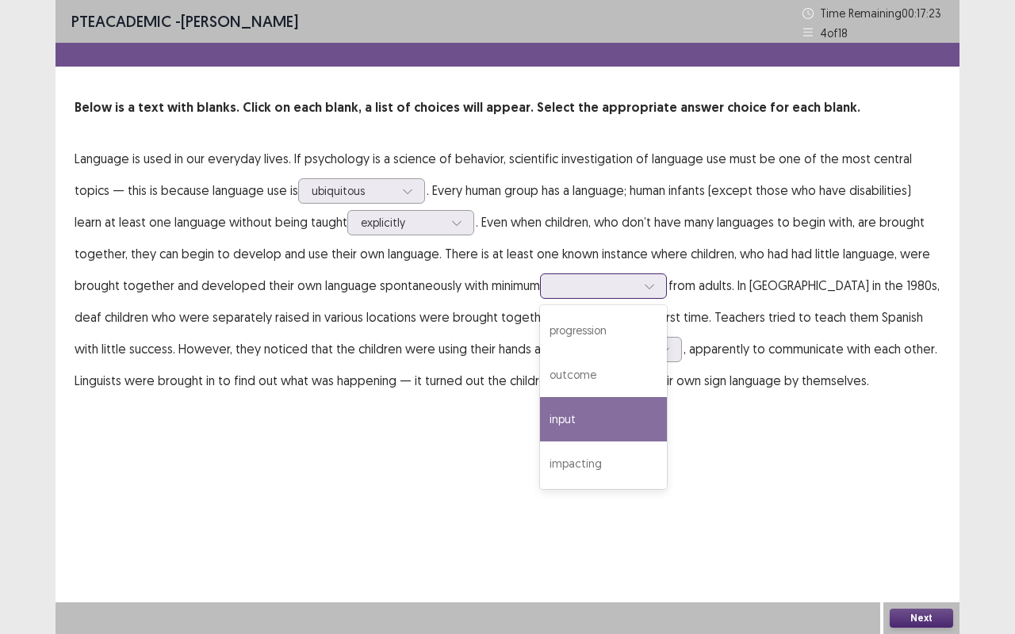
click at [585, 422] on div "input" at bounding box center [603, 419] width 127 height 44
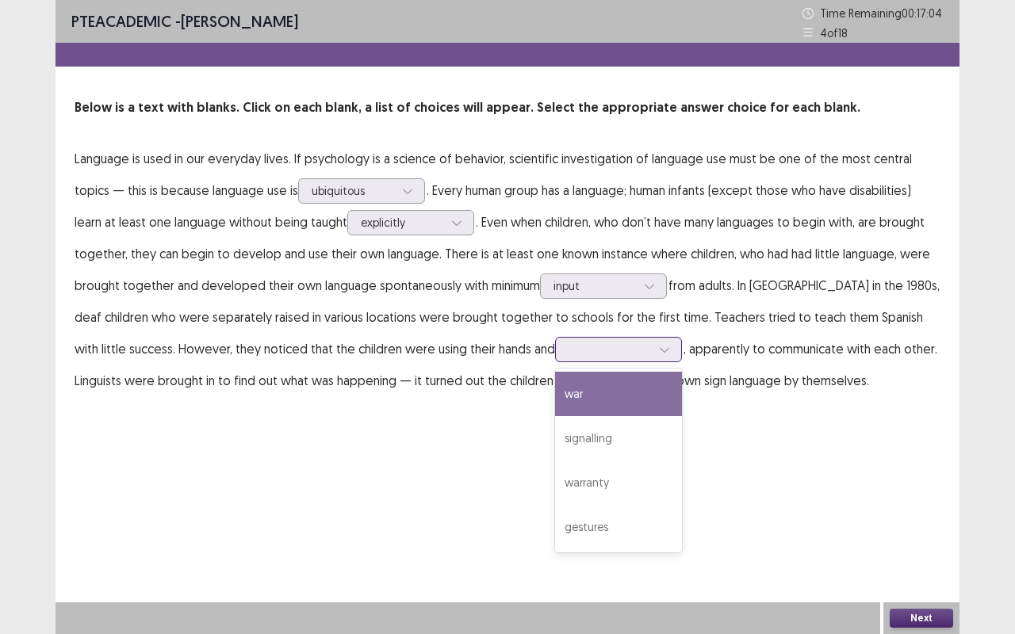
click at [568, 350] on div at bounding box center [609, 349] width 82 height 15
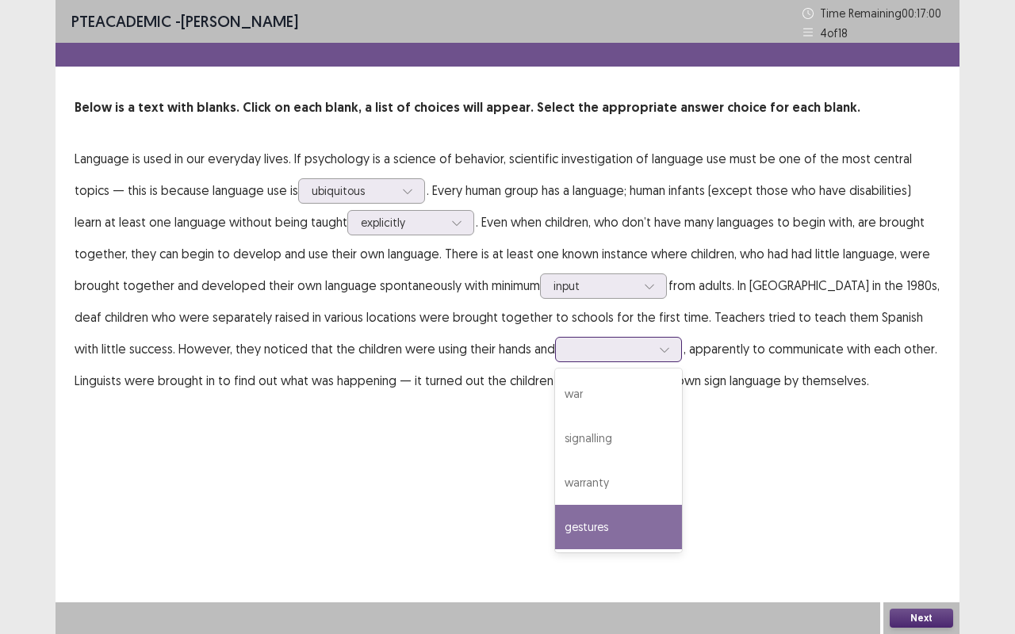
click at [591, 526] on div "gestures" at bounding box center [618, 527] width 127 height 44
click at [596, 344] on div "gestures" at bounding box center [610, 350] width 86 height 24
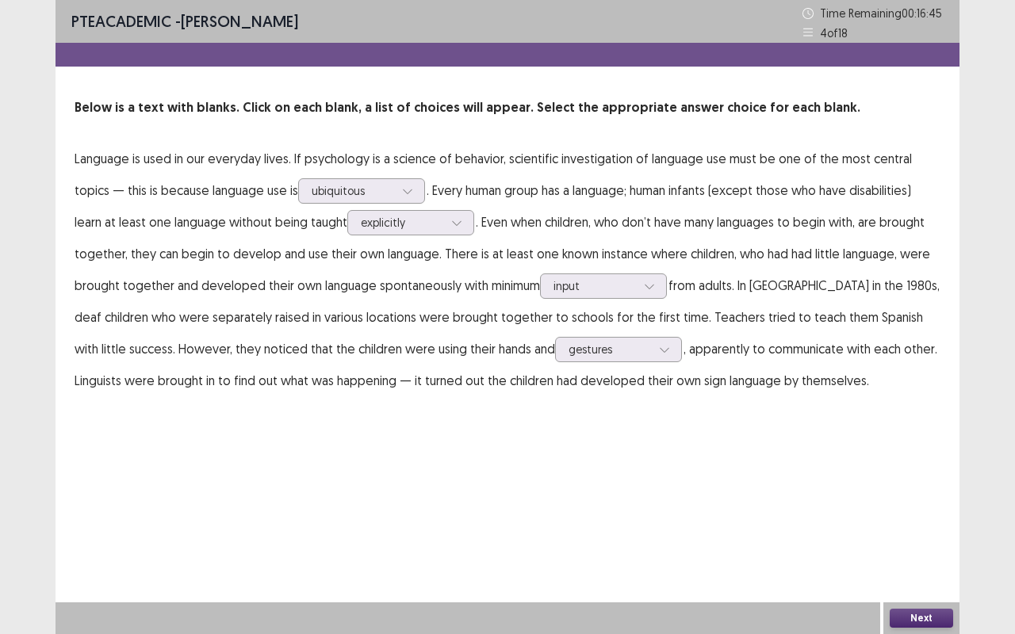
click at [932, 616] on button "Next" at bounding box center [921, 618] width 63 height 19
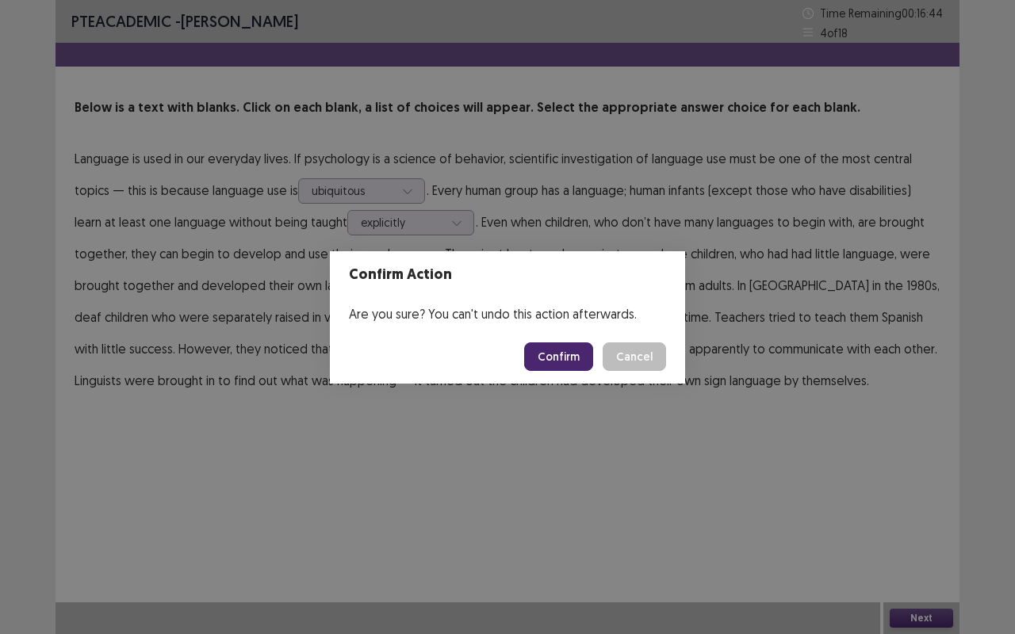
click at [583, 353] on button "Confirm" at bounding box center [558, 356] width 69 height 29
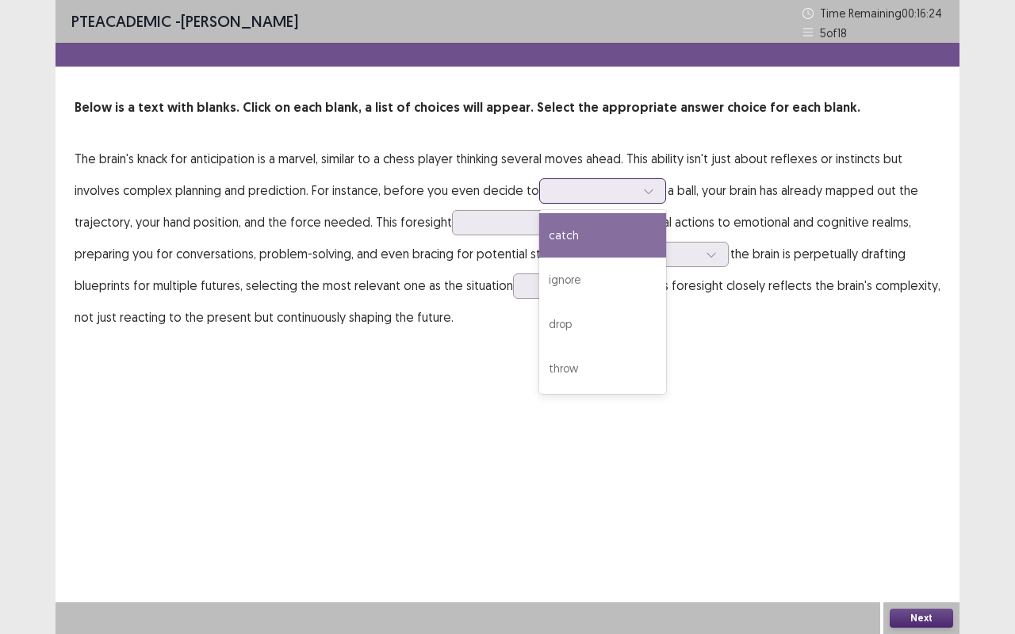
click at [619, 195] on div at bounding box center [594, 190] width 82 height 15
click at [604, 234] on div "catch" at bounding box center [602, 235] width 127 height 44
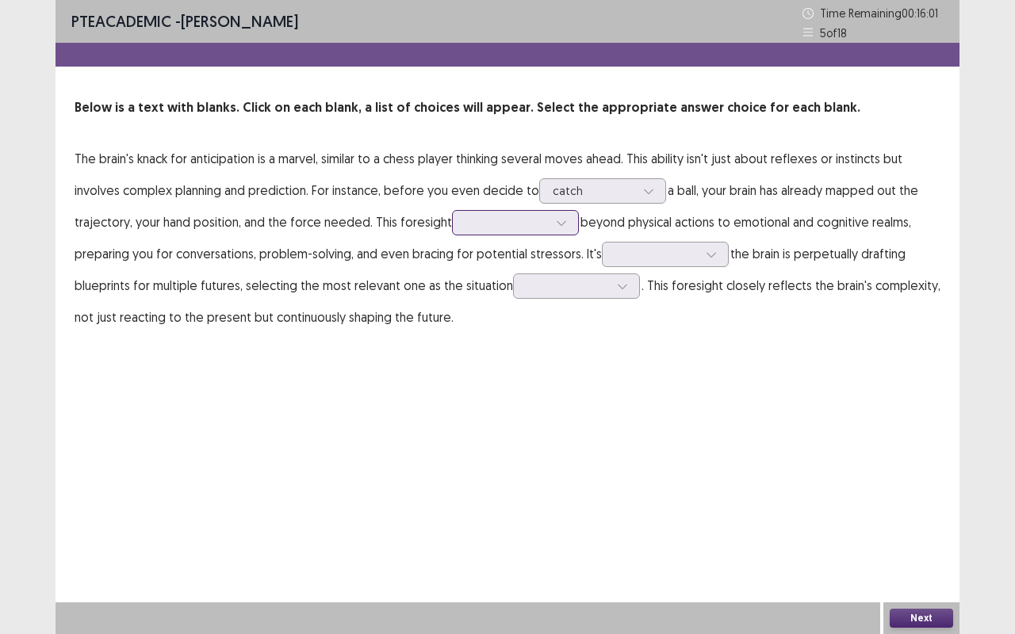
click at [520, 227] on div at bounding box center [506, 222] width 82 height 15
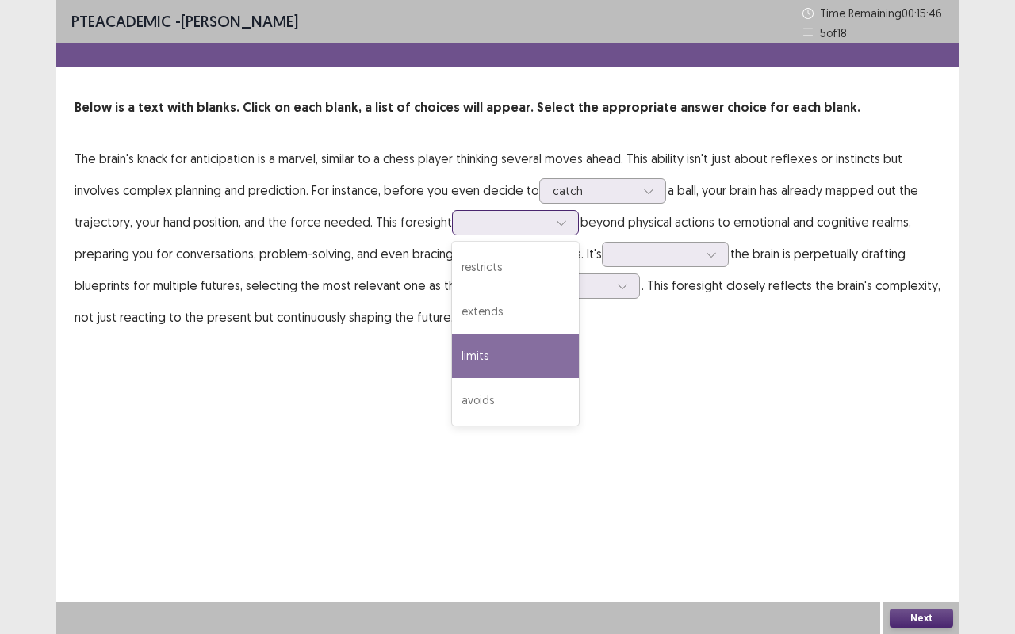
click at [514, 358] on div "limits" at bounding box center [515, 356] width 127 height 44
click at [510, 220] on div at bounding box center [506, 222] width 82 height 15
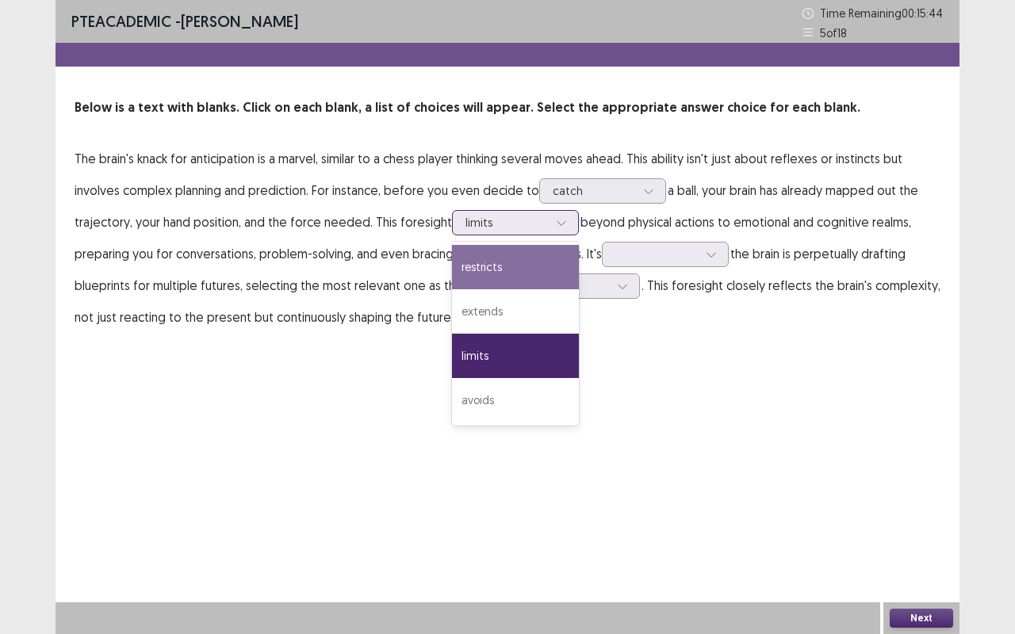
click at [503, 270] on div "restricts" at bounding box center [515, 267] width 127 height 44
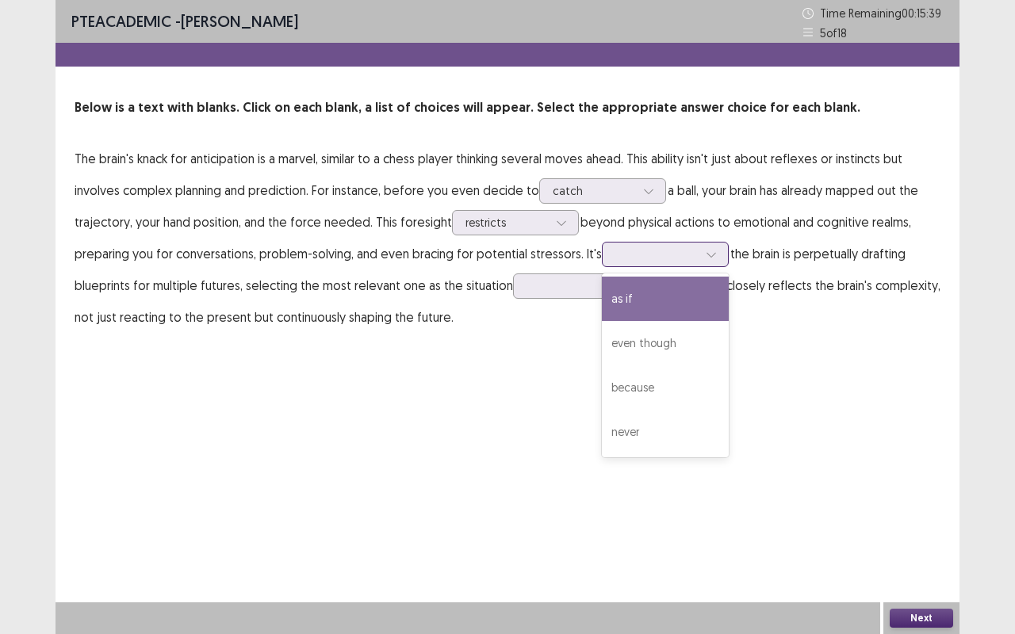
click at [668, 257] on div at bounding box center [656, 254] width 82 height 15
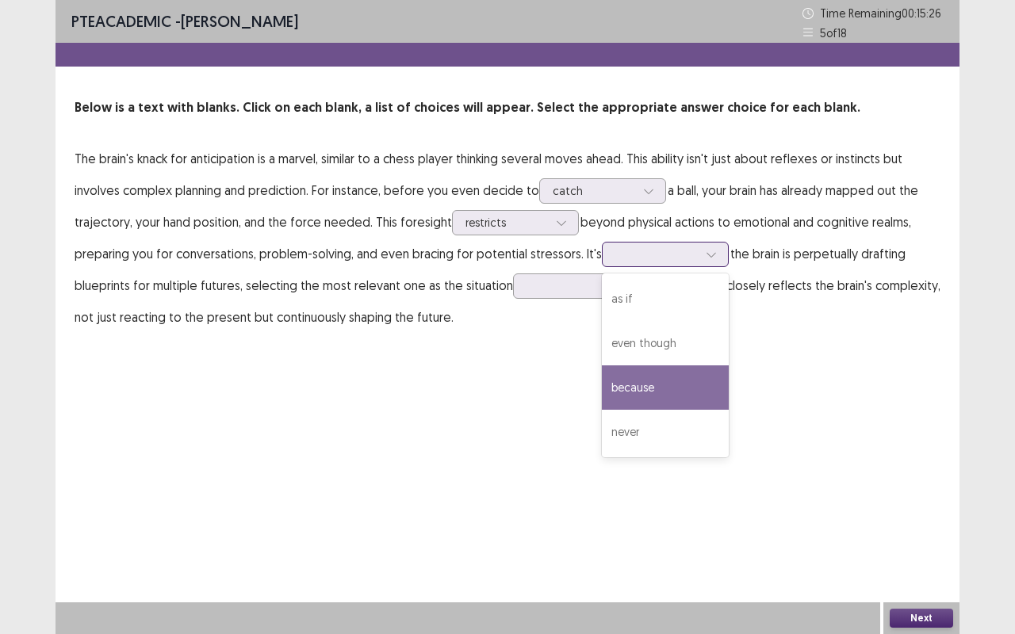
click at [626, 396] on div "because" at bounding box center [665, 387] width 127 height 44
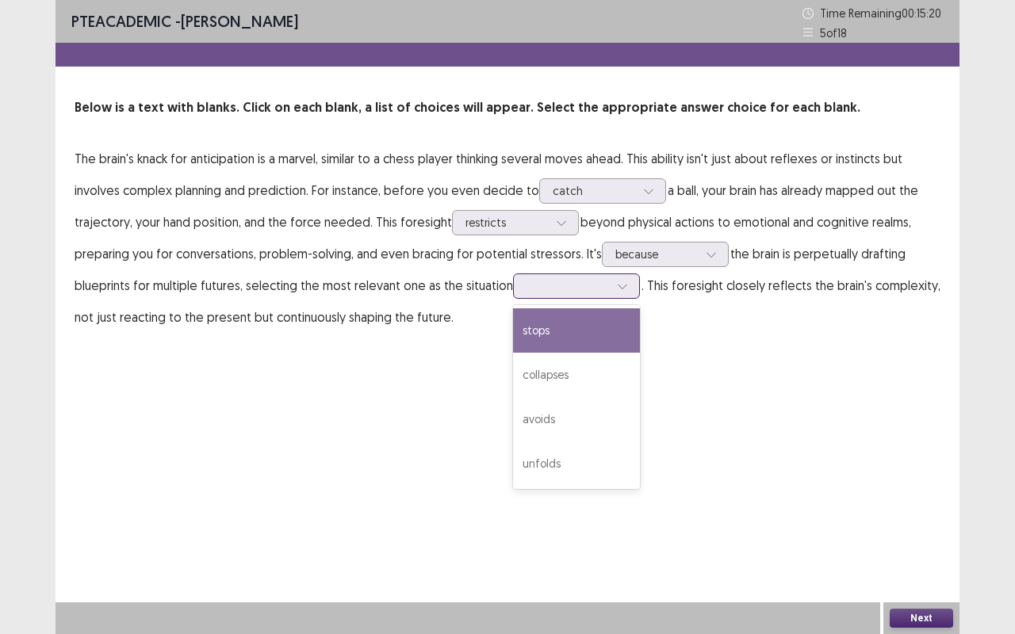
click at [594, 281] on div at bounding box center [567, 285] width 82 height 15
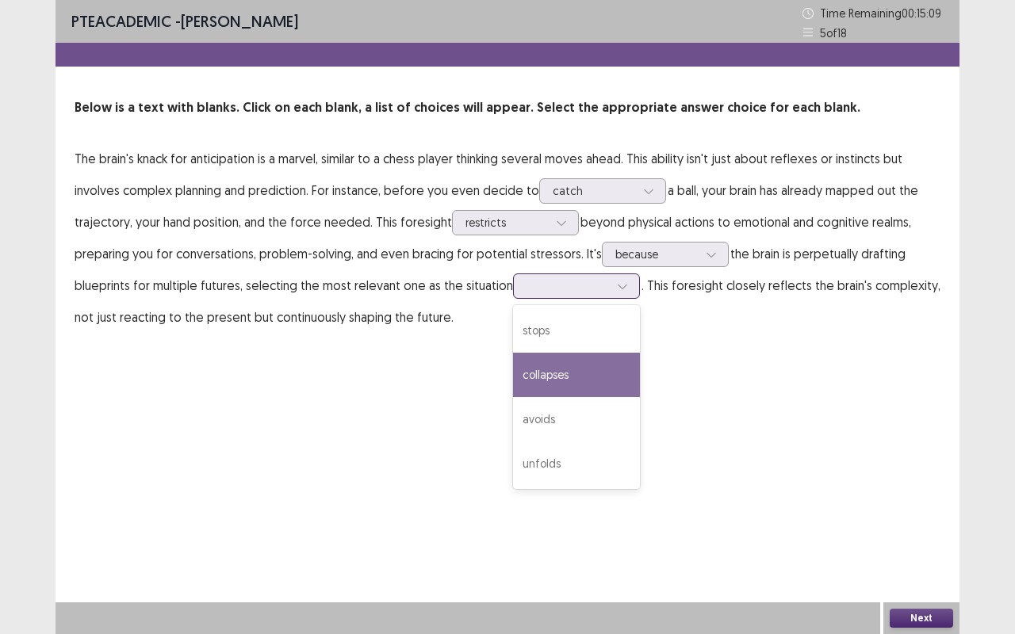
click at [596, 380] on div "collapses" at bounding box center [576, 375] width 127 height 44
click at [610, 290] on div at bounding box center [622, 286] width 24 height 24
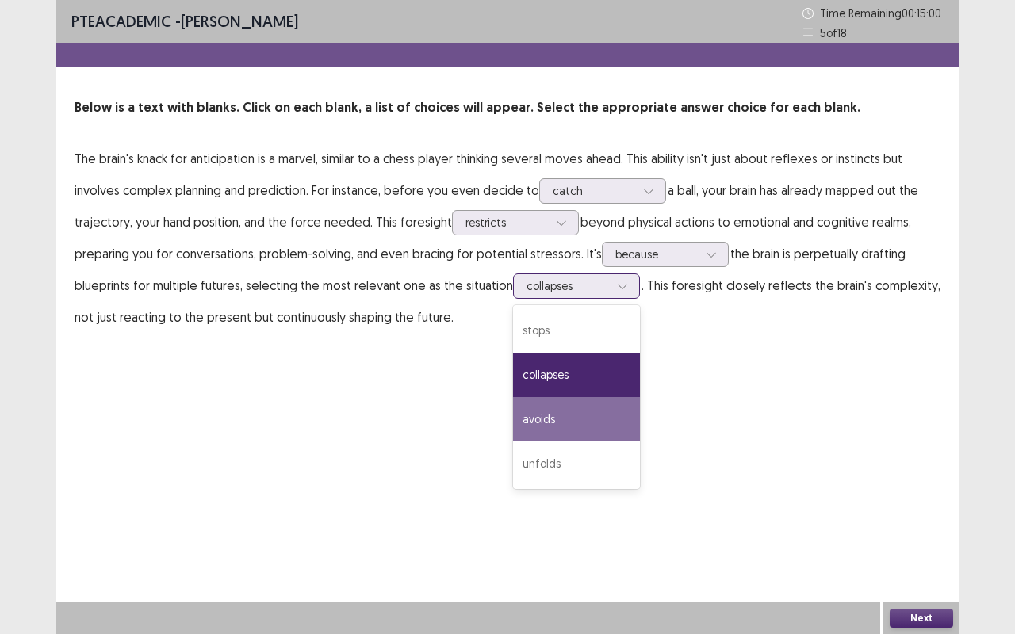
click at [610, 417] on div "avoids" at bounding box center [576, 419] width 127 height 44
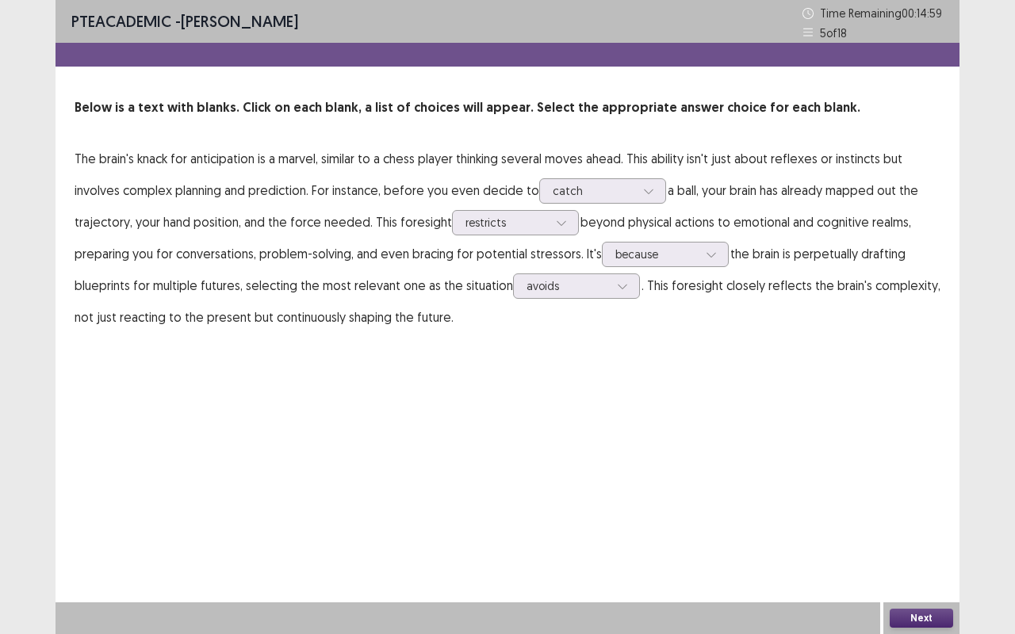
click at [936, 615] on button "Next" at bounding box center [921, 618] width 63 height 19
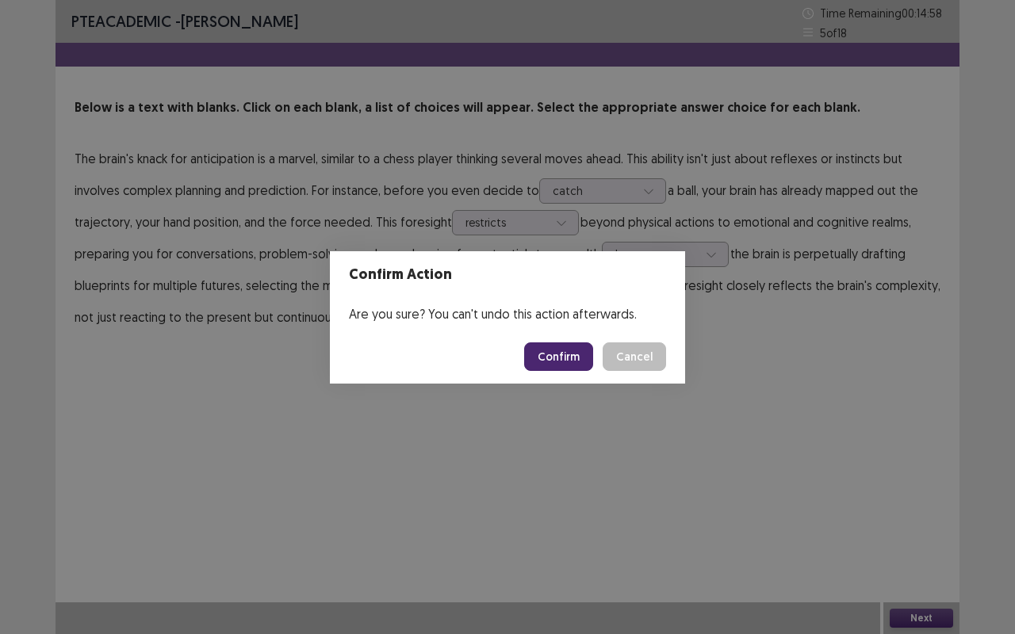
click at [561, 361] on button "Confirm" at bounding box center [558, 356] width 69 height 29
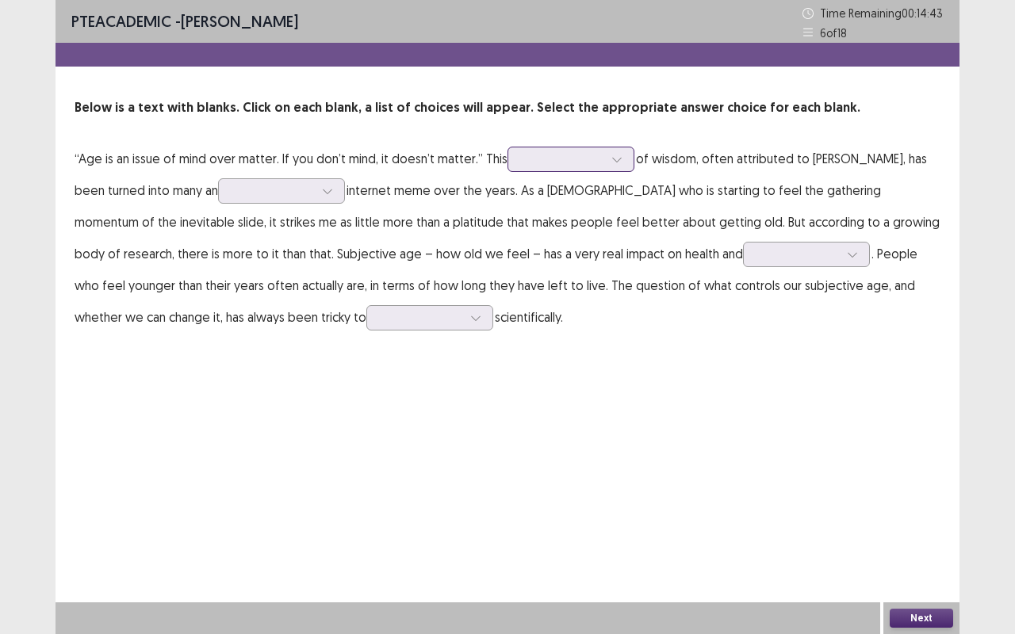
click at [611, 161] on icon at bounding box center [616, 159] width 11 height 11
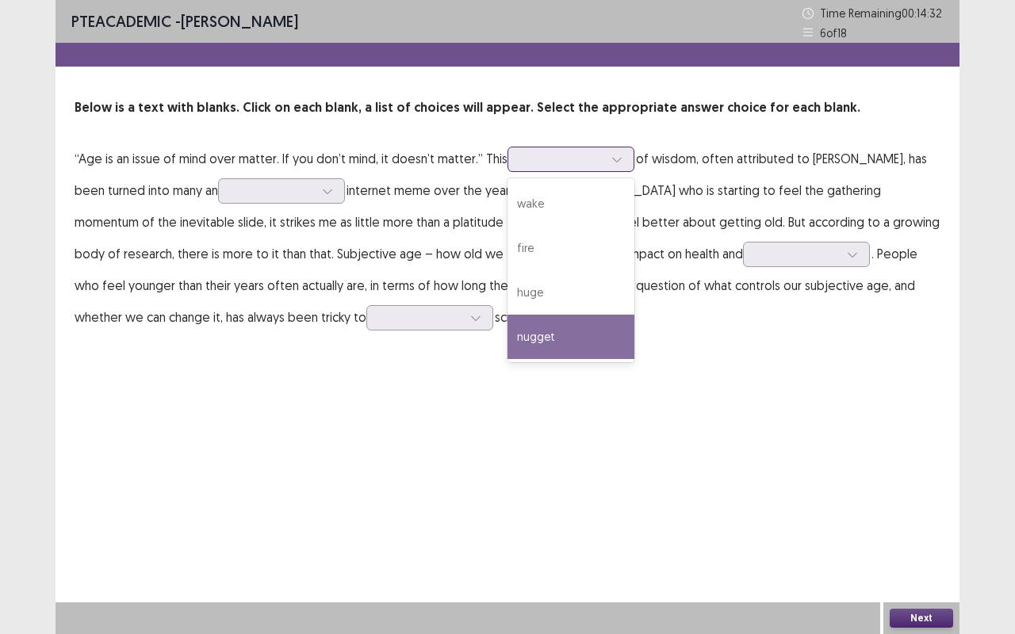
click at [595, 335] on div "nugget" at bounding box center [570, 337] width 127 height 44
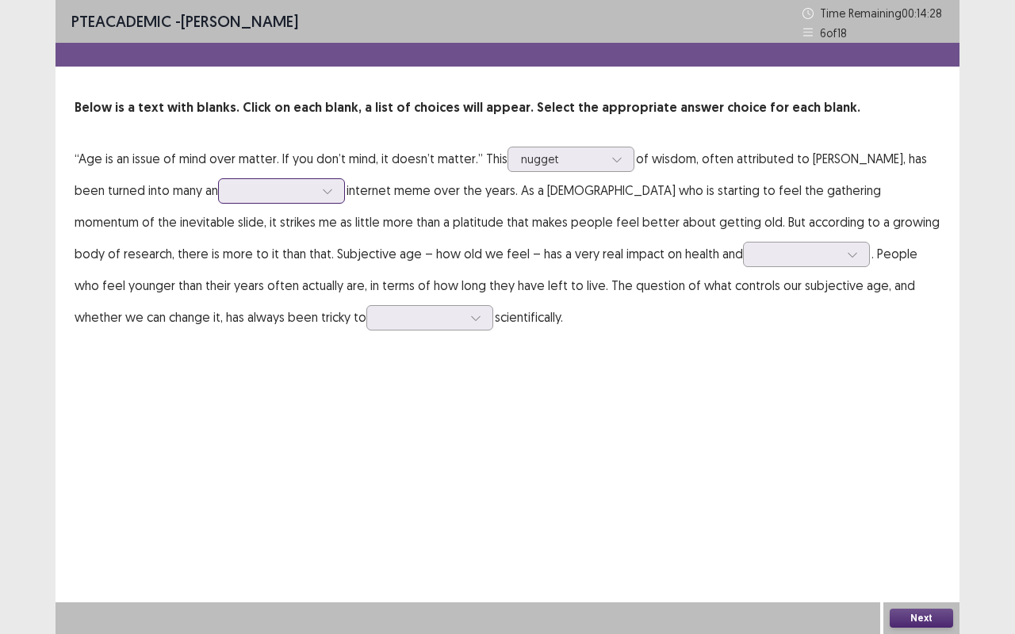
click at [270, 197] on div at bounding box center [272, 190] width 82 height 15
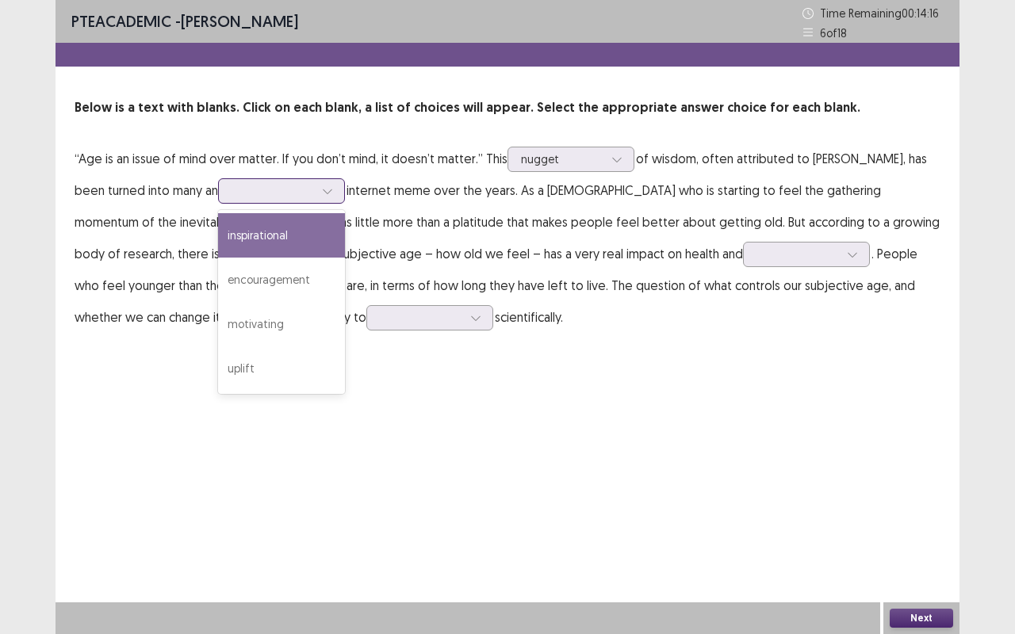
click at [254, 243] on div "inspirational" at bounding box center [281, 235] width 127 height 44
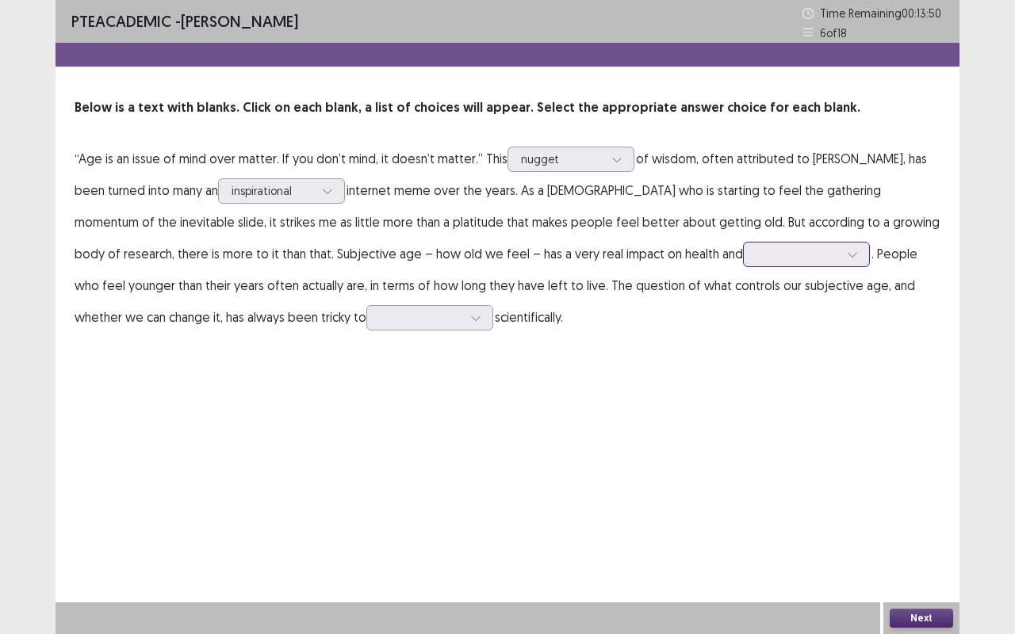
click at [756, 252] on div at bounding box center [797, 254] width 82 height 15
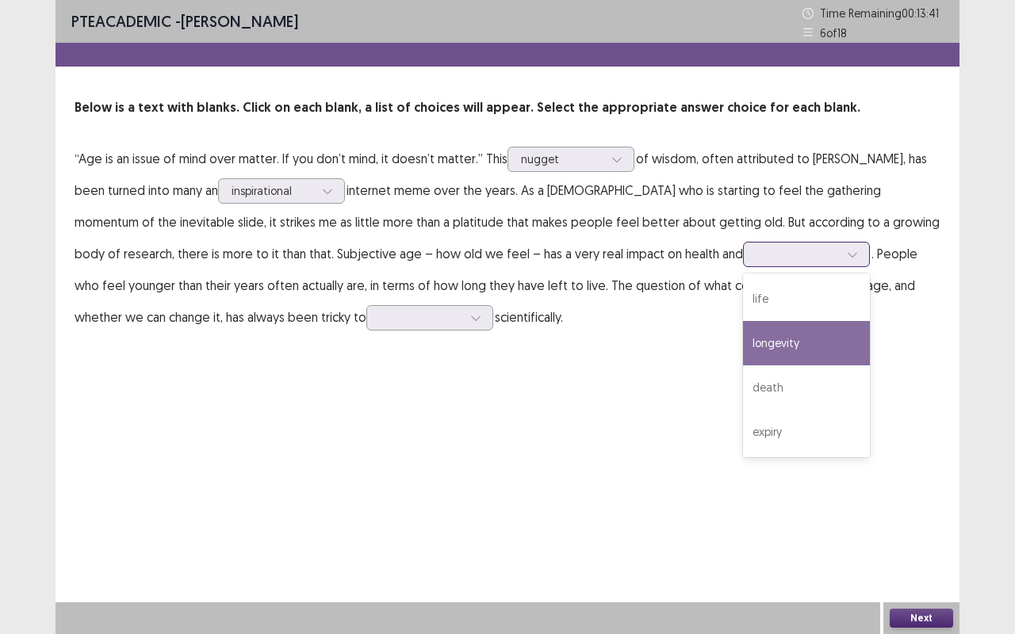
click at [743, 350] on div "longevity" at bounding box center [806, 343] width 127 height 44
click at [756, 255] on div at bounding box center [797, 254] width 82 height 15
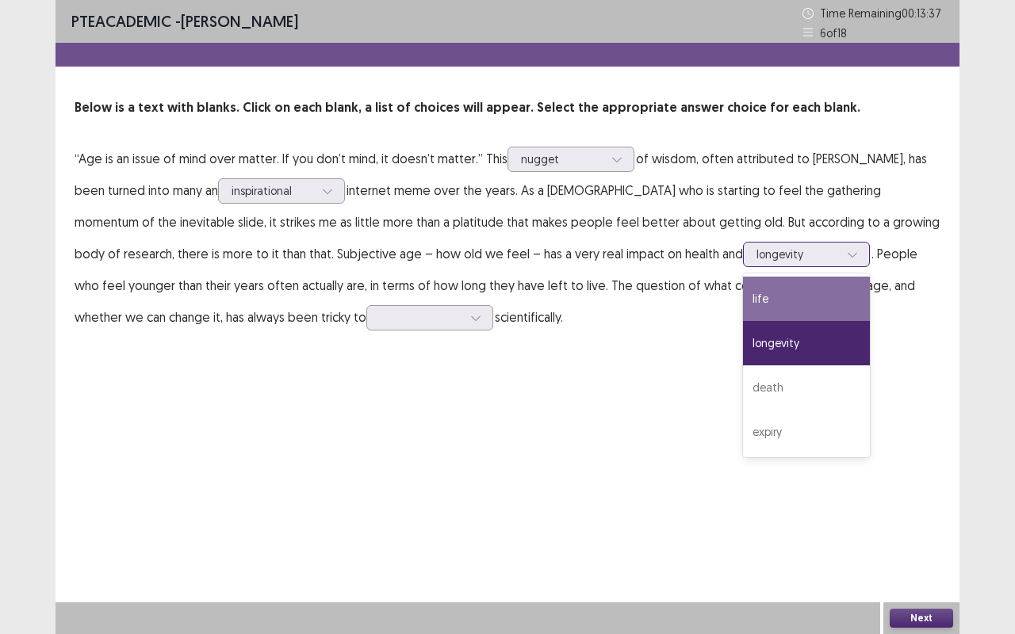
click at [743, 293] on div "life" at bounding box center [806, 299] width 127 height 44
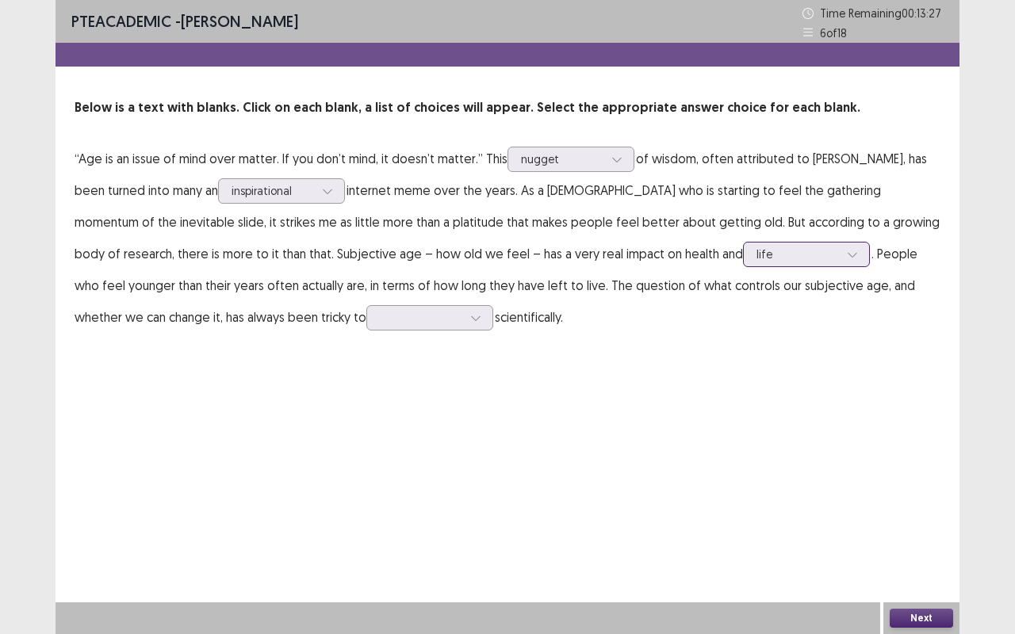
click at [756, 257] on div at bounding box center [797, 254] width 82 height 15
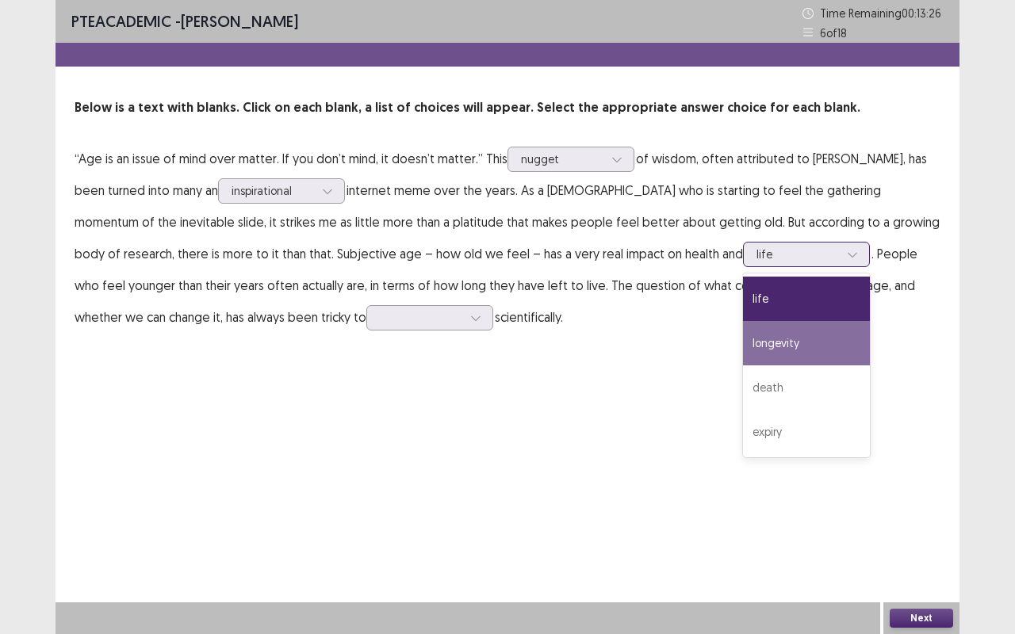
click at [743, 336] on div "longevity" at bounding box center [806, 343] width 127 height 44
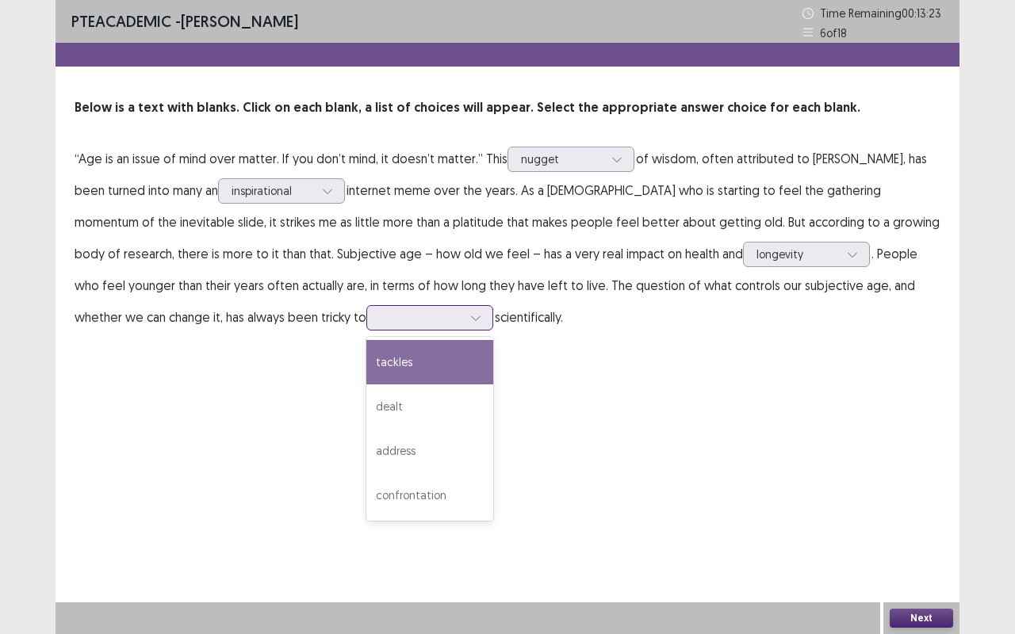
click at [380, 321] on div at bounding box center [421, 317] width 82 height 15
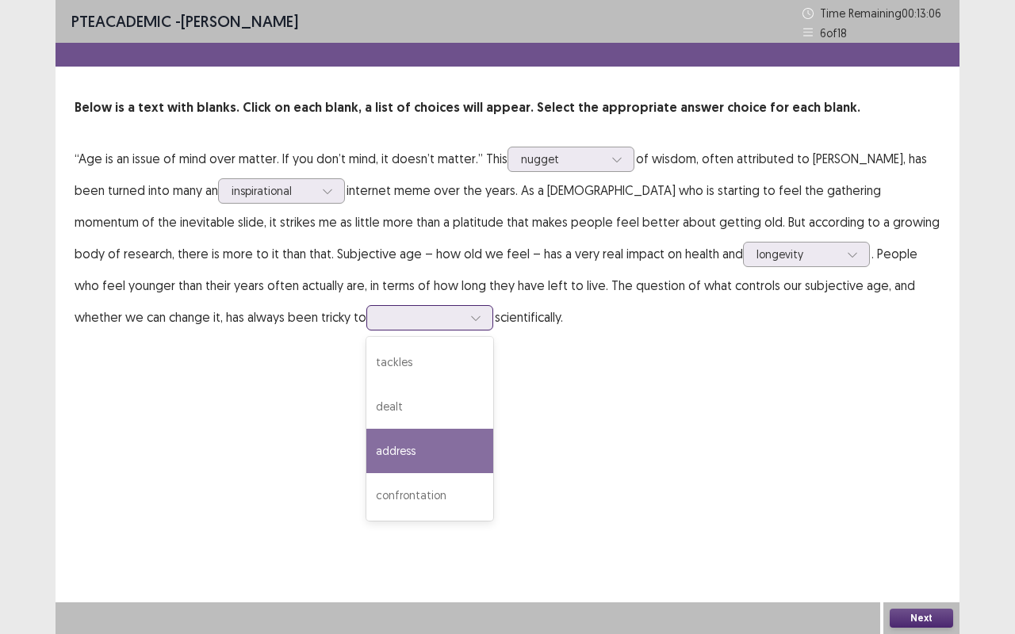
click at [366, 461] on div "address" at bounding box center [429, 451] width 127 height 44
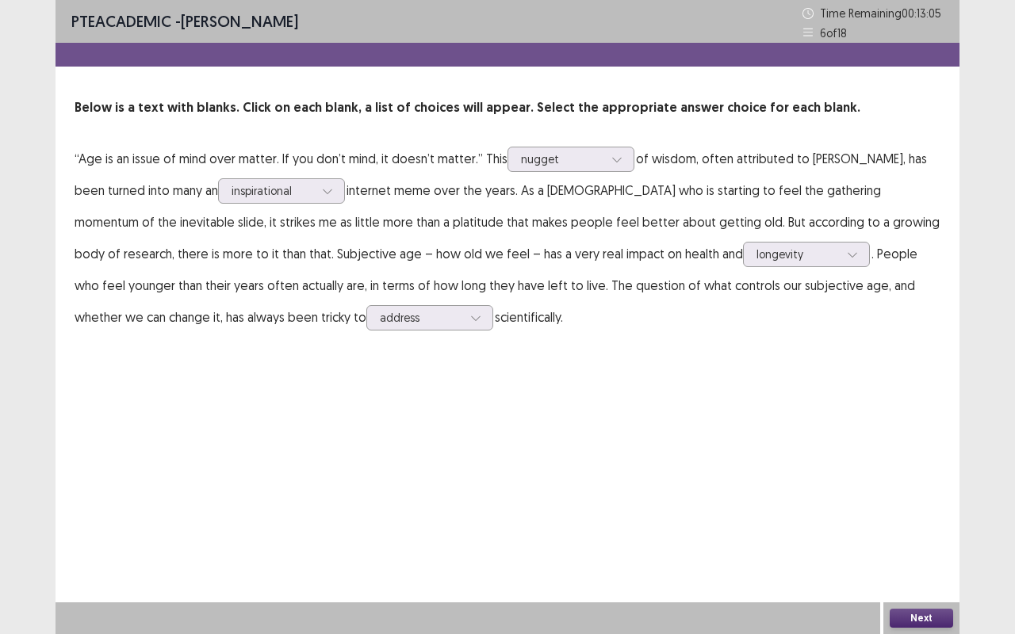
click at [937, 621] on button "Next" at bounding box center [921, 618] width 63 height 19
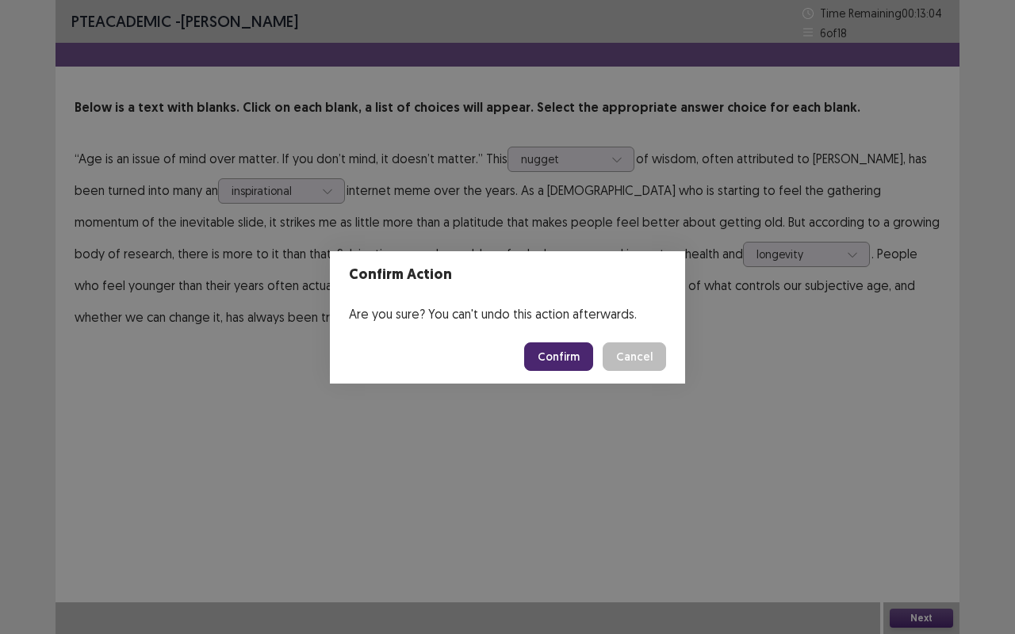
click at [561, 358] on button "Confirm" at bounding box center [558, 356] width 69 height 29
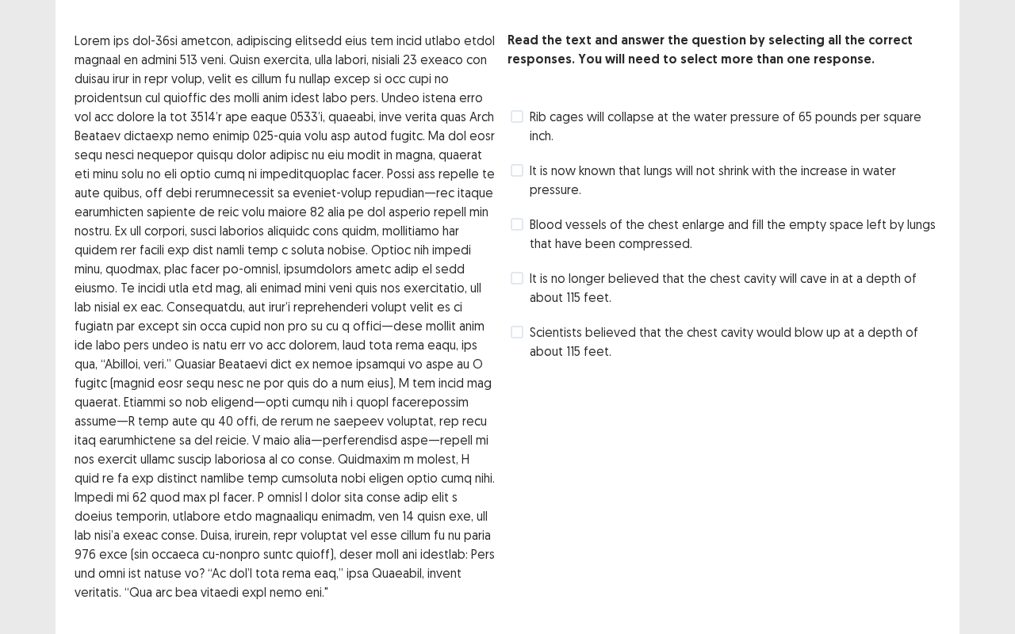
scroll to position [68, 0]
click at [524, 115] on label "Rib cages will collapse at the water pressure of 65 pounds per square inch." at bounding box center [726, 125] width 430 height 38
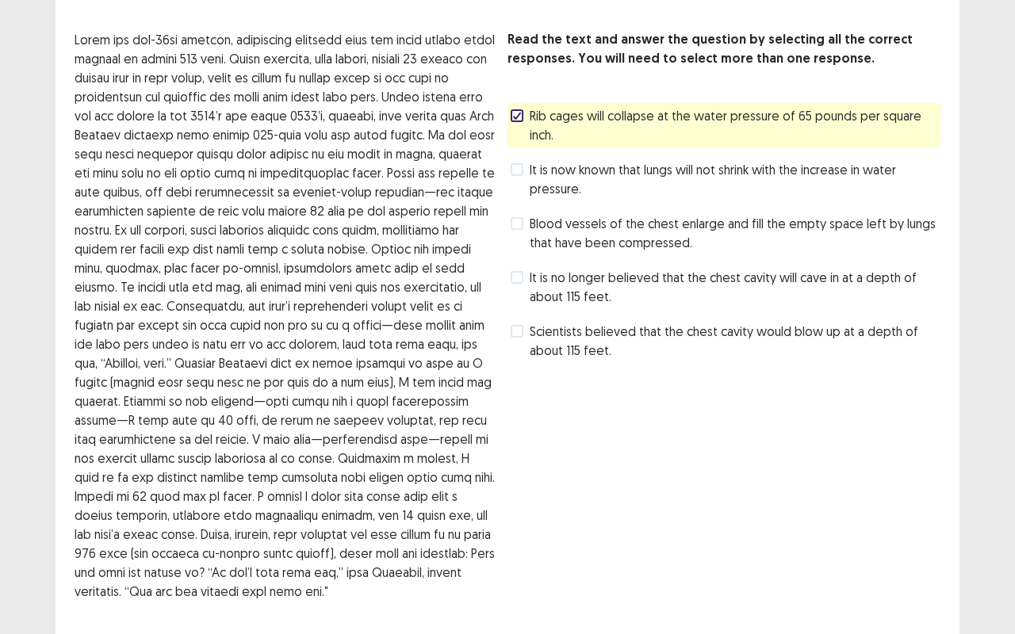
click at [652, 226] on span "Blood vessels of the chest enlarge and fill the empty space left by lungs that …" at bounding box center [735, 233] width 411 height 38
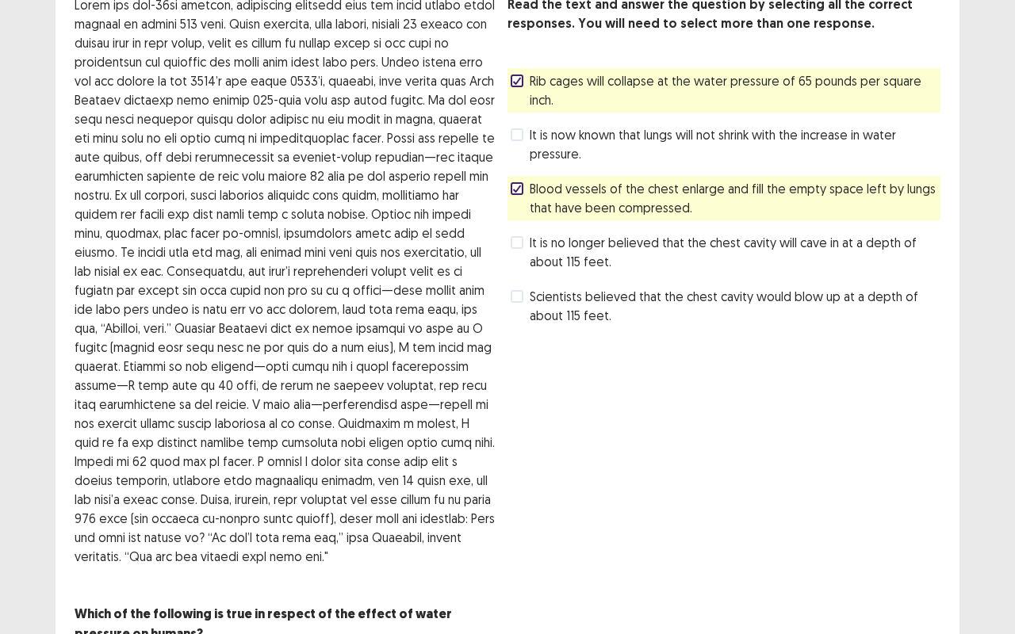
scroll to position [182, 0]
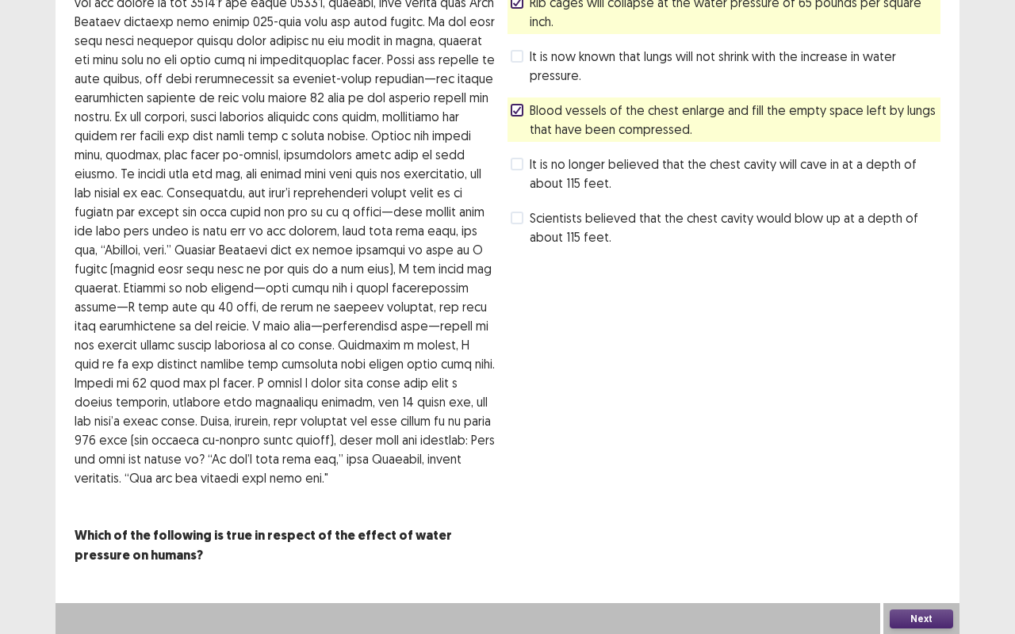
click at [905, 617] on button "Next" at bounding box center [921, 619] width 63 height 19
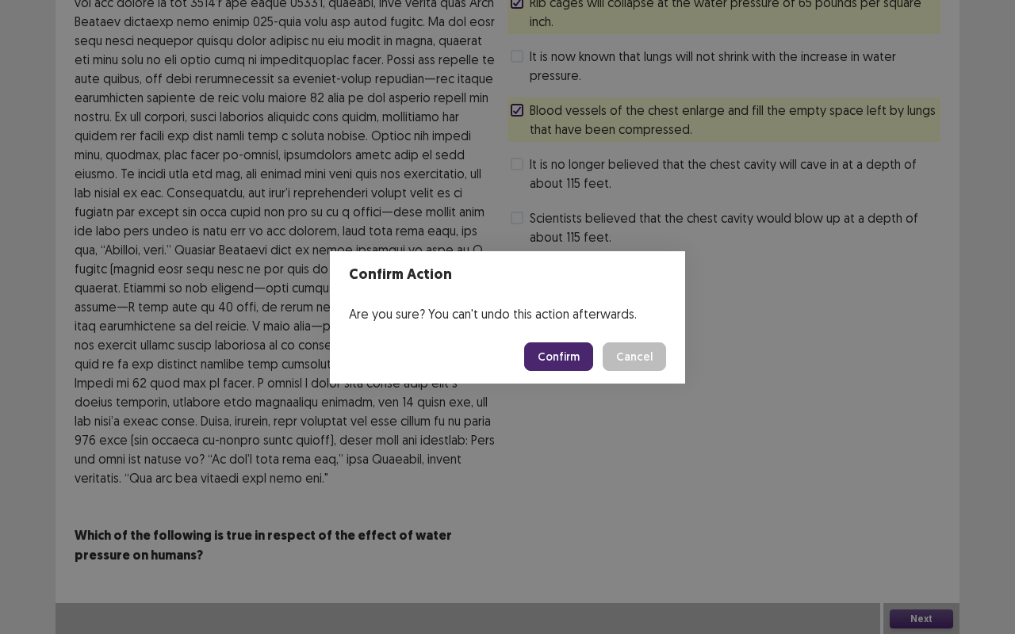
click at [557, 350] on button "Confirm" at bounding box center [558, 356] width 69 height 29
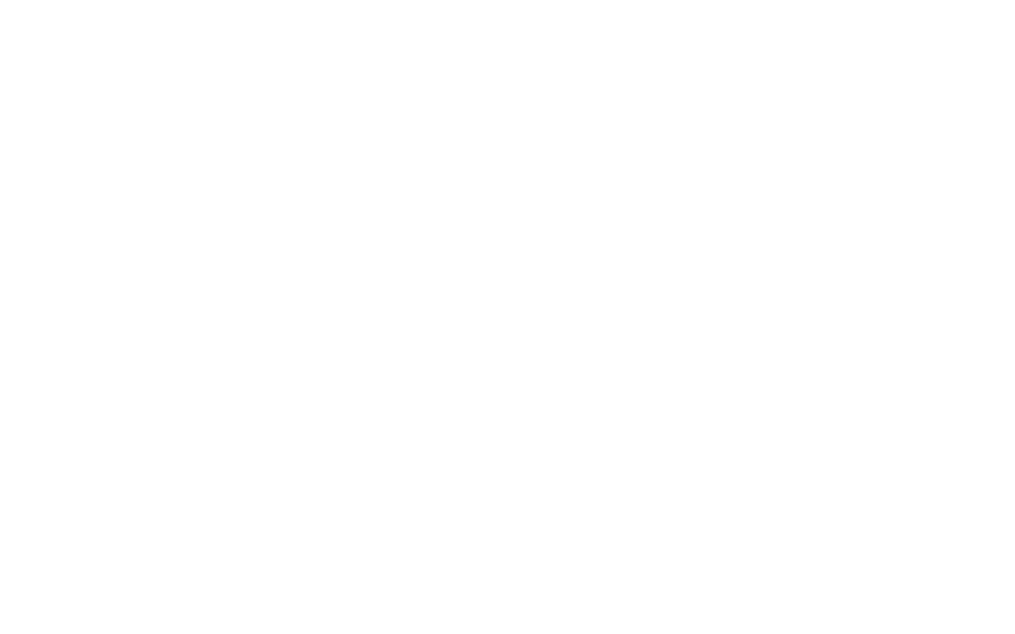
scroll to position [0, 0]
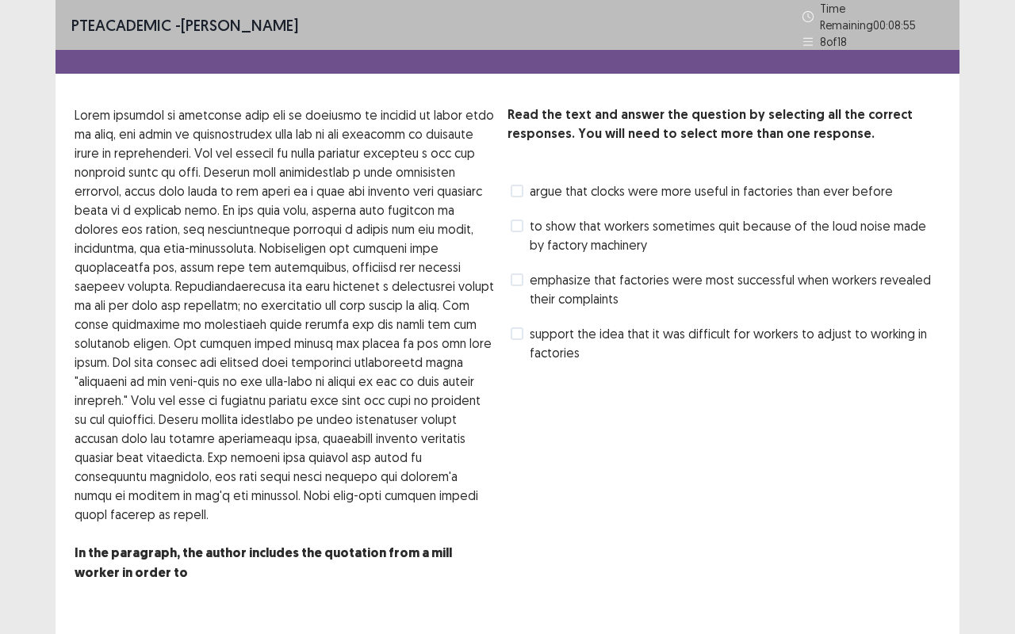
click at [596, 272] on span "emphasize that factories were most successful when workers revealed their compl…" at bounding box center [735, 289] width 411 height 38
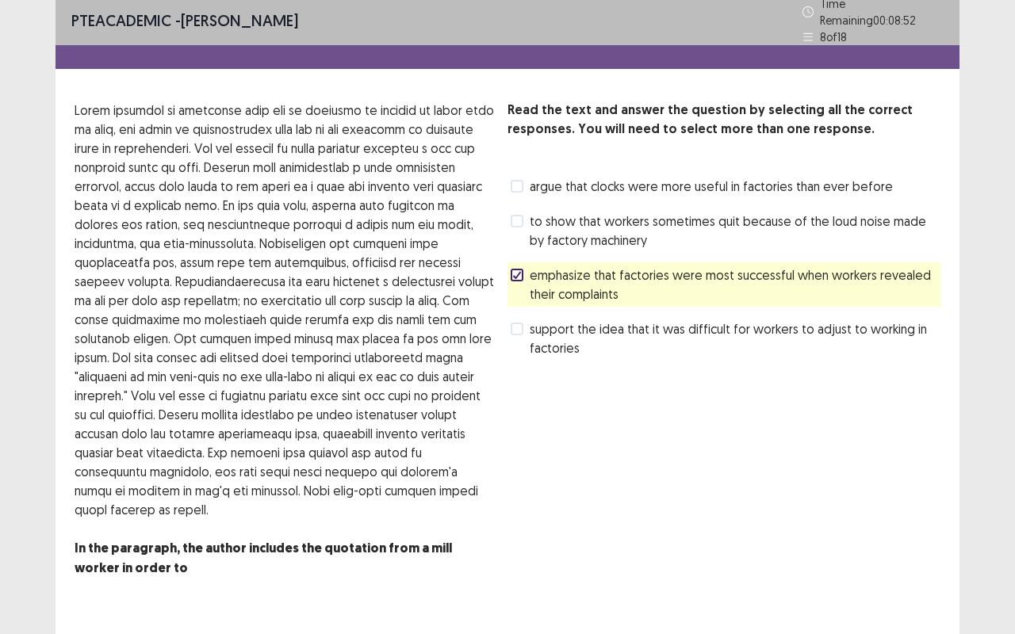
scroll to position [29, 0]
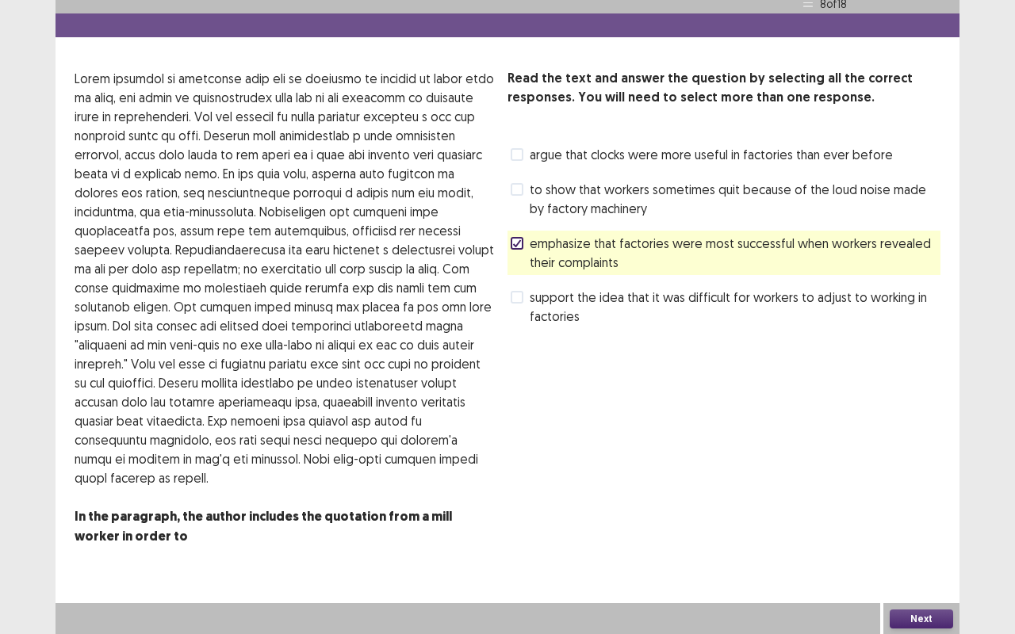
click at [939, 615] on button "Next" at bounding box center [921, 619] width 63 height 19
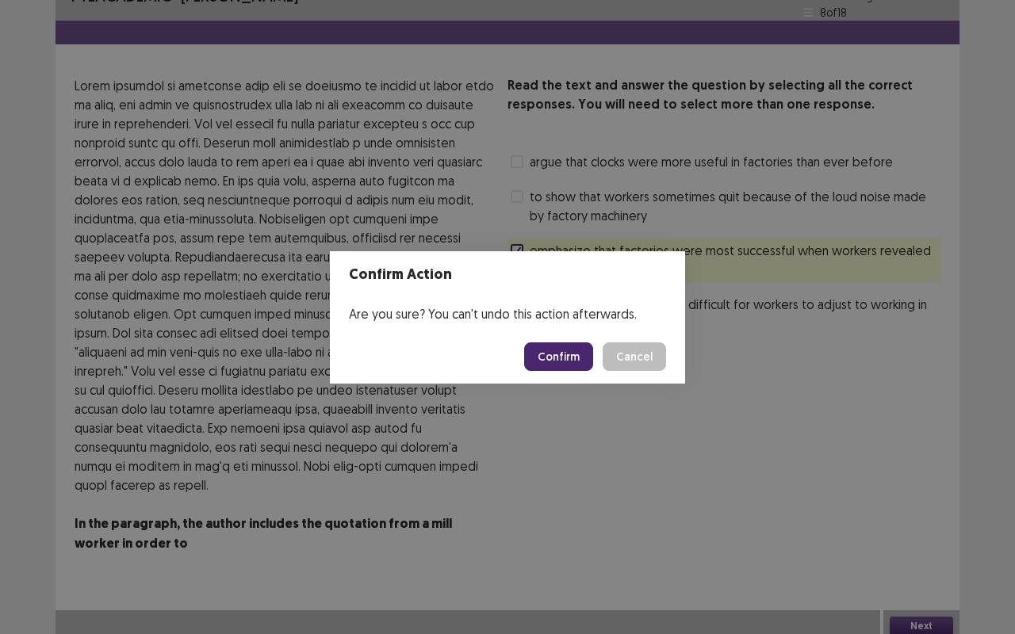
click at [565, 365] on button "Confirm" at bounding box center [558, 356] width 69 height 29
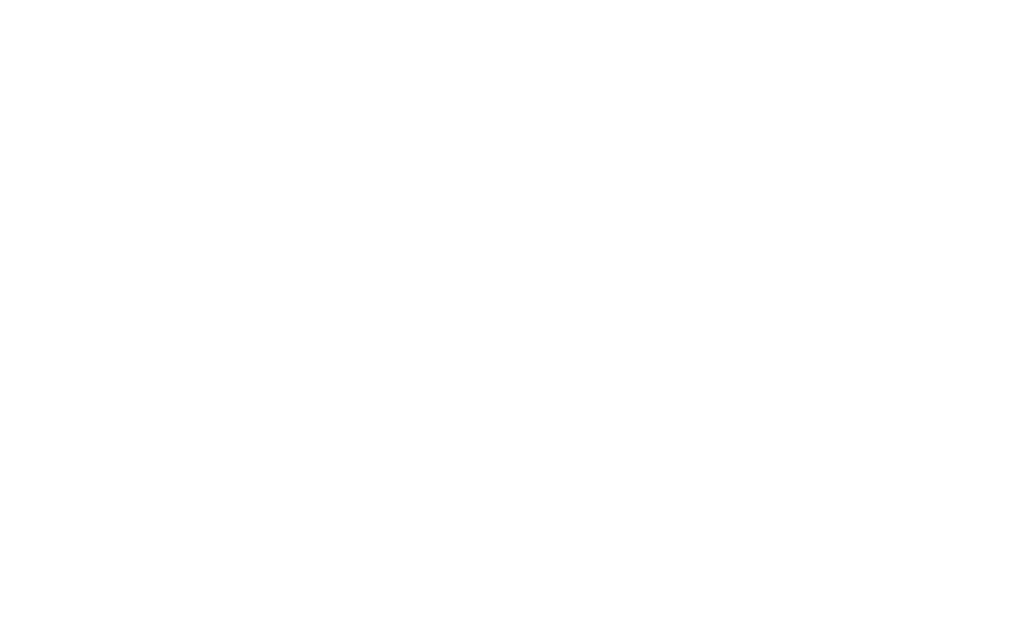
scroll to position [0, 0]
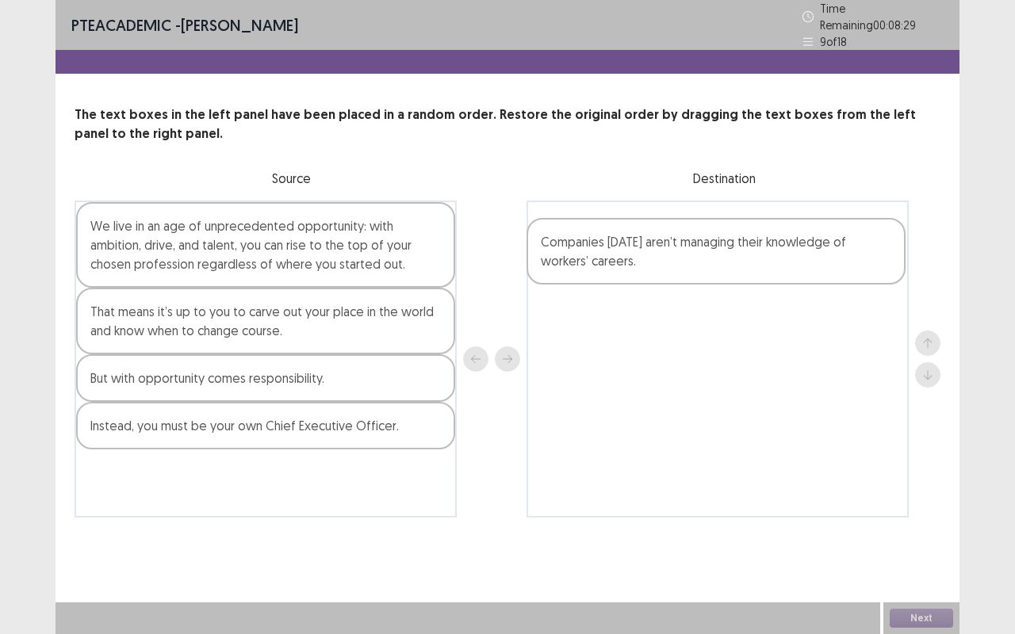
drag, startPoint x: 140, startPoint y: 323, endPoint x: 595, endPoint y: 258, distance: 458.8
click at [595, 258] on div "We live in an age of unprecedented opportunity: with ambition, drive, and talen…" at bounding box center [508, 359] width 866 height 317
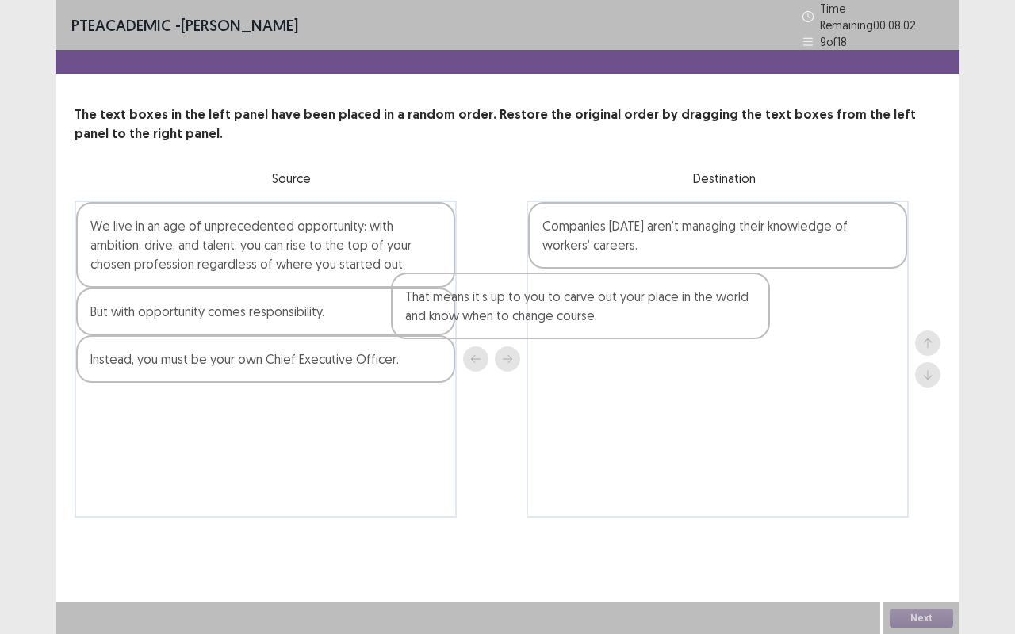
drag, startPoint x: 215, startPoint y: 318, endPoint x: 517, endPoint y: 298, distance: 302.7
click at [541, 304] on div "We live in an age of unprecedented opportunity: with ambition, drive, and talen…" at bounding box center [508, 359] width 866 height 317
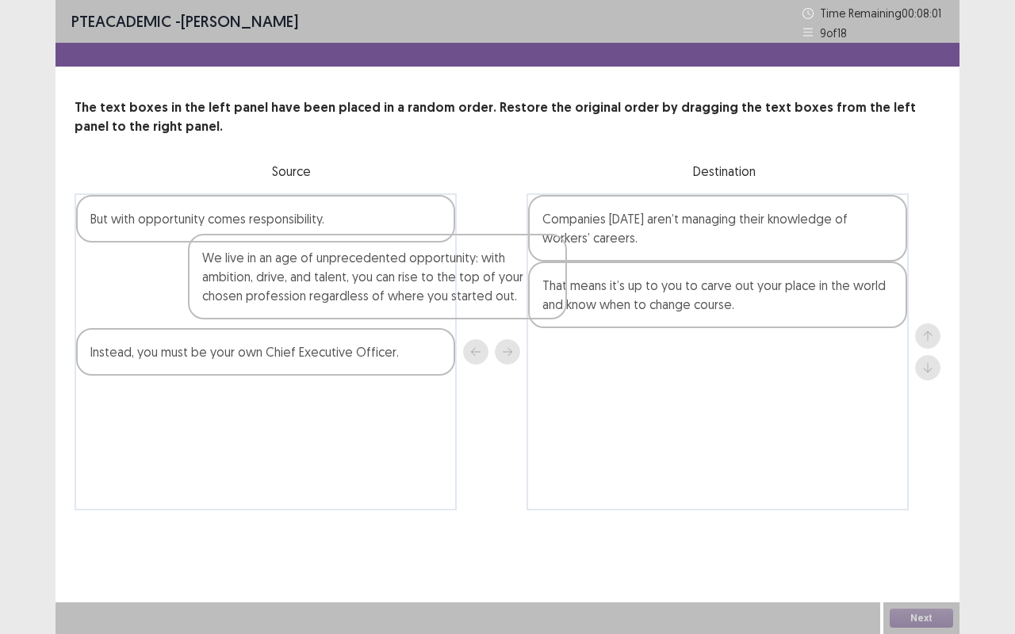
drag, startPoint x: 338, startPoint y: 254, endPoint x: 675, endPoint y: 372, distance: 357.5
click at [682, 377] on div "We live in an age of unprecedented opportunity: with ambition, drive, and talen…" at bounding box center [508, 351] width 866 height 317
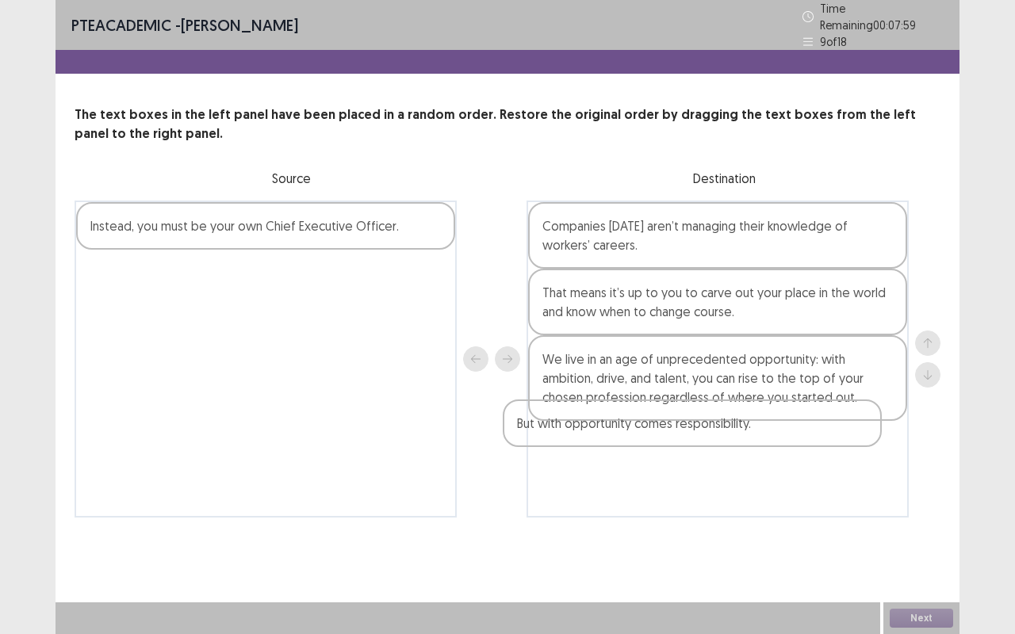
drag, startPoint x: 394, startPoint y: 303, endPoint x: 637, endPoint y: 415, distance: 268.2
click at [712, 440] on div "But with opportunity comes responsibility. Instead, you must be your own Chief …" at bounding box center [508, 359] width 866 height 317
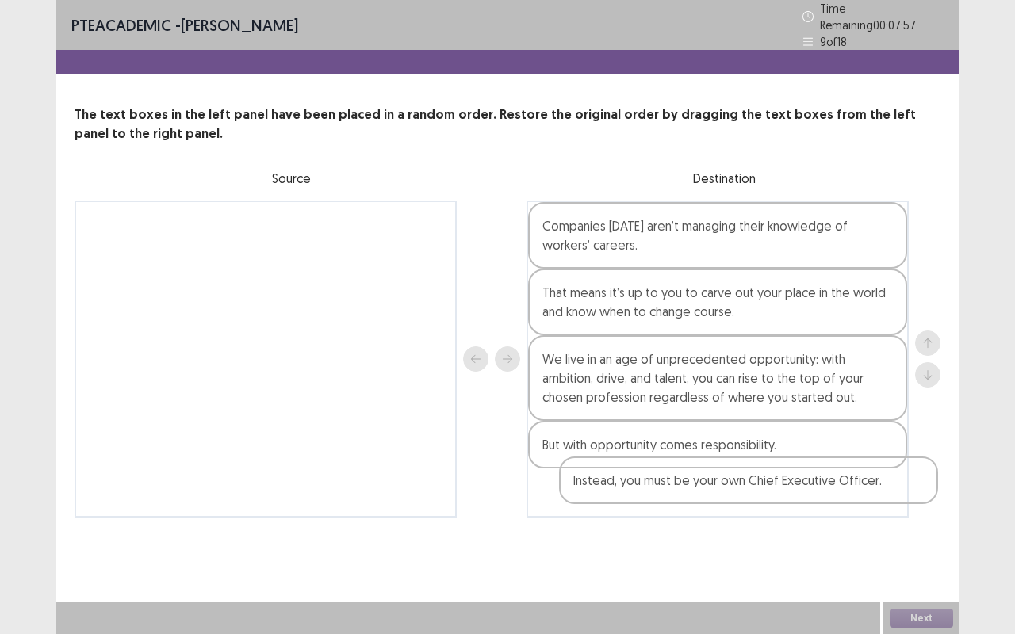
drag, startPoint x: 260, startPoint y: 239, endPoint x: 683, endPoint y: 483, distance: 488.0
click at [704, 484] on div "Instead, you must be your own Chief Executive Officer. Companies [DATE] aren’t …" at bounding box center [508, 359] width 866 height 317
drag, startPoint x: 804, startPoint y: 436, endPoint x: 803, endPoint y: 487, distance: 50.7
click at [803, 487] on div "Companies [DATE] aren’t managing their knowledge of workers’ careers. That mean…" at bounding box center [717, 359] width 382 height 317
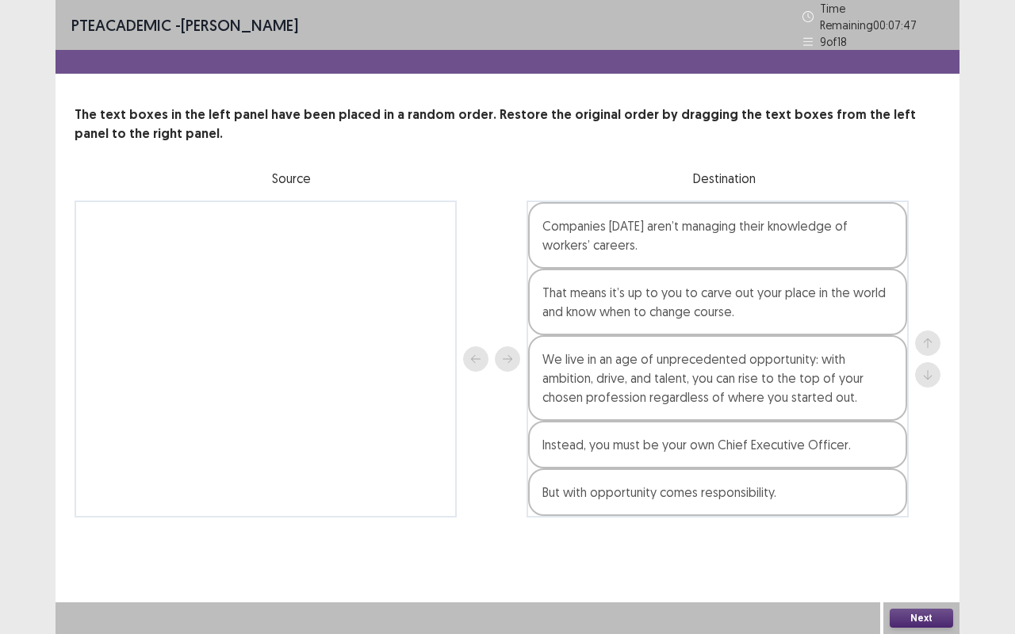
click at [941, 615] on button "Next" at bounding box center [921, 618] width 63 height 19
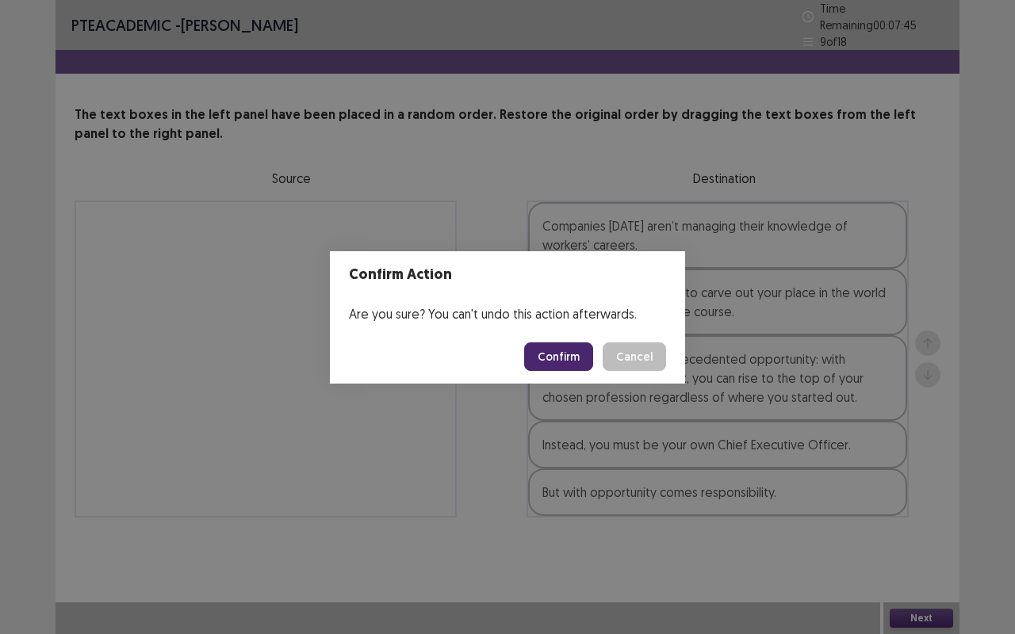
click at [570, 354] on button "Confirm" at bounding box center [558, 356] width 69 height 29
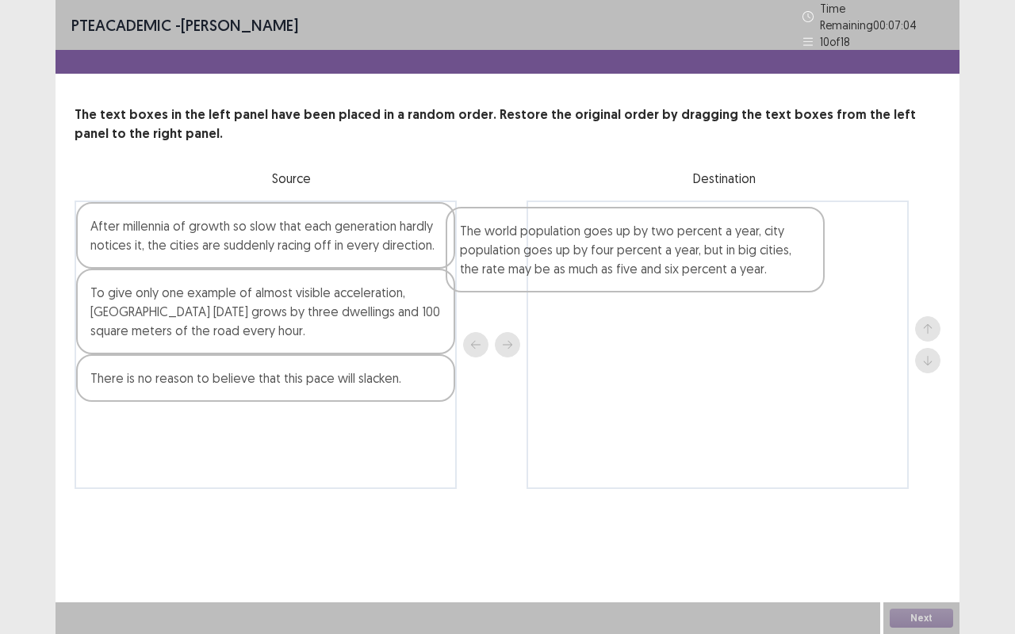
drag, startPoint x: 181, startPoint y: 252, endPoint x: 392, endPoint y: 248, distance: 210.9
click at [557, 261] on div "The world population goes up by two percent a year, city population goes up by …" at bounding box center [508, 345] width 866 height 289
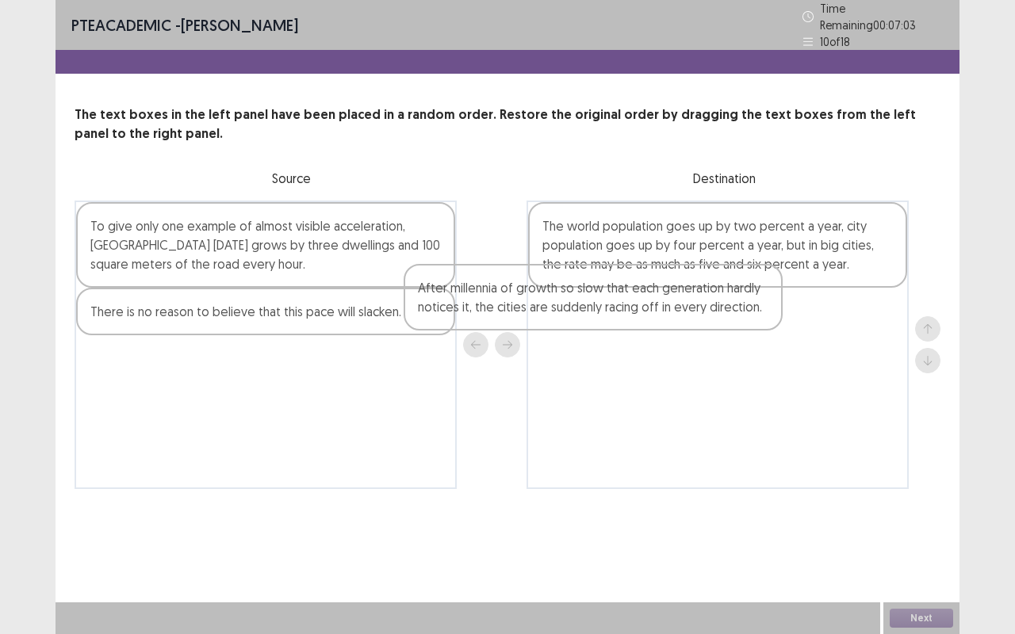
drag, startPoint x: 501, startPoint y: 263, endPoint x: 664, endPoint y: 325, distance: 173.9
click at [714, 309] on div "After millennia of growth so slow that each generation hardly notices it, the c…" at bounding box center [508, 345] width 866 height 289
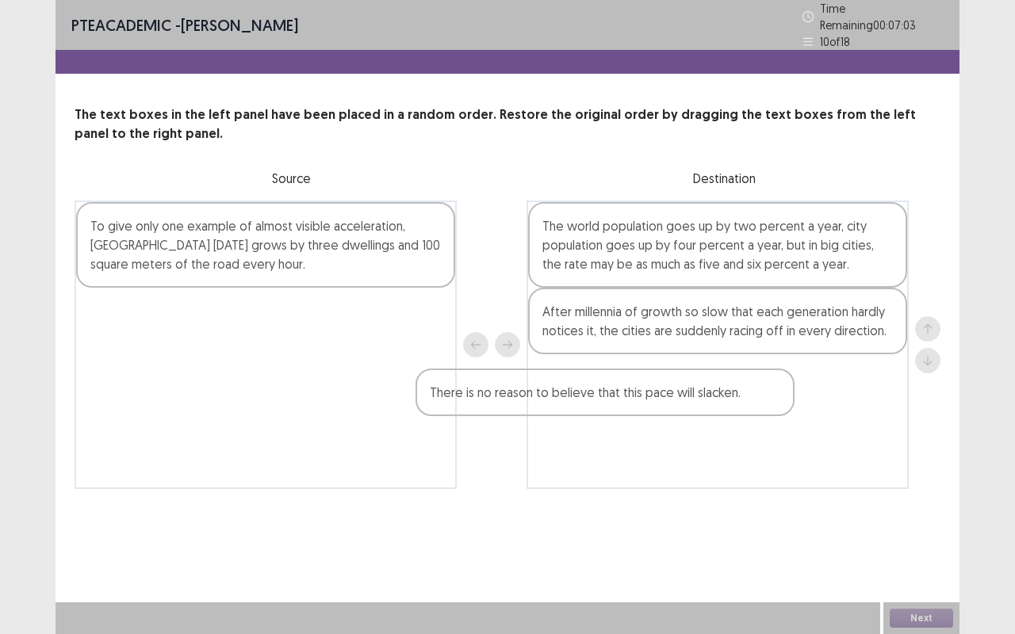
drag, startPoint x: 430, startPoint y: 312, endPoint x: 380, endPoint y: 240, distance: 87.1
click at [797, 407] on div "To give only one example of almost visible acceleration, [GEOGRAPHIC_DATA] [DAT…" at bounding box center [508, 345] width 866 height 289
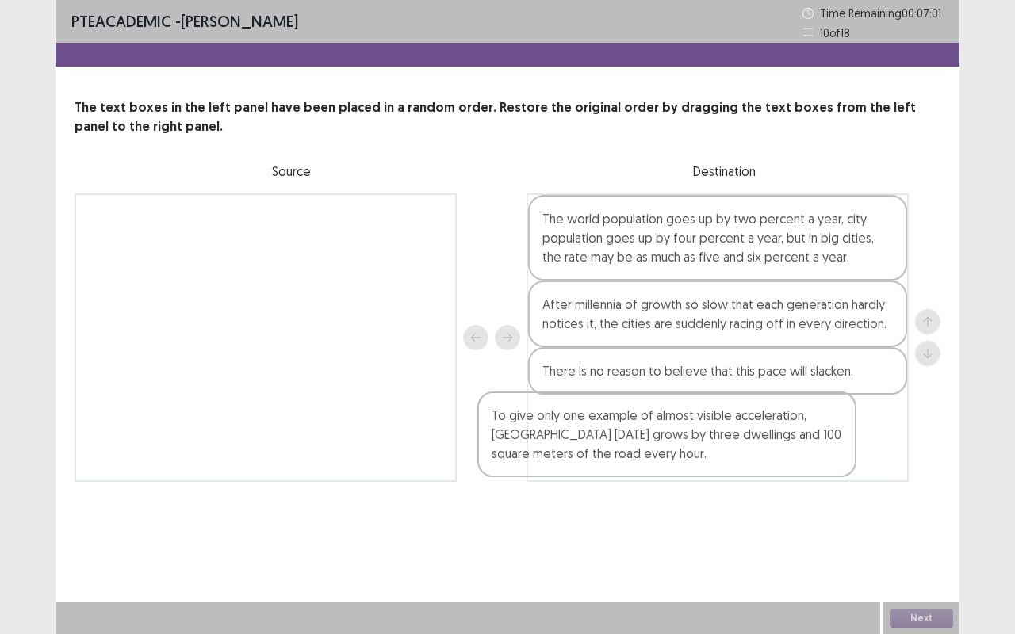
drag, startPoint x: 421, startPoint y: 285, endPoint x: 834, endPoint y: 486, distance: 459.2
click at [849, 478] on div "To give only one example of almost visible acceleration, [GEOGRAPHIC_DATA] [DAT…" at bounding box center [508, 337] width 866 height 289
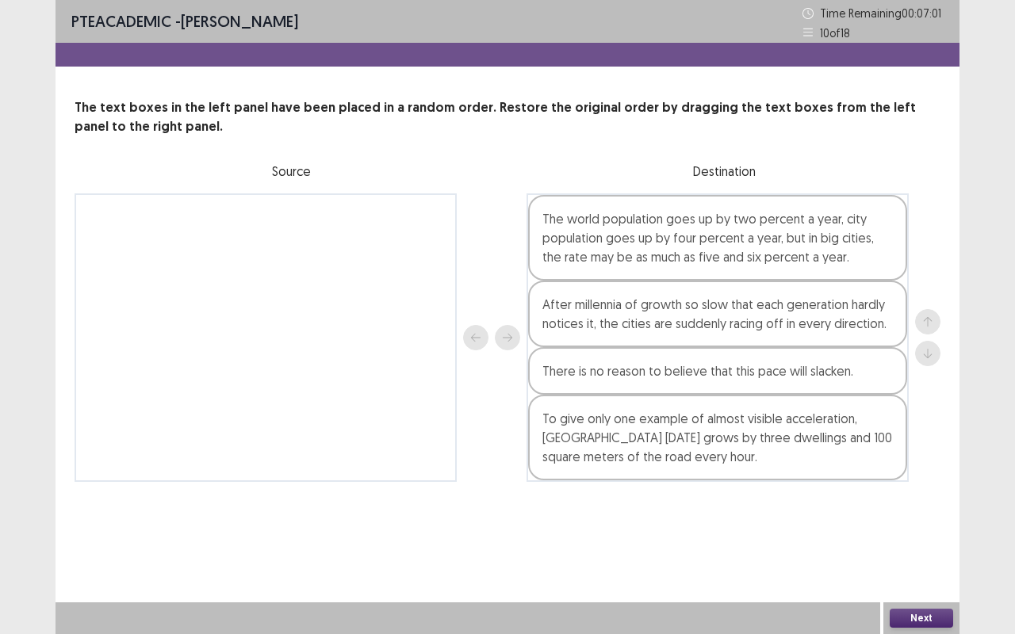
click at [924, 620] on button "Next" at bounding box center [921, 618] width 63 height 19
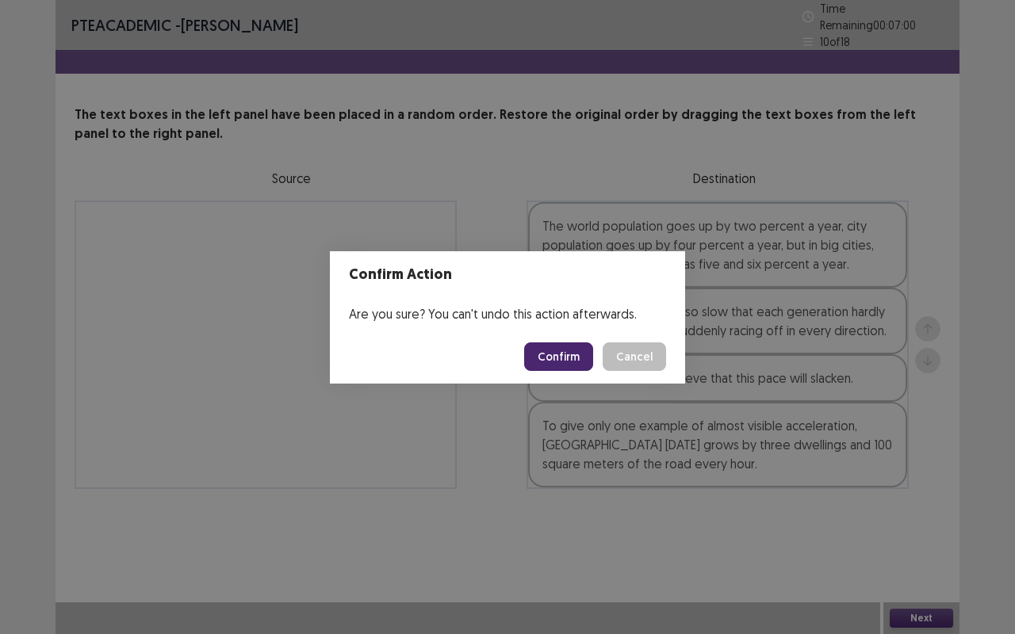
click at [568, 359] on button "Confirm" at bounding box center [558, 356] width 69 height 29
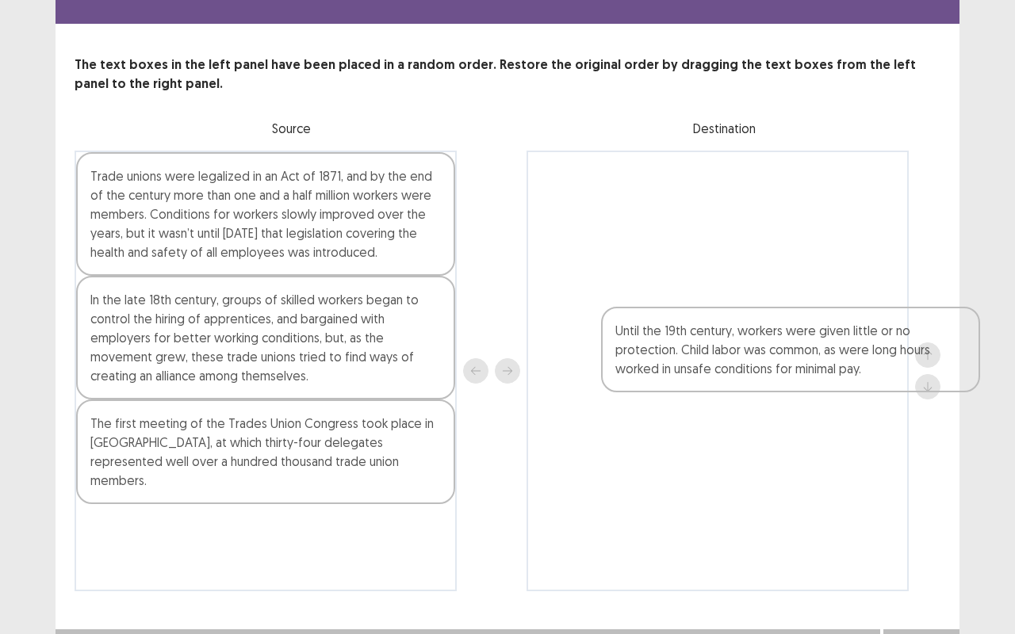
scroll to position [51, 0]
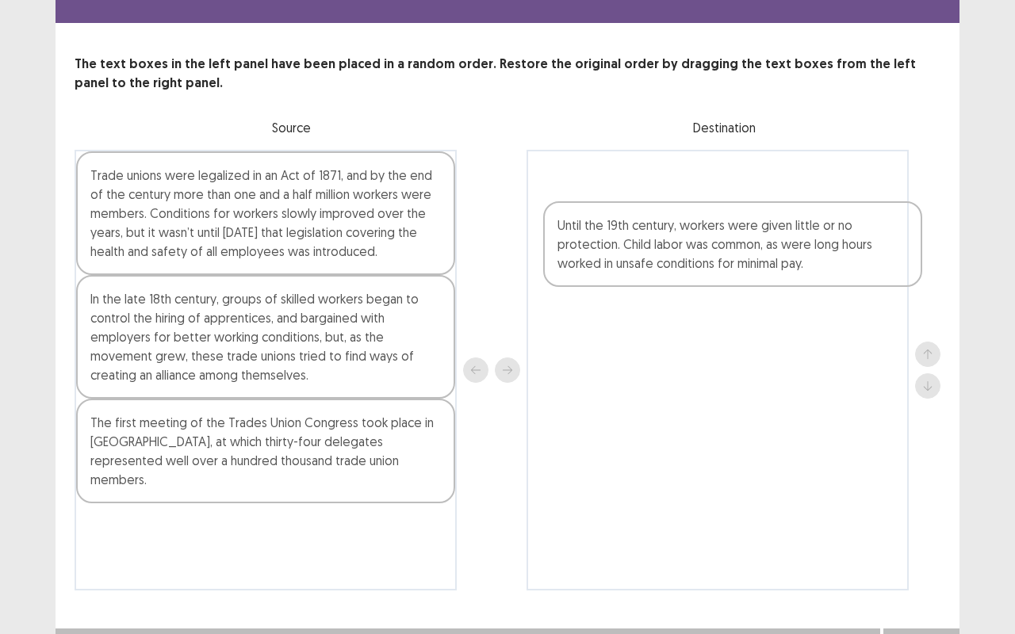
drag, startPoint x: 122, startPoint y: 534, endPoint x: 597, endPoint y: 239, distance: 559.0
click at [597, 239] on div "Trade unions were legalized in an Act of 1871, and by the end of the century mo…" at bounding box center [508, 370] width 866 height 441
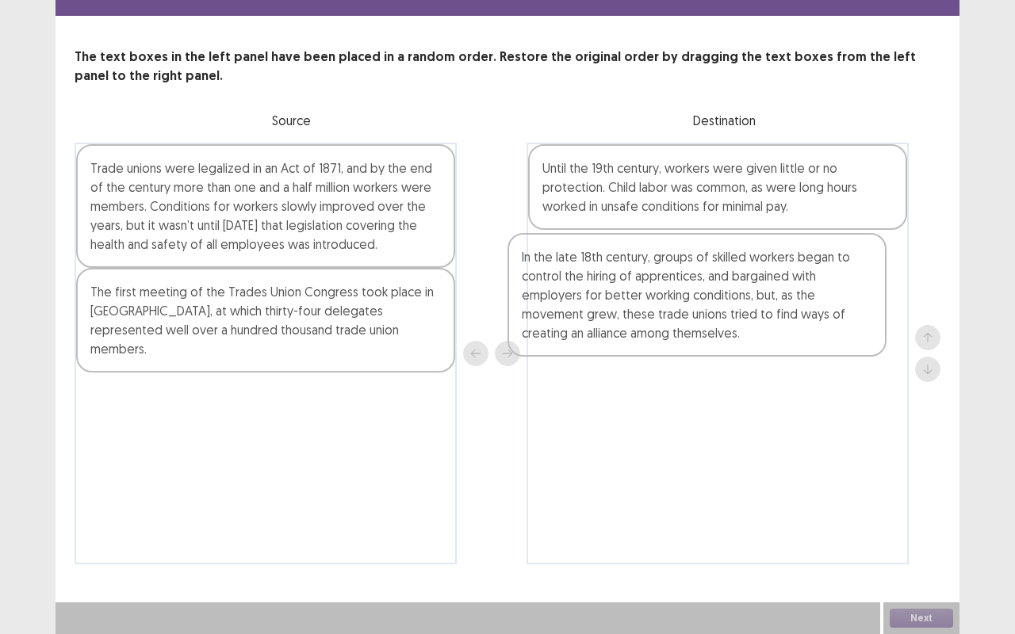
drag, startPoint x: 196, startPoint y: 326, endPoint x: 635, endPoint y: 290, distance: 440.7
click at [635, 290] on div "Trade unions were legalized in an Act of 1871, and by the end of the century mo…" at bounding box center [508, 354] width 866 height 422
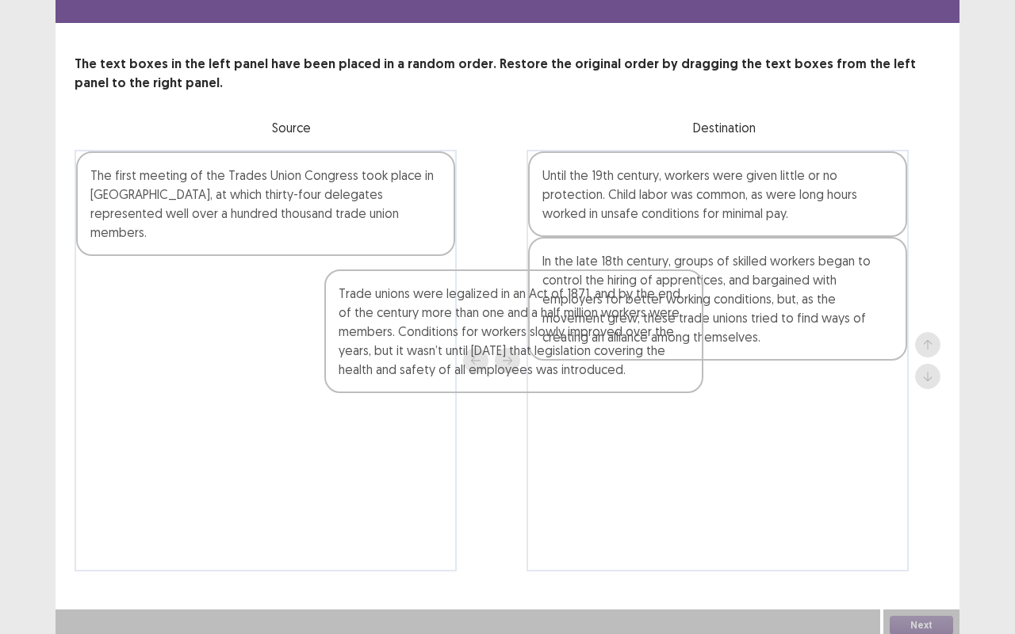
drag, startPoint x: 328, startPoint y: 229, endPoint x: 443, endPoint y: 290, distance: 130.2
click at [759, 418] on div "Trade unions were legalized in an Act of 1871, and by the end of the century mo…" at bounding box center [508, 361] width 866 height 422
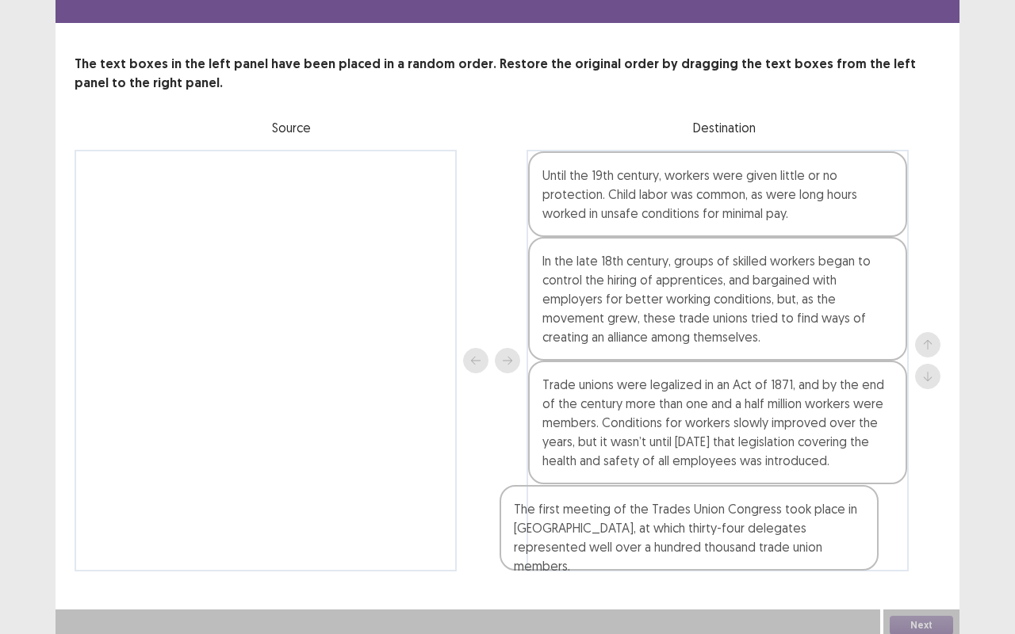
drag, startPoint x: 356, startPoint y: 199, endPoint x: 802, endPoint y: 537, distance: 559.7
click at [822, 538] on div "The first meeting of the Trades Union Congress took place in [GEOGRAPHIC_DATA],…" at bounding box center [508, 361] width 866 height 422
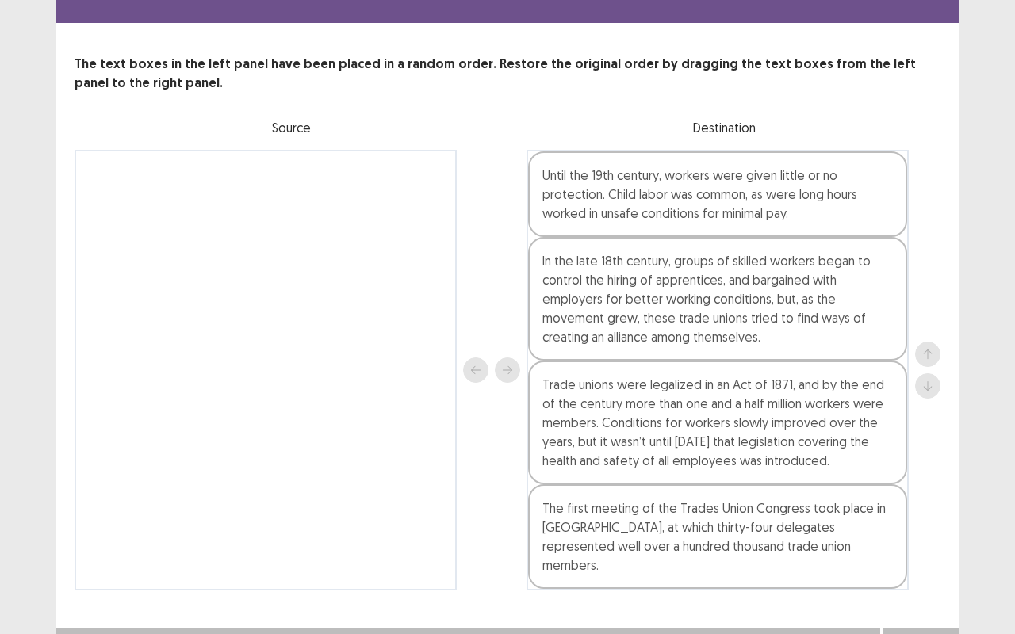
click at [915, 633] on button "Next" at bounding box center [921, 644] width 63 height 19
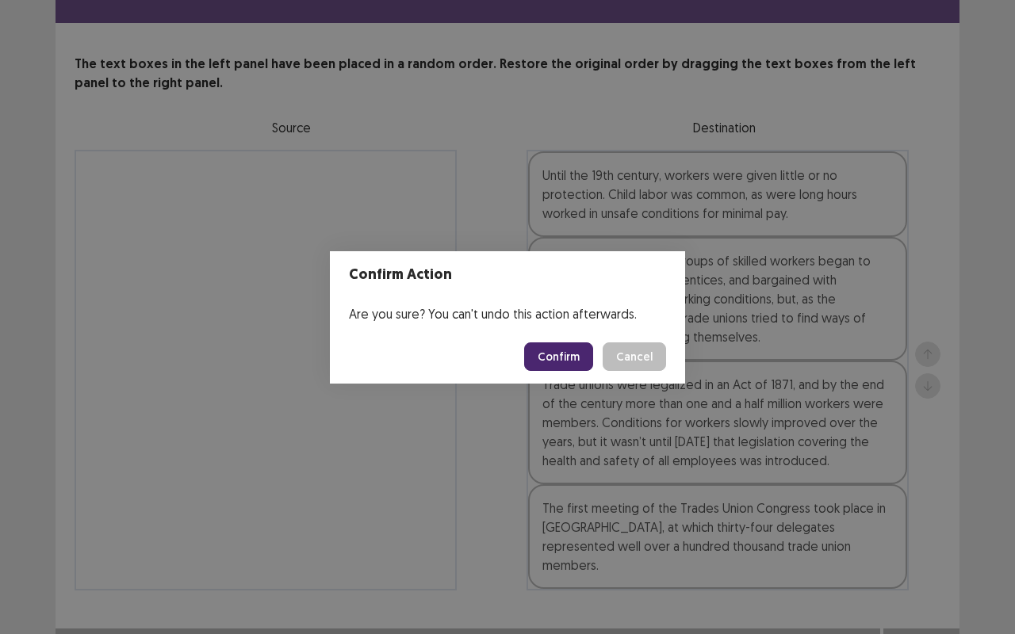
click at [561, 358] on button "Confirm" at bounding box center [558, 356] width 69 height 29
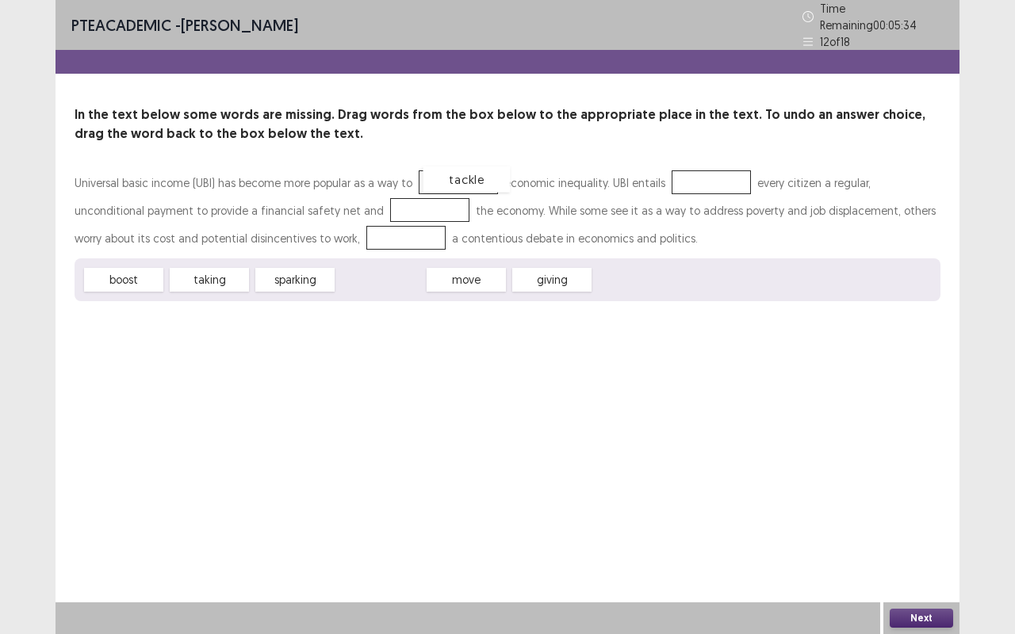
drag, startPoint x: 362, startPoint y: 279, endPoint x: 447, endPoint y: 178, distance: 132.2
drag, startPoint x: 127, startPoint y: 279, endPoint x: 348, endPoint y: 205, distance: 233.4
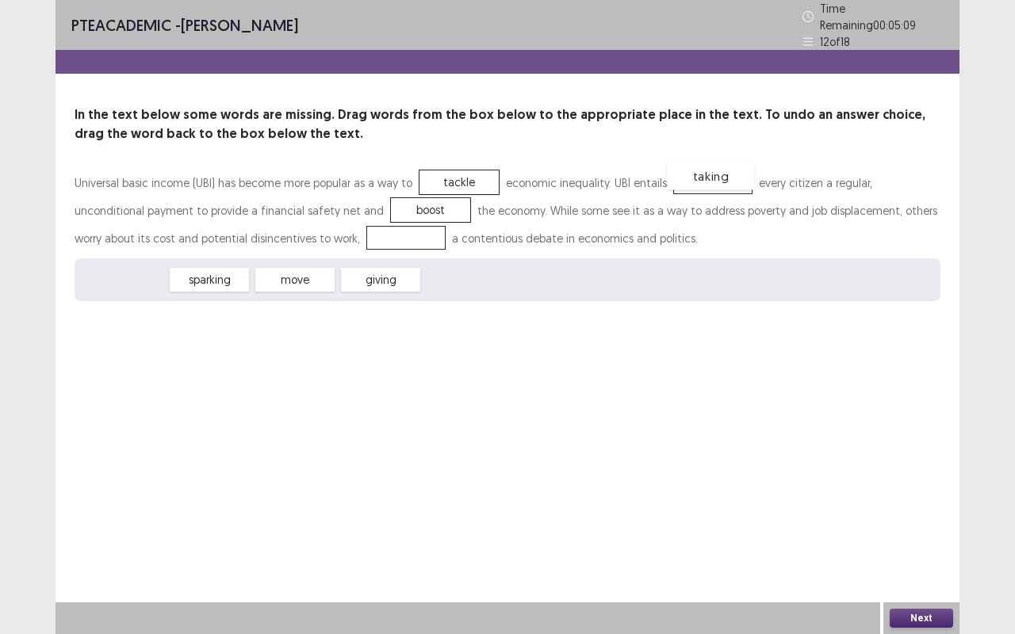
drag, startPoint x: 145, startPoint y: 282, endPoint x: 733, endPoint y: 179, distance: 596.4
drag, startPoint x: 227, startPoint y: 274, endPoint x: 308, endPoint y: 228, distance: 93.7
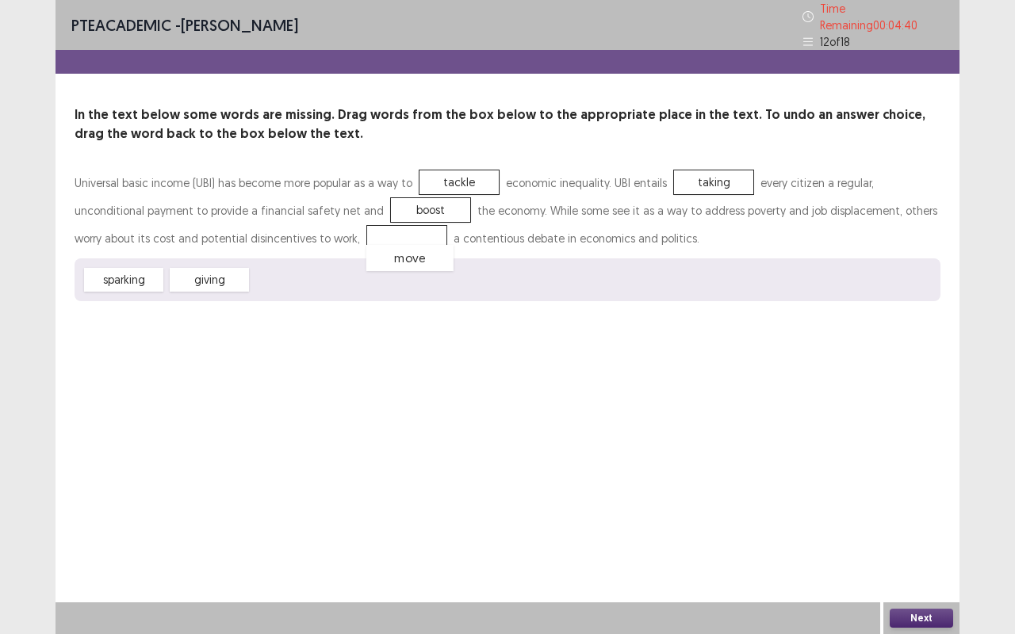
drag, startPoint x: 300, startPoint y: 225, endPoint x: 184, endPoint y: 256, distance: 120.6
drag, startPoint x: 192, startPoint y: 268, endPoint x: 281, endPoint y: 226, distance: 98.9
click at [902, 617] on button "Next" at bounding box center [921, 618] width 63 height 19
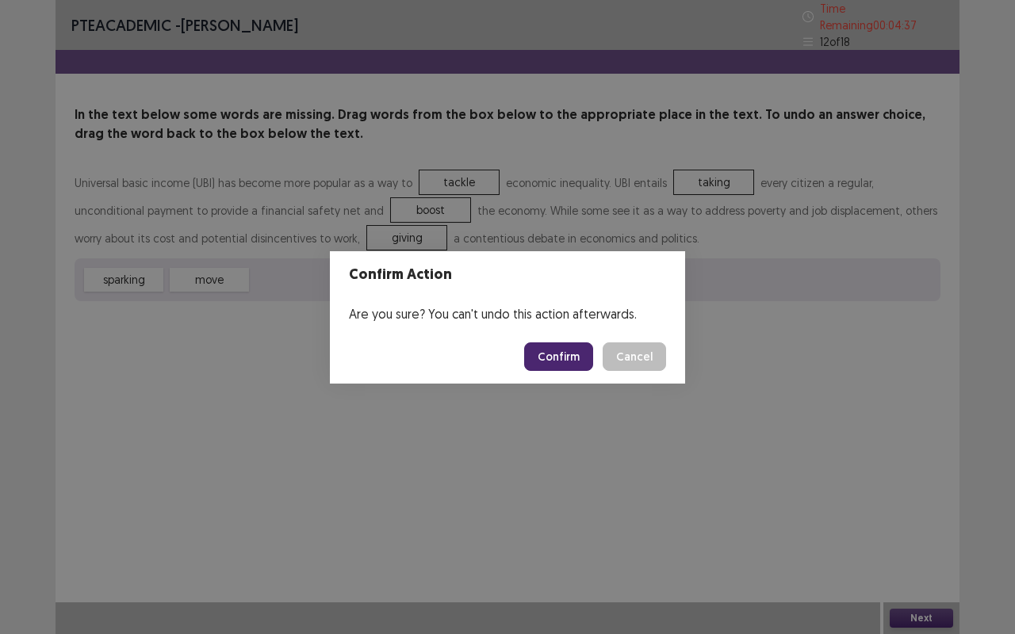
click at [574, 360] on button "Confirm" at bounding box center [558, 356] width 69 height 29
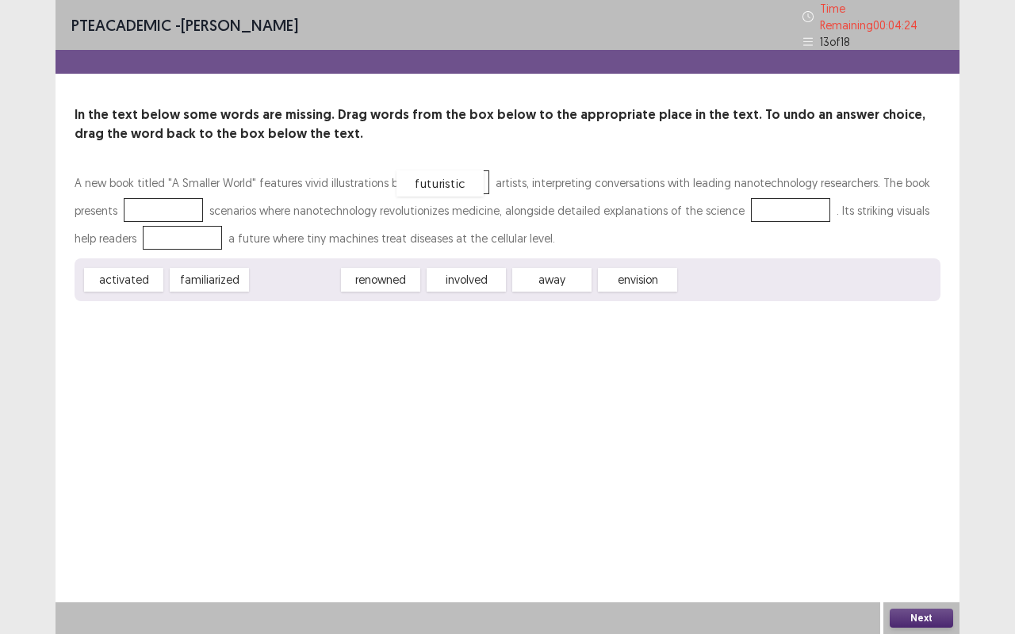
drag, startPoint x: 318, startPoint y: 275, endPoint x: 463, endPoint y: 179, distance: 173.9
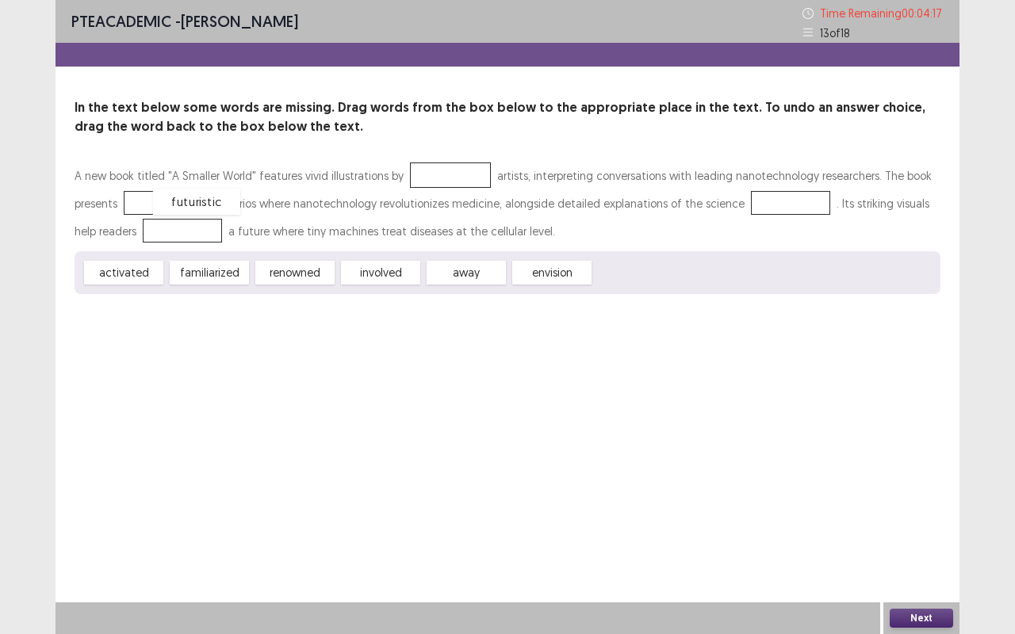
drag, startPoint x: 448, startPoint y: 169, endPoint x: 194, endPoint y: 195, distance: 255.0
drag, startPoint x: 548, startPoint y: 279, endPoint x: 442, endPoint y: 176, distance: 147.4
click at [442, 176] on div "A new book titled "A Smaller World" features vivid illustrations by artists, in…" at bounding box center [508, 228] width 866 height 132
drag, startPoint x: 553, startPoint y: 274, endPoint x: 440, endPoint y: 170, distance: 152.6
click at [440, 170] on div "A new book titled "A Smaller World" features vivid illustrations by artists, in…" at bounding box center [508, 228] width 866 height 132
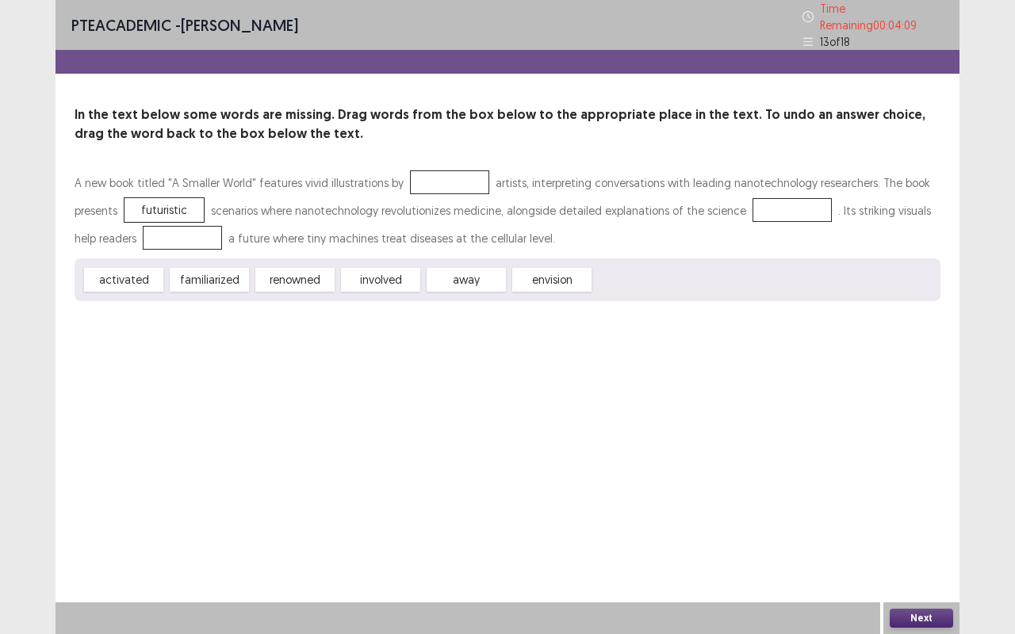
drag, startPoint x: 560, startPoint y: 277, endPoint x: 447, endPoint y: 191, distance: 141.9
click at [455, 186] on div "A new book titled "A Smaller World" features vivid illustrations by artists, in…" at bounding box center [508, 235] width 866 height 132
drag, startPoint x: 378, startPoint y: 280, endPoint x: 377, endPoint y: 260, distance: 19.8
click at [444, 262] on div "activated familiarized renowned involved away envision" at bounding box center [508, 279] width 866 height 43
drag, startPoint x: 377, startPoint y: 260, endPoint x: 423, endPoint y: 169, distance: 102.1
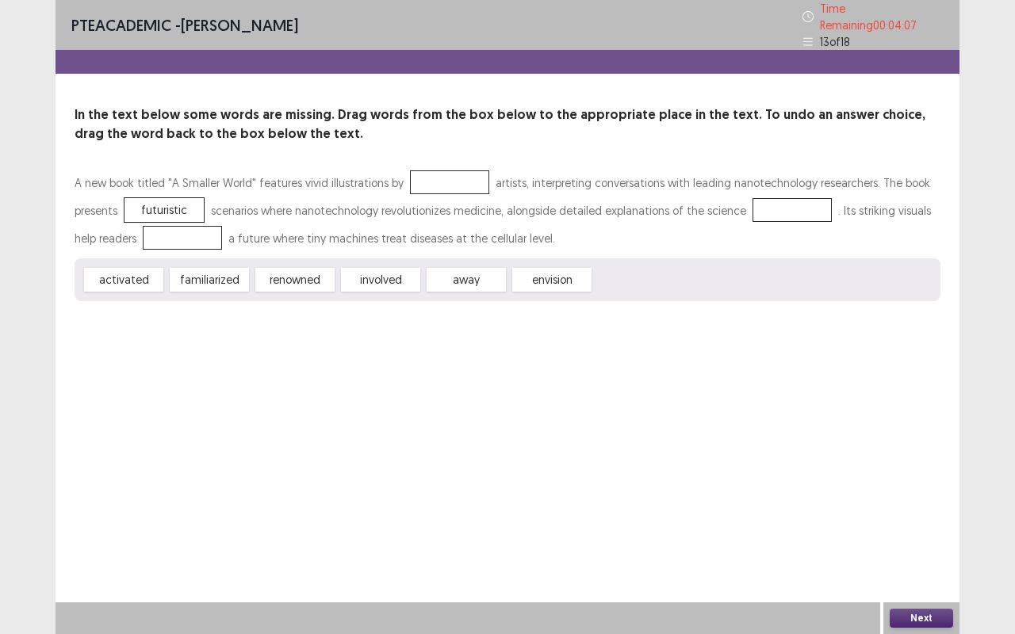
click at [423, 169] on div "A new book titled "A Smaller World" features vivid illustrations by artists, in…" at bounding box center [508, 235] width 866 height 132
click at [423, 170] on div at bounding box center [449, 182] width 79 height 24
drag, startPoint x: 423, startPoint y: 170, endPoint x: 274, endPoint y: 215, distance: 156.5
click at [423, 170] on div at bounding box center [449, 182] width 79 height 24
click at [174, 206] on div "futuristic" at bounding box center [163, 210] width 79 height 24
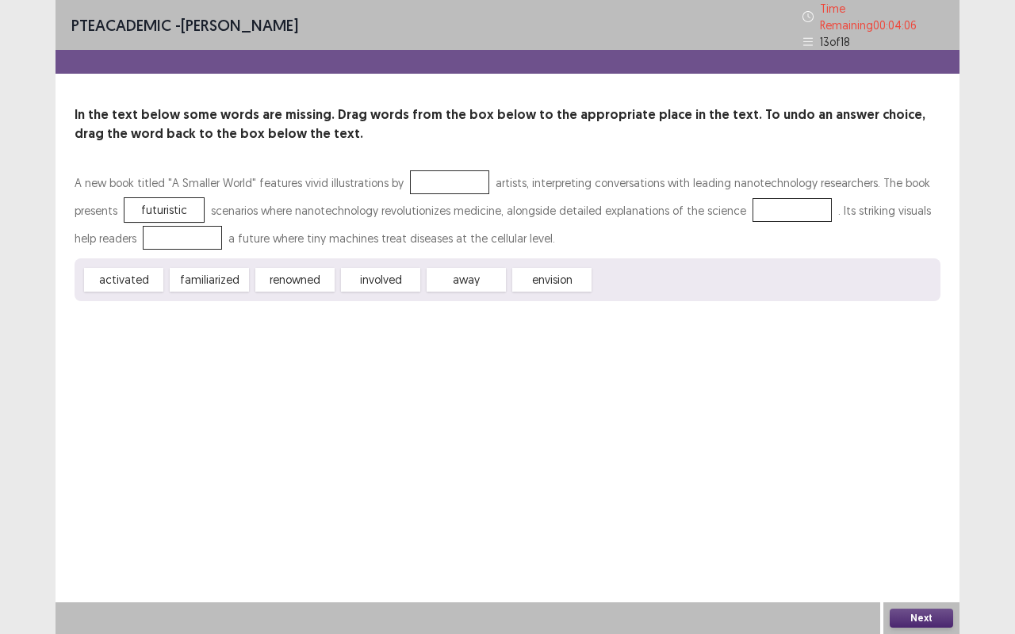
click at [163, 246] on div "A new book titled "A Smaller World" features vivid illustrations by artists, in…" at bounding box center [508, 214] width 866 height 90
drag, startPoint x: 112, startPoint y: 274, endPoint x: 113, endPoint y: 256, distance: 17.5
click at [113, 256] on div "activated" at bounding box center [130, 258] width 87 height 26
drag, startPoint x: 553, startPoint y: 274, endPoint x: 466, endPoint y: 177, distance: 130.2
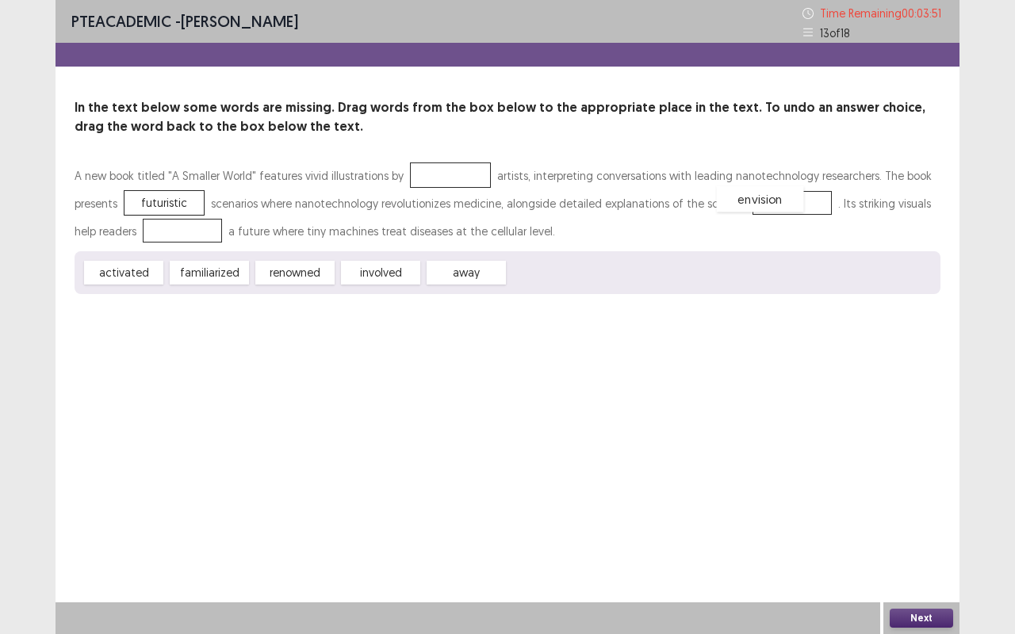
drag, startPoint x: 438, startPoint y: 174, endPoint x: 749, endPoint y: 197, distance: 312.5
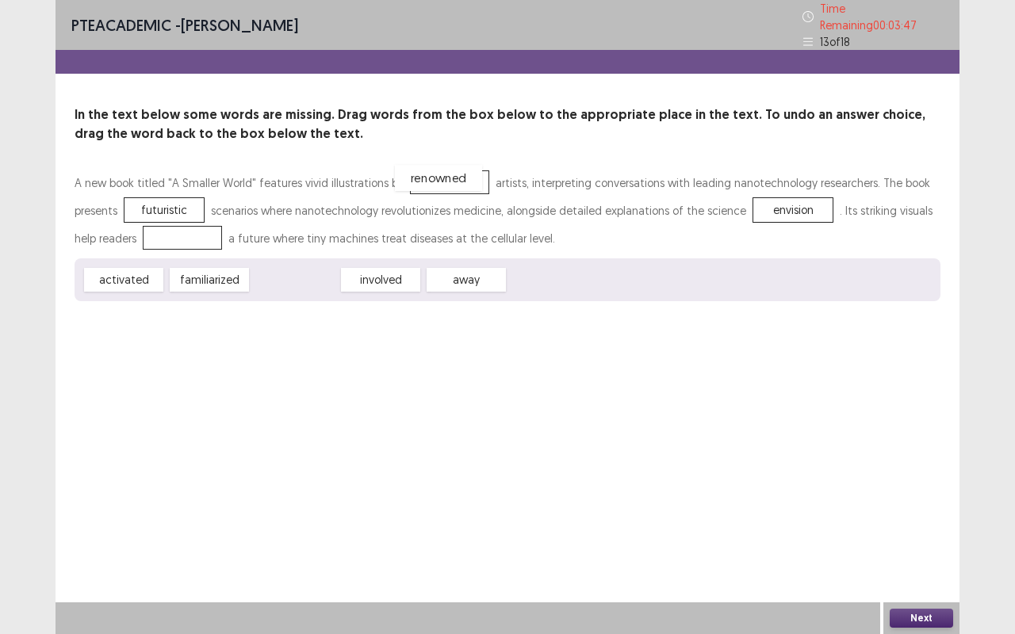
drag, startPoint x: 290, startPoint y: 279, endPoint x: 434, endPoint y: 177, distance: 176.2
drag, startPoint x: 228, startPoint y: 277, endPoint x: 195, endPoint y: 243, distance: 47.7
click at [937, 615] on button "Next" at bounding box center [921, 618] width 63 height 19
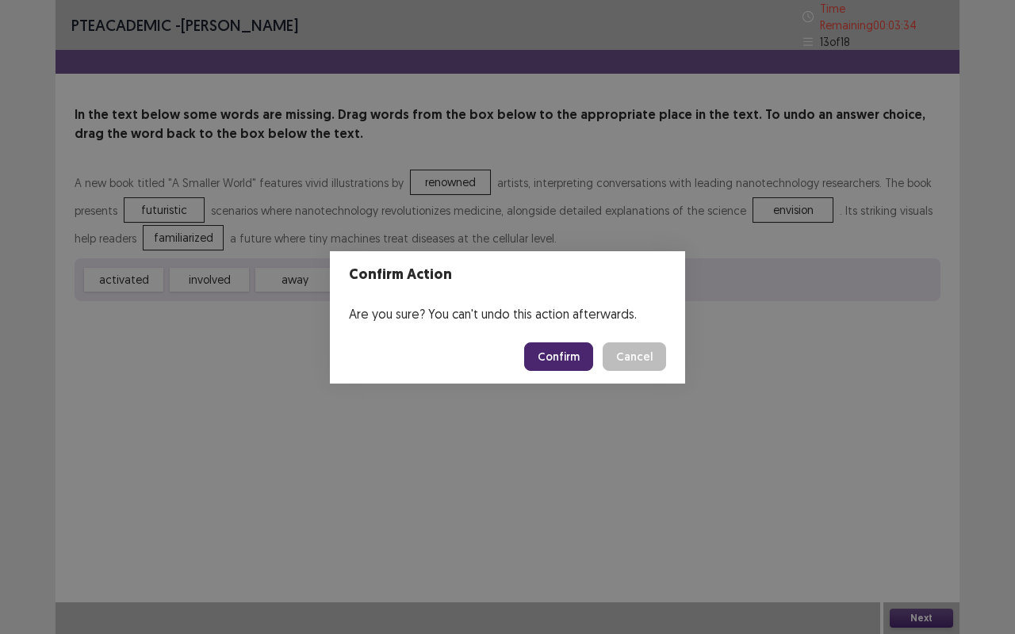
click at [554, 362] on button "Confirm" at bounding box center [558, 356] width 69 height 29
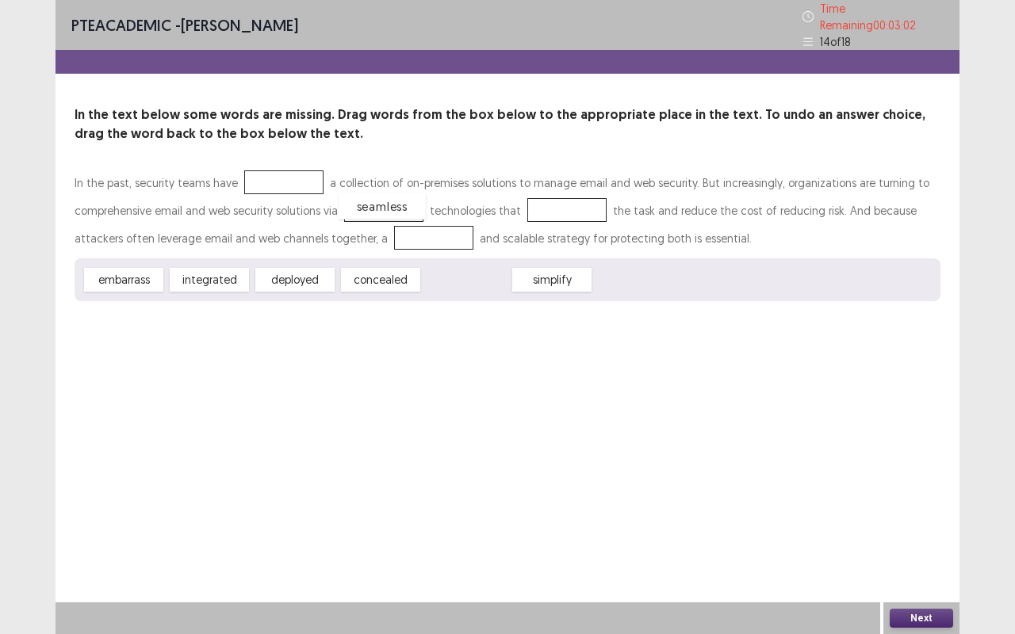
drag, startPoint x: 460, startPoint y: 275, endPoint x: 366, endPoint y: 201, distance: 119.1
drag, startPoint x: 472, startPoint y: 276, endPoint x: 553, endPoint y: 209, distance: 105.4
drag, startPoint x: 282, startPoint y: 272, endPoint x: 405, endPoint y: 232, distance: 129.1
click at [405, 232] on div "In the past, security teams have a collection of on-premises solutions to manag…" at bounding box center [508, 235] width 866 height 132
drag, startPoint x: 310, startPoint y: 270, endPoint x: 434, endPoint y: 234, distance: 129.7
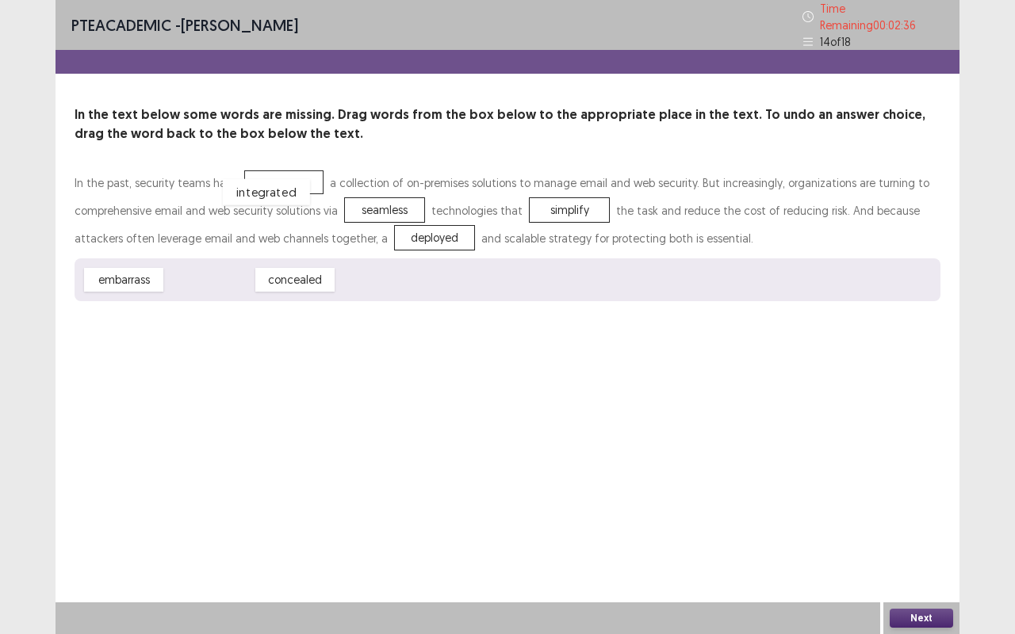
drag, startPoint x: 212, startPoint y: 280, endPoint x: 268, endPoint y: 192, distance: 104.5
click at [924, 612] on button "Next" at bounding box center [921, 618] width 63 height 19
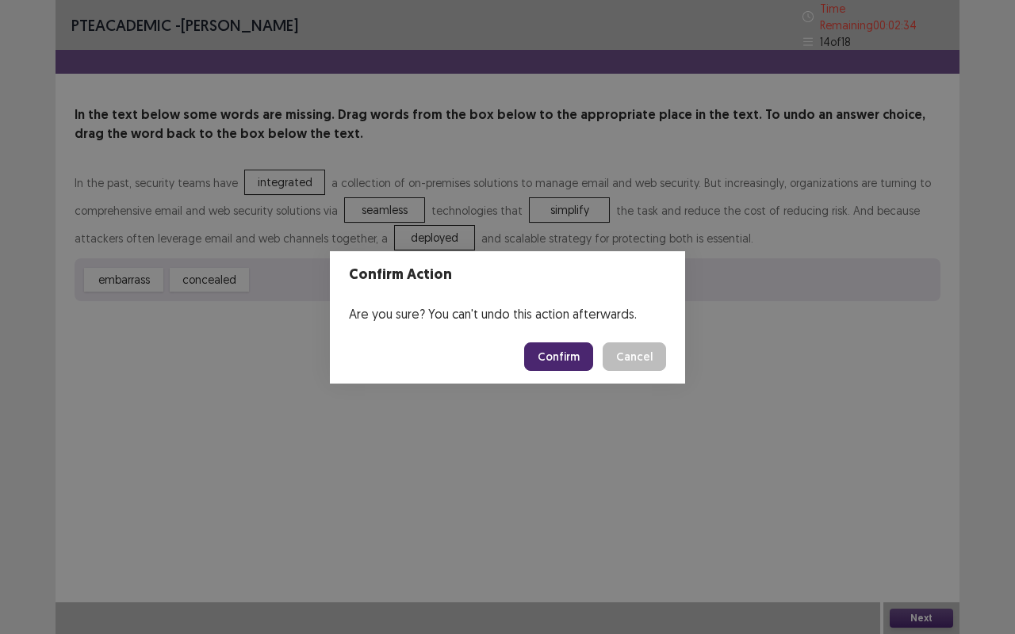
click at [562, 352] on button "Confirm" at bounding box center [558, 356] width 69 height 29
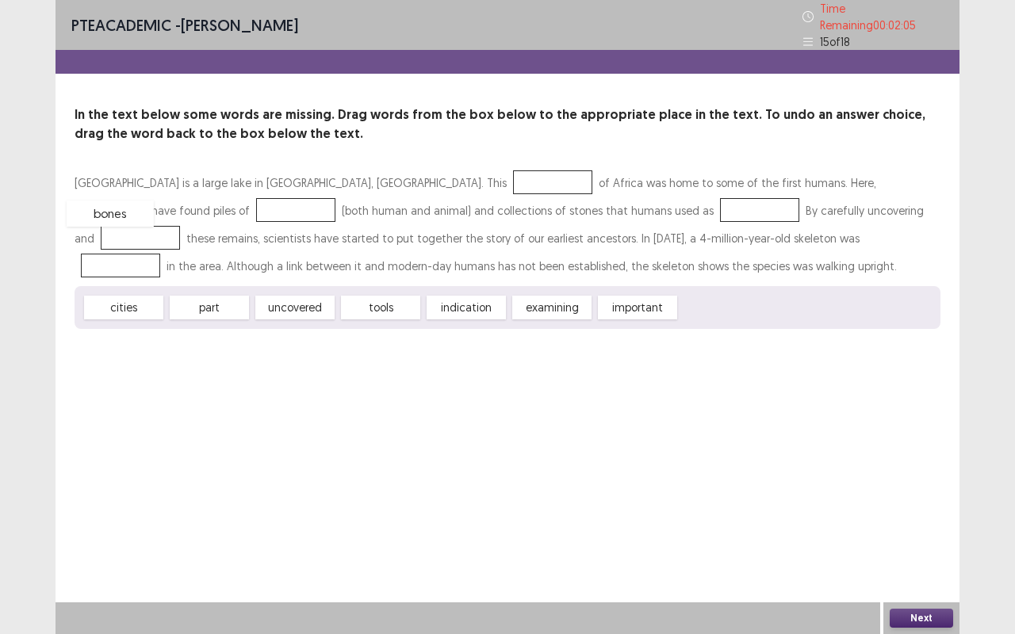
drag, startPoint x: 756, startPoint y: 304, endPoint x: 143, endPoint y: 208, distance: 620.4
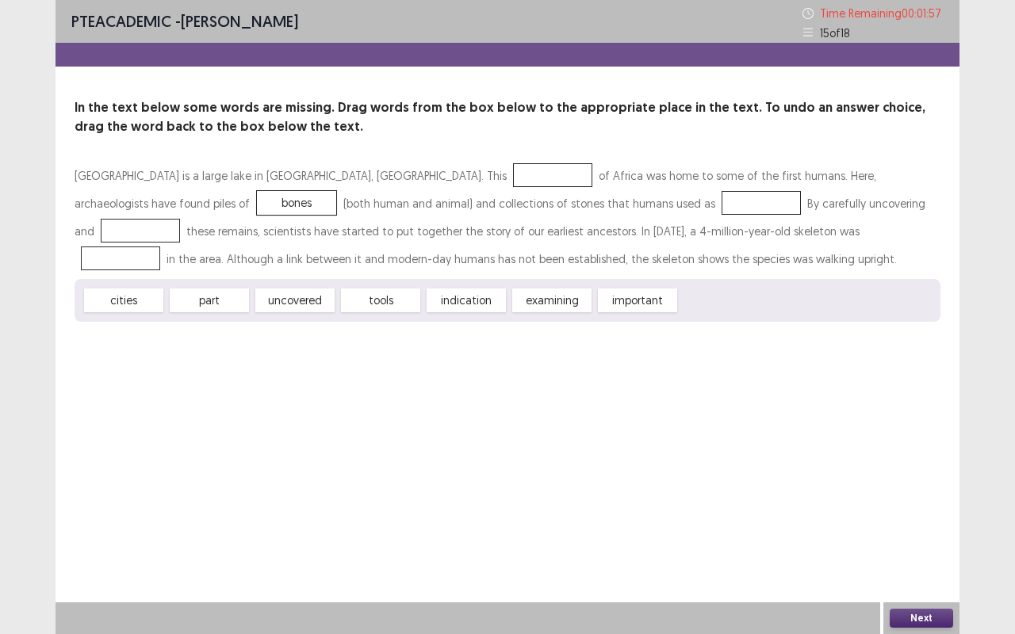
drag, startPoint x: 446, startPoint y: 246, endPoint x: 576, endPoint y: 201, distance: 137.4
click at [576, 201] on div "[GEOGRAPHIC_DATA] is a large lake in [GEOGRAPHIC_DATA], [GEOGRAPHIC_DATA]. This…" at bounding box center [508, 242] width 866 height 160
drag, startPoint x: 381, startPoint y: 301, endPoint x: 582, endPoint y: 206, distance: 222.0
drag, startPoint x: 443, startPoint y: 304, endPoint x: 795, endPoint y: 207, distance: 365.0
drag, startPoint x: 464, startPoint y: 306, endPoint x: 671, endPoint y: 238, distance: 218.6
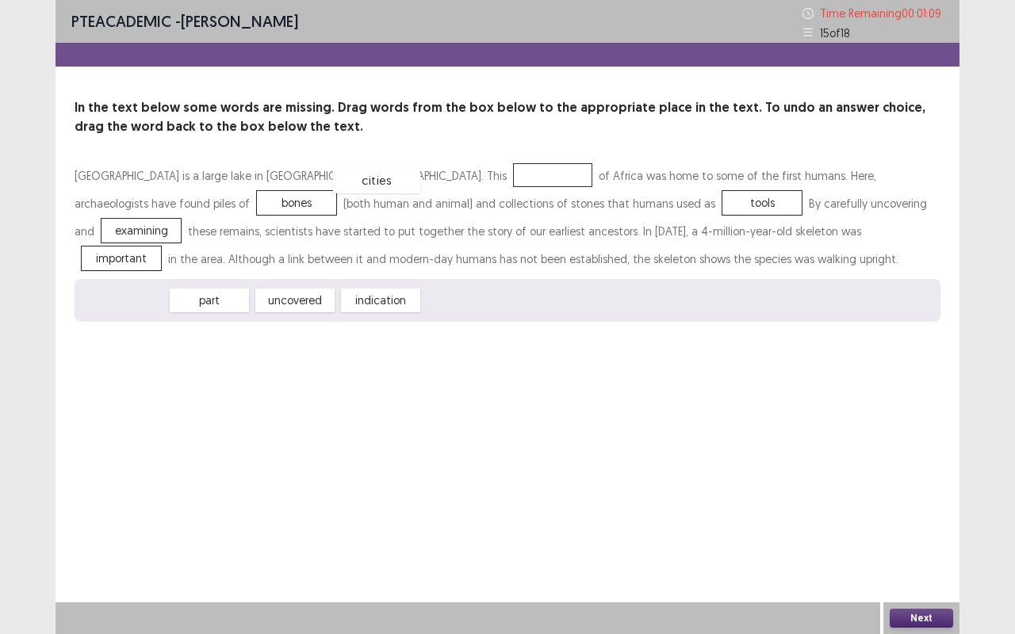
drag, startPoint x: 205, startPoint y: 257, endPoint x: 383, endPoint y: 181, distance: 193.9
drag, startPoint x: 388, startPoint y: 191, endPoint x: 396, endPoint y: 305, distance: 114.4
click at [396, 306] on div "[GEOGRAPHIC_DATA] is a large lake in [GEOGRAPHIC_DATA], [GEOGRAPHIC_DATA]. This…" at bounding box center [508, 242] width 866 height 160
drag, startPoint x: 362, startPoint y: 170, endPoint x: 26, endPoint y: 283, distance: 354.7
click at [406, 284] on div "[GEOGRAPHIC_DATA] is a large lake in [GEOGRAPHIC_DATA], [GEOGRAPHIC_DATA]. This…" at bounding box center [508, 242] width 866 height 160
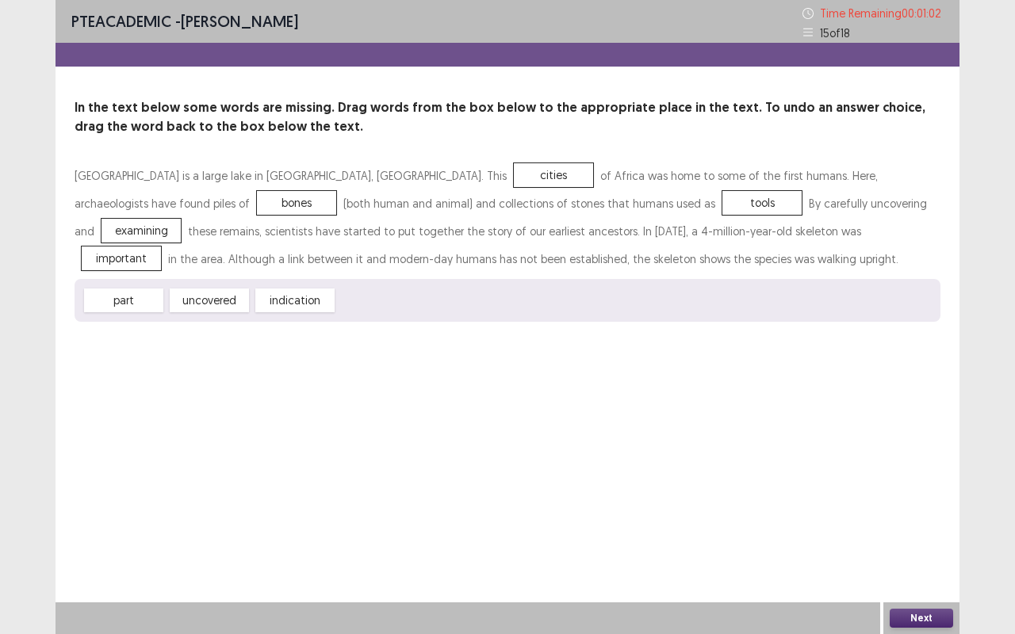
drag, startPoint x: 303, startPoint y: 193, endPoint x: 375, endPoint y: 178, distance: 73.9
click at [375, 178] on div "[GEOGRAPHIC_DATA] is a large lake in [GEOGRAPHIC_DATA], [GEOGRAPHIC_DATA]. This…" at bounding box center [508, 242] width 866 height 160
drag, startPoint x: 380, startPoint y: 172, endPoint x: 211, endPoint y: 244, distance: 183.6
click at [401, 310] on div "[GEOGRAPHIC_DATA] is a large lake in [GEOGRAPHIC_DATA], [GEOGRAPHIC_DATA]. This…" at bounding box center [508, 242] width 866 height 160
drag, startPoint x: 141, startPoint y: 208, endPoint x: 173, endPoint y: 229, distance: 38.3
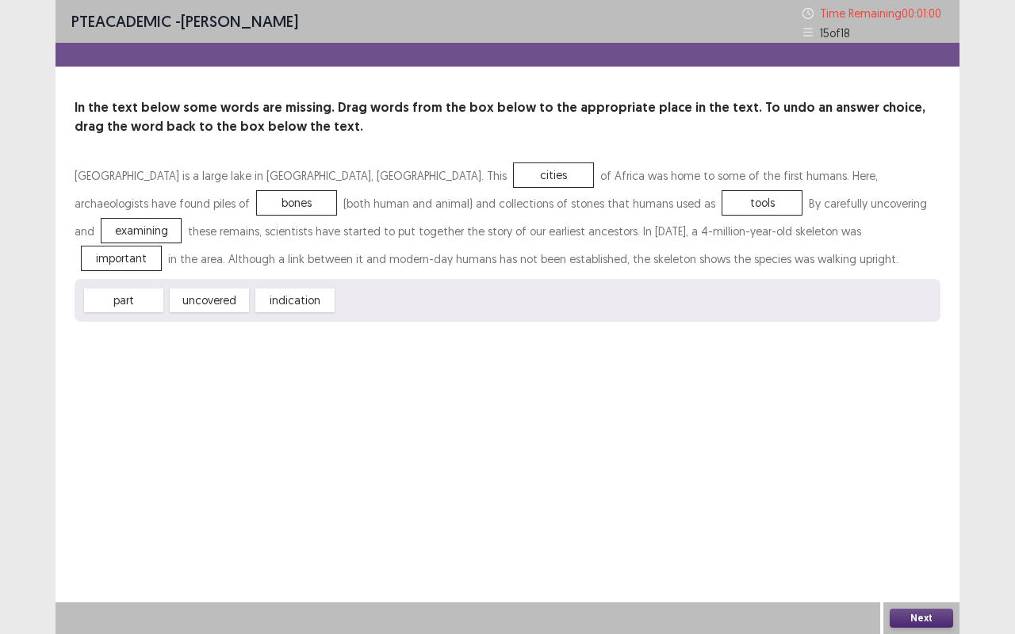
click at [181, 234] on div "[GEOGRAPHIC_DATA] is a large lake in [GEOGRAPHIC_DATA], [GEOGRAPHIC_DATA]. This…" at bounding box center [508, 217] width 866 height 111
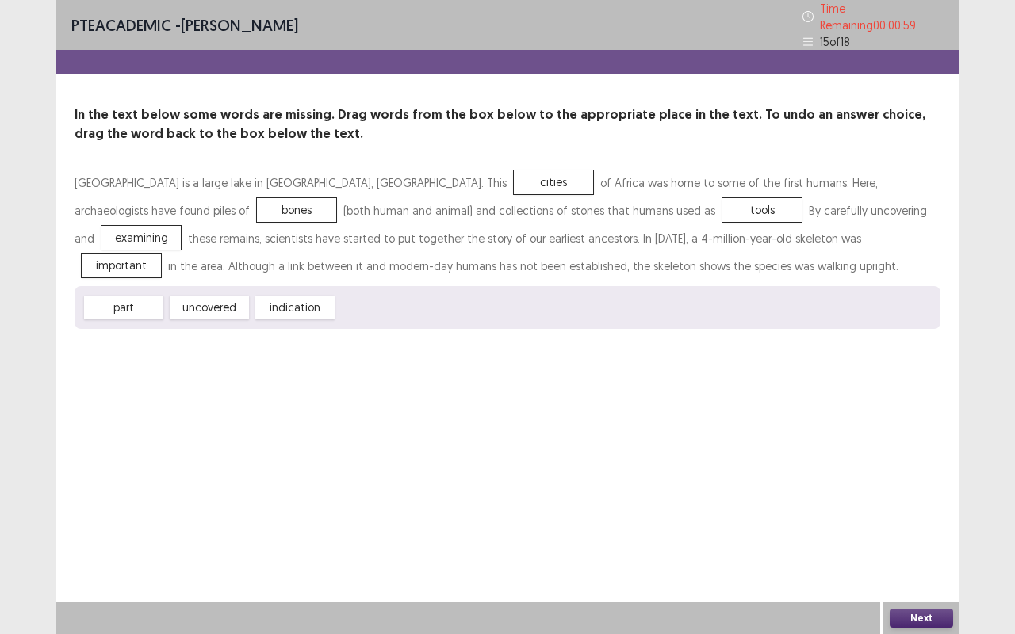
click at [438, 304] on div "part uncovered indication" at bounding box center [508, 307] width 866 height 43
click at [438, 331] on div "PTE academic - [PERSON_NAME] Time Remaining 00 : 00 : 59 15 of 18 In the text b…" at bounding box center [507, 180] width 904 height 361
click at [440, 367] on div "PTE academic - [PERSON_NAME] Time Remaining 00 : 00 : 59 15 of 18 In the text b…" at bounding box center [507, 317] width 904 height 634
drag, startPoint x: 381, startPoint y: 171, endPoint x: 445, endPoint y: 271, distance: 118.8
click at [445, 271] on div "[GEOGRAPHIC_DATA] is a large lake in [GEOGRAPHIC_DATA], [GEOGRAPHIC_DATA]. This…" at bounding box center [508, 224] width 866 height 111
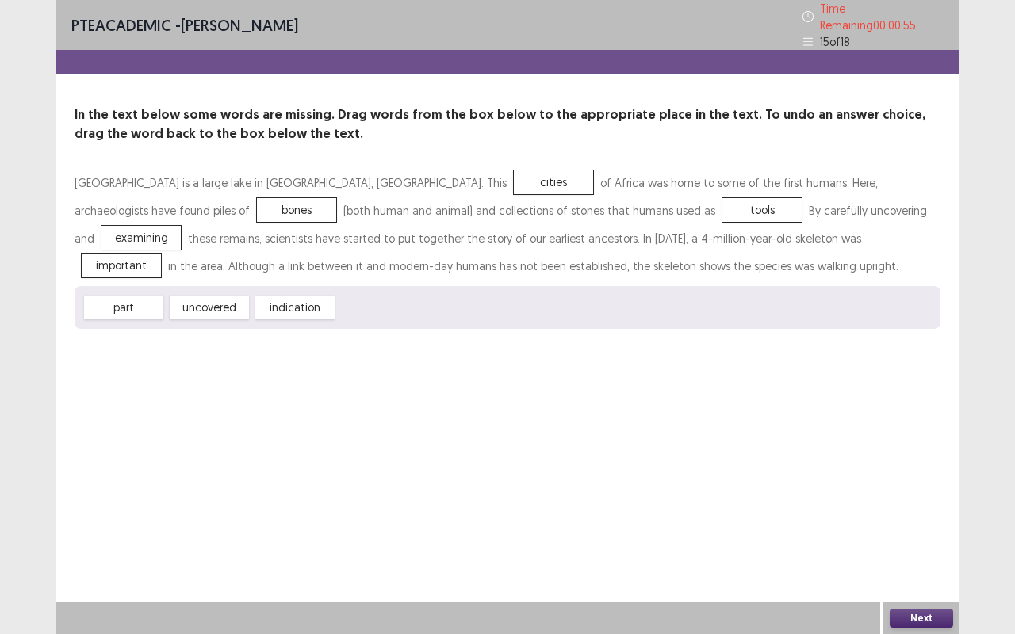
drag, startPoint x: 114, startPoint y: 304, endPoint x: 384, endPoint y: 174, distance: 299.3
click at [384, 174] on div "[GEOGRAPHIC_DATA] is a large lake in [GEOGRAPHIC_DATA], [GEOGRAPHIC_DATA]. This…" at bounding box center [508, 249] width 866 height 160
click at [514, 182] on div "cities" at bounding box center [553, 182] width 79 height 24
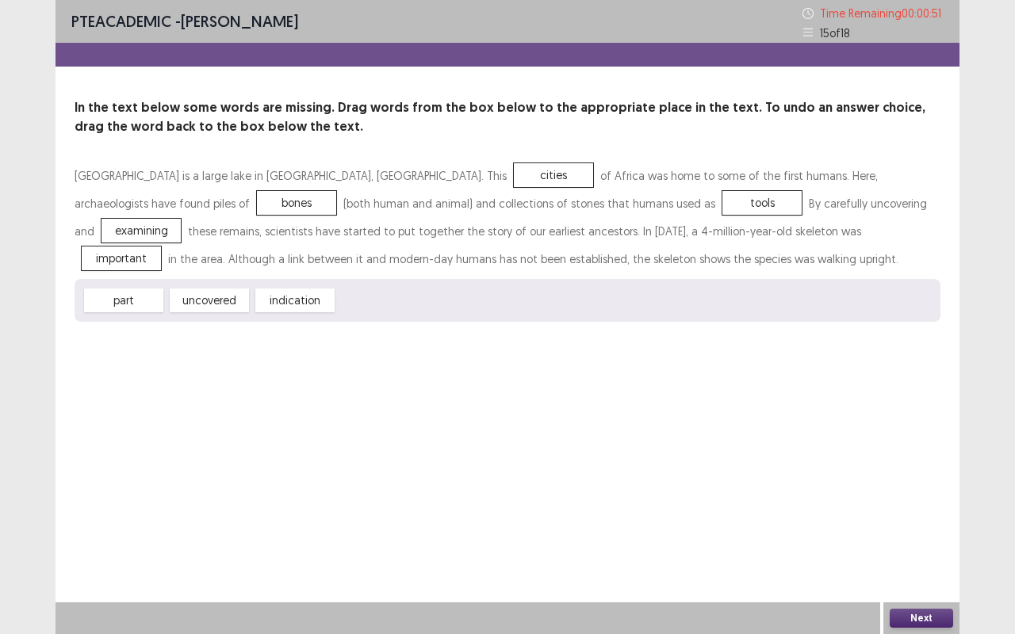
drag, startPoint x: 300, startPoint y: 300, endPoint x: 366, endPoint y: 254, distance: 80.3
click at [366, 254] on div "[GEOGRAPHIC_DATA] is a large lake in [GEOGRAPHIC_DATA], [GEOGRAPHIC_DATA]. This…" at bounding box center [508, 242] width 866 height 160
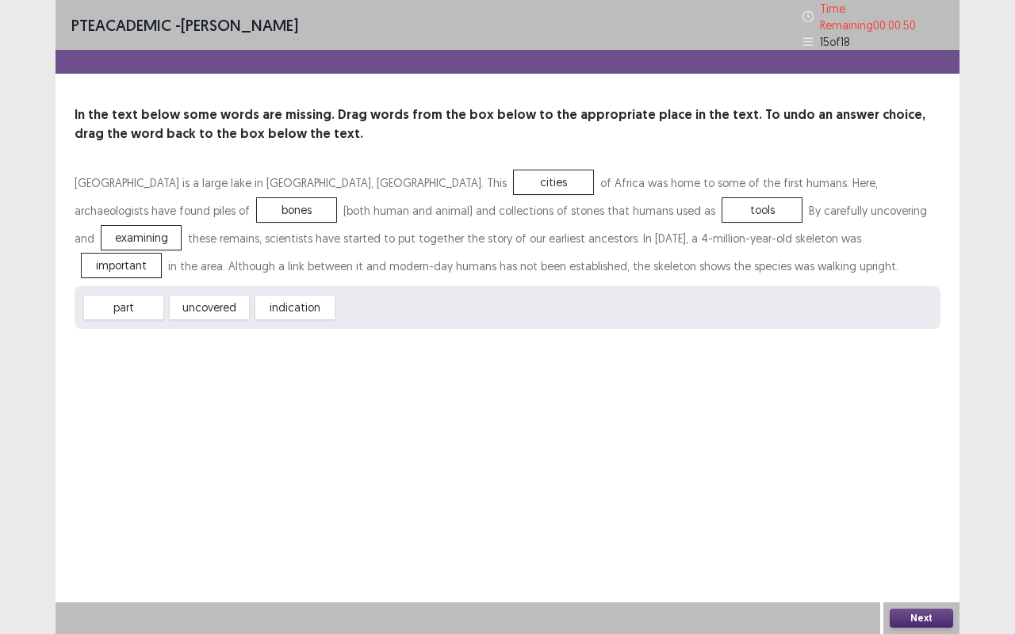
click at [933, 622] on button "Next" at bounding box center [921, 618] width 63 height 19
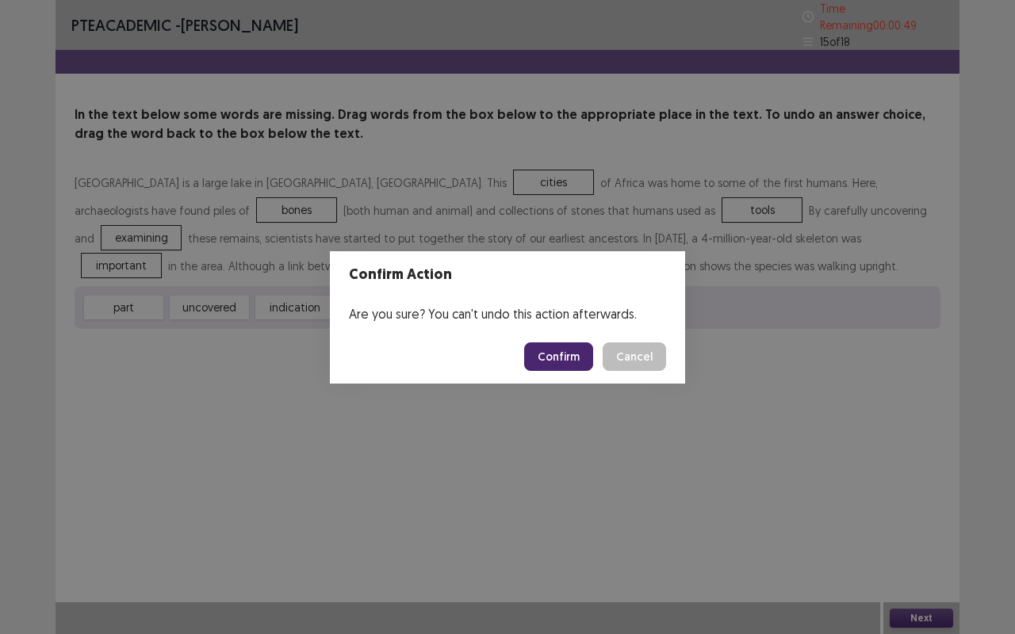
click at [574, 357] on button "Confirm" at bounding box center [558, 356] width 69 height 29
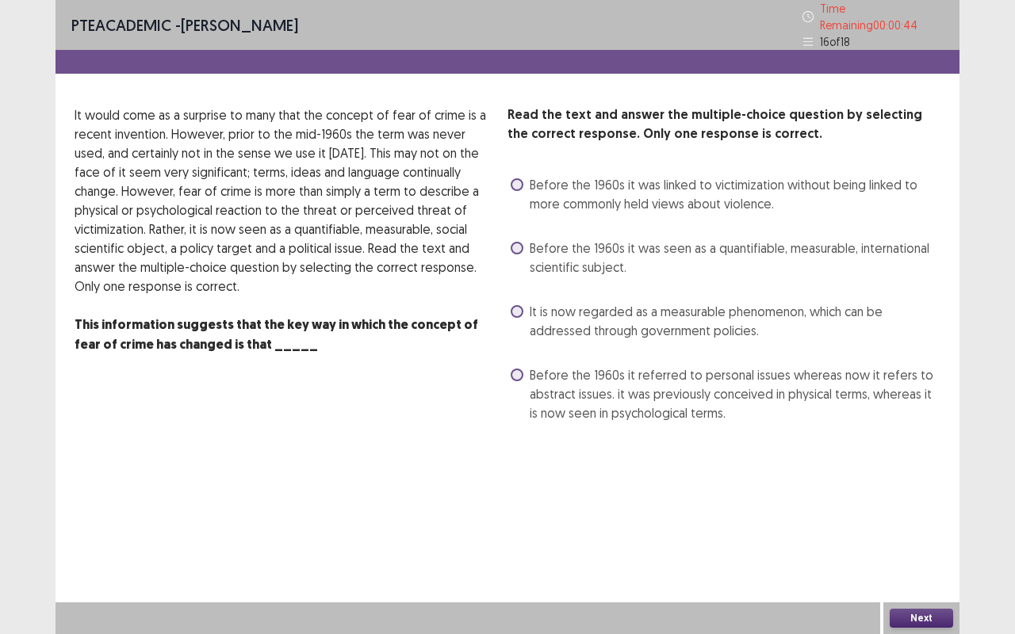
click at [524, 243] on label "Before the 1960s it was seen as a quantifiable, measurable, international scien…" at bounding box center [726, 258] width 430 height 38
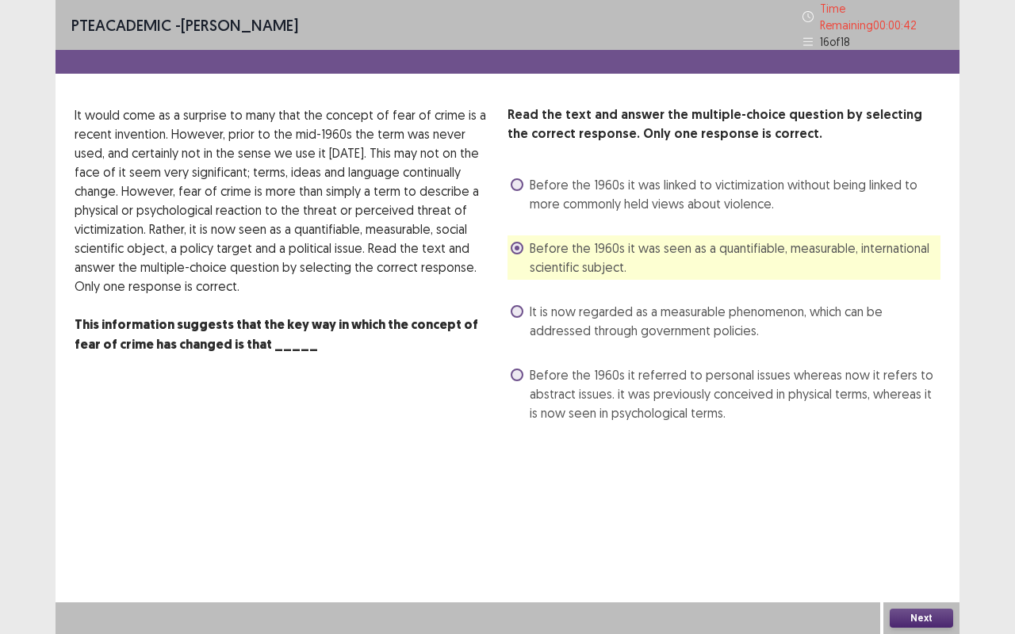
click at [911, 623] on button "Next" at bounding box center [921, 618] width 63 height 19
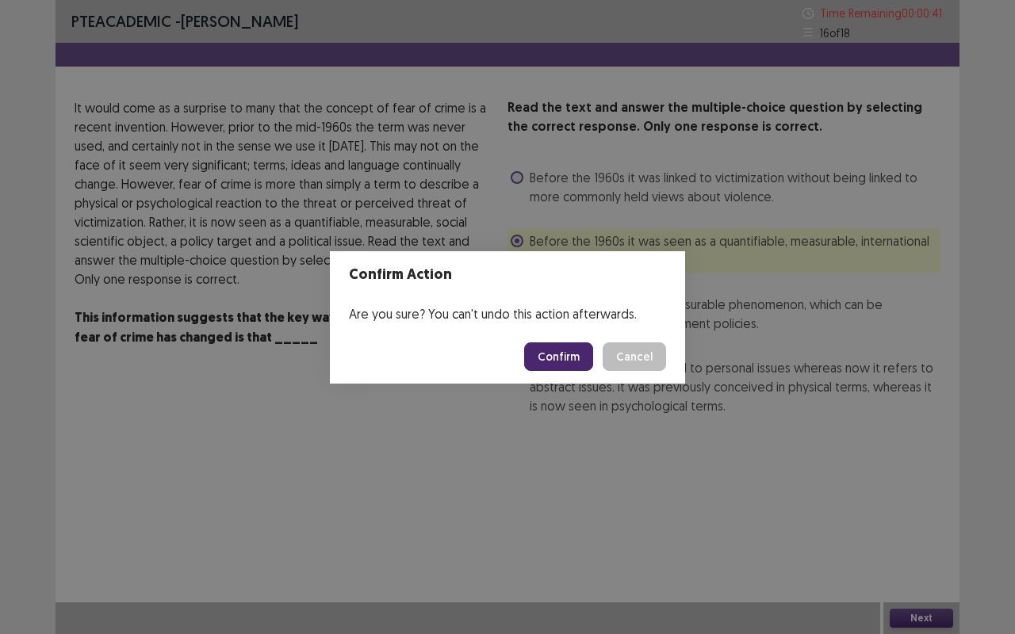
click at [635, 351] on button "Cancel" at bounding box center [634, 356] width 63 height 29
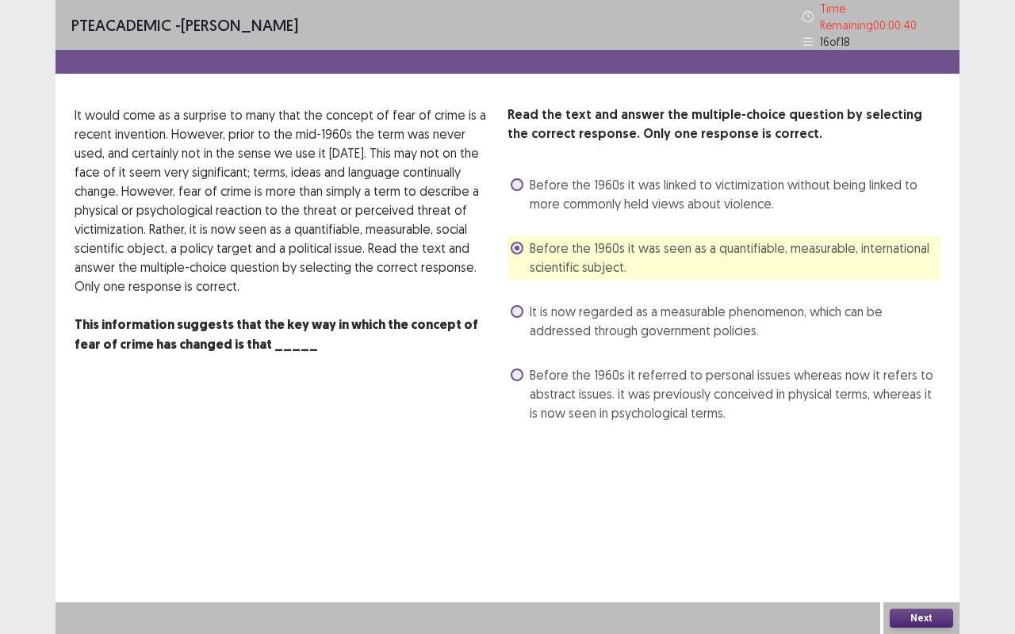
click at [515, 305] on span at bounding box center [517, 311] width 13 height 13
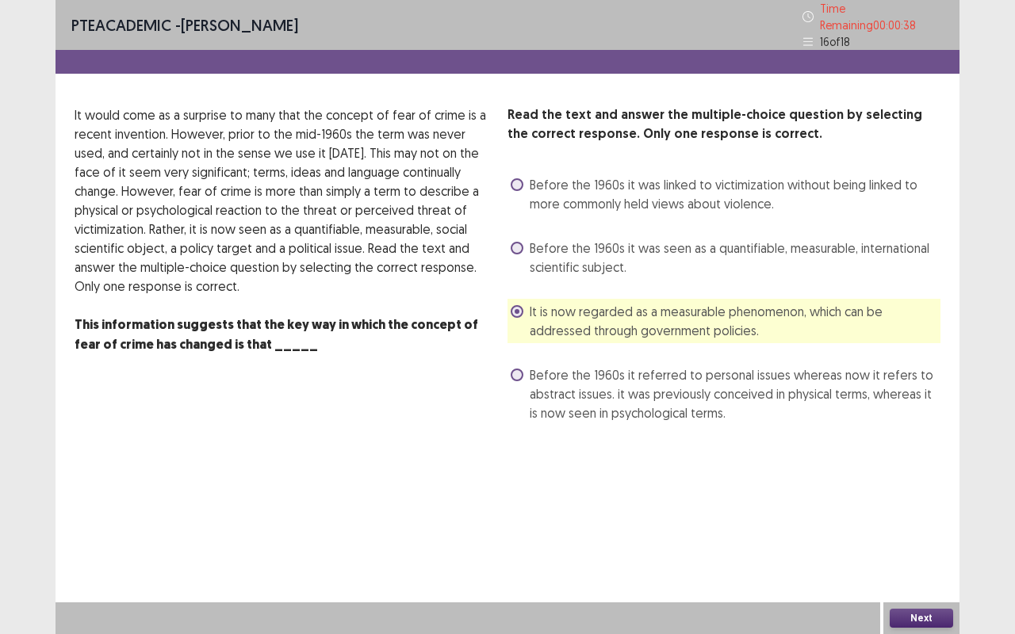
click at [907, 619] on button "Next" at bounding box center [921, 618] width 63 height 19
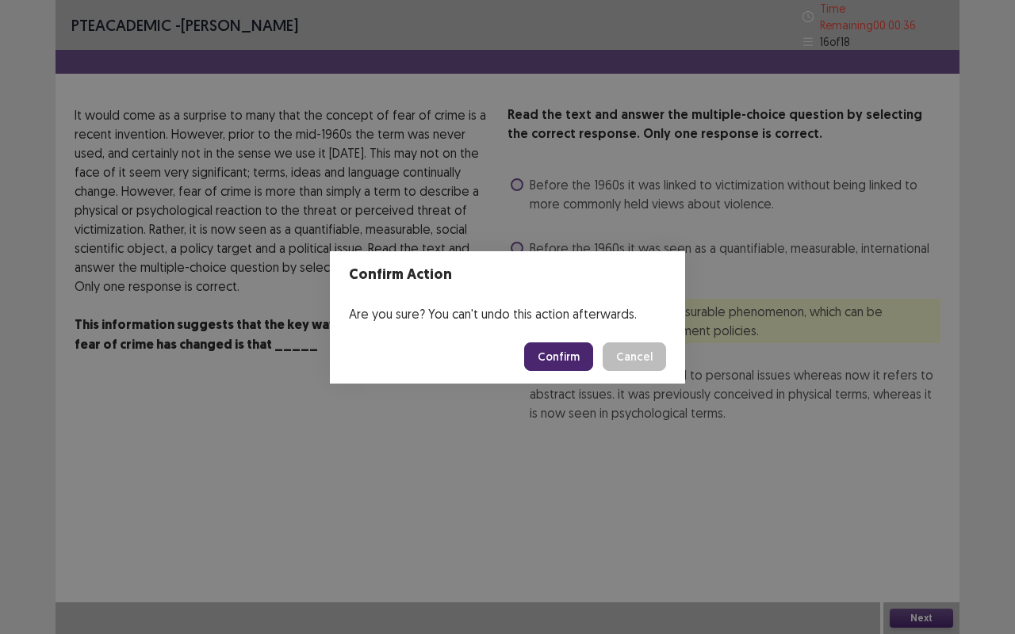
click at [541, 368] on button "Confirm" at bounding box center [558, 356] width 69 height 29
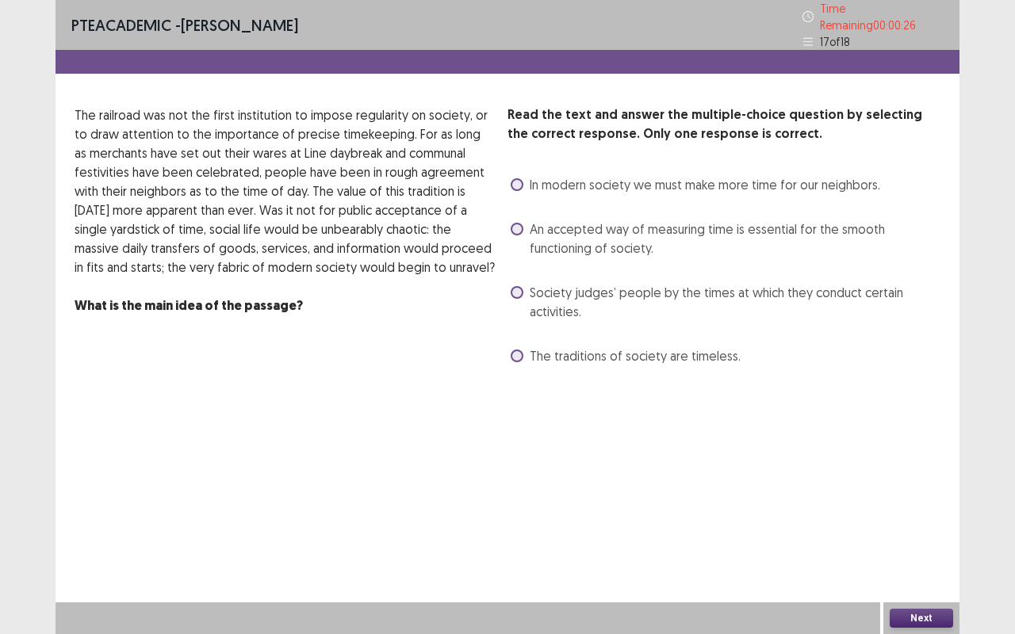
click at [553, 295] on span "Society judges’ people by the times at which they conduct certain activities." at bounding box center [735, 302] width 411 height 38
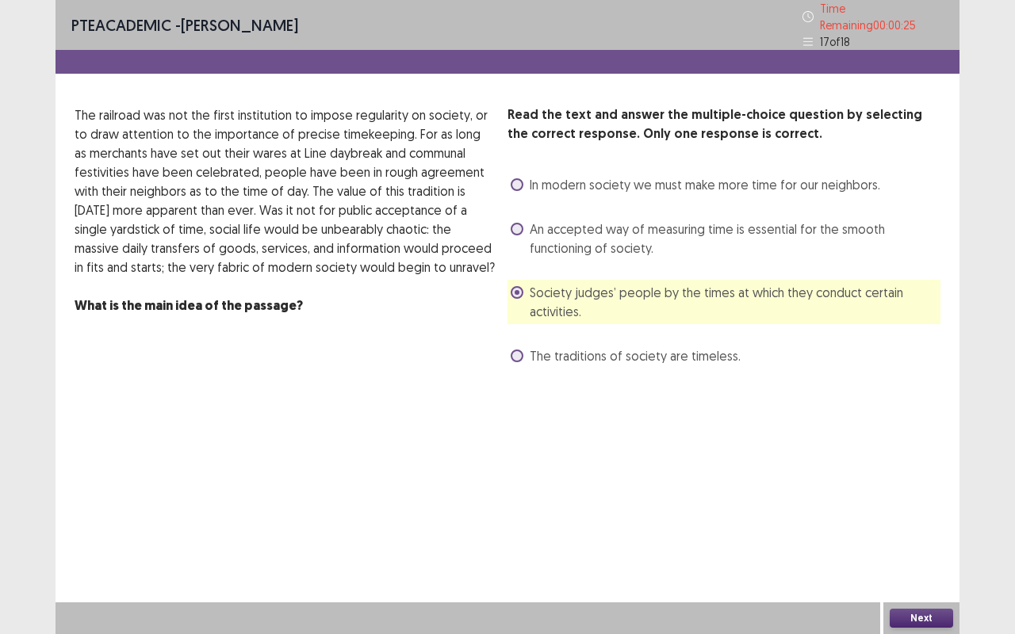
click at [939, 618] on button "Next" at bounding box center [921, 618] width 63 height 19
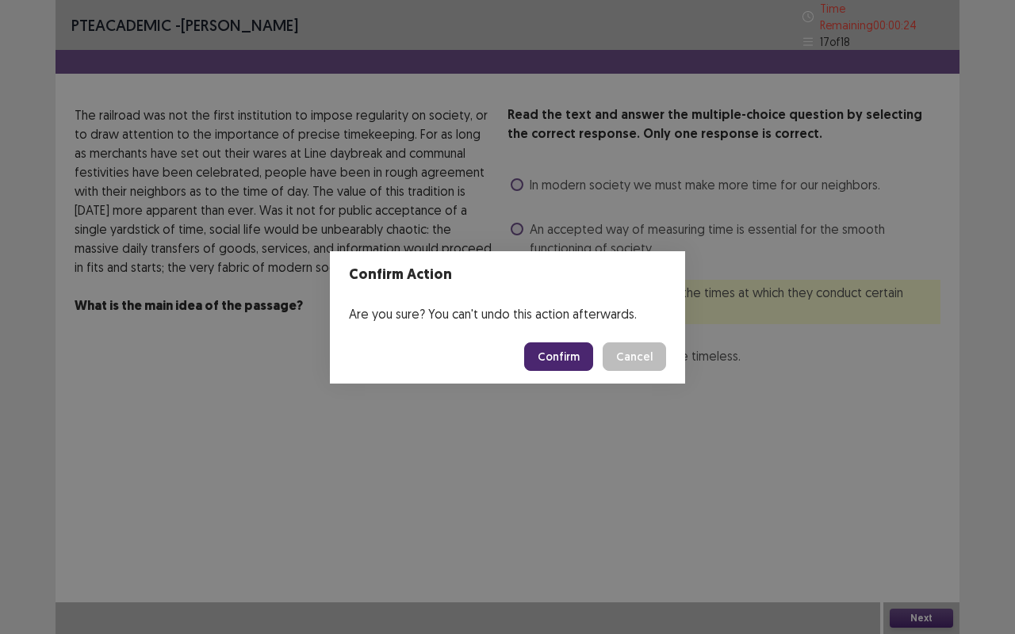
click at [557, 358] on button "Confirm" at bounding box center [558, 356] width 69 height 29
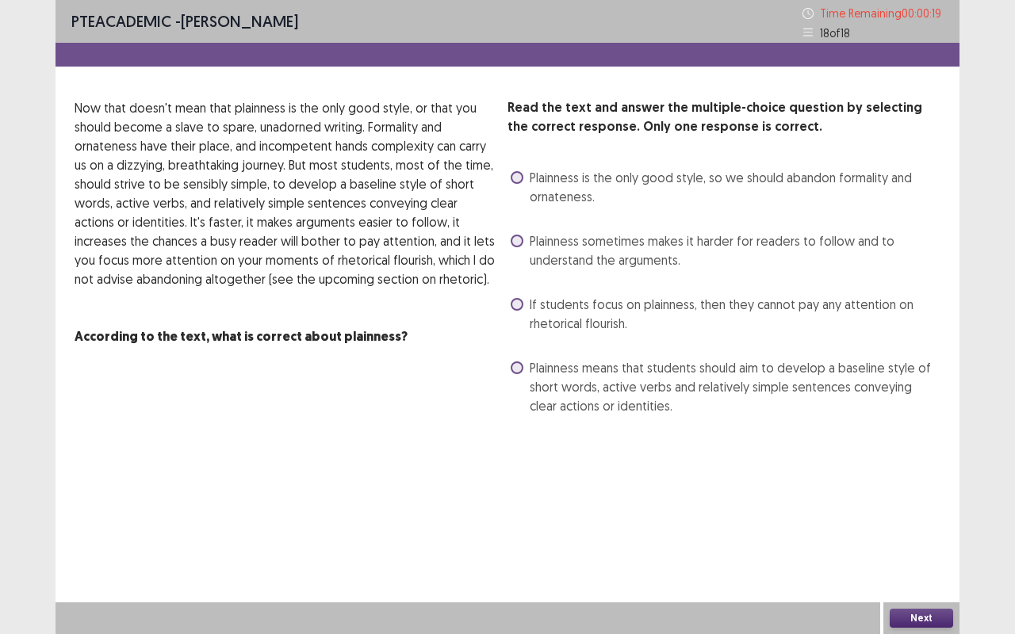
click at [530, 304] on span "If students focus on plainness, then they cannot pay any attention on rhetorica…" at bounding box center [735, 314] width 411 height 38
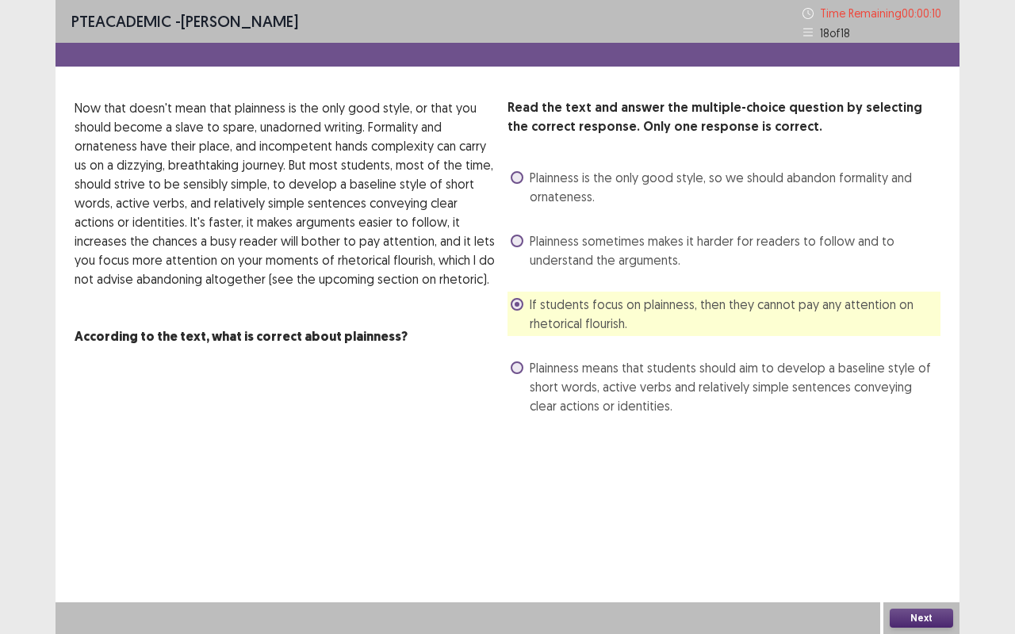
click at [896, 622] on button "Next" at bounding box center [921, 618] width 63 height 19
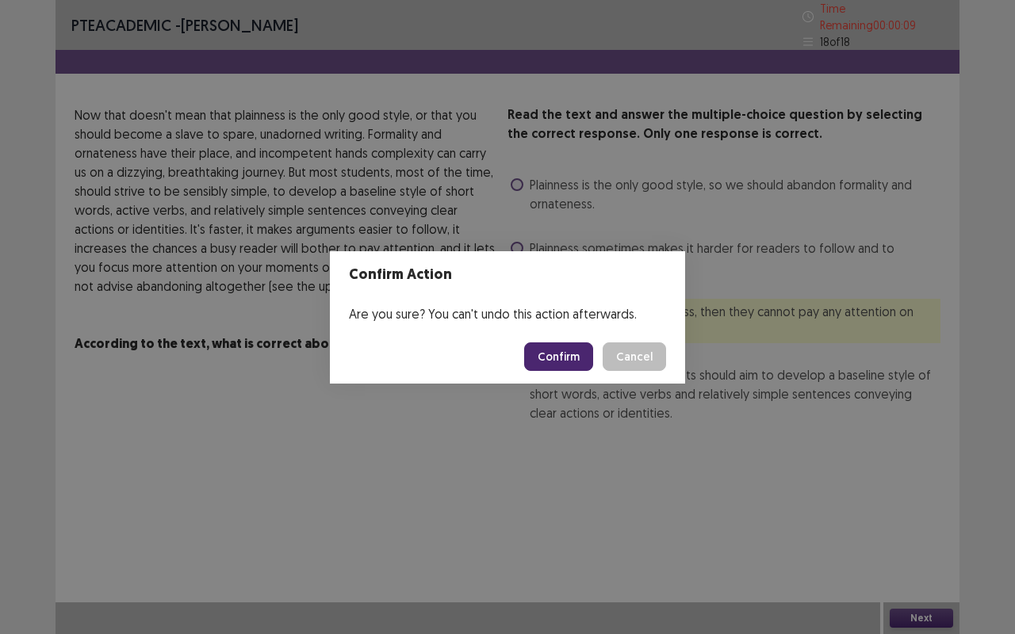
click at [537, 352] on button "Confirm" at bounding box center [558, 356] width 69 height 29
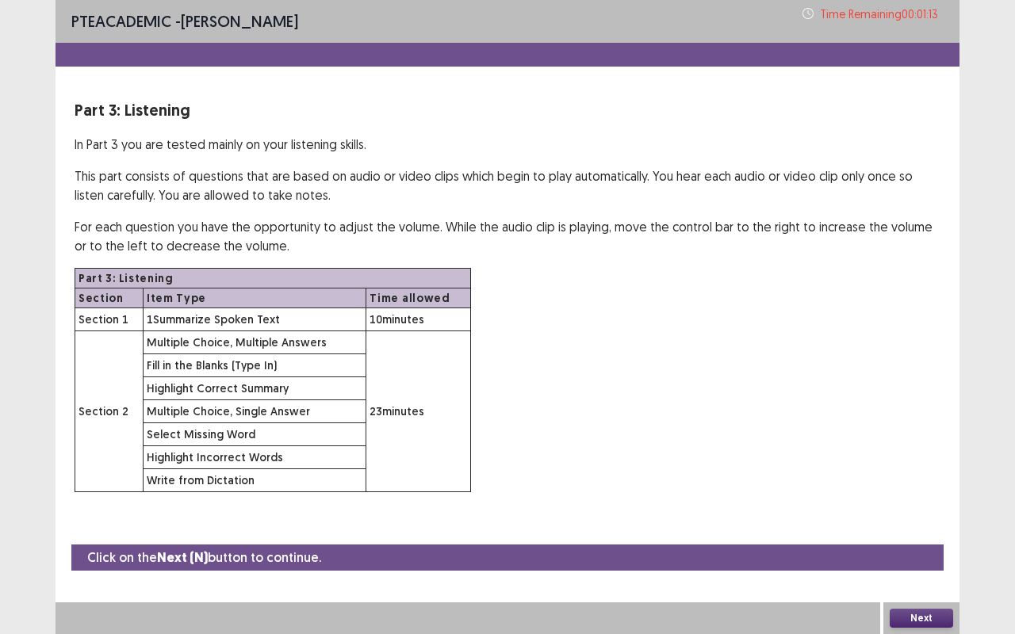
click at [909, 615] on button "Next" at bounding box center [921, 618] width 63 height 19
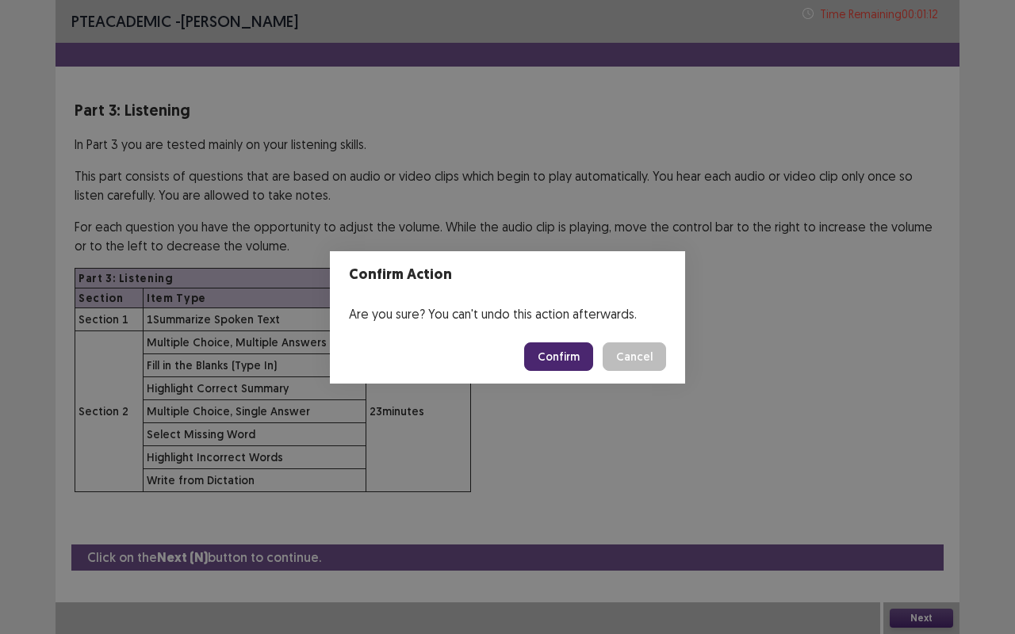
click at [582, 352] on button "Confirm" at bounding box center [558, 356] width 69 height 29
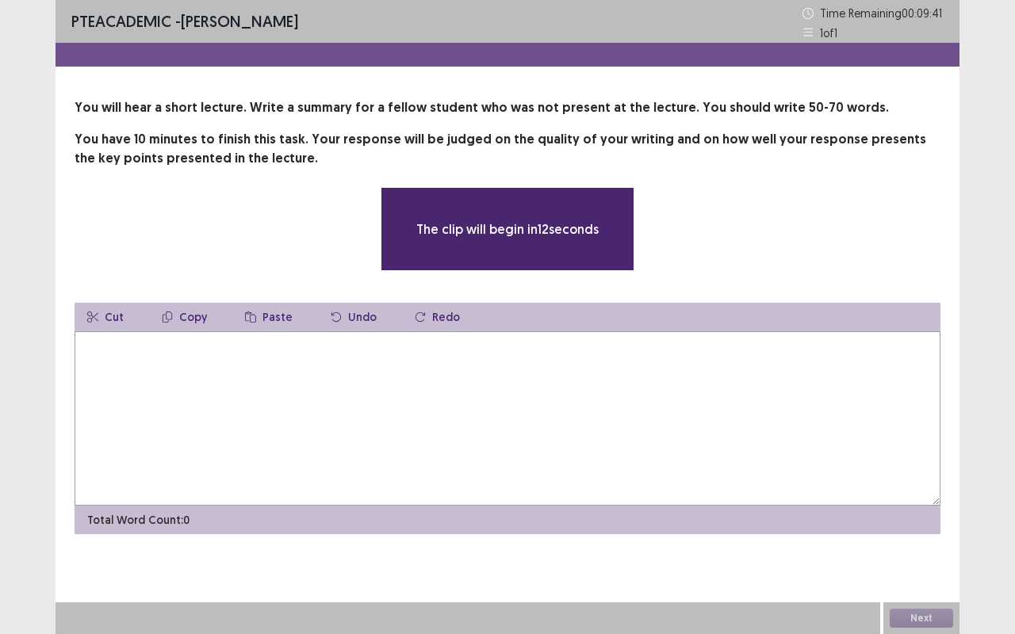
click at [491, 393] on textarea at bounding box center [508, 418] width 866 height 174
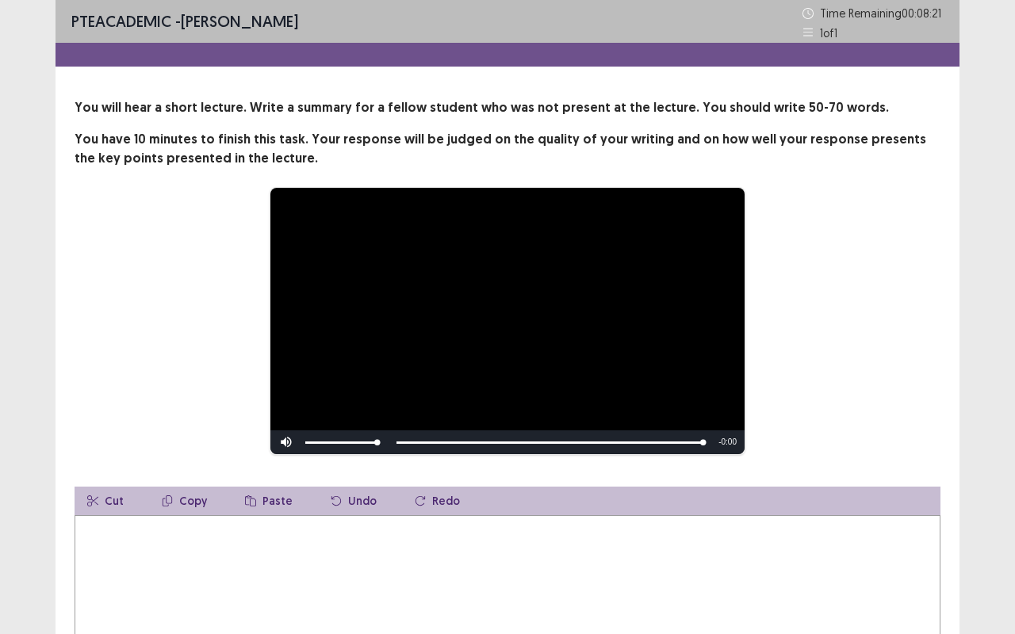
click at [349, 563] on textarea at bounding box center [508, 602] width 866 height 174
type textarea "*"
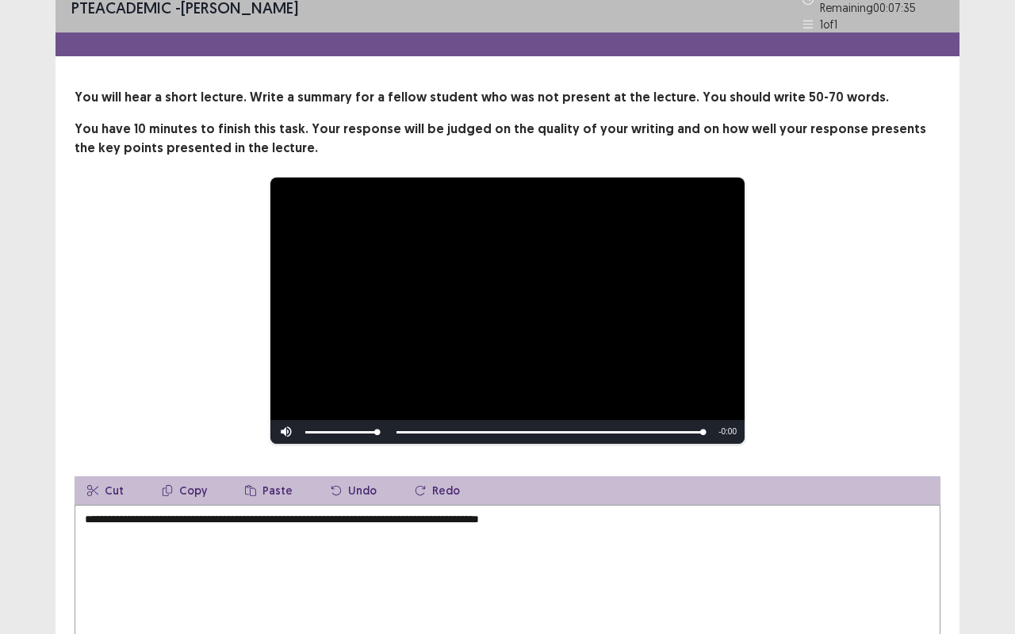
scroll to position [154, 0]
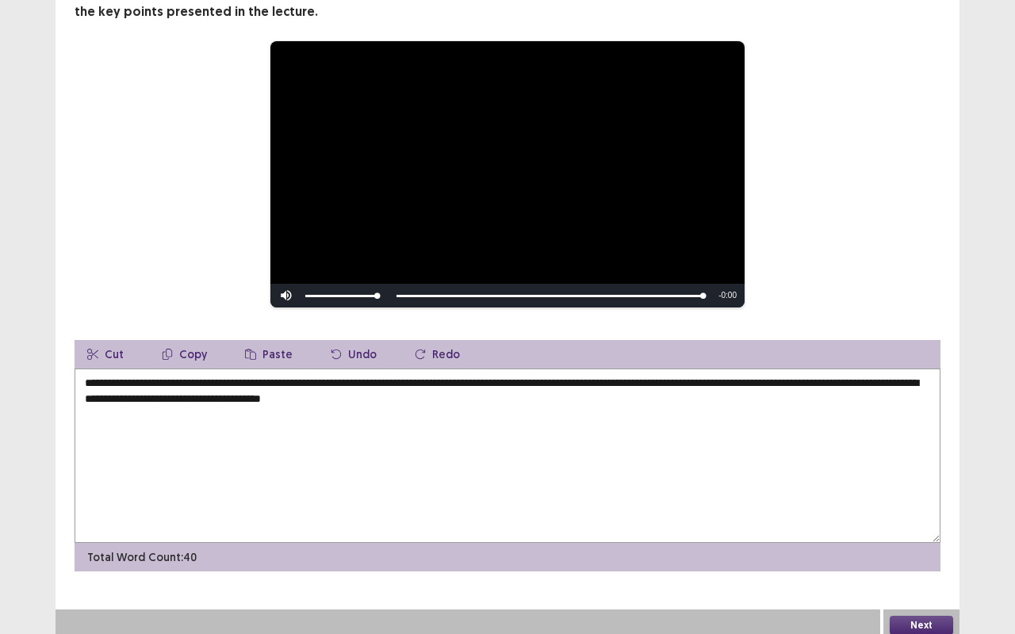
click at [140, 376] on textarea "**********" at bounding box center [508, 456] width 866 height 174
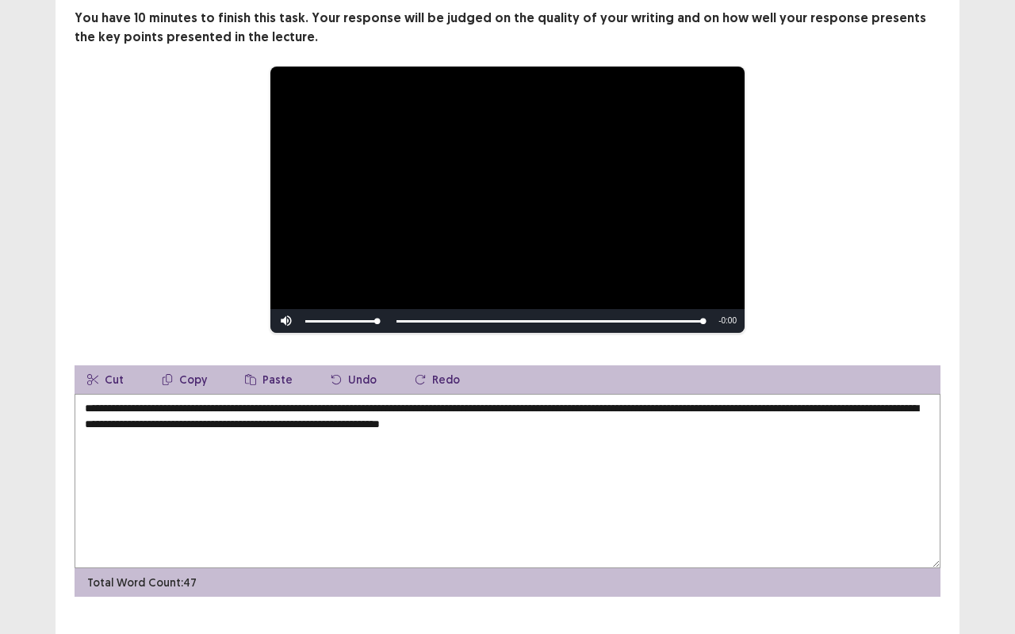
scroll to position [147, 0]
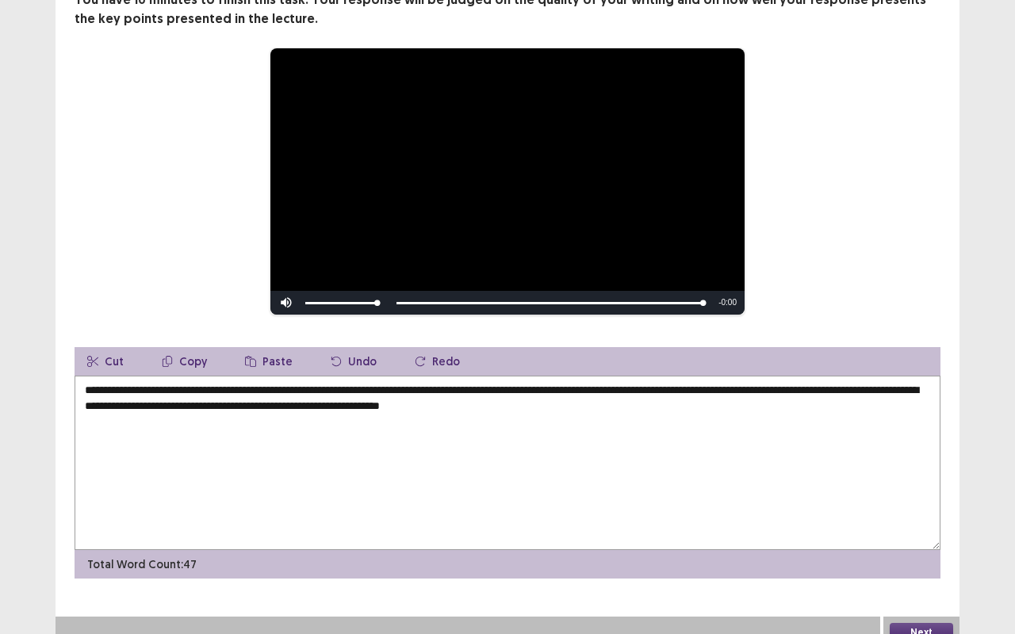
click at [457, 383] on textarea "**********" at bounding box center [508, 463] width 866 height 174
click at [802, 381] on textarea "**********" at bounding box center [508, 463] width 866 height 174
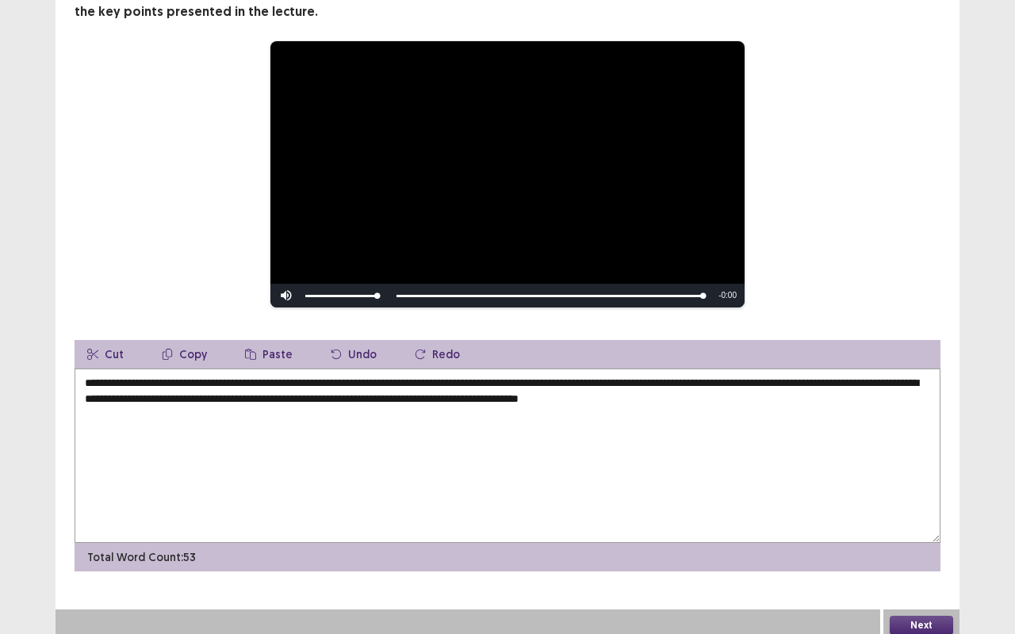
type textarea "**********"
click at [920, 616] on button "Next" at bounding box center [921, 625] width 63 height 19
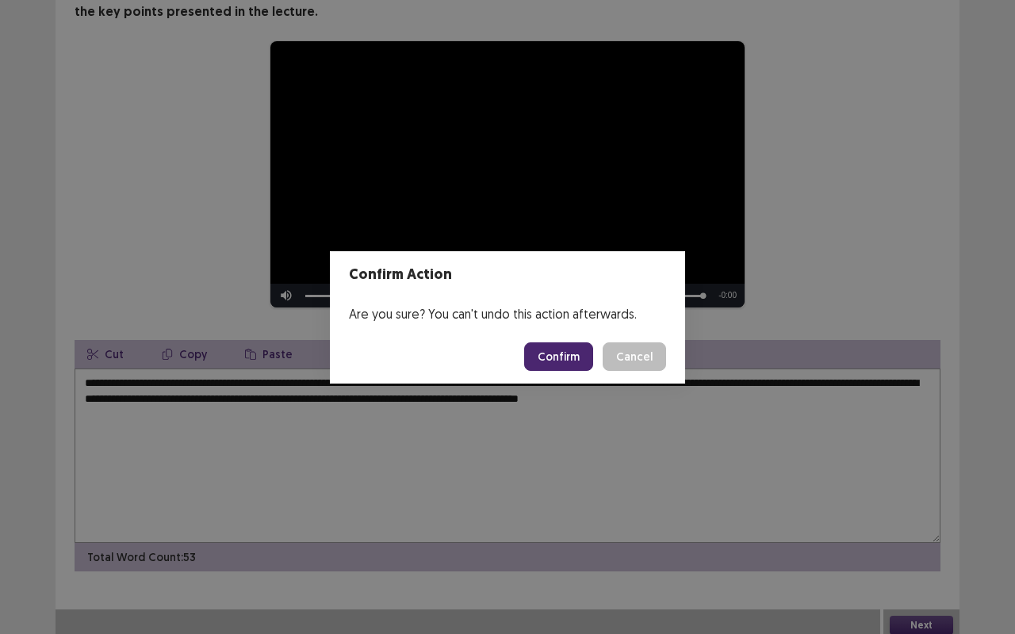
click at [577, 351] on button "Confirm" at bounding box center [558, 356] width 69 height 29
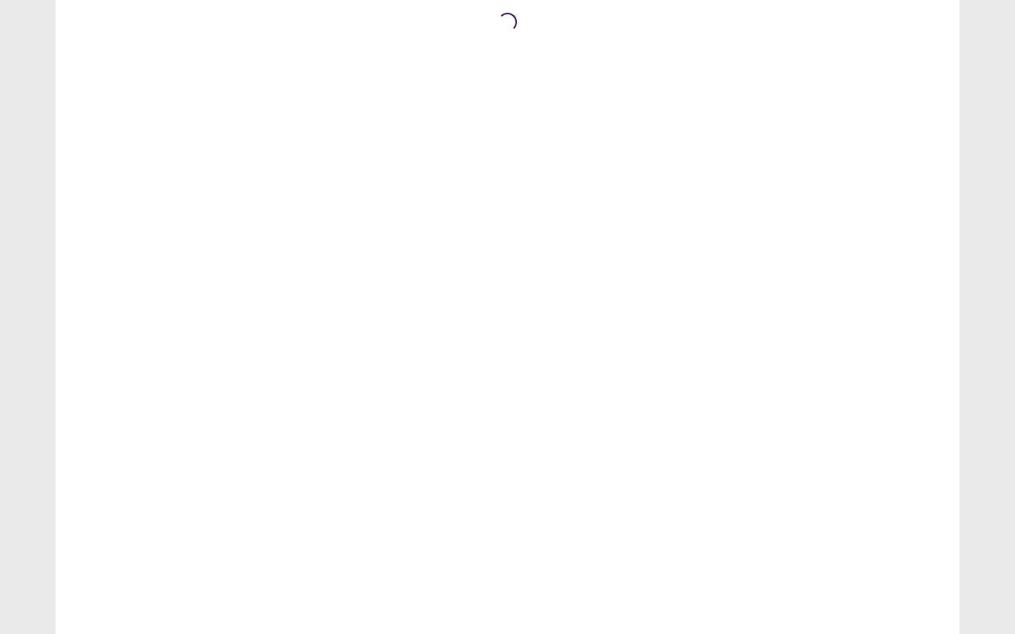
scroll to position [0, 0]
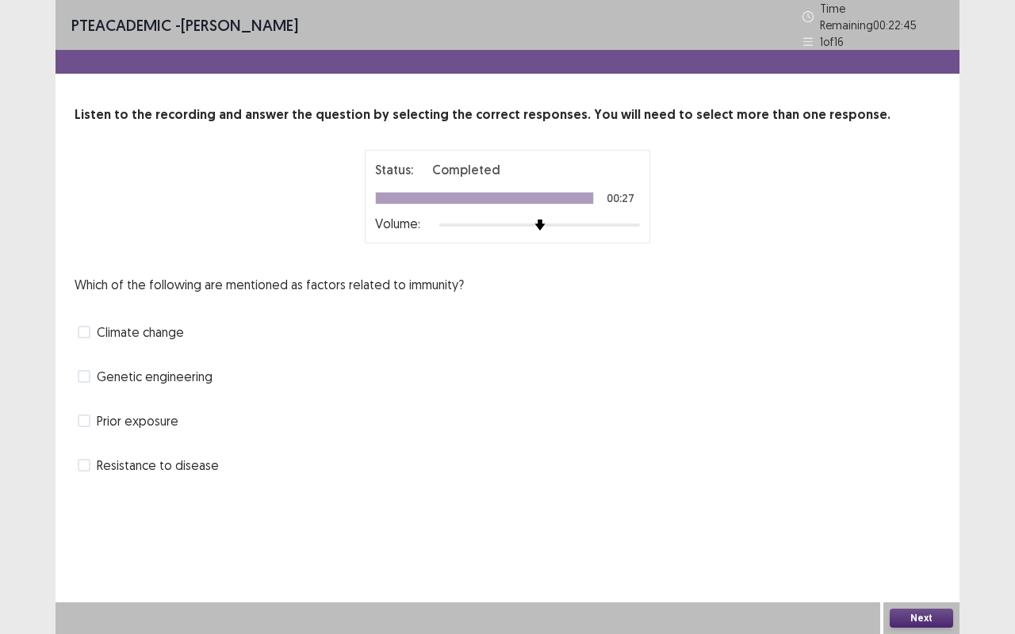
click at [187, 457] on span "Resistance to disease" at bounding box center [158, 465] width 122 height 19
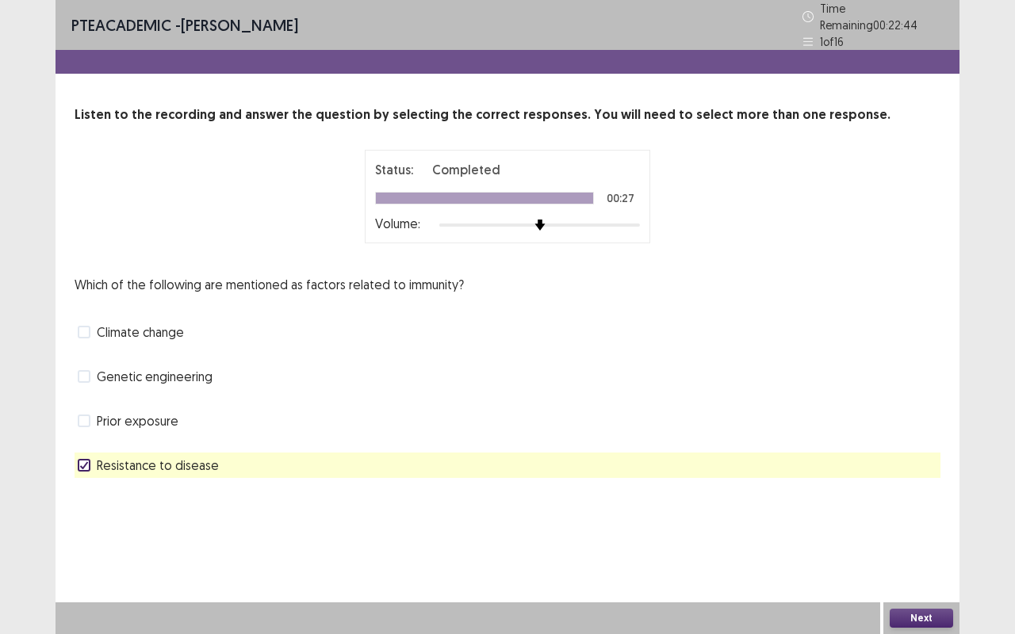
click at [904, 615] on button "Next" at bounding box center [921, 618] width 63 height 19
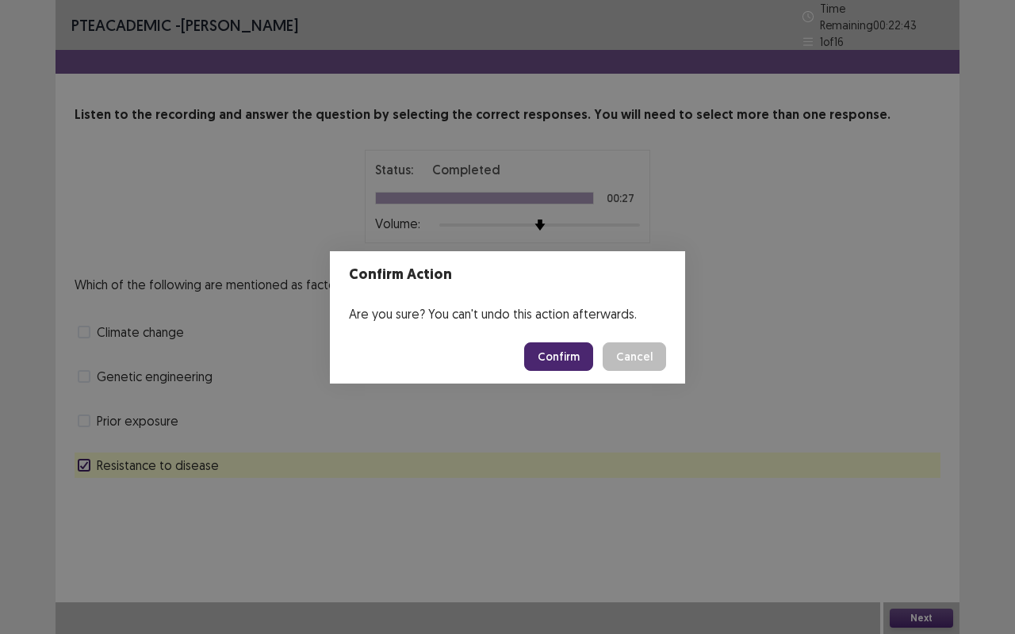
click at [551, 362] on button "Confirm" at bounding box center [558, 356] width 69 height 29
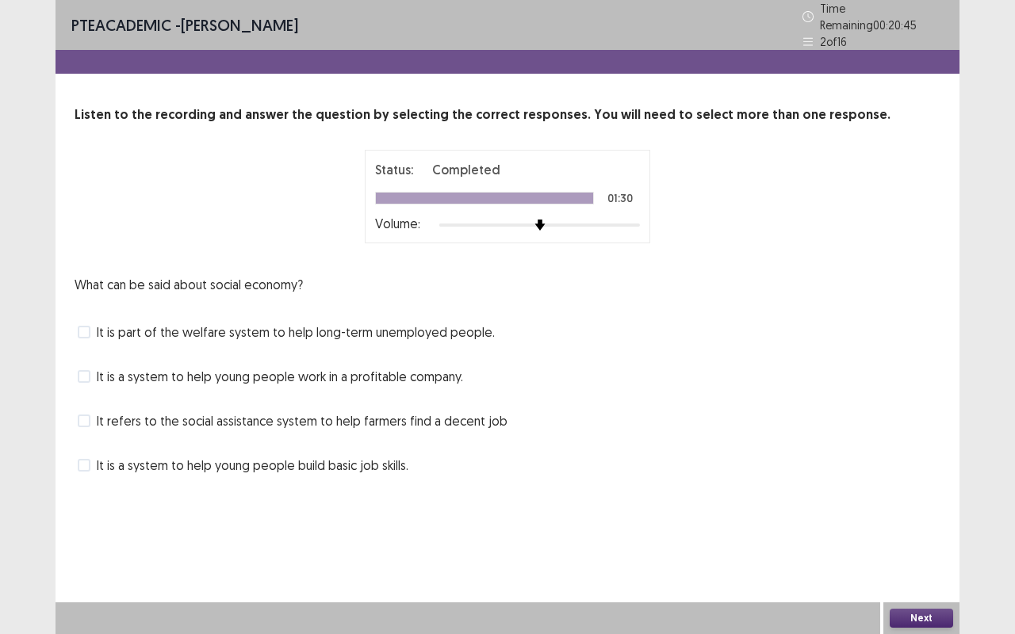
click at [396, 323] on span "It is part of the welfare system to help long-term unemployed people." at bounding box center [296, 332] width 398 height 19
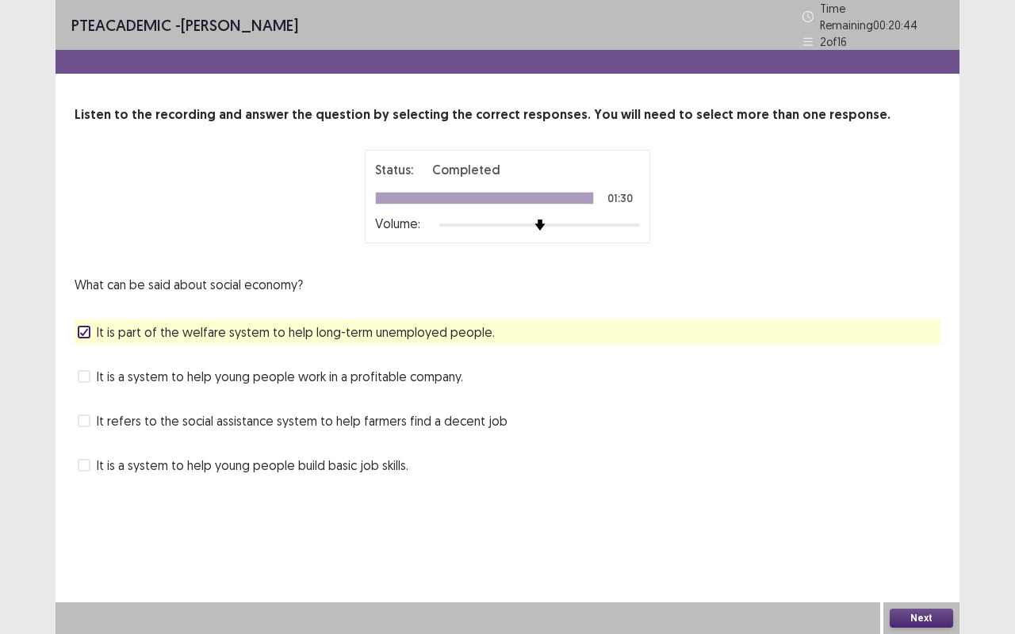
click at [916, 618] on button "Next" at bounding box center [921, 618] width 63 height 19
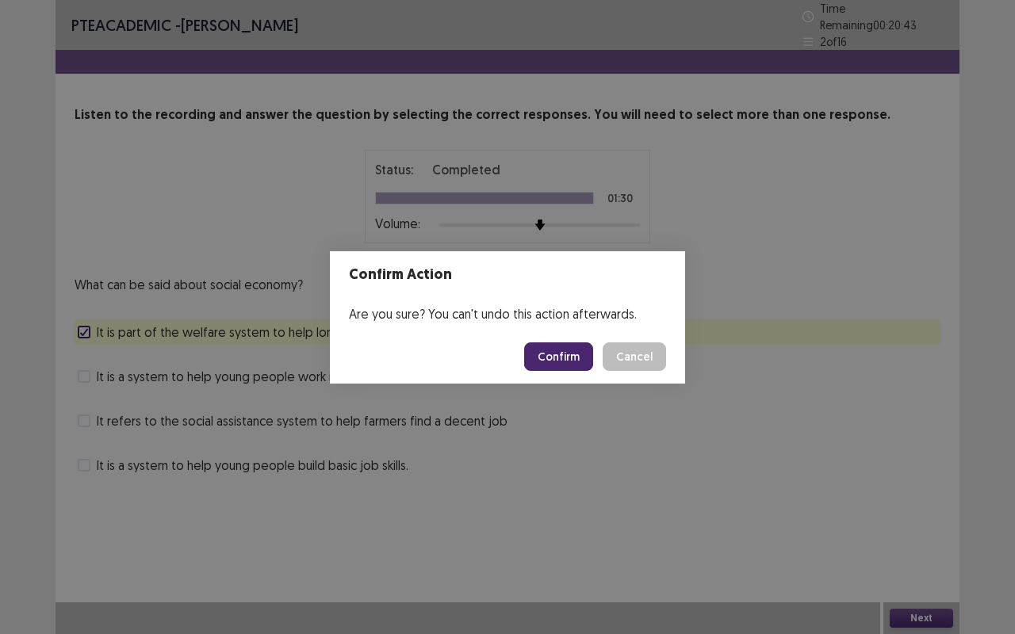
click at [553, 363] on button "Confirm" at bounding box center [558, 356] width 69 height 29
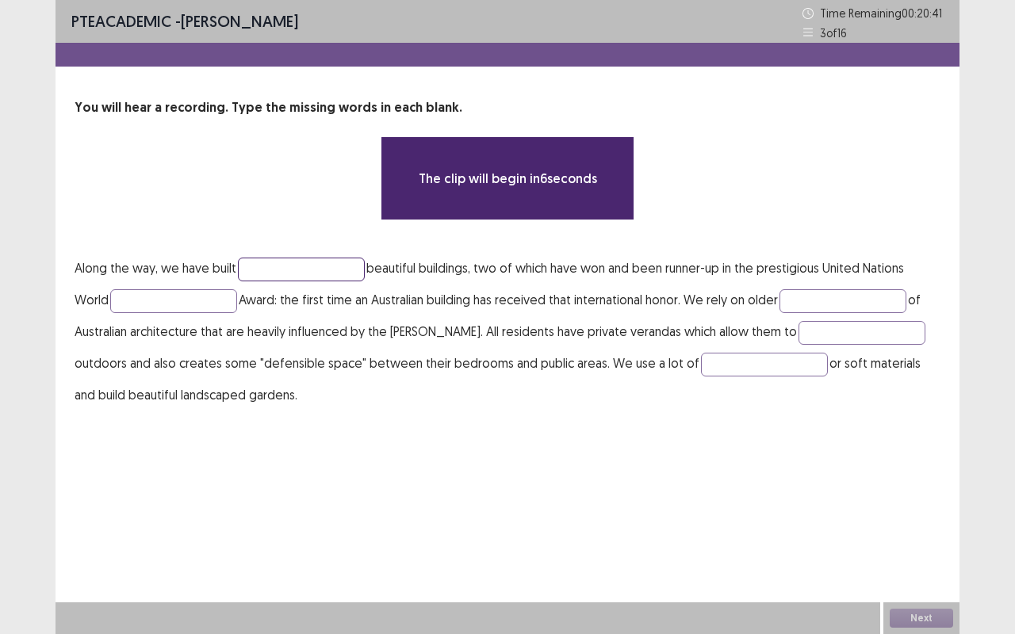
click at [342, 268] on input "text" at bounding box center [301, 270] width 127 height 24
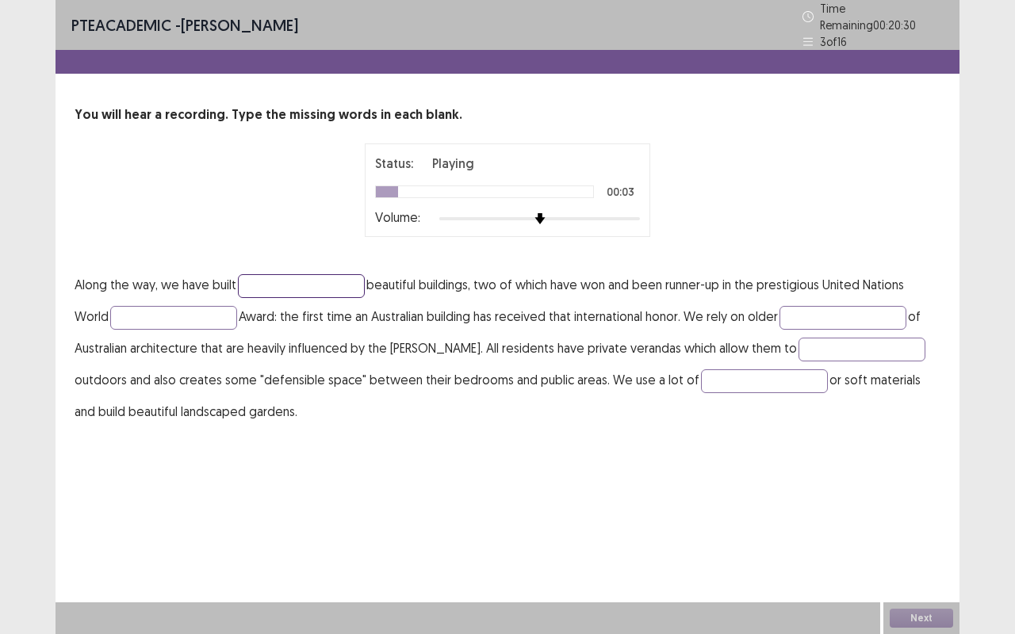
type input "*"
type input "**********"
click at [802, 308] on input "text" at bounding box center [842, 318] width 127 height 24
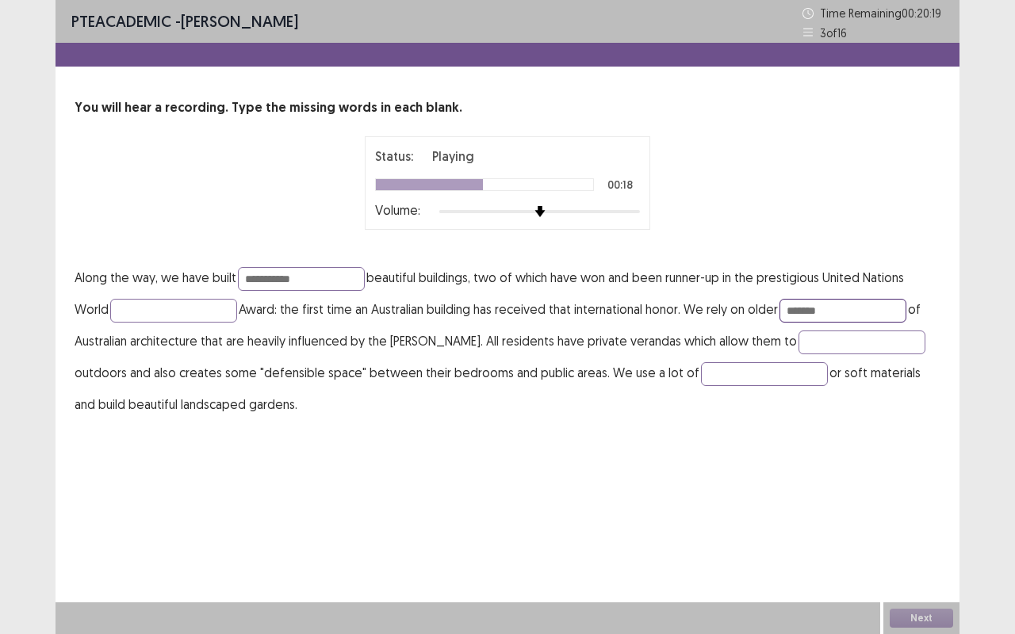
type input "*******"
type input "*********"
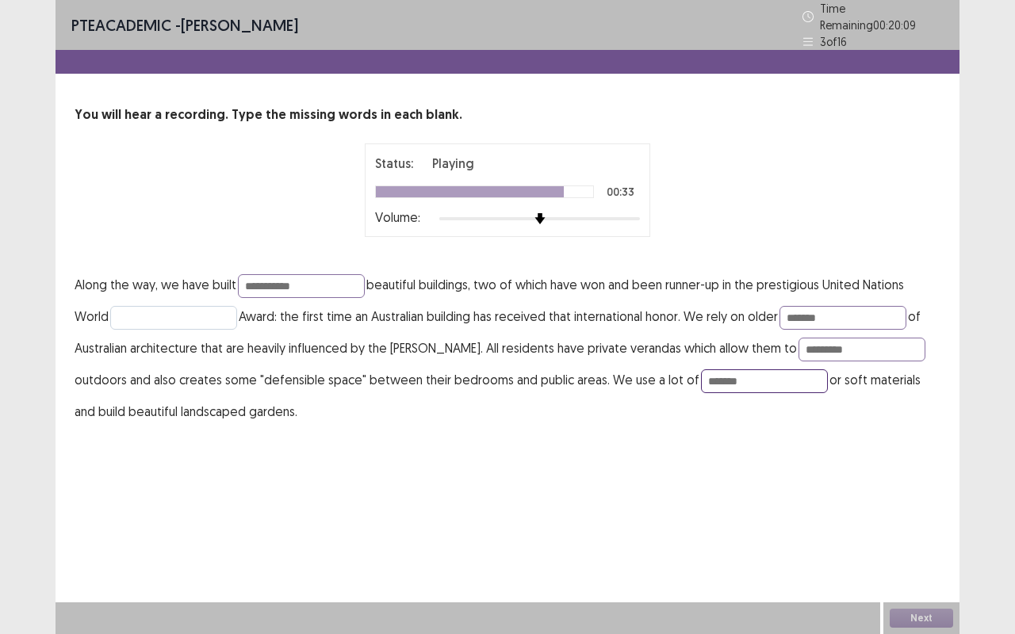
type input "*******"
click at [189, 309] on input "text" at bounding box center [173, 318] width 127 height 24
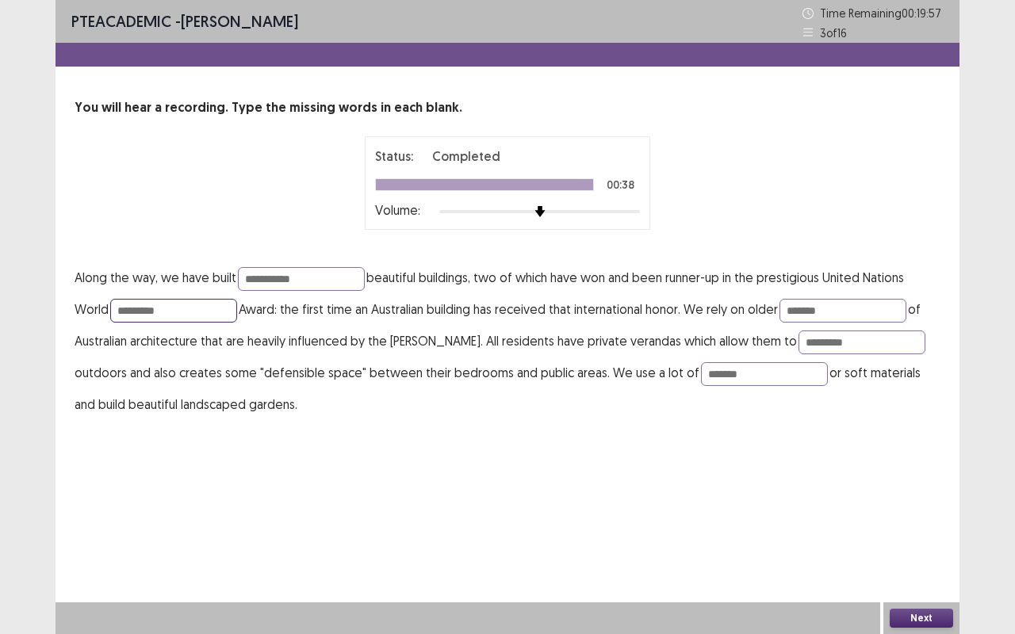
type input "*********"
click at [926, 613] on button "Next" at bounding box center [921, 618] width 63 height 19
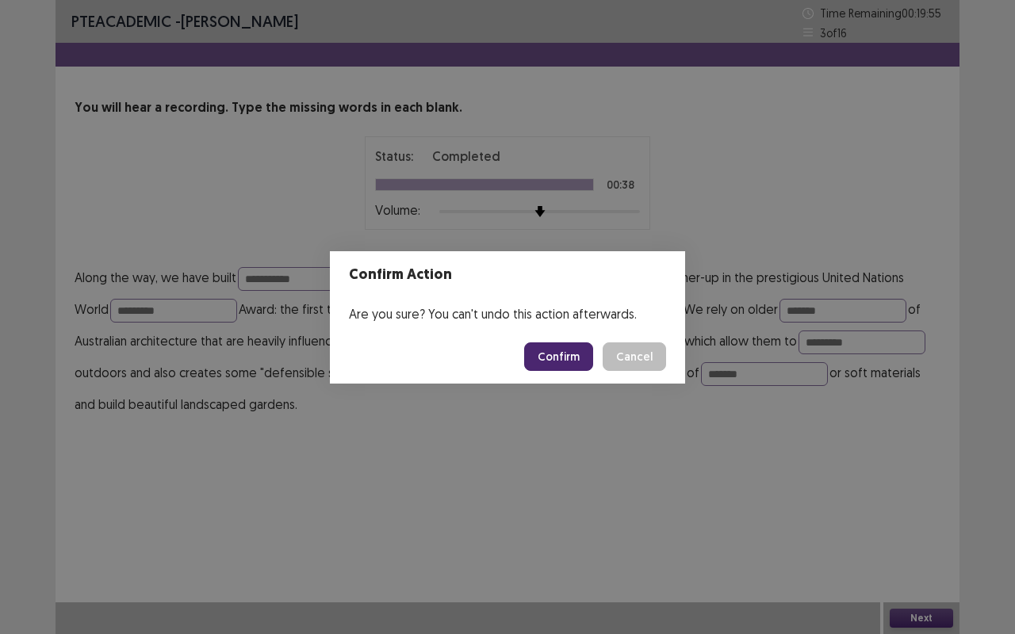
click at [636, 363] on button "Cancel" at bounding box center [634, 356] width 63 height 29
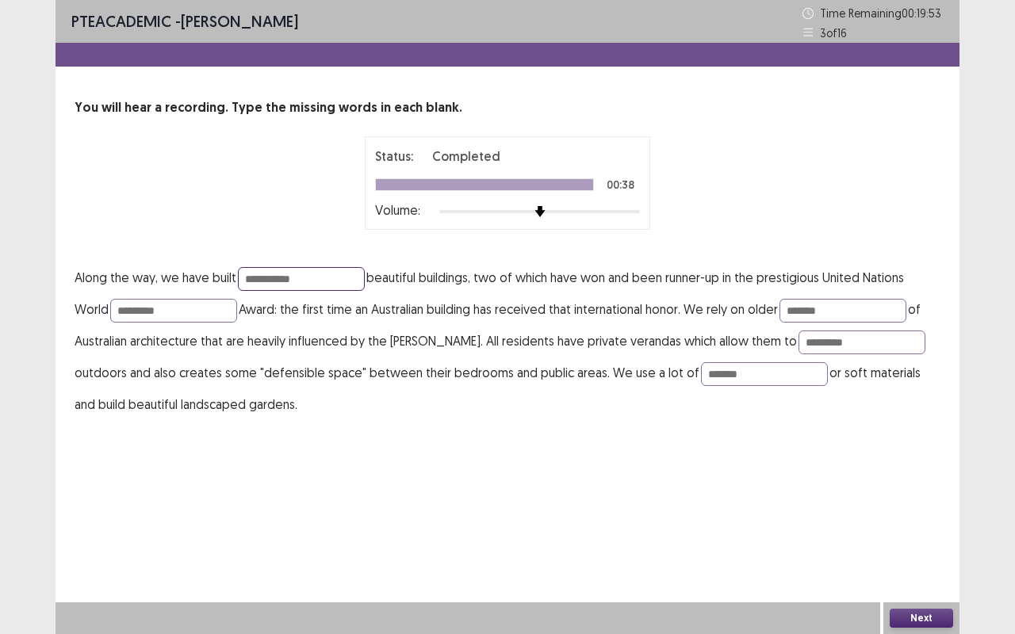
click at [292, 277] on input "**********" at bounding box center [301, 279] width 127 height 24
type input "**********"
click at [916, 625] on button "Next" at bounding box center [921, 618] width 63 height 19
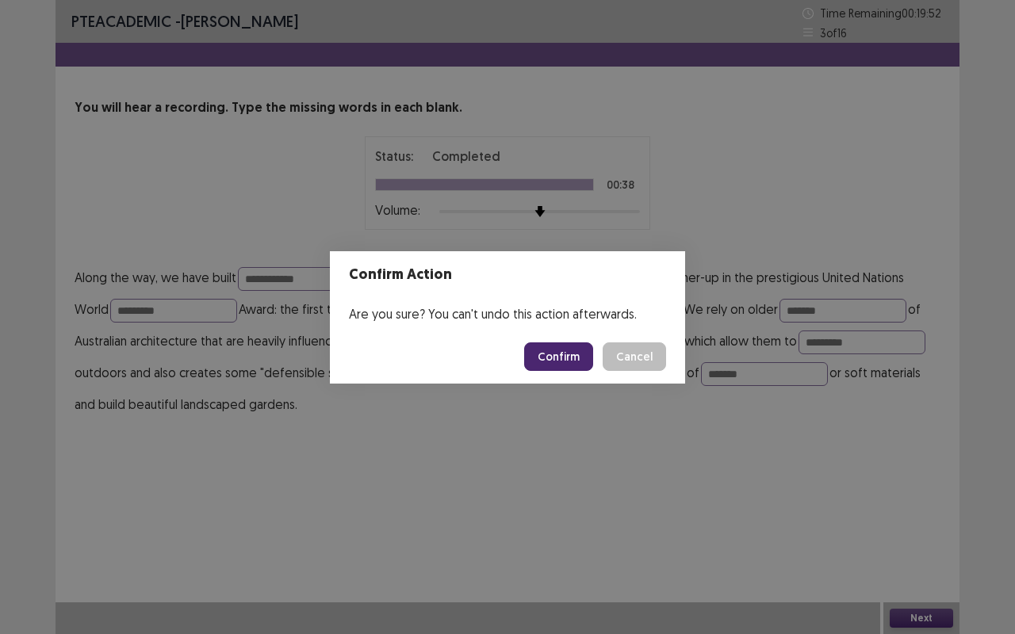
click at [561, 356] on button "Confirm" at bounding box center [558, 356] width 69 height 29
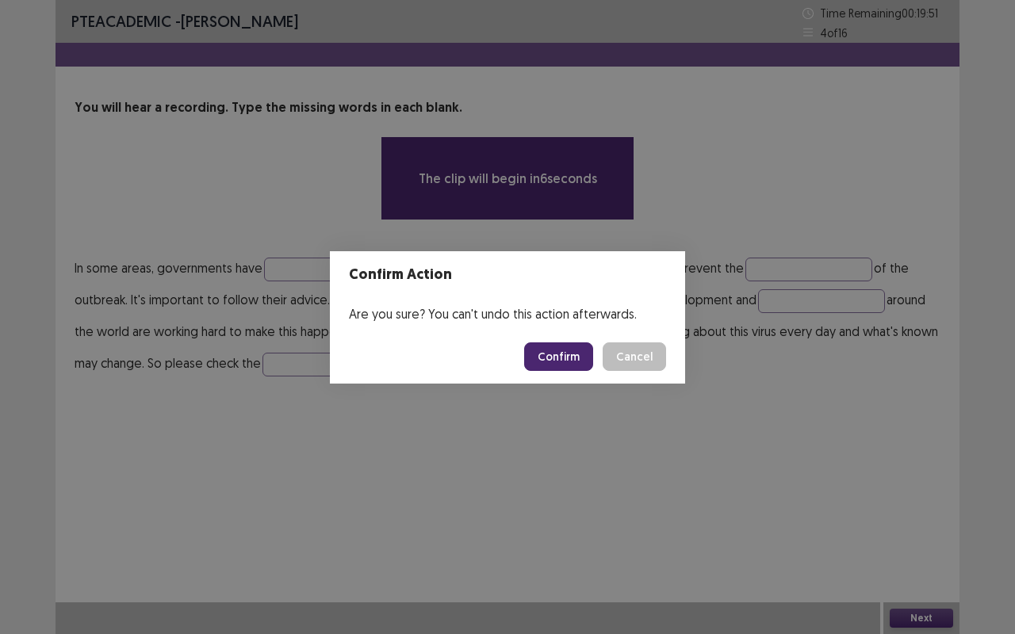
click at [653, 353] on button "Cancel" at bounding box center [634, 356] width 63 height 29
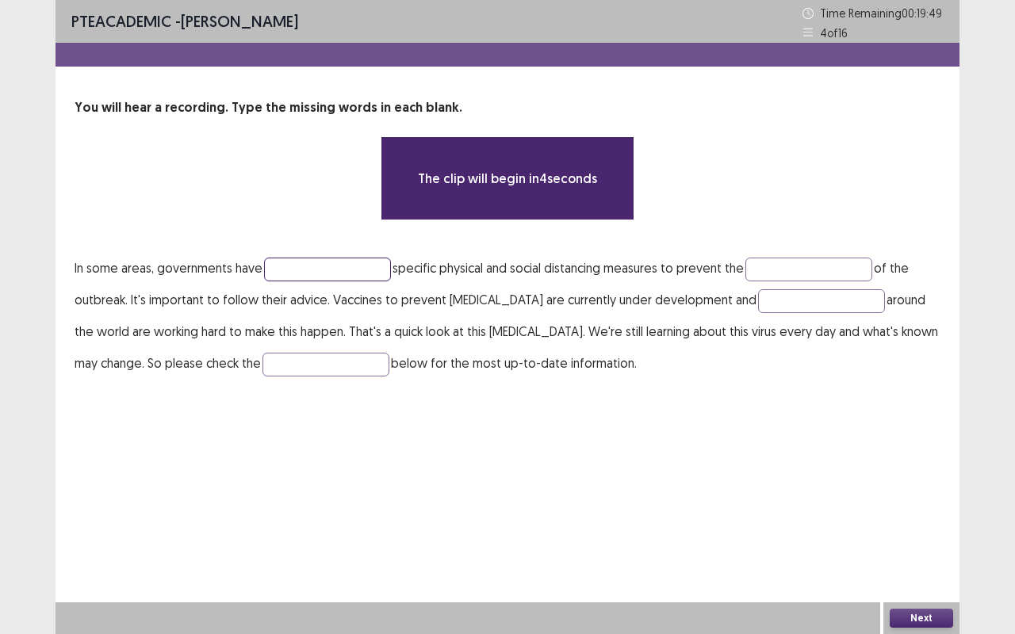
click at [341, 263] on input "text" at bounding box center [327, 270] width 127 height 24
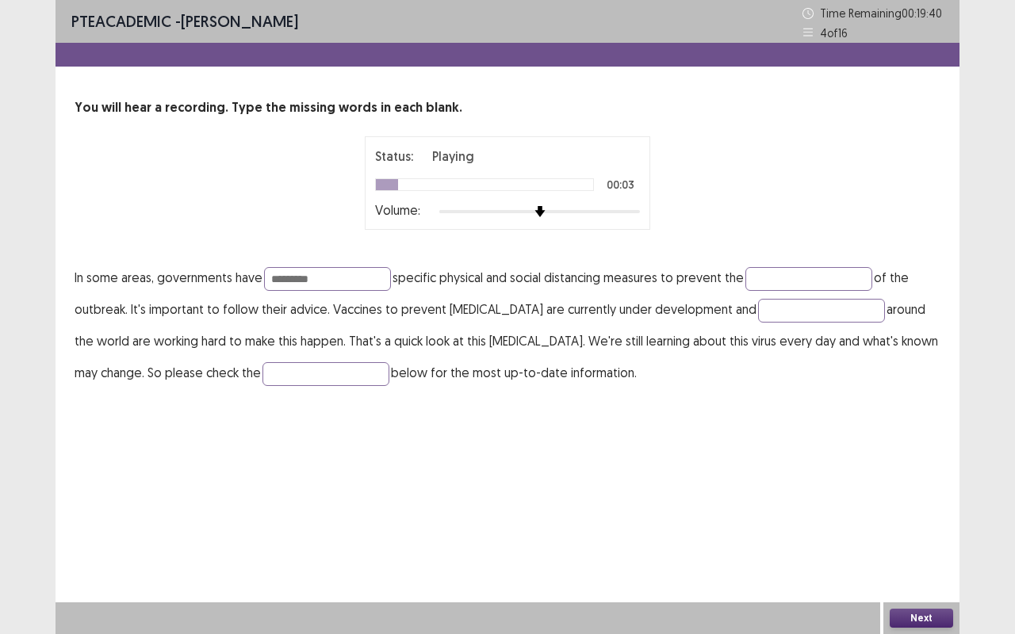
type input "*********"
type input "******"
type input "**********"
type input "*******"
click at [769, 311] on input "**********" at bounding box center [821, 311] width 127 height 24
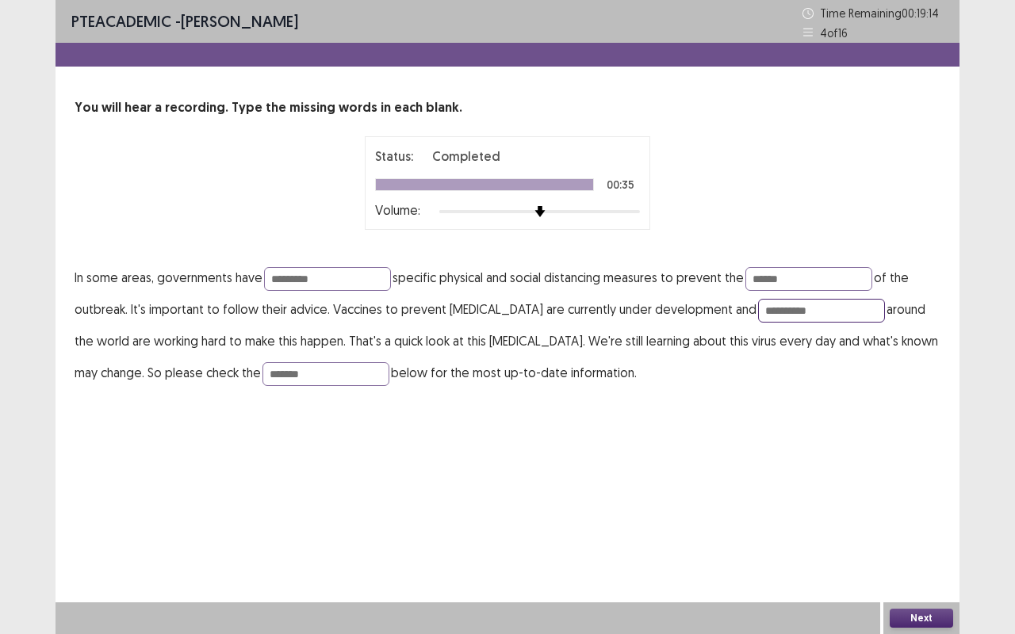
type input "**********"
click at [905, 612] on button "Next" at bounding box center [921, 618] width 63 height 19
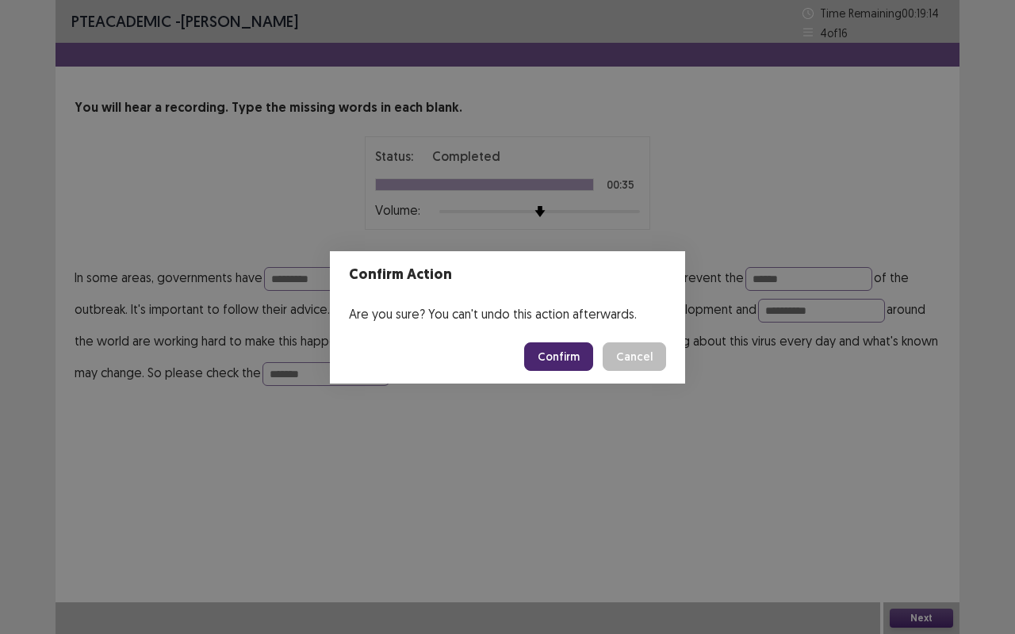
drag, startPoint x: 583, startPoint y: 354, endPoint x: 626, endPoint y: 339, distance: 45.4
click at [583, 353] on button "Confirm" at bounding box center [558, 356] width 69 height 29
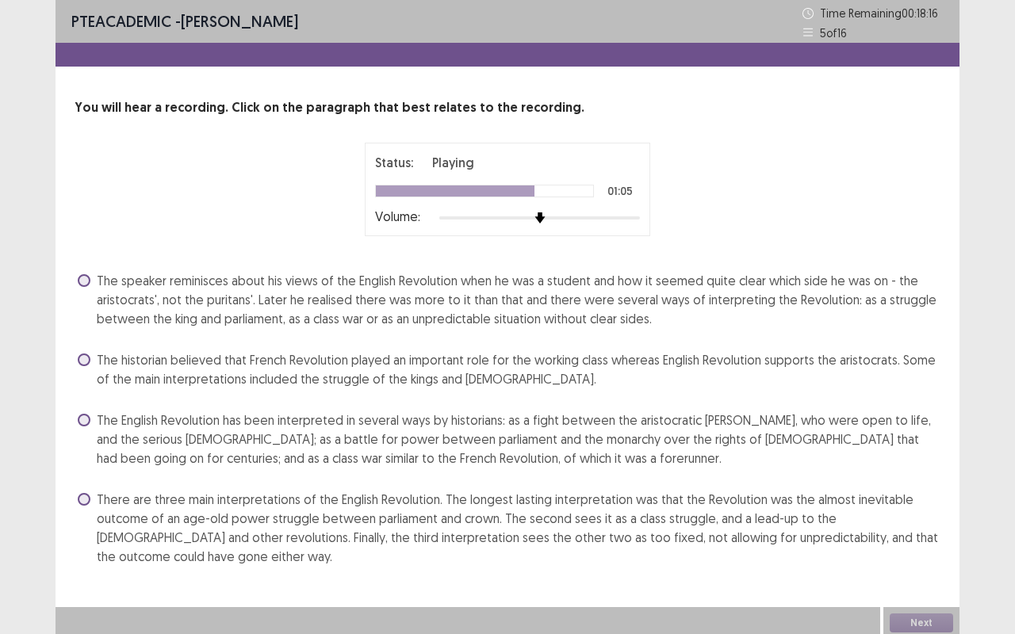
click at [397, 444] on span "The English Revolution has been interpreted in several ways by historians: as a…" at bounding box center [519, 439] width 844 height 57
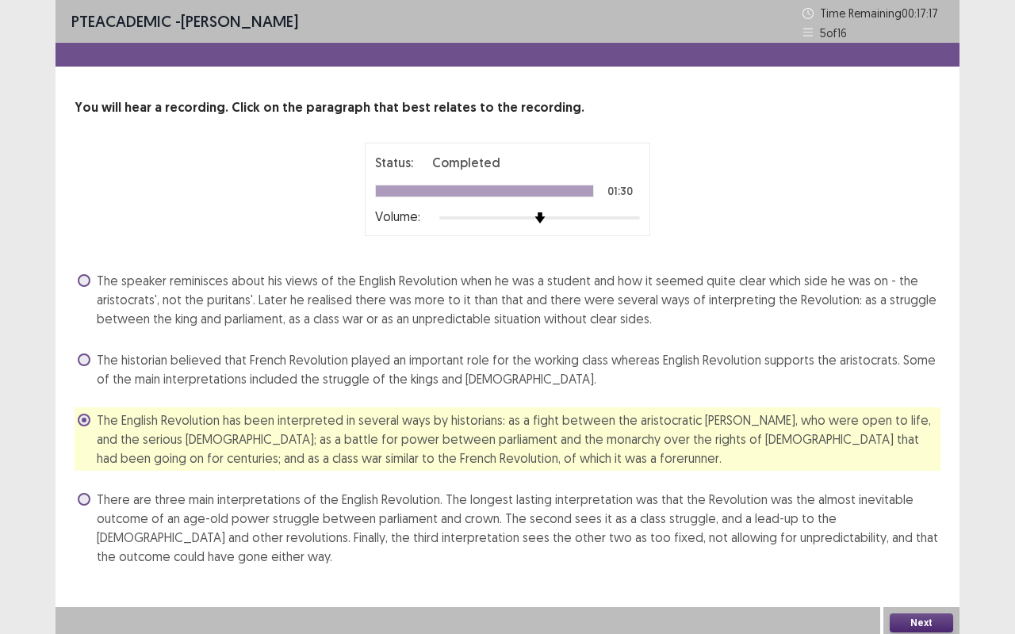
click at [914, 623] on button "Next" at bounding box center [921, 623] width 63 height 19
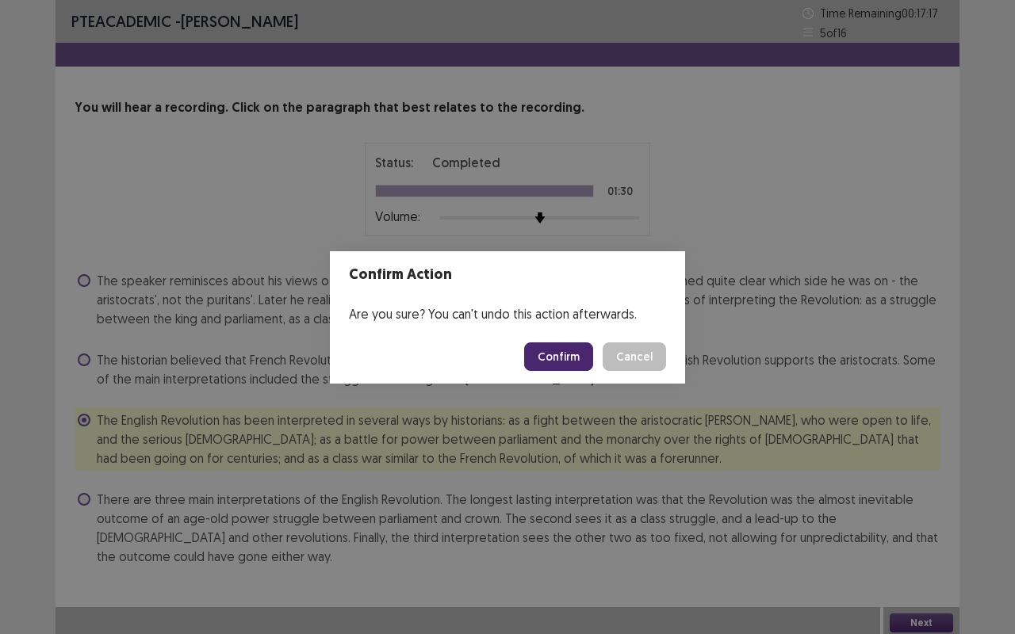
click at [559, 353] on button "Confirm" at bounding box center [558, 356] width 69 height 29
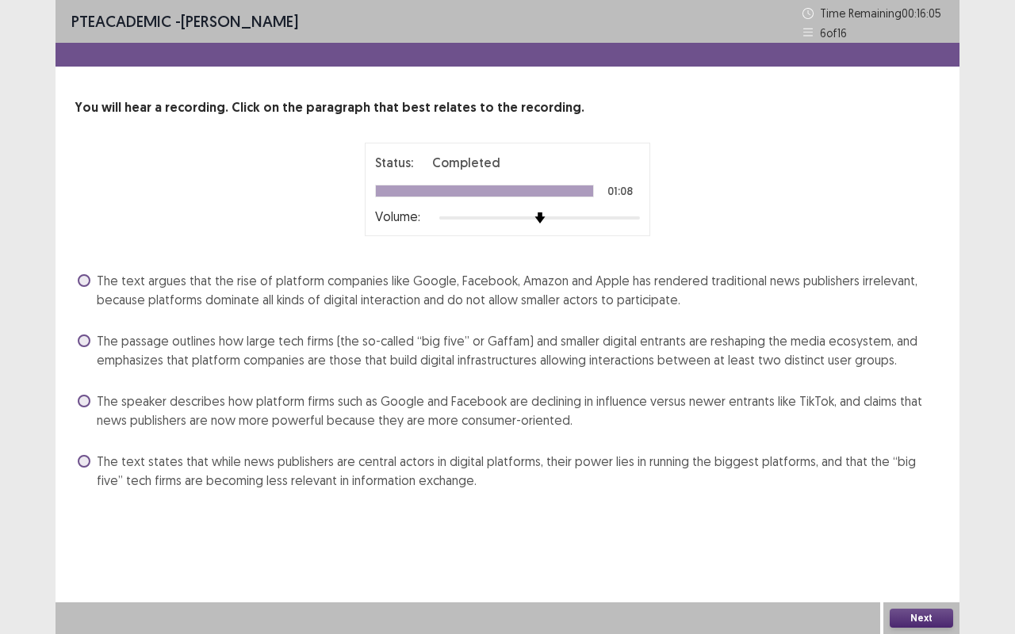
click at [208, 475] on span "The text states that while news publishers are central actors in digital platfo…" at bounding box center [519, 471] width 844 height 38
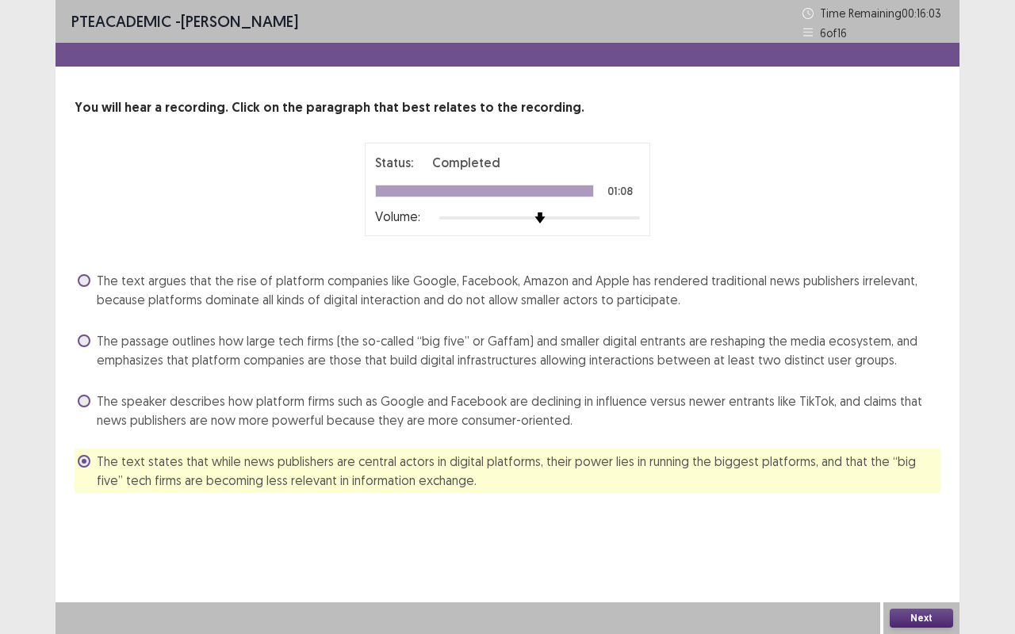
click at [912, 618] on button "Next" at bounding box center [921, 618] width 63 height 19
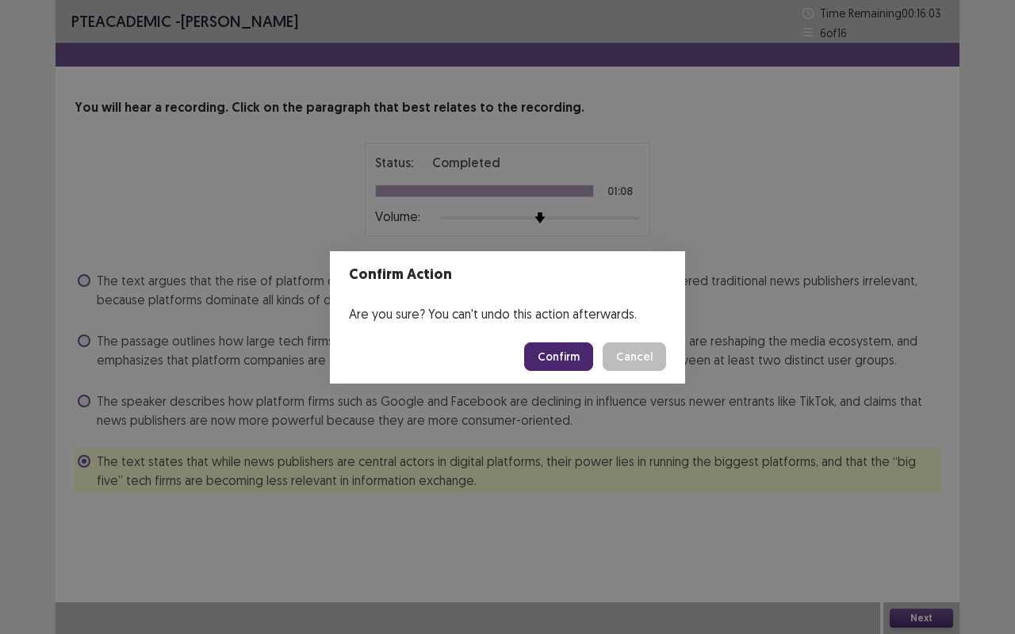
click at [572, 364] on button "Confirm" at bounding box center [558, 356] width 69 height 29
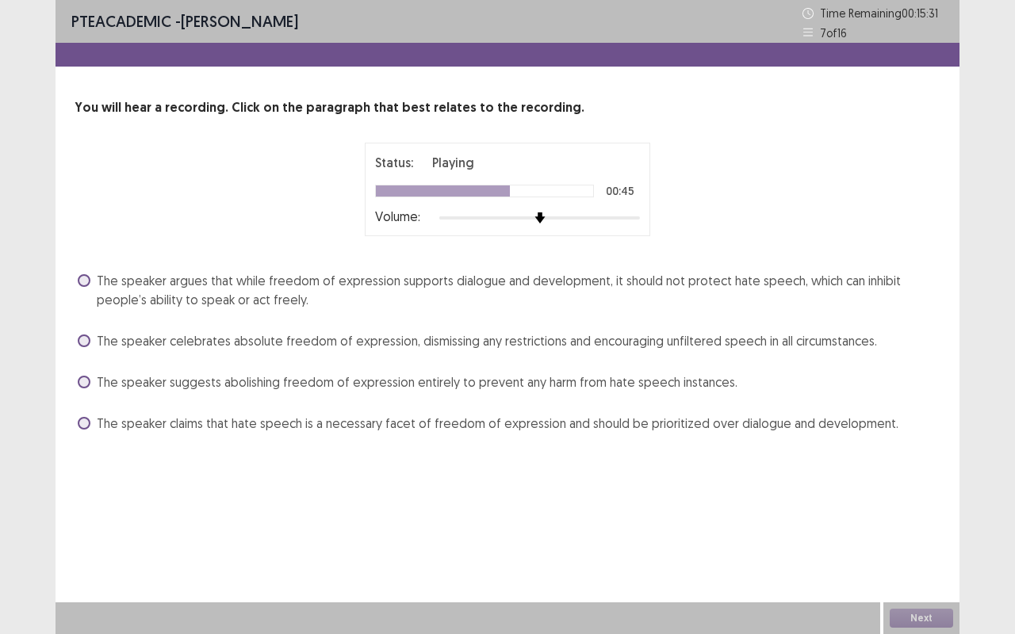
click at [189, 281] on span "The speaker argues that while freedom of expression supports dialogue and devel…" at bounding box center [519, 290] width 844 height 38
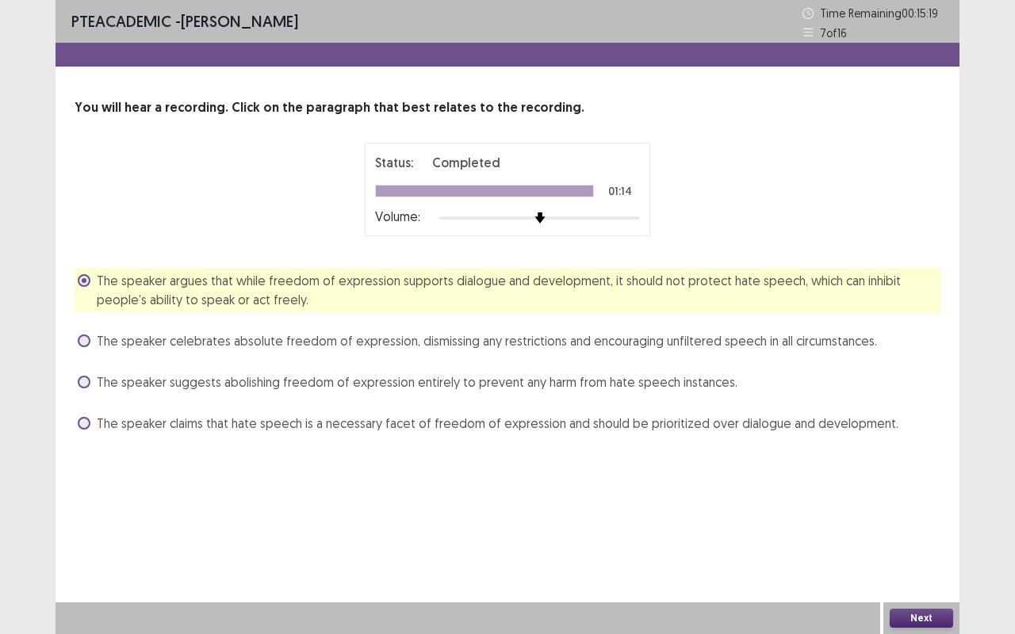
click at [923, 619] on button "Next" at bounding box center [921, 618] width 63 height 19
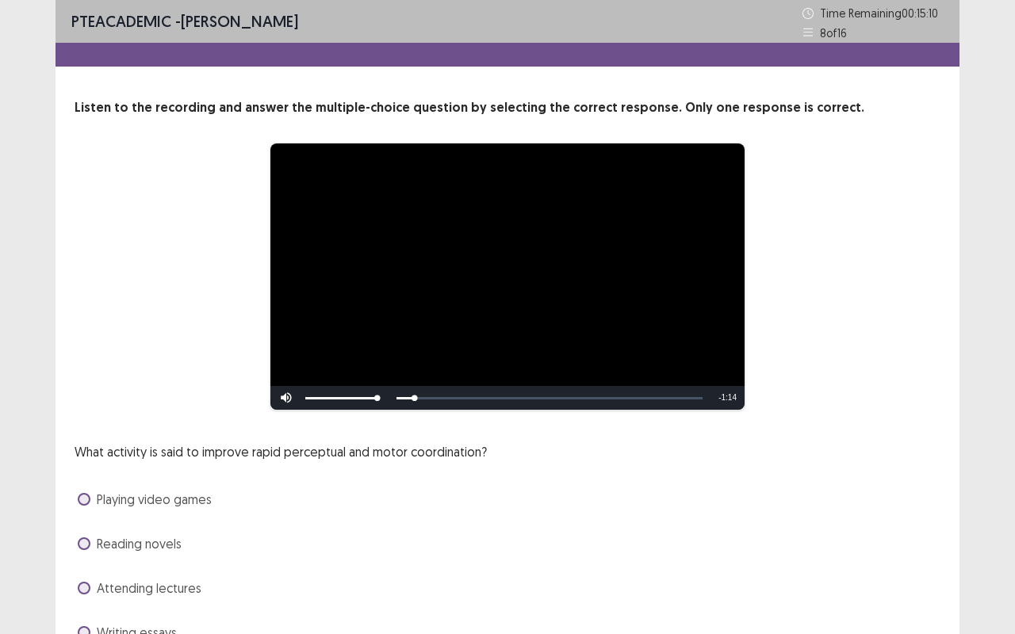
scroll to position [81, 0]
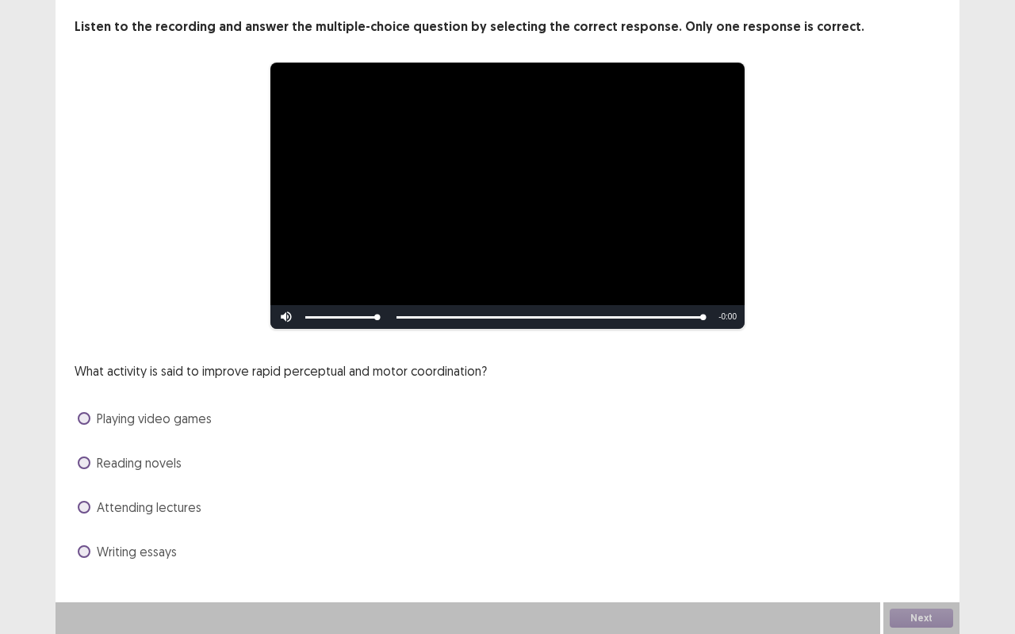
click at [82, 423] on span at bounding box center [84, 418] width 13 height 13
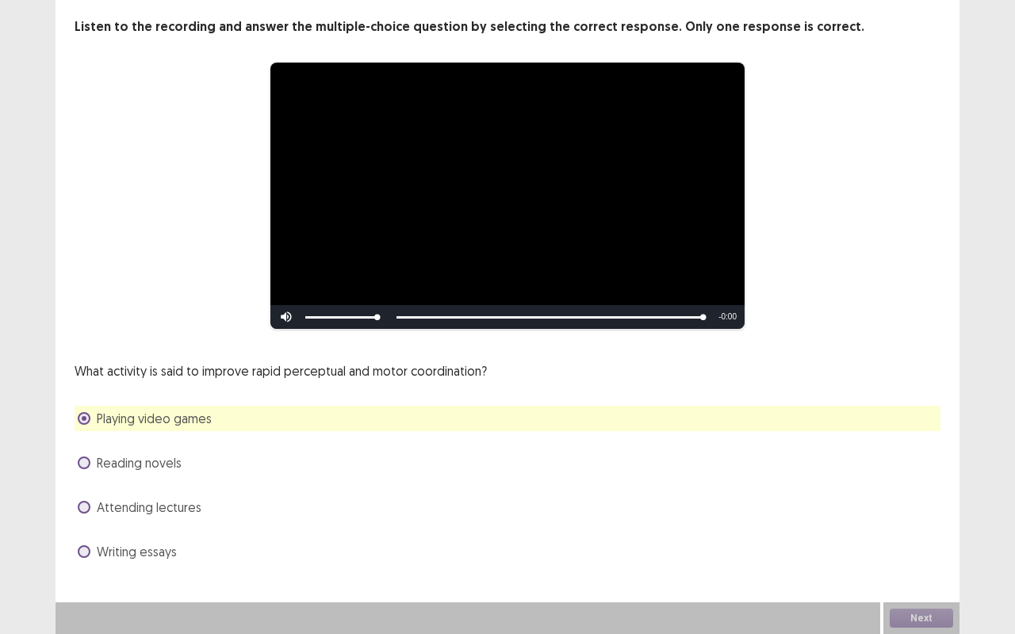
scroll to position [0, 0]
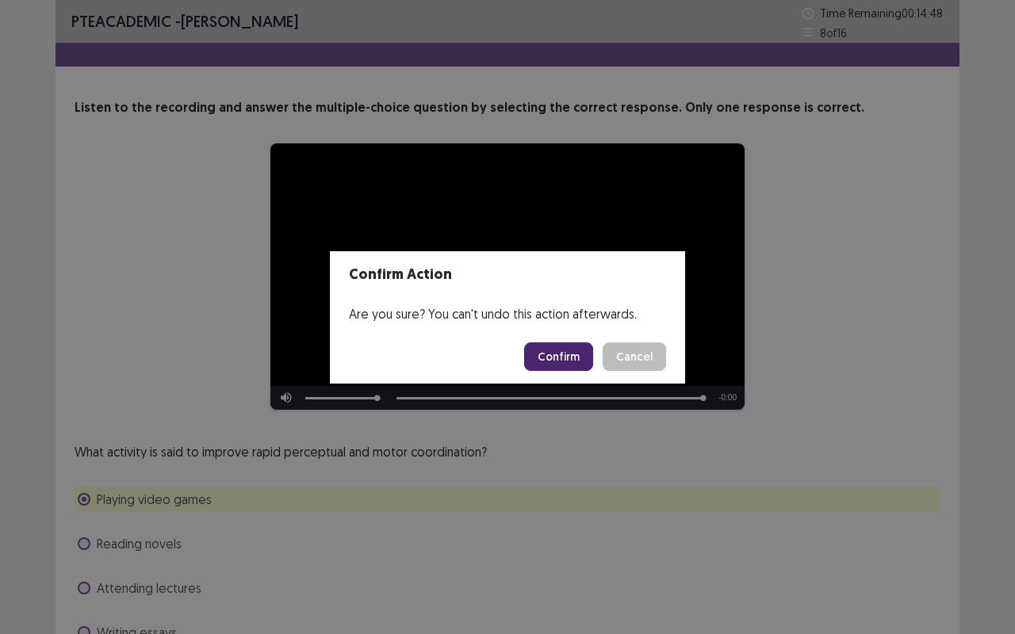
click at [574, 364] on button "Confirm" at bounding box center [558, 356] width 69 height 29
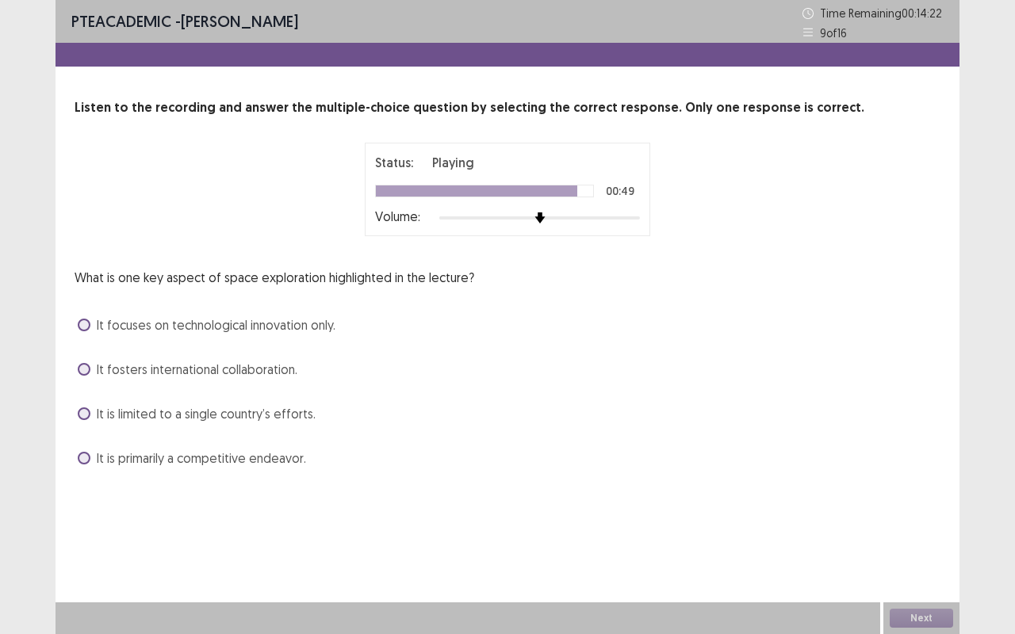
click at [121, 369] on span "It fosters international collaboration." at bounding box center [197, 369] width 201 height 19
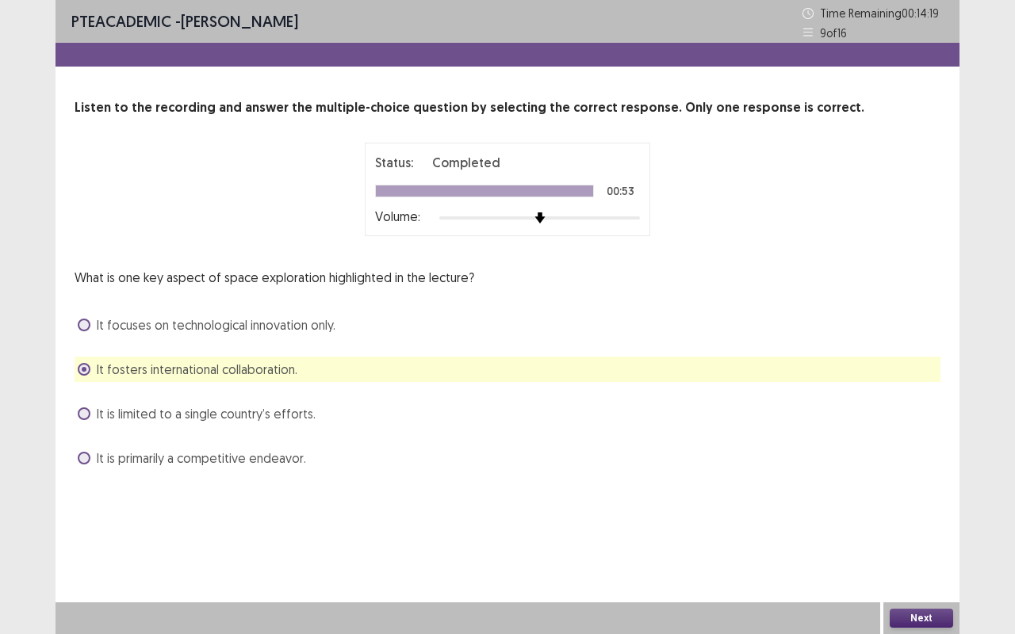
click at [909, 618] on button "Next" at bounding box center [921, 618] width 63 height 19
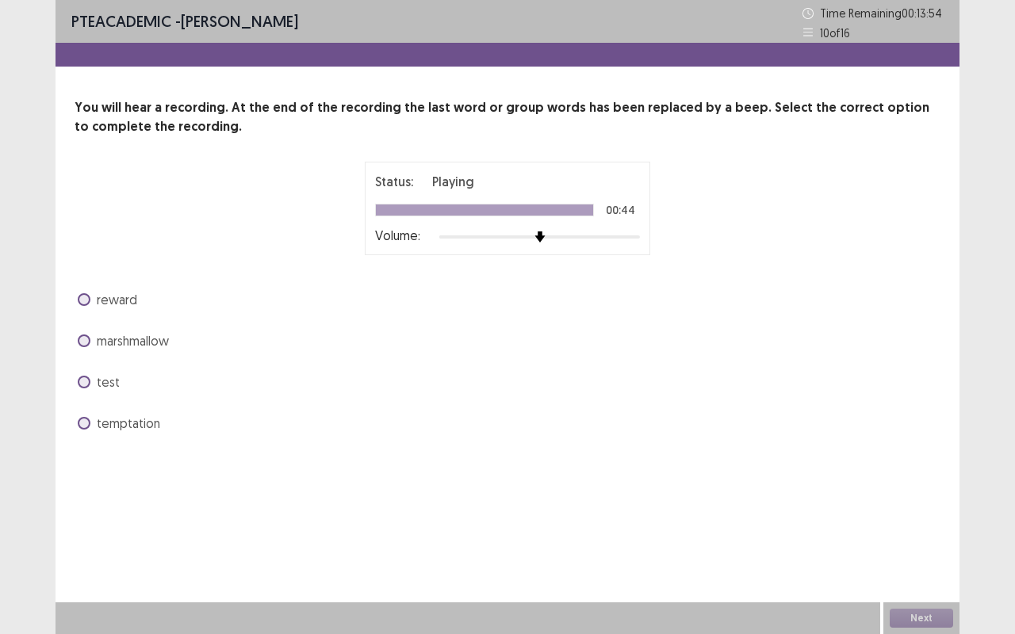
click at [145, 347] on span "marshmallow" at bounding box center [133, 340] width 72 height 19
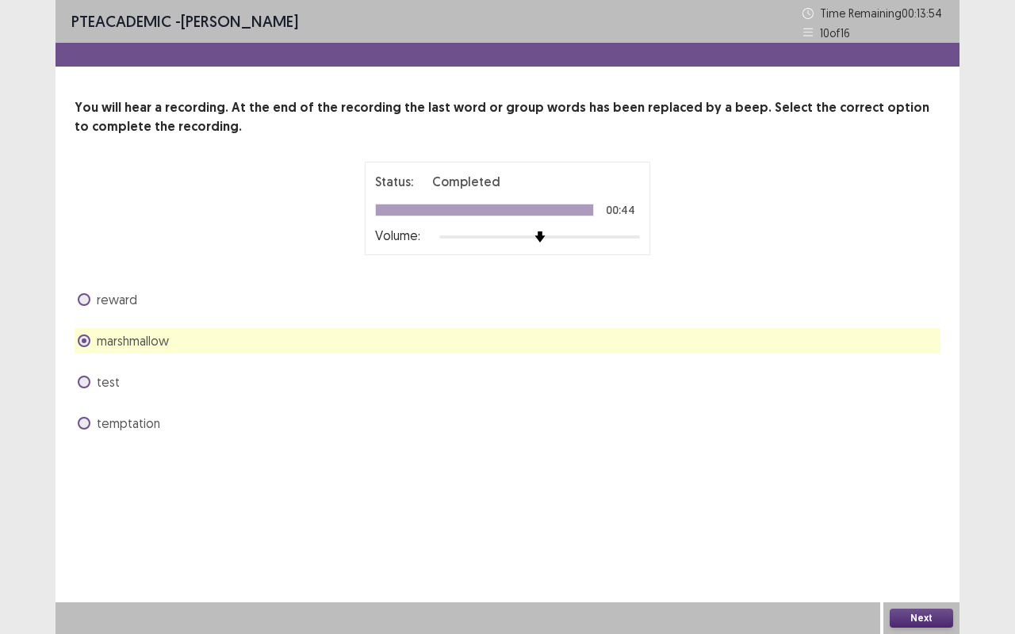
click at [910, 618] on button "Next" at bounding box center [921, 618] width 63 height 19
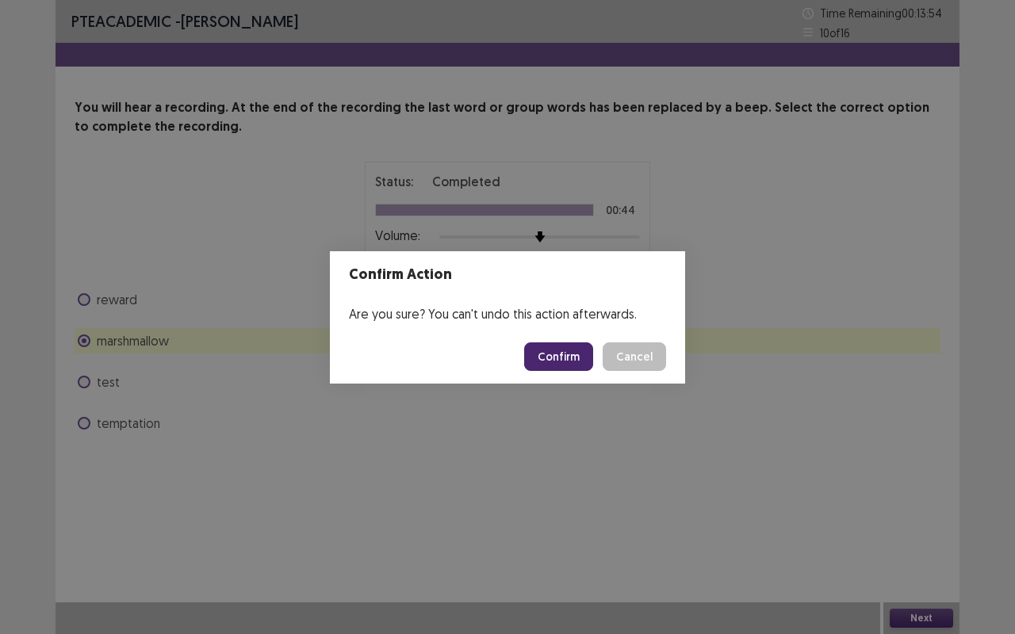
click at [553, 362] on button "Confirm" at bounding box center [558, 356] width 69 height 29
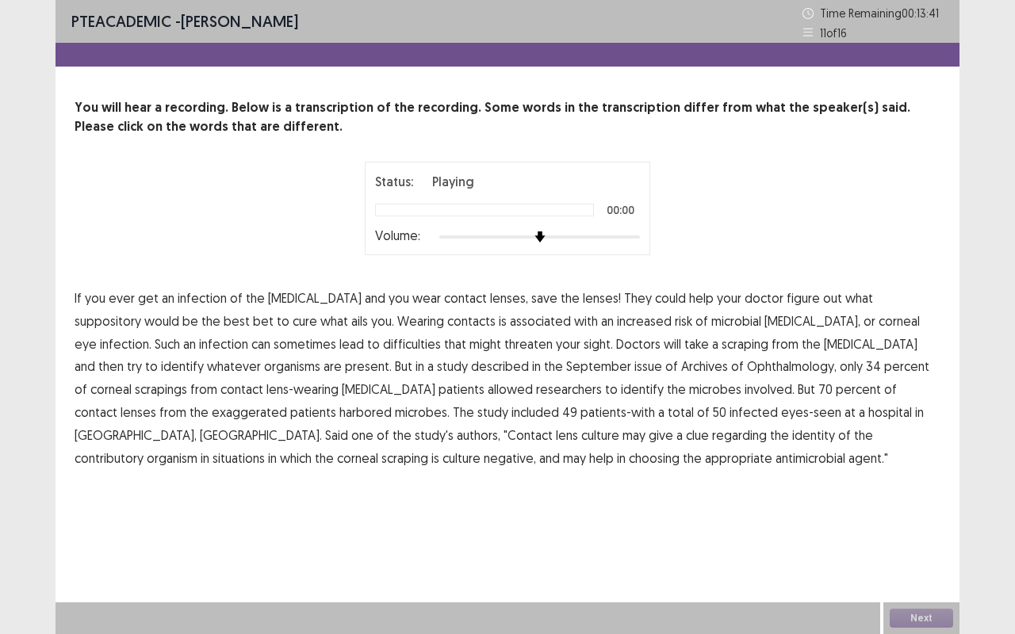
click at [75, 299] on span "If" at bounding box center [78, 298] width 7 height 19
click at [141, 312] on span "suppository" at bounding box center [108, 321] width 67 height 19
click at [383, 343] on span "difficulties" at bounding box center [412, 344] width 58 height 19
click at [471, 364] on span "described" at bounding box center [500, 366] width 58 height 19
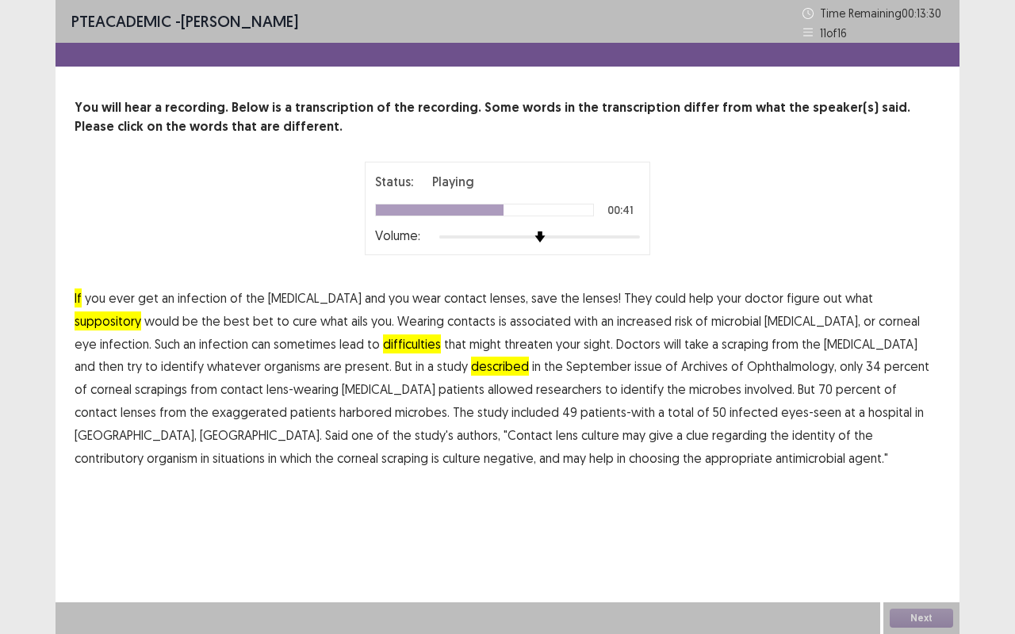
click at [287, 403] on span "exaggerated" at bounding box center [249, 412] width 75 height 19
click at [143, 449] on span "contributory" at bounding box center [109, 458] width 69 height 19
click at [75, 297] on span "If" at bounding box center [78, 298] width 7 height 19
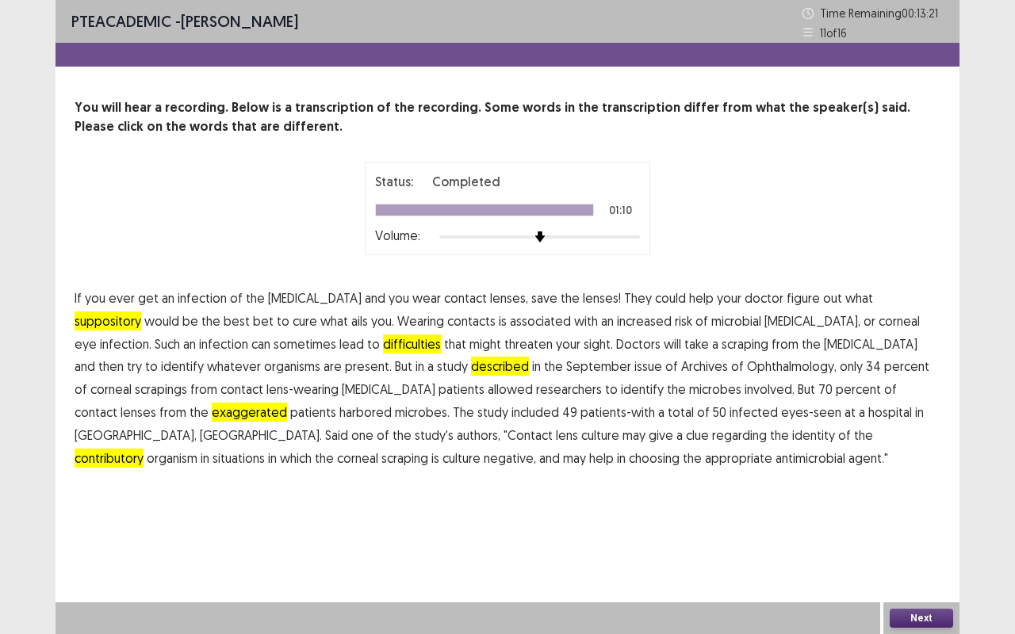
click at [908, 617] on button "Next" at bounding box center [921, 618] width 63 height 19
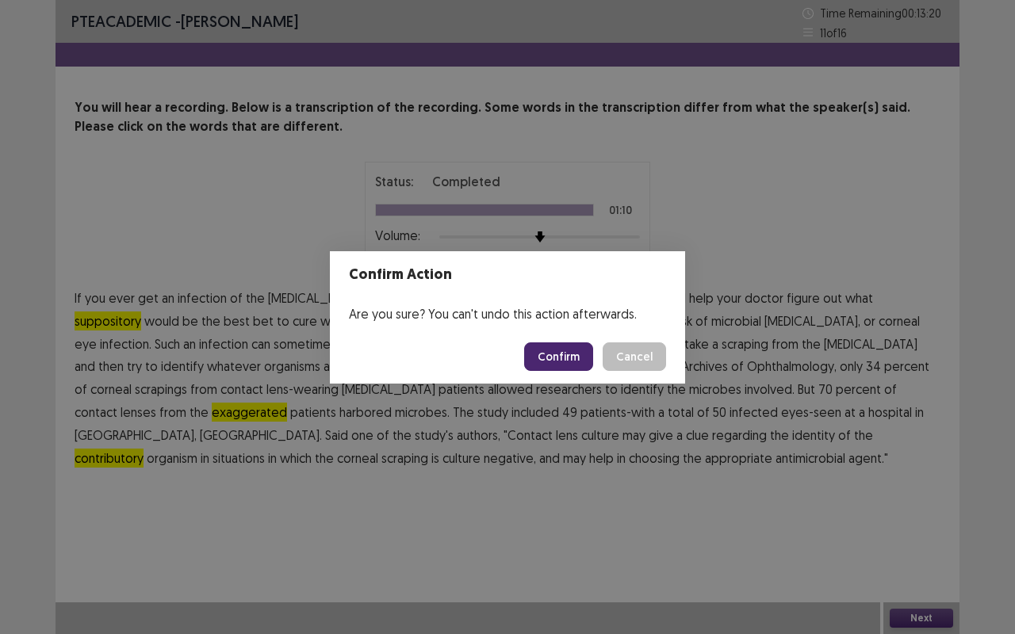
click at [554, 348] on button "Confirm" at bounding box center [558, 356] width 69 height 29
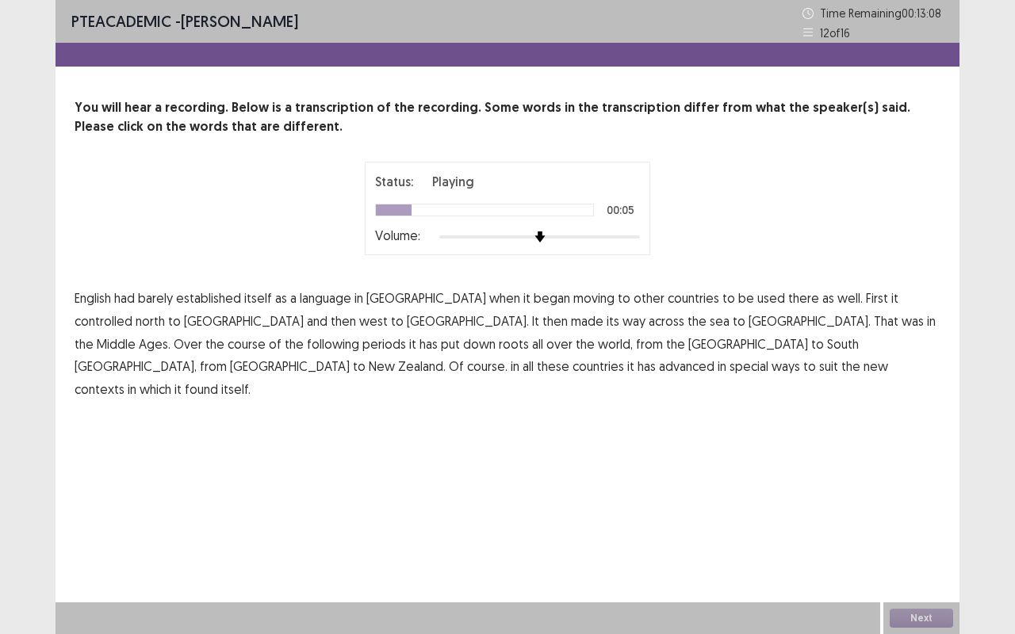
click at [132, 312] on span "controlled" at bounding box center [104, 321] width 58 height 19
click at [406, 335] on span "periods" at bounding box center [384, 344] width 44 height 19
click at [714, 357] on span "advanced" at bounding box center [686, 366] width 55 height 19
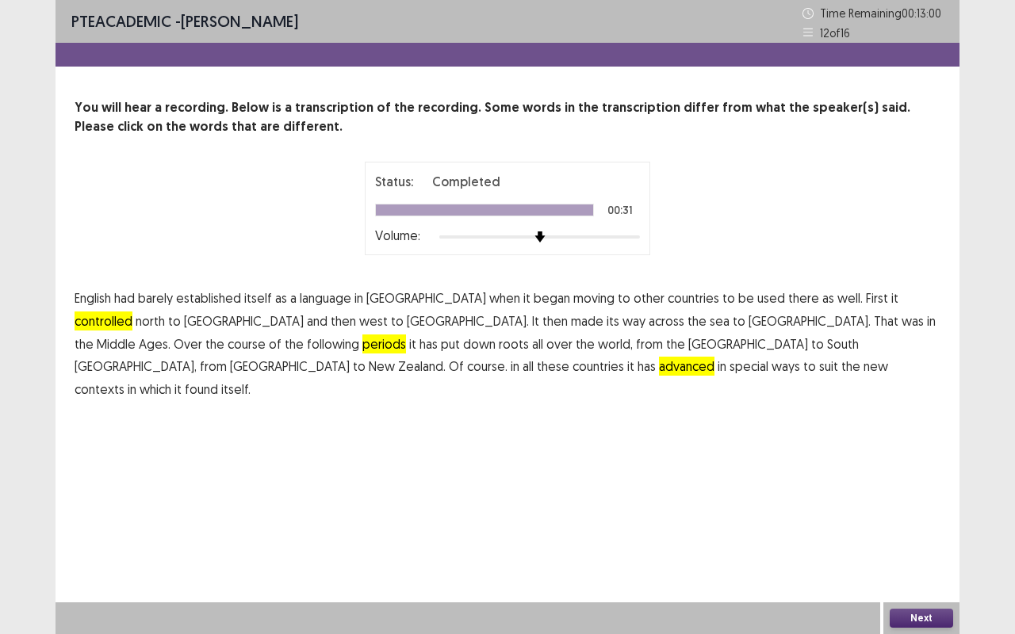
click at [908, 617] on button "Next" at bounding box center [921, 618] width 63 height 19
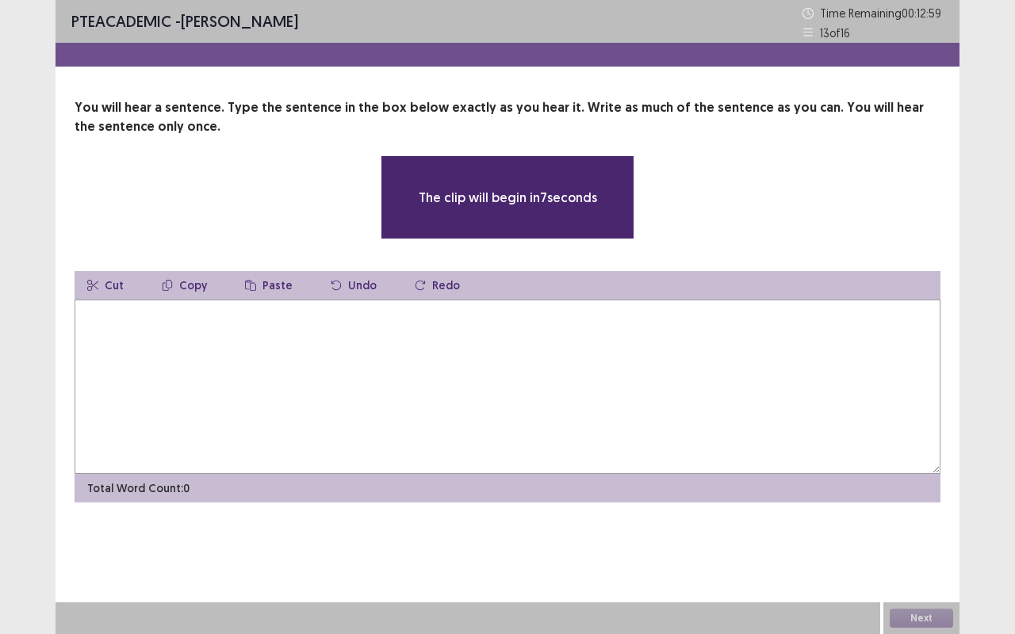
click at [370, 358] on textarea at bounding box center [508, 387] width 866 height 174
click at [367, 374] on textarea at bounding box center [508, 387] width 866 height 174
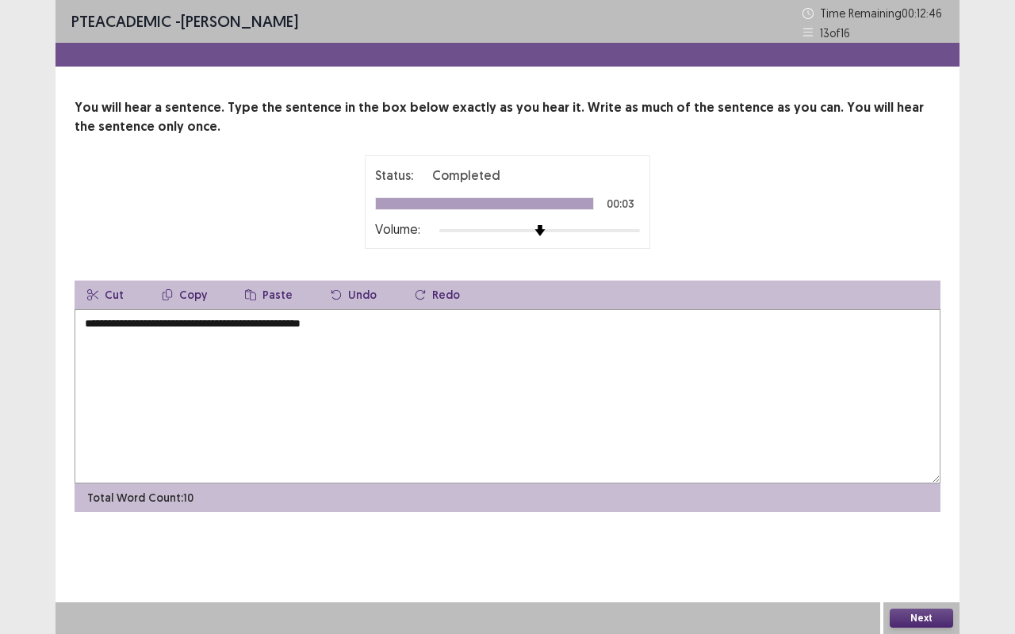
click at [90, 324] on textarea "**********" at bounding box center [508, 396] width 866 height 174
click at [128, 323] on textarea "**********" at bounding box center [508, 396] width 866 height 174
click at [147, 323] on textarea "**********" at bounding box center [508, 396] width 866 height 174
click at [216, 328] on textarea "**********" at bounding box center [508, 396] width 866 height 174
click at [298, 348] on textarea "**********" at bounding box center [508, 396] width 866 height 174
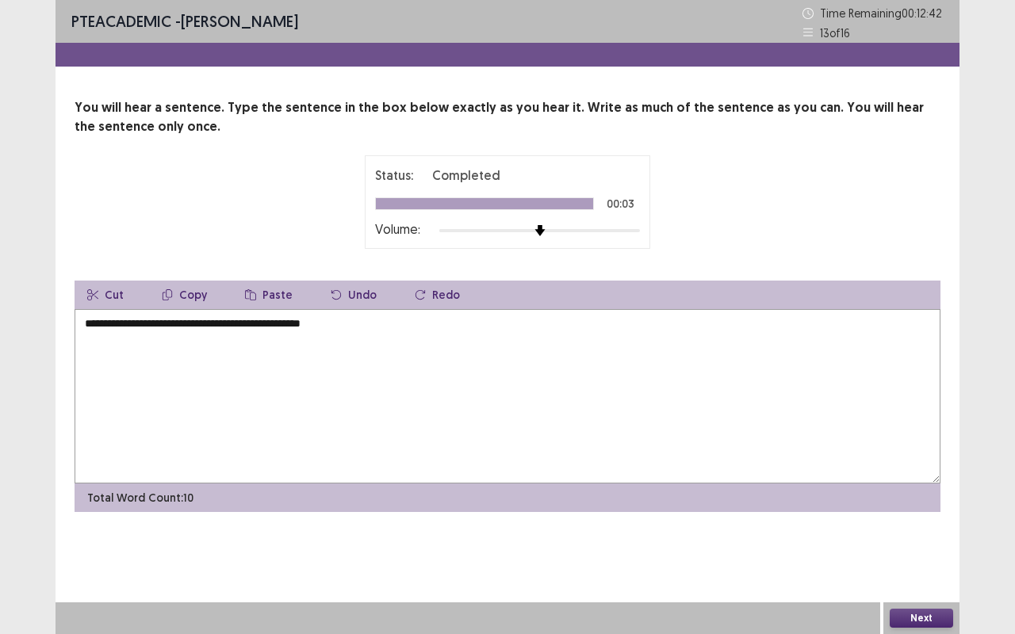
type textarea "**********"
click at [927, 615] on button "Next" at bounding box center [921, 618] width 63 height 19
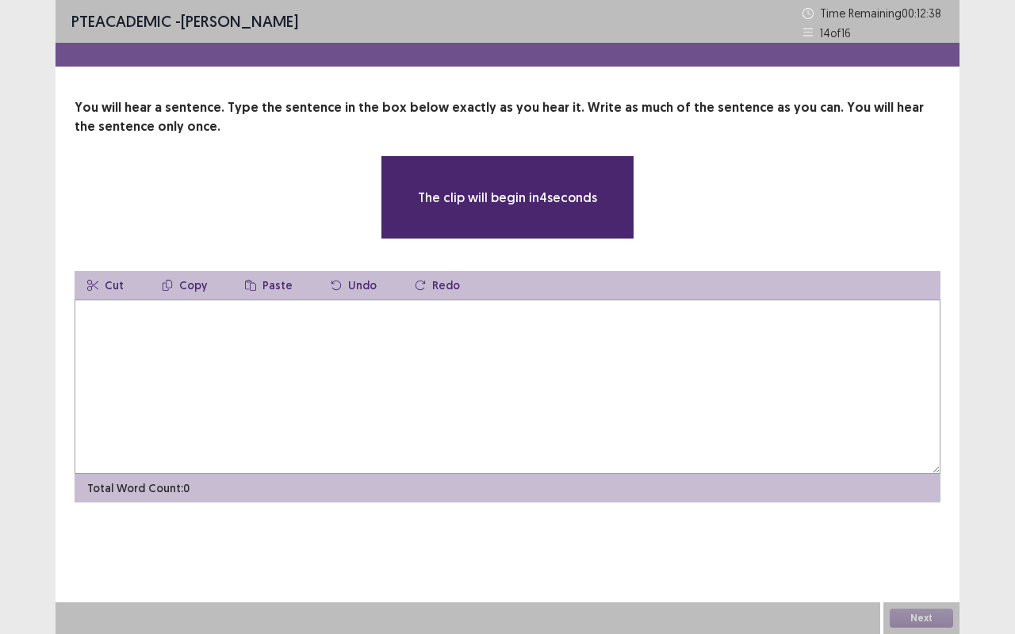
click at [333, 393] on textarea at bounding box center [508, 387] width 866 height 174
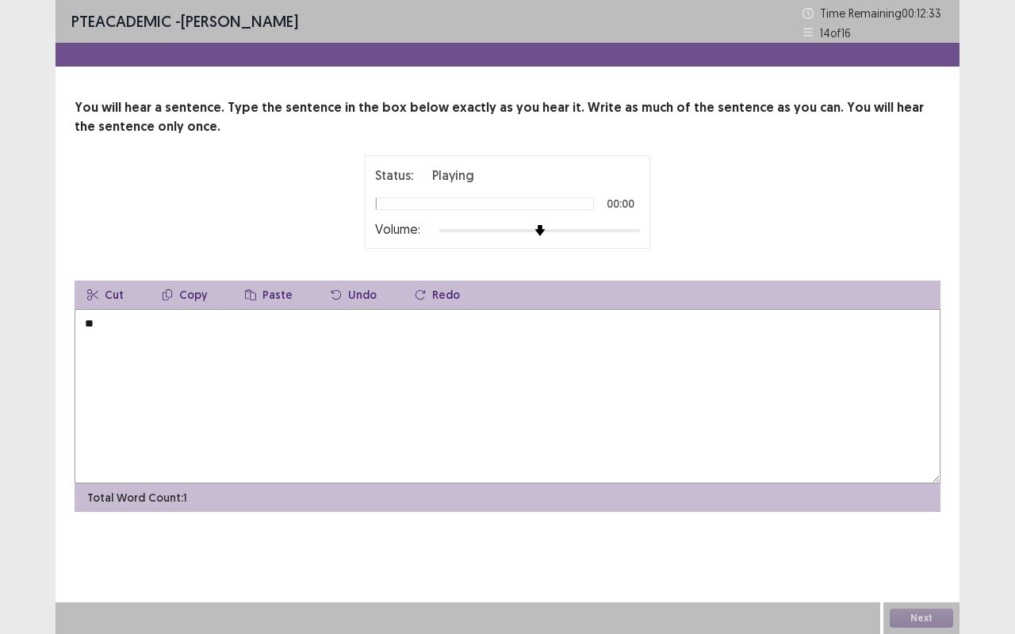
type textarea "*"
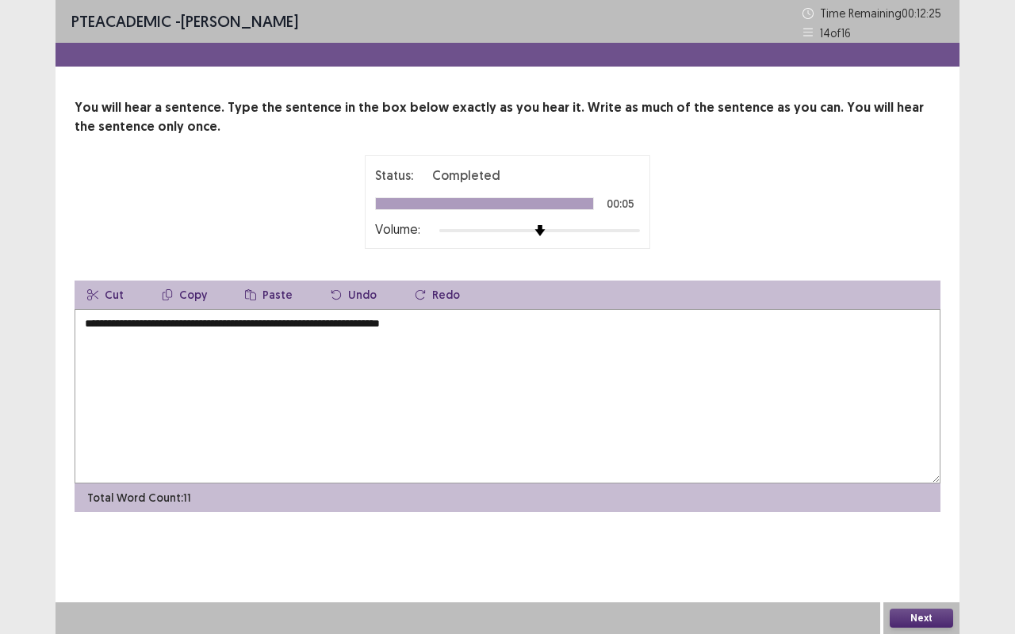
click at [92, 325] on textarea "**********" at bounding box center [508, 396] width 866 height 174
type textarea "**********"
click at [913, 614] on button "Next" at bounding box center [921, 618] width 63 height 19
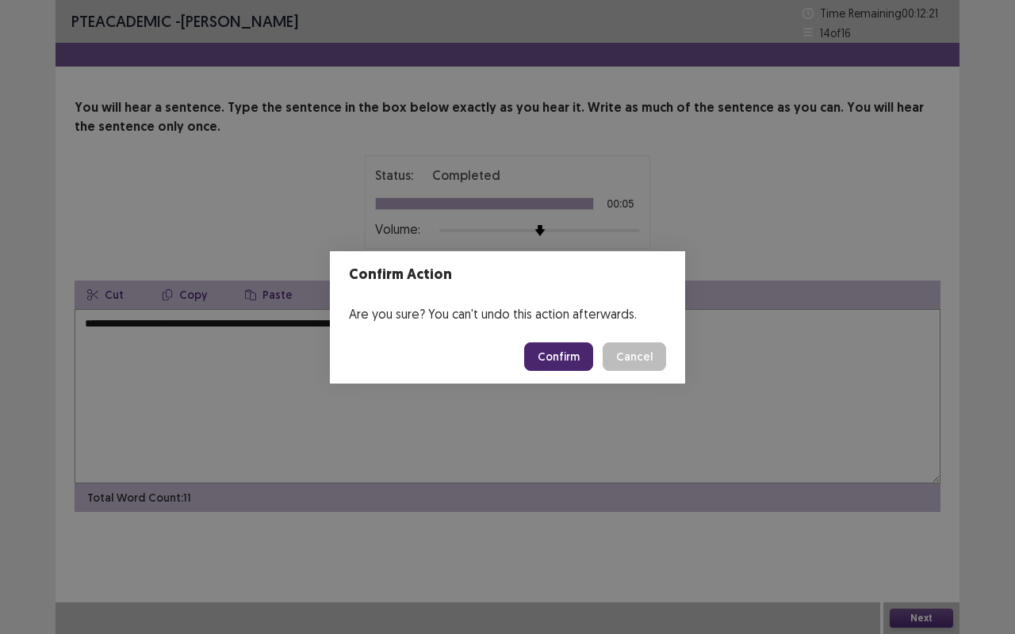
click at [567, 349] on button "Confirm" at bounding box center [558, 356] width 69 height 29
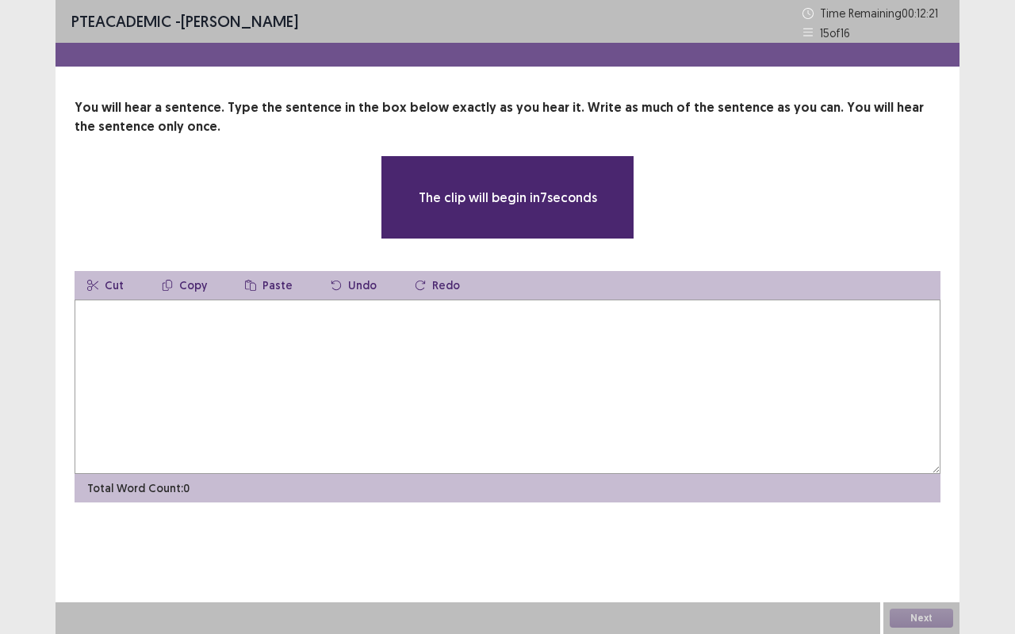
click at [546, 357] on textarea at bounding box center [508, 387] width 866 height 174
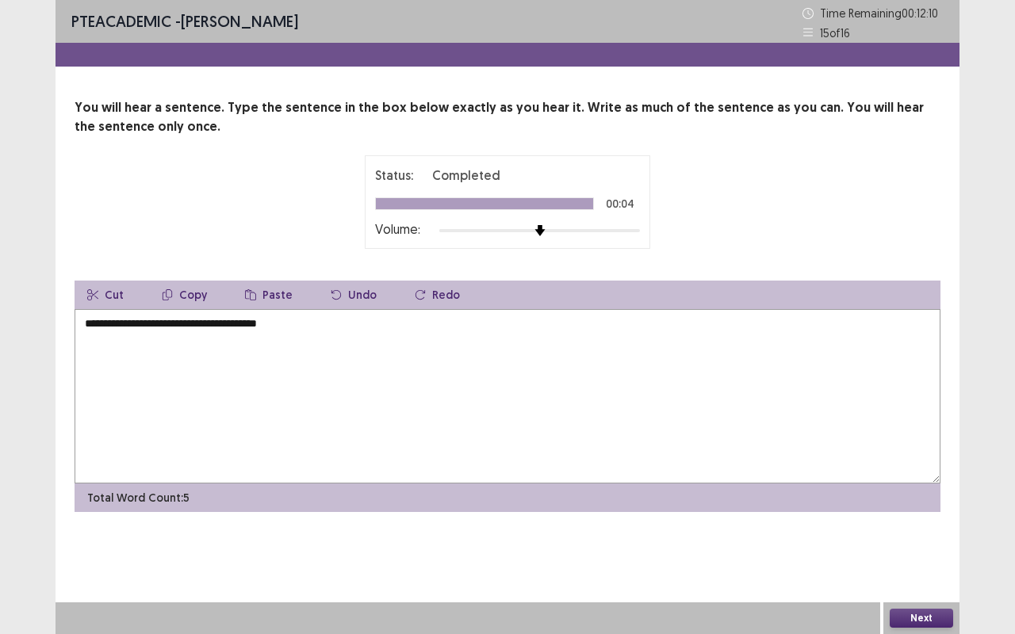
click at [90, 325] on textarea "**********" at bounding box center [508, 396] width 866 height 174
click at [189, 320] on textarea "**********" at bounding box center [508, 396] width 866 height 174
type textarea "**********"
click at [914, 620] on button "Next" at bounding box center [921, 618] width 63 height 19
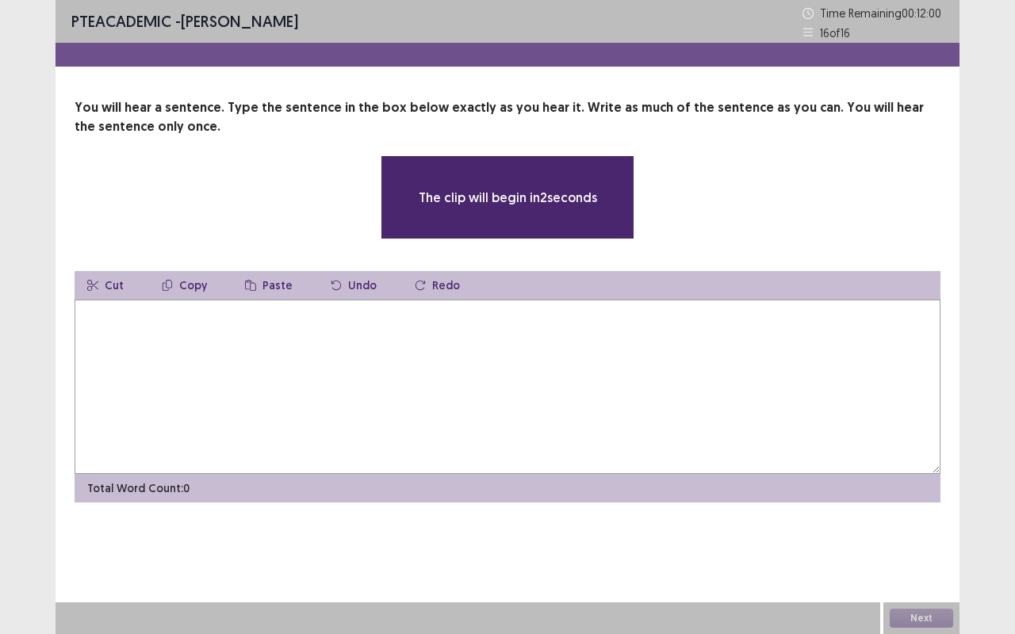
click at [264, 351] on textarea at bounding box center [508, 387] width 866 height 174
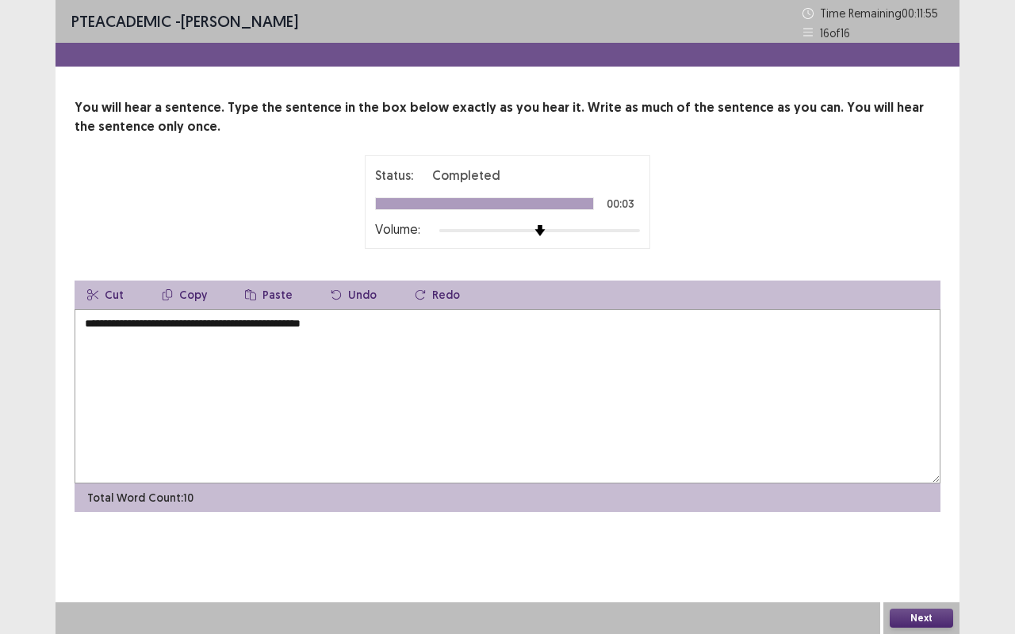
click at [92, 323] on textarea "**********" at bounding box center [508, 396] width 866 height 174
click at [178, 328] on textarea "**********" at bounding box center [508, 396] width 866 height 174
click at [385, 326] on textarea "**********" at bounding box center [508, 396] width 866 height 174
type textarea "**********"
click at [914, 619] on button "Next" at bounding box center [921, 618] width 63 height 19
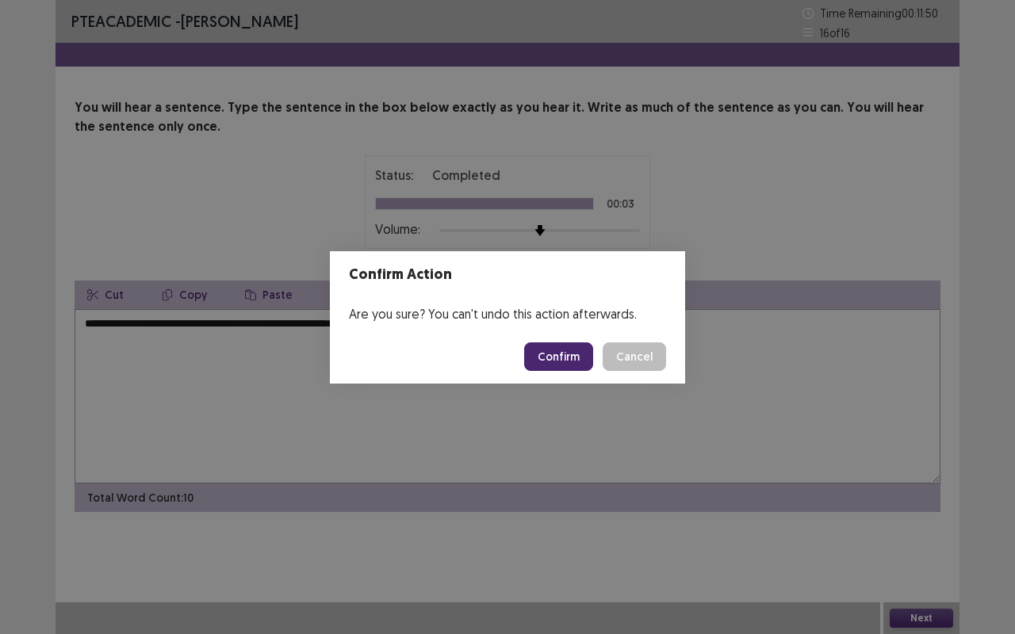
click at [571, 356] on button "Confirm" at bounding box center [558, 356] width 69 height 29
